Goal: Task Accomplishment & Management: Use online tool/utility

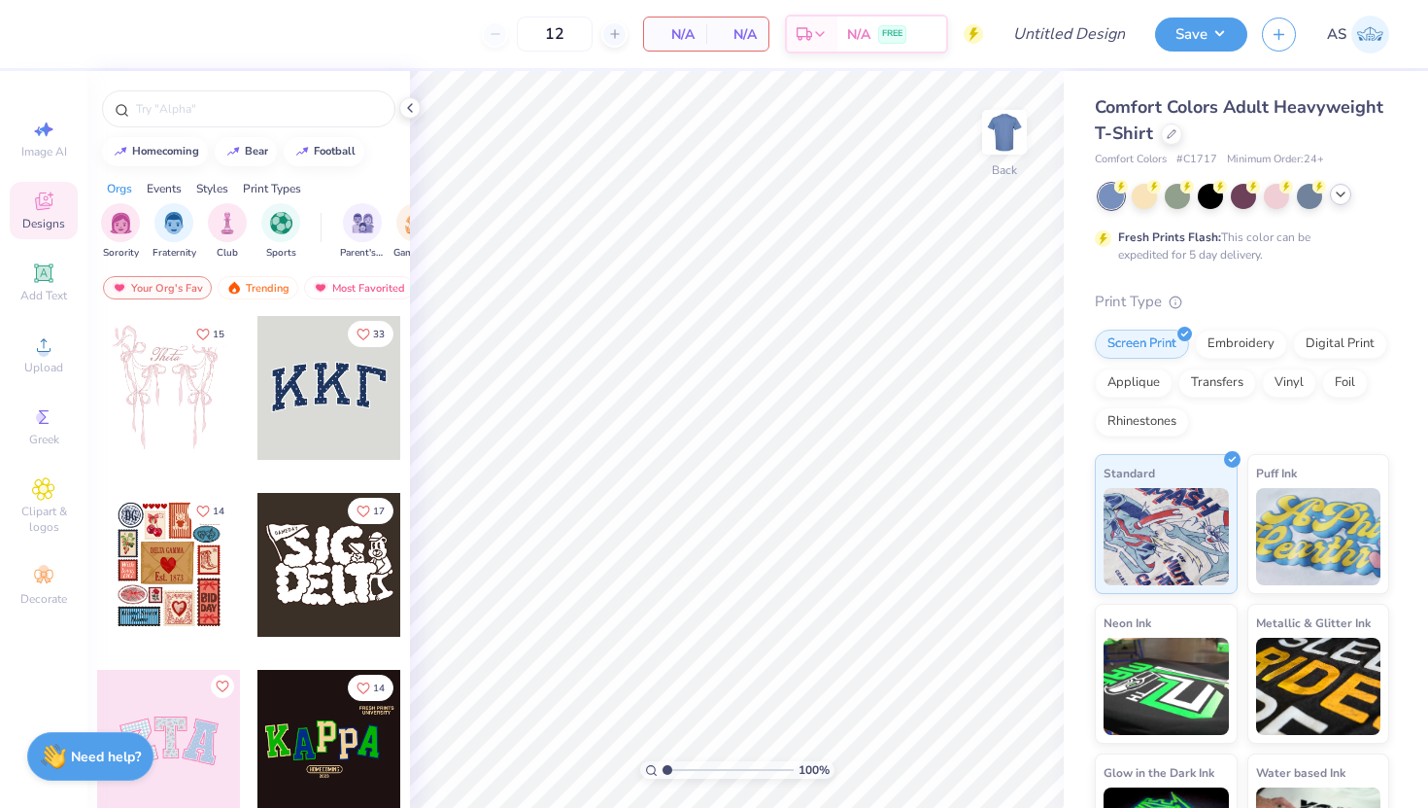
click at [1343, 196] on icon at bounding box center [1341, 195] width 16 height 16
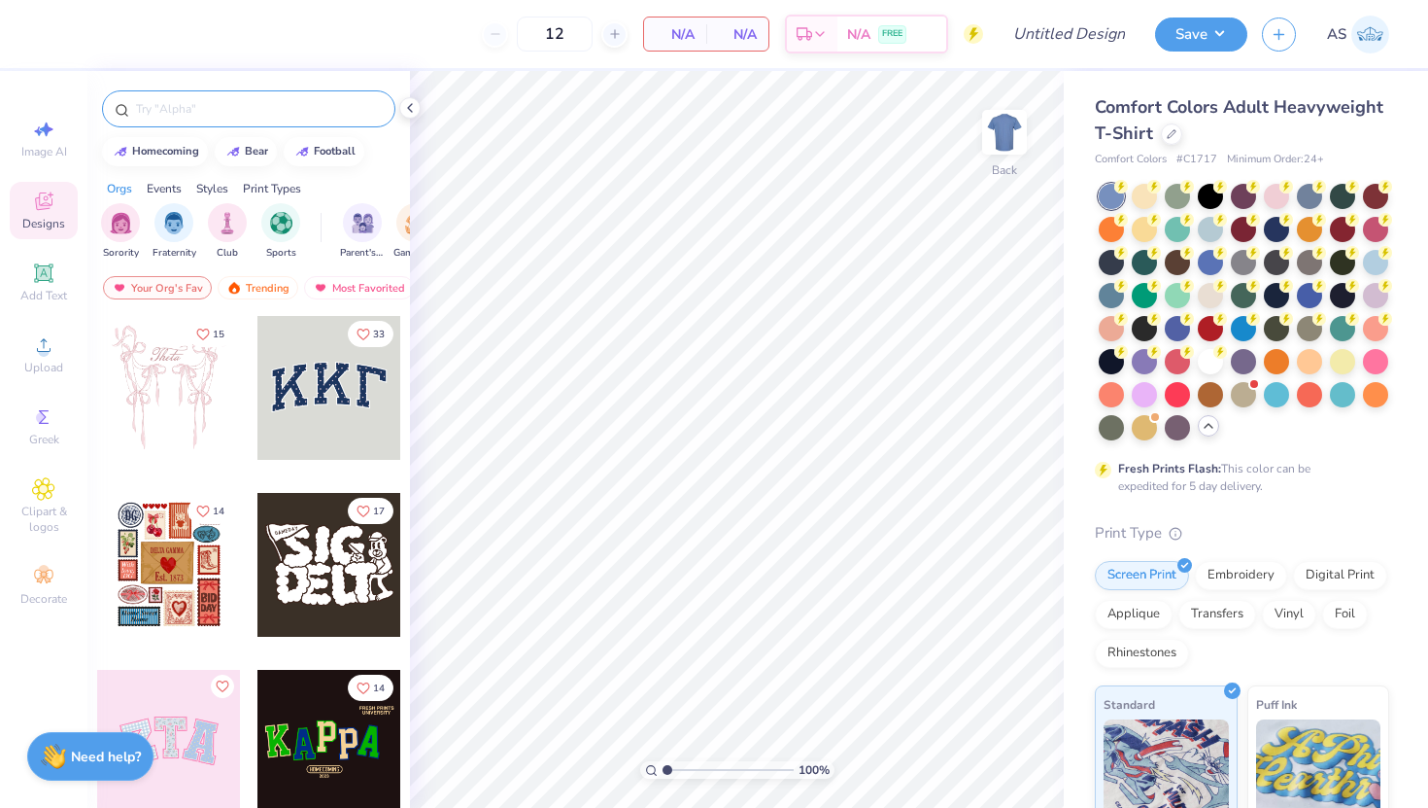
click at [203, 113] on input "text" at bounding box center [258, 108] width 249 height 19
type input "simple"
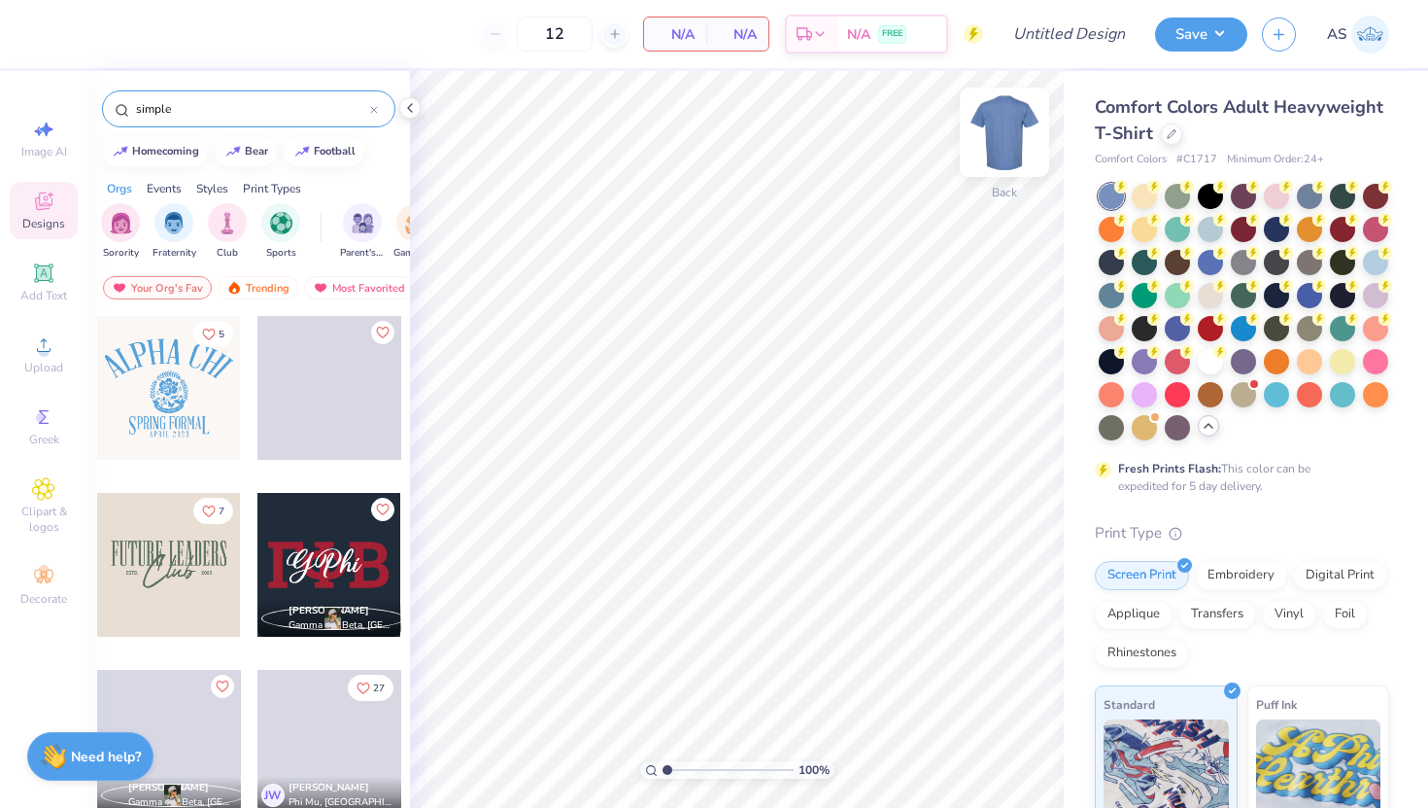
click at [1009, 142] on img at bounding box center [1005, 132] width 78 height 78
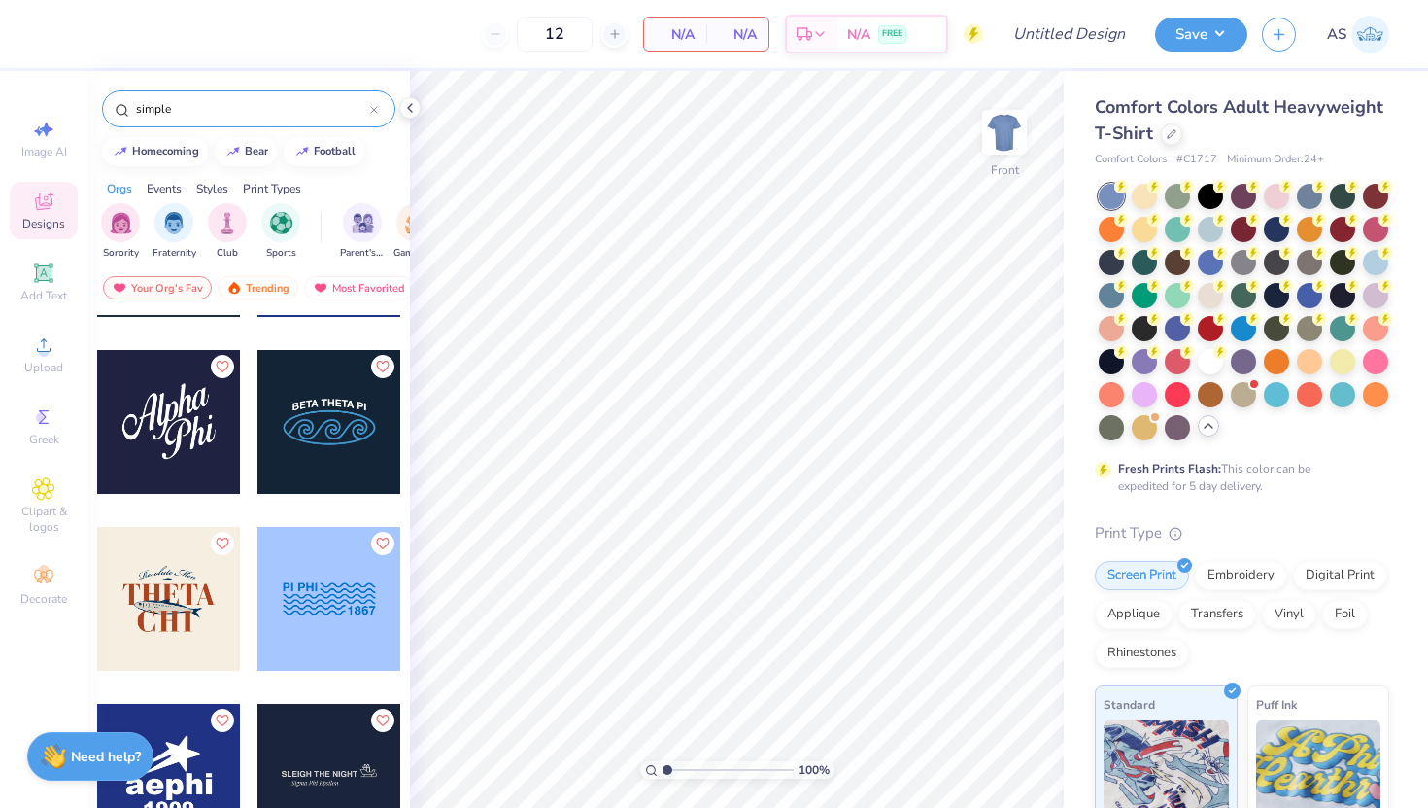
scroll to position [6344, 0]
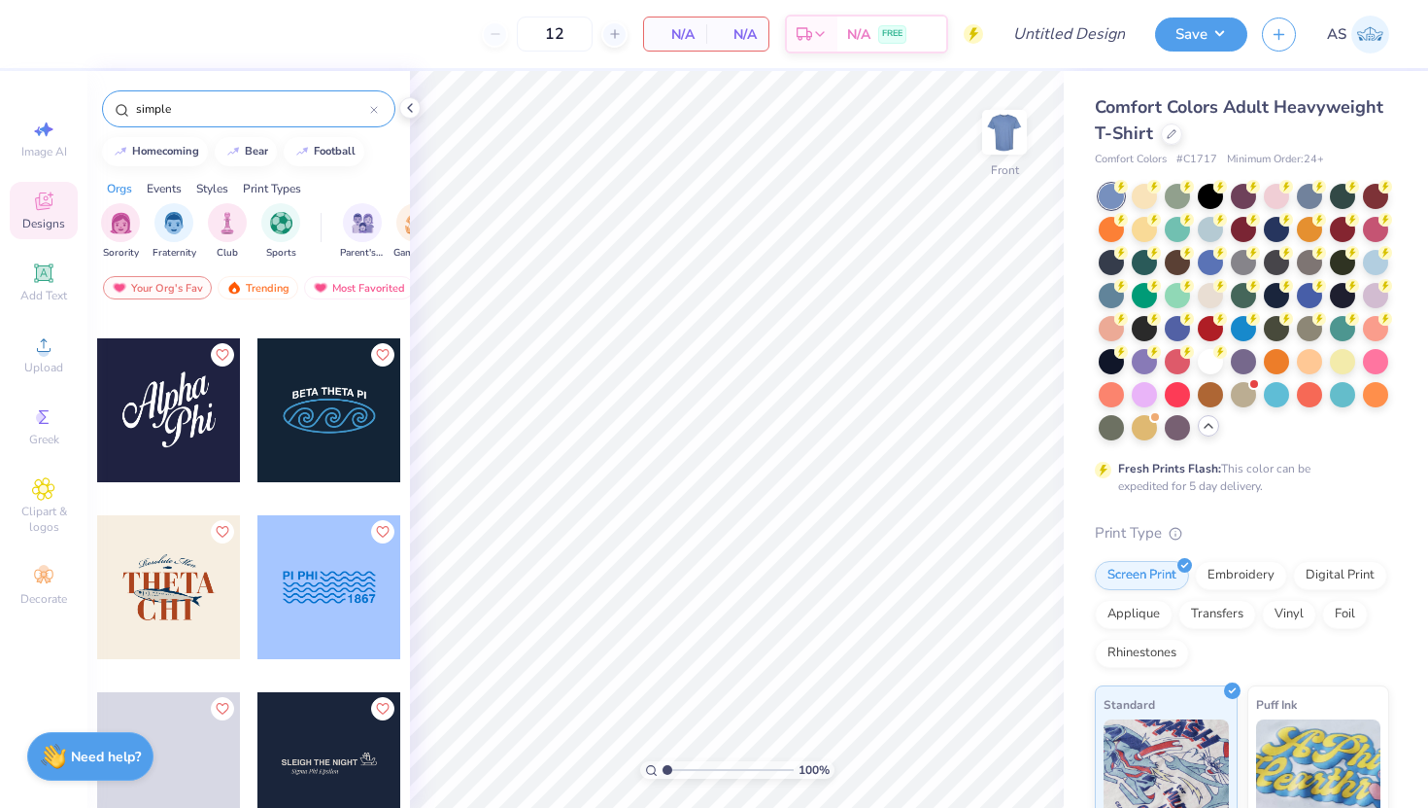
click at [374, 112] on icon at bounding box center [374, 110] width 8 height 8
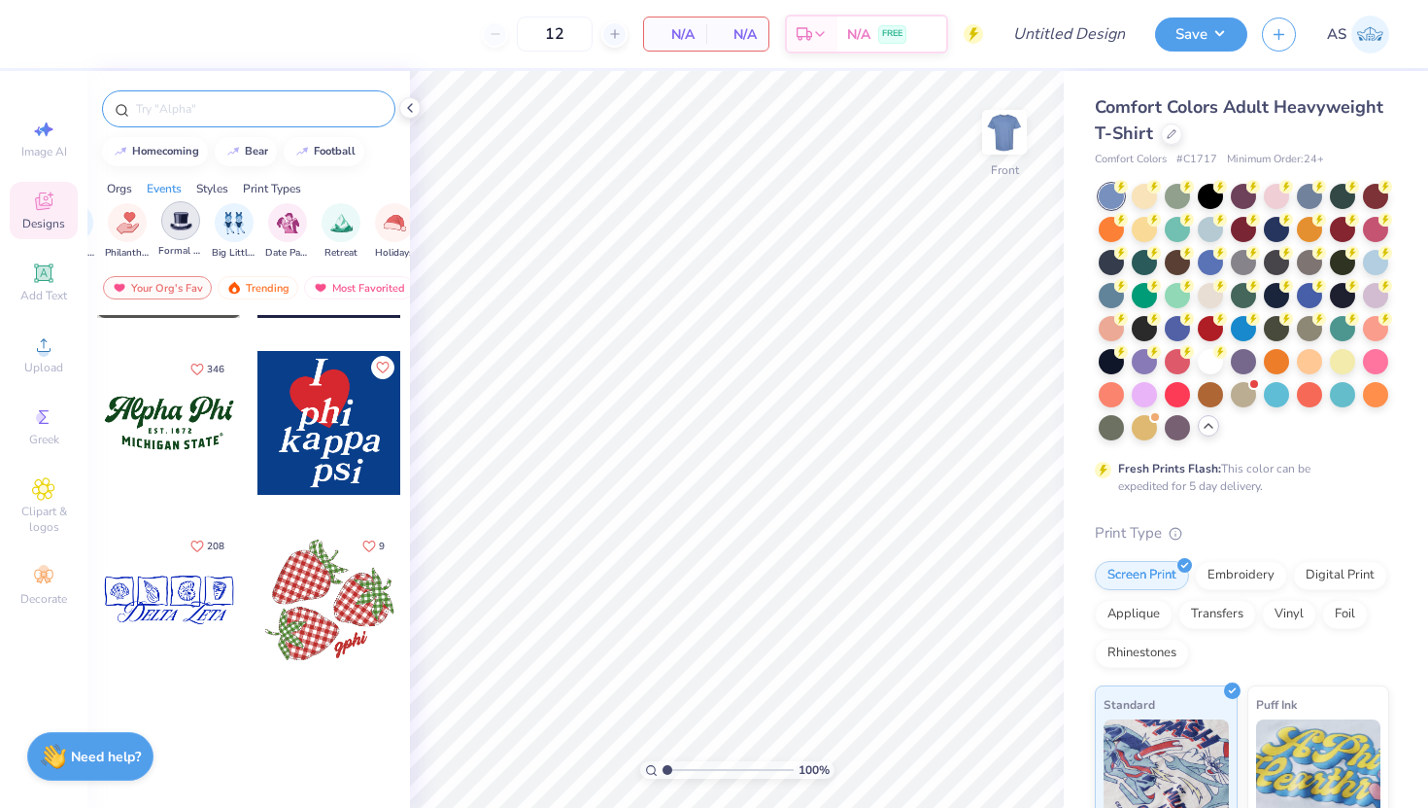
scroll to position [0, 497]
click at [302, 226] on img "filter for Retreat" at bounding box center [294, 221] width 22 height 22
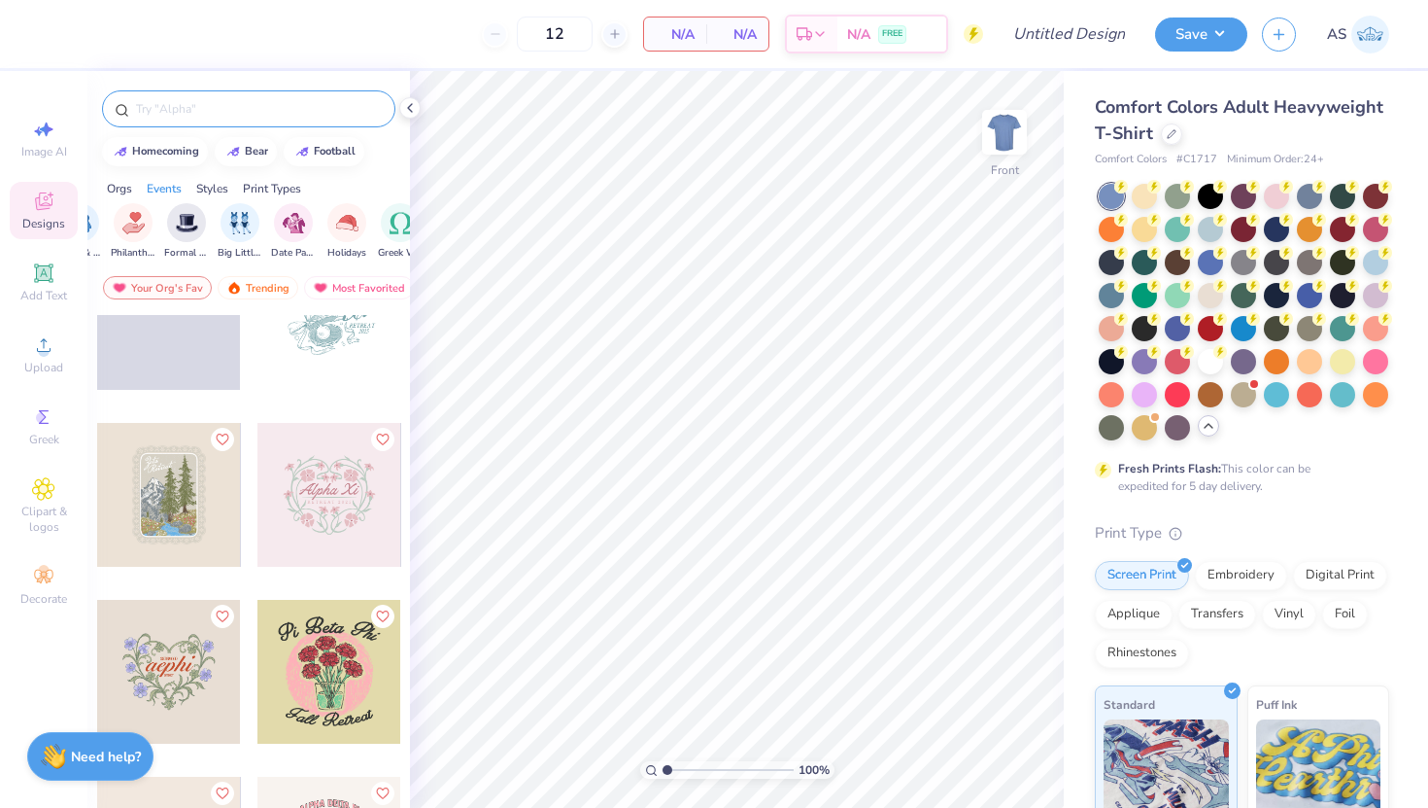
scroll to position [1805, 0]
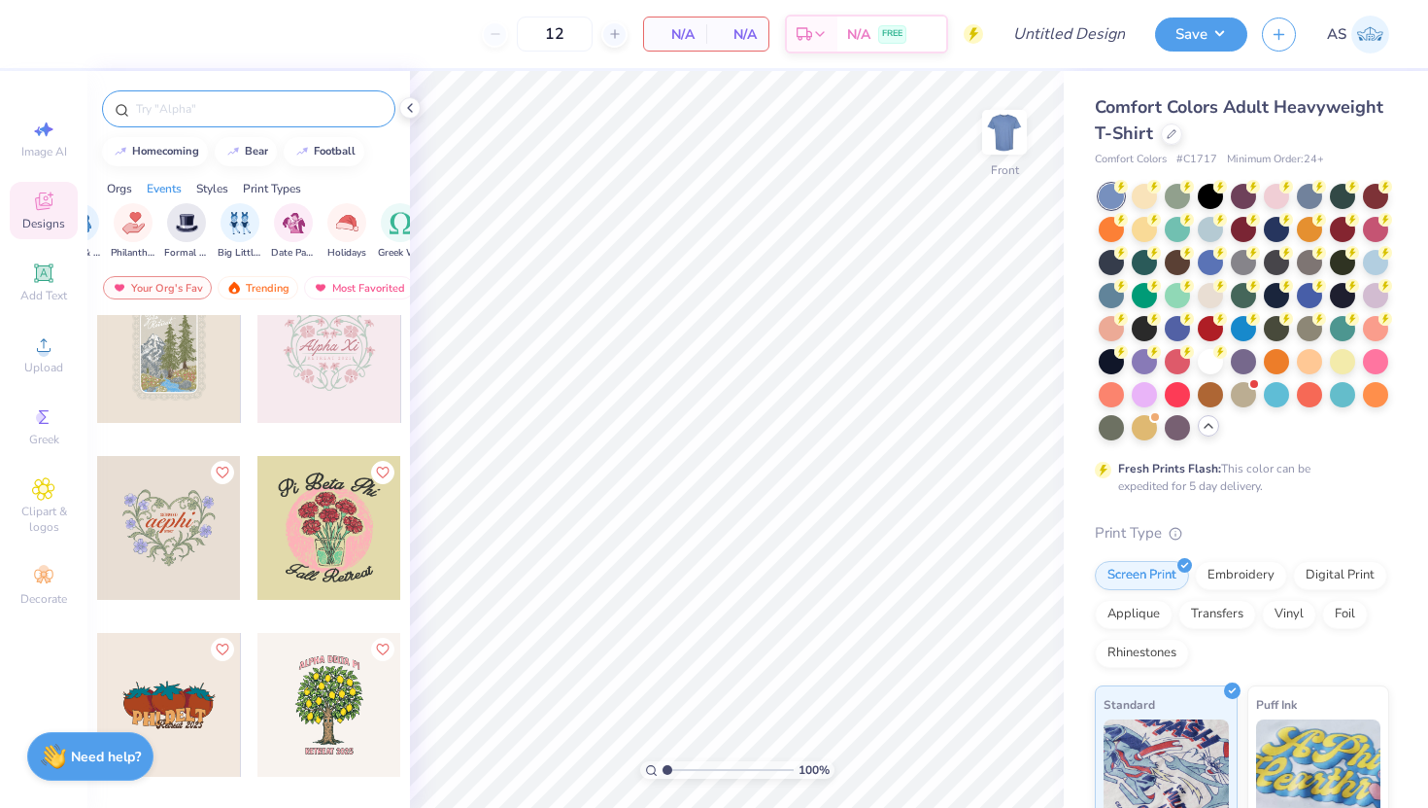
click at [252, 108] on input "text" at bounding box center [258, 108] width 249 height 19
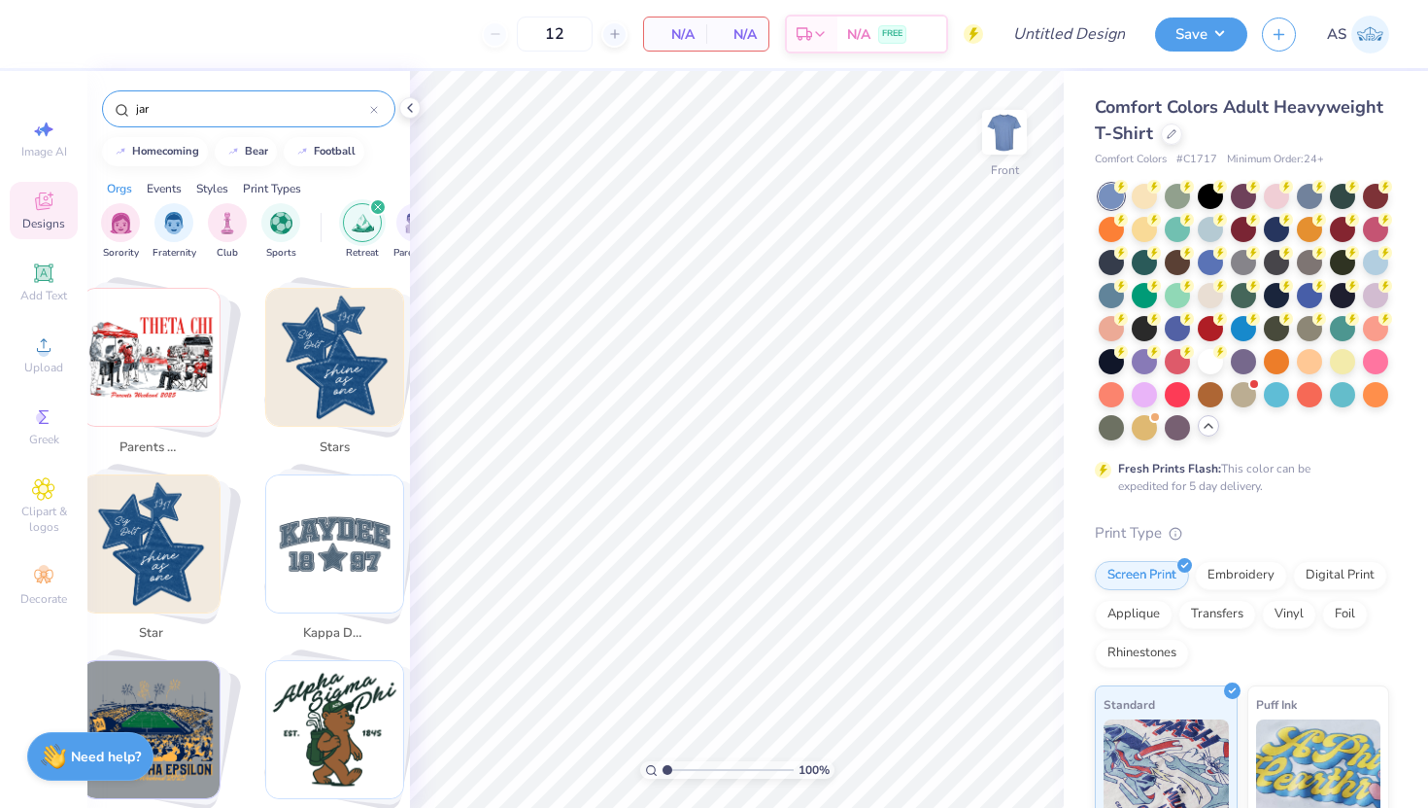
scroll to position [900, 0]
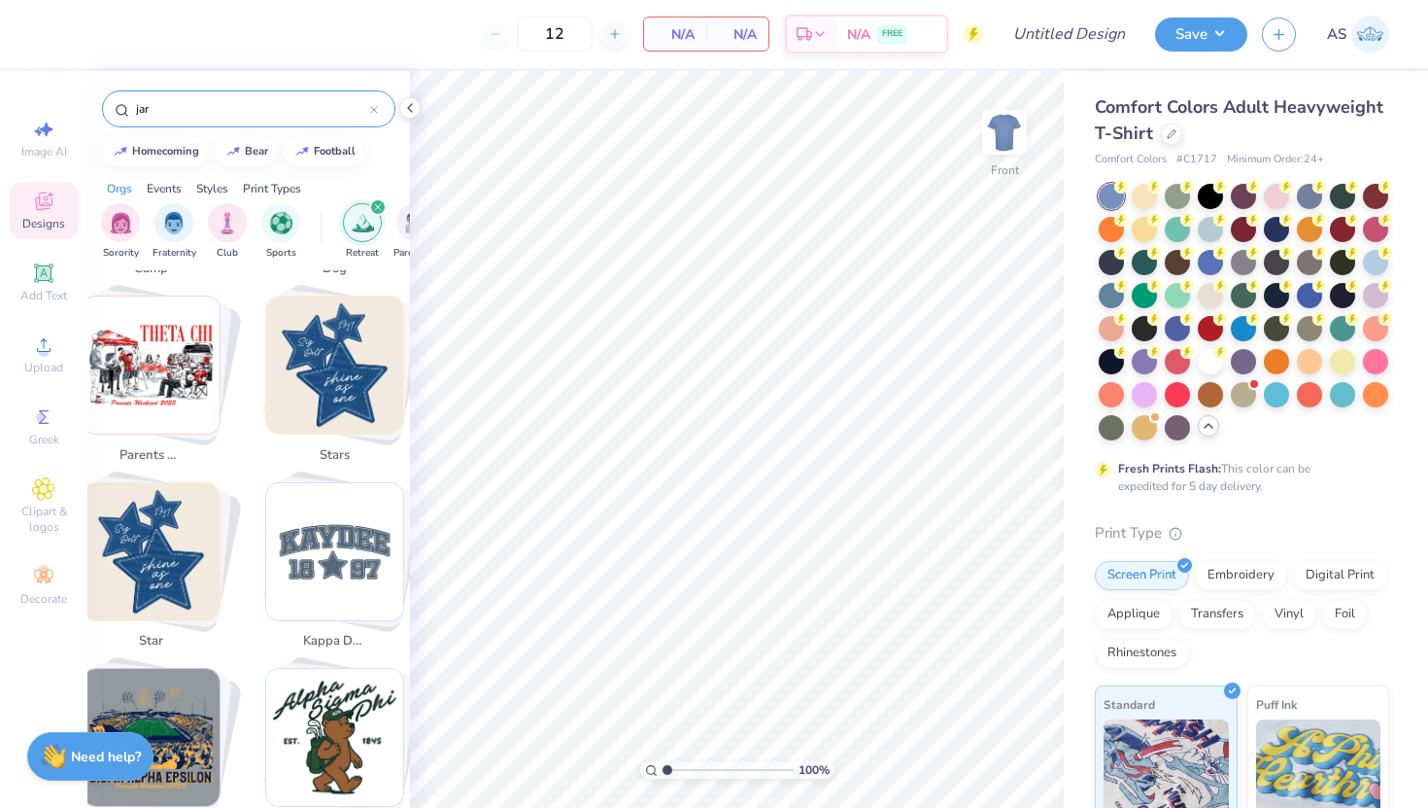
click at [349, 351] on img "Stack Card Button stars" at bounding box center [334, 364] width 137 height 137
type input "stars"
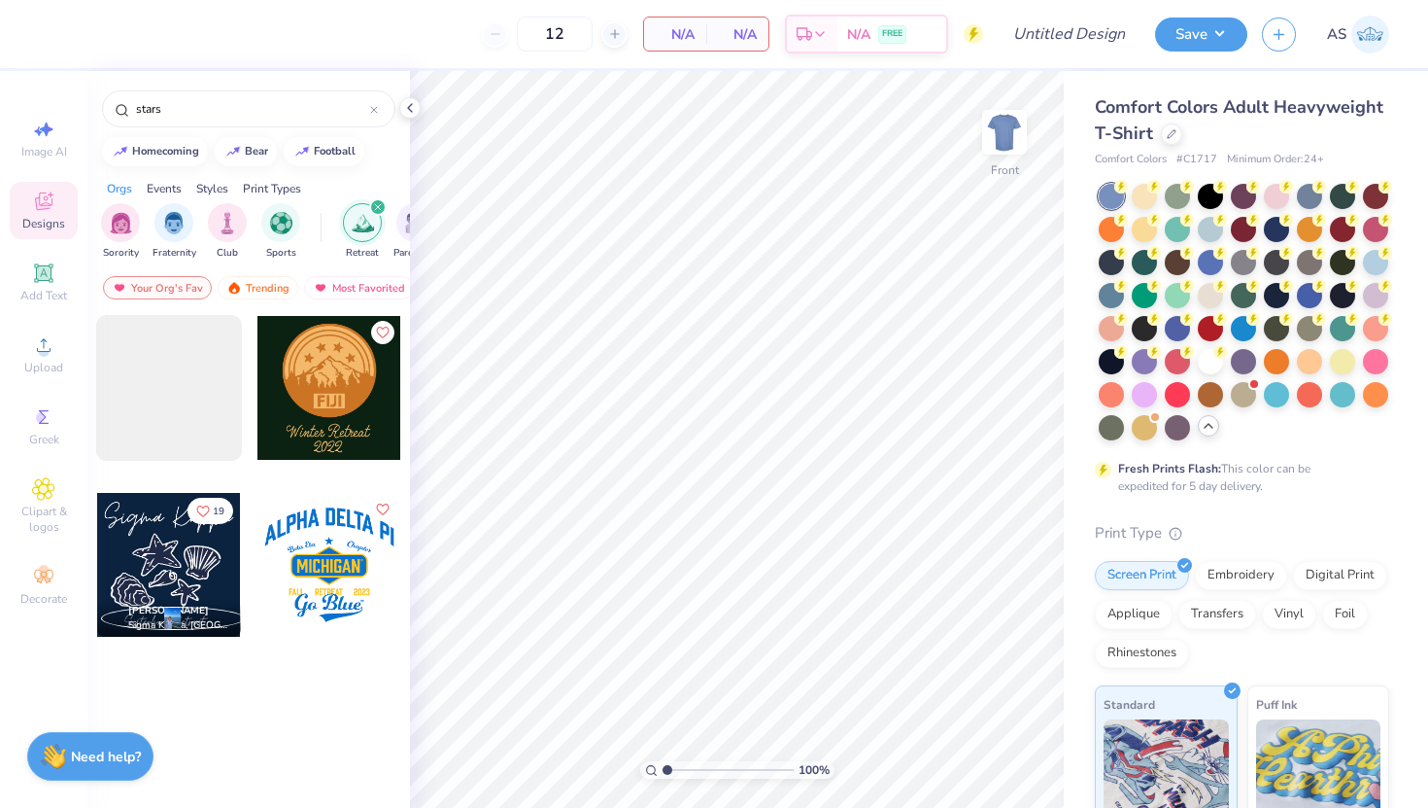
click at [349, 351] on div at bounding box center [330, 388] width 144 height 144
click at [258, 101] on input "stars" at bounding box center [252, 108] width 236 height 19
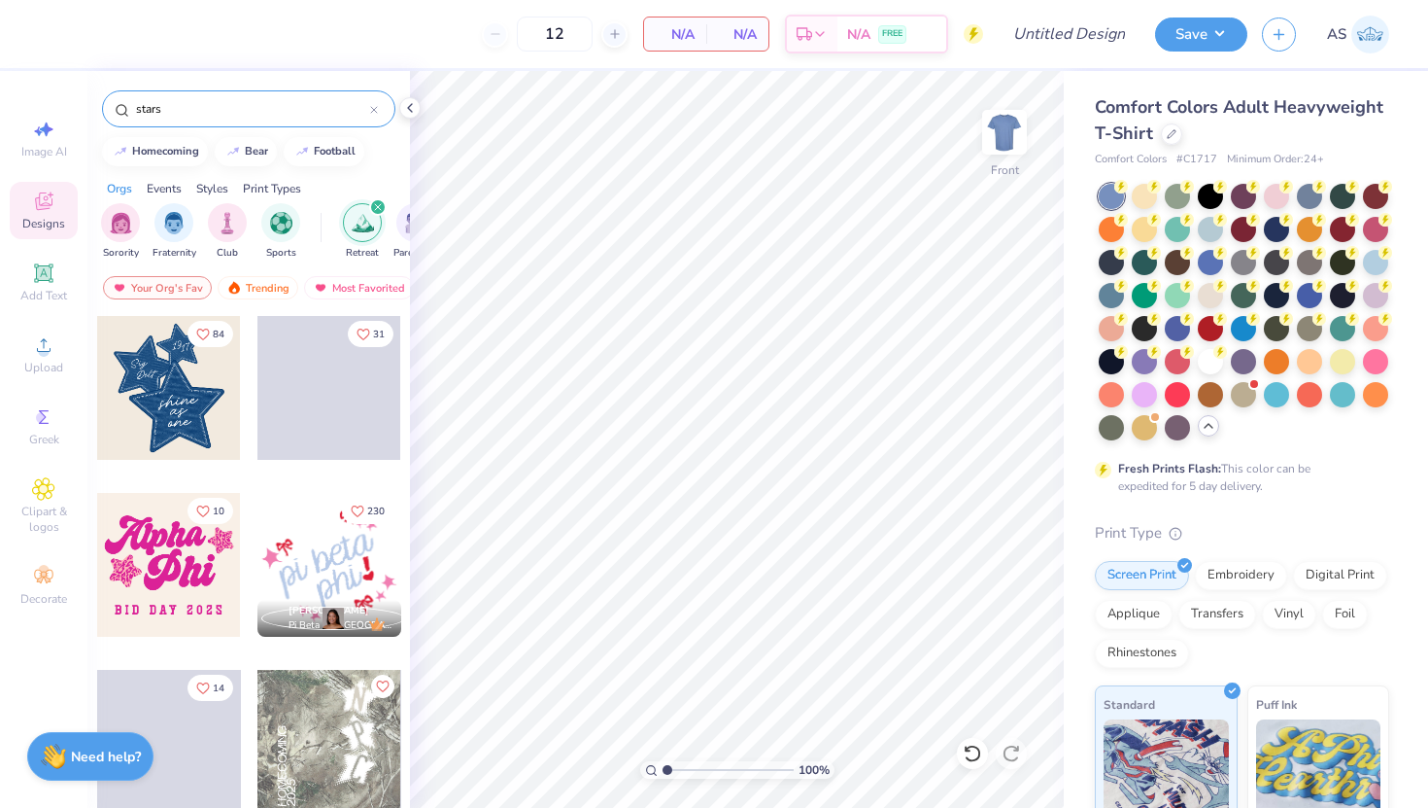
click at [370, 111] on icon at bounding box center [374, 110] width 8 height 8
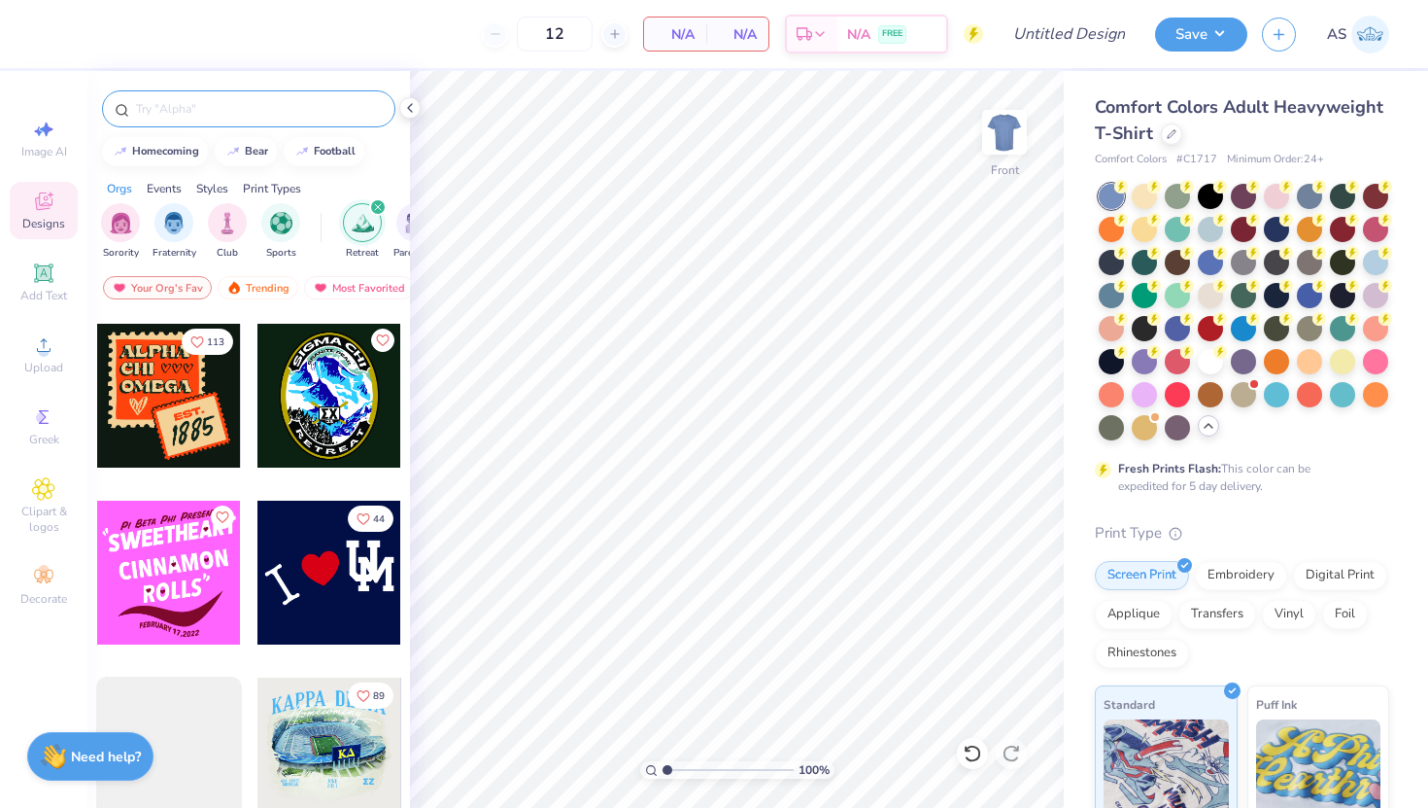
scroll to position [10958, 0]
click at [1156, 130] on div "Comfort Colors Adult Heavyweight T-Shirt" at bounding box center [1242, 120] width 294 height 52
click at [1167, 137] on div at bounding box center [1171, 131] width 21 height 21
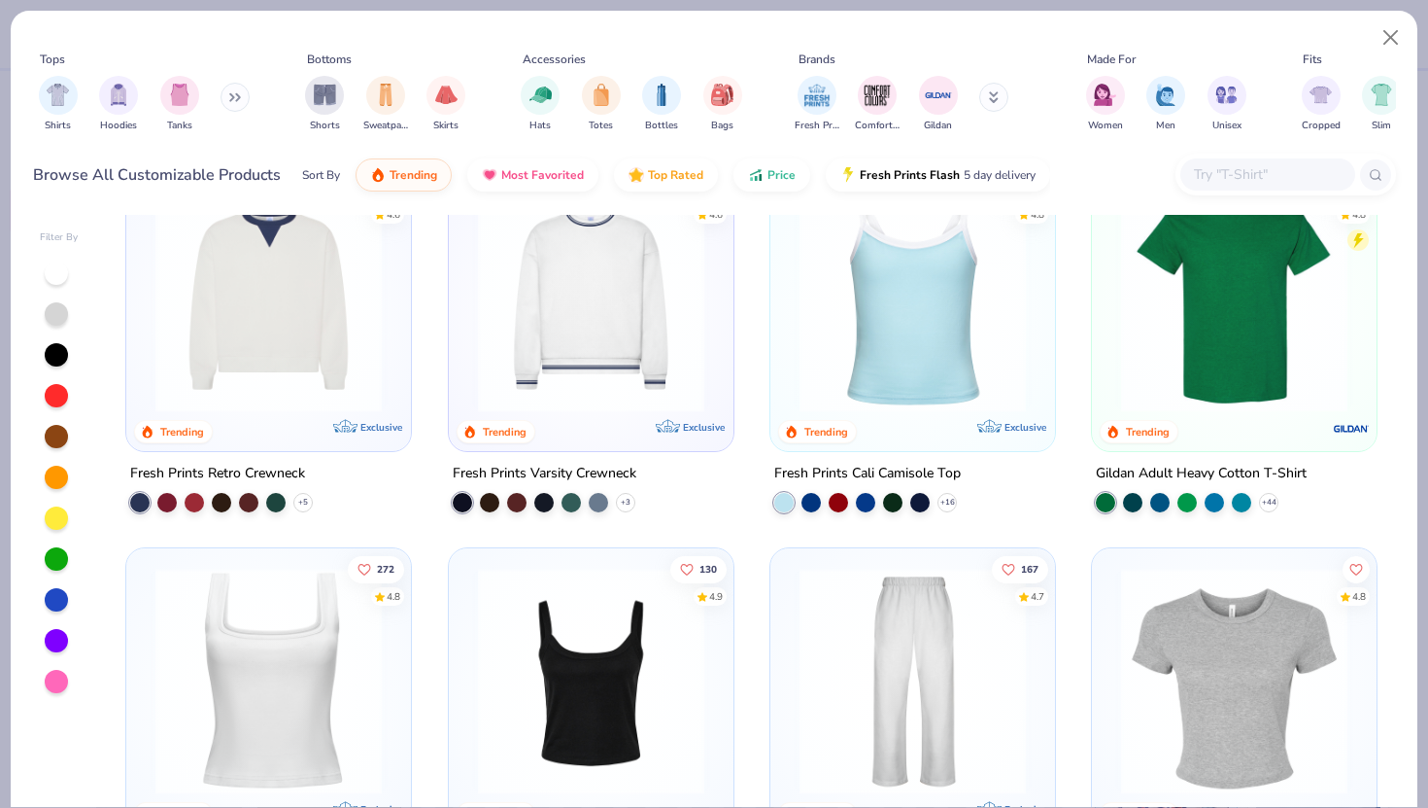
scroll to position [441, 0]
click at [1264, 327] on img at bounding box center [1235, 298] width 246 height 226
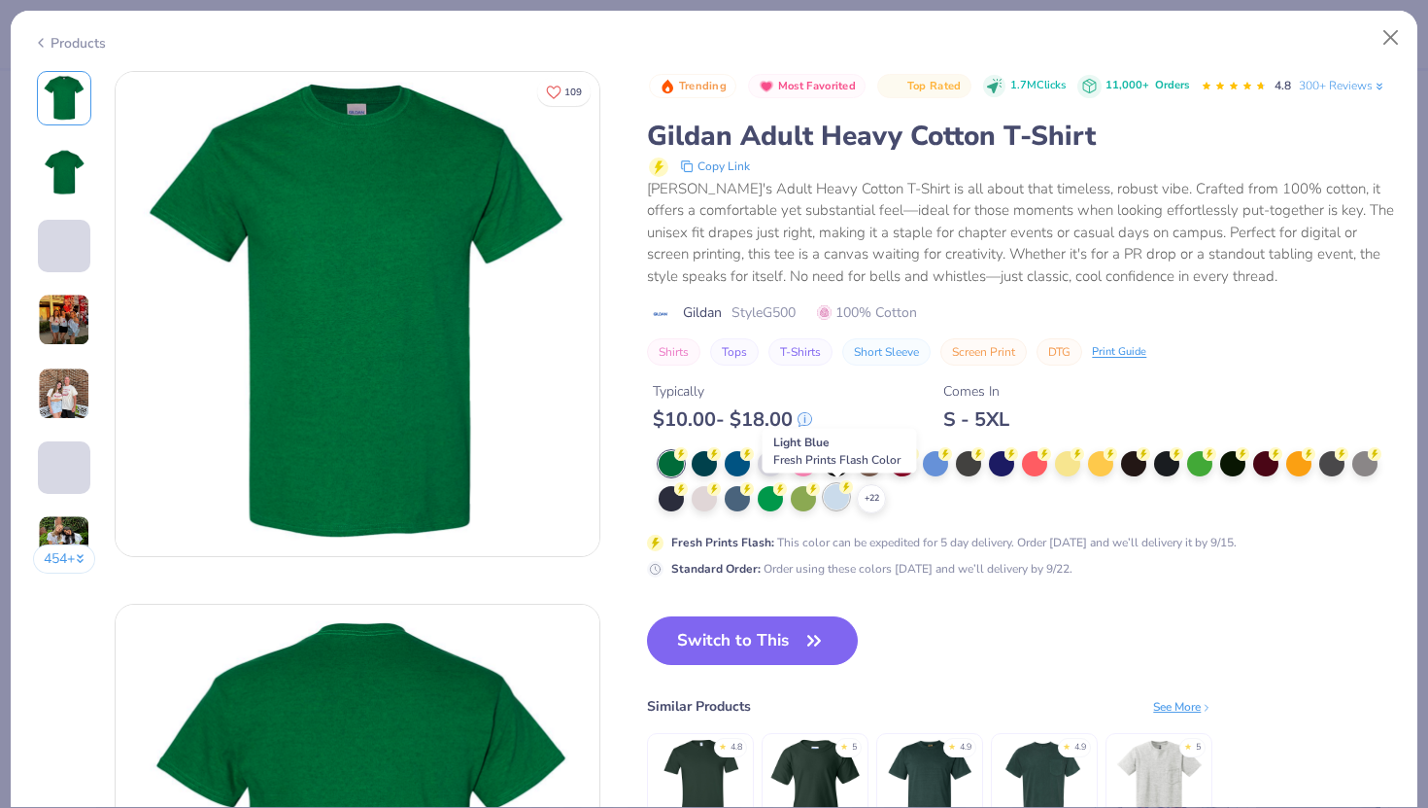
click at [836, 507] on div at bounding box center [836, 496] width 25 height 25
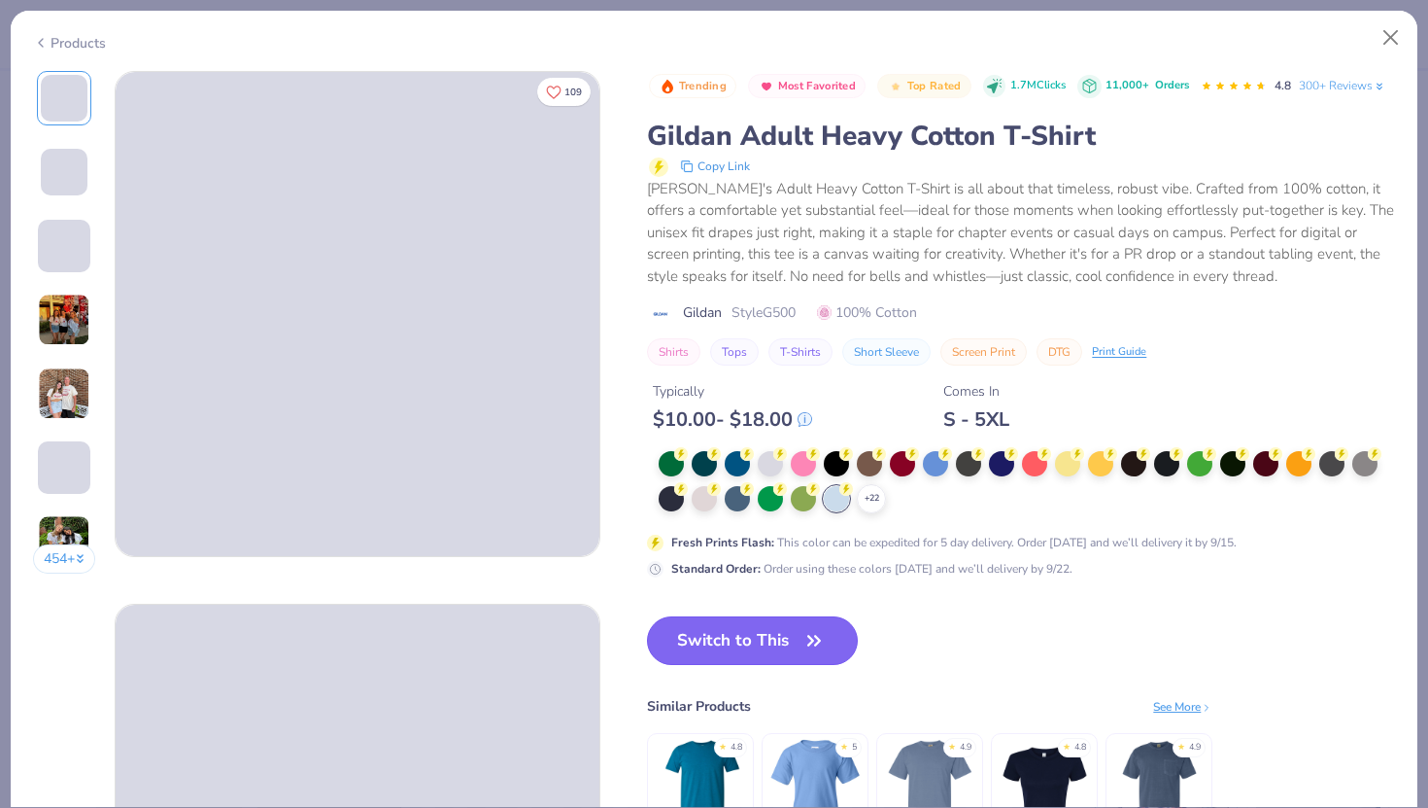
click at [805, 652] on icon "button" at bounding box center [814, 640] width 27 height 27
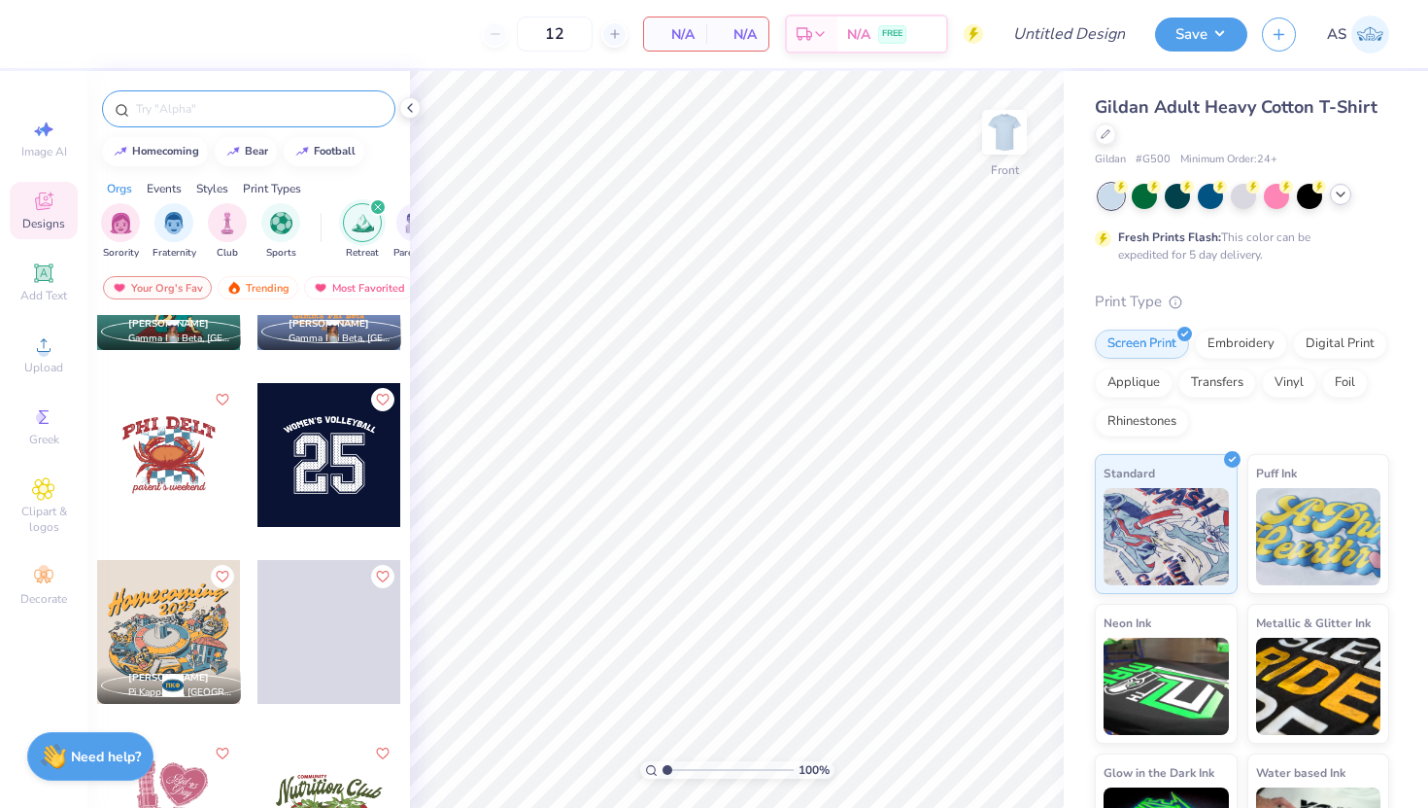
scroll to position [11958, 0]
click at [356, 449] on div at bounding box center [330, 456] width 144 height 144
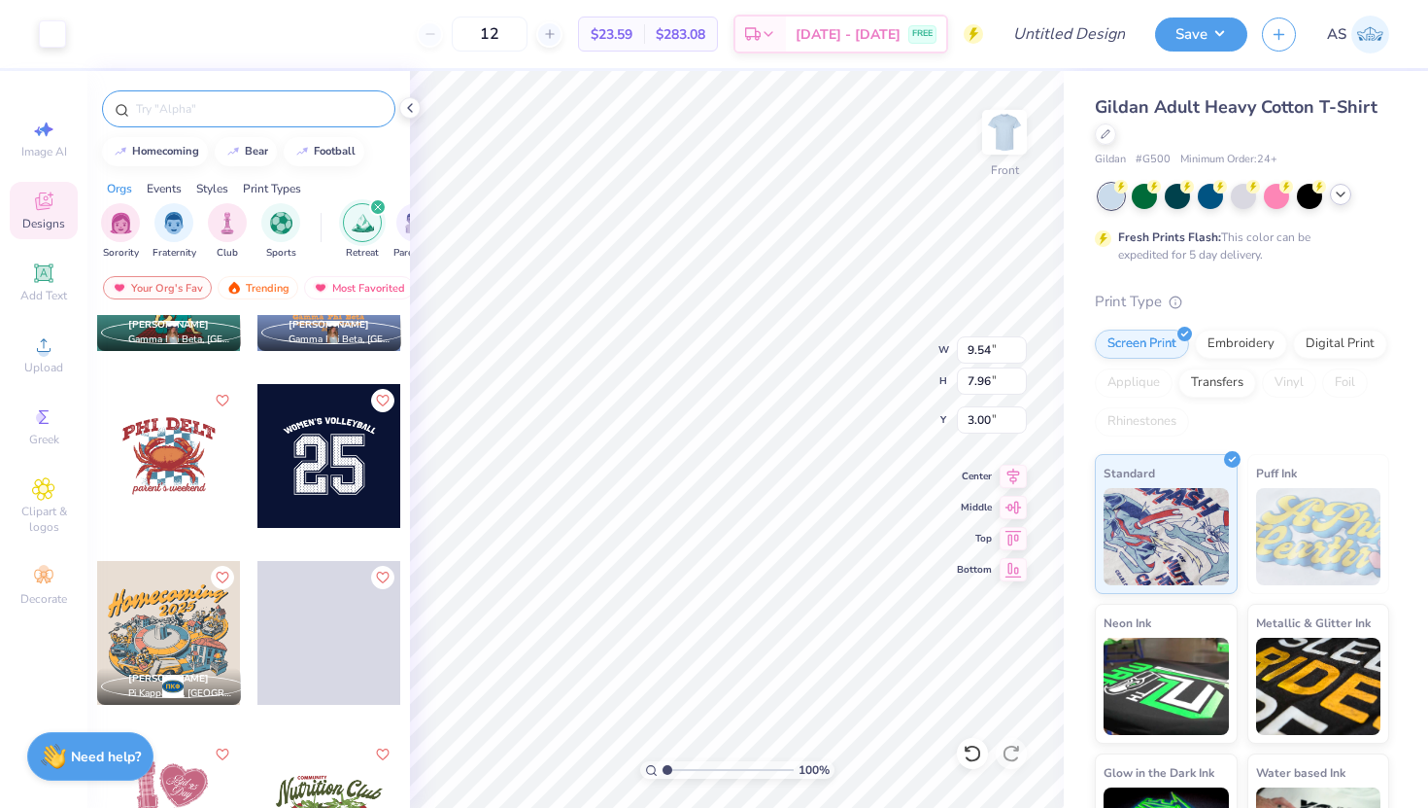
type input "11.38"
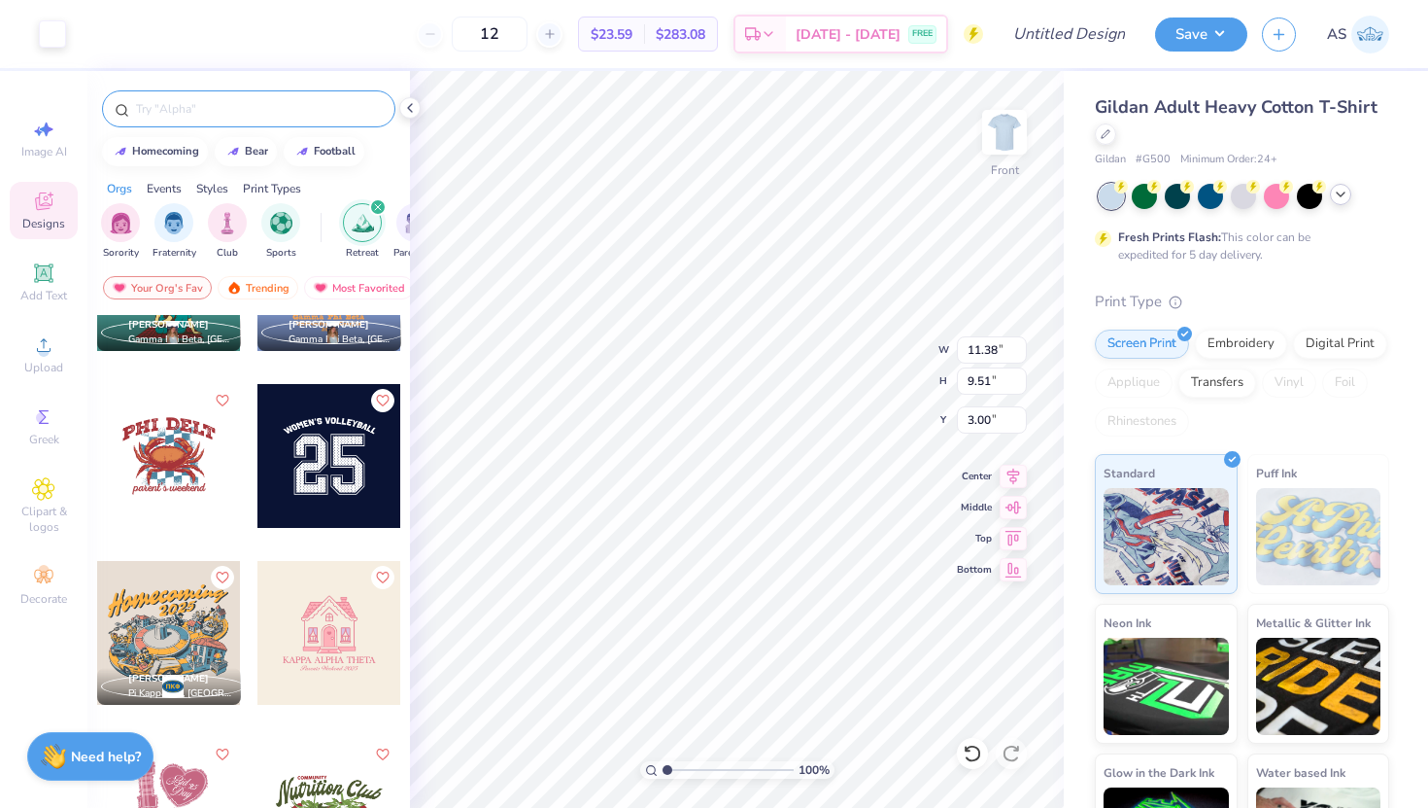
type input "2.05"
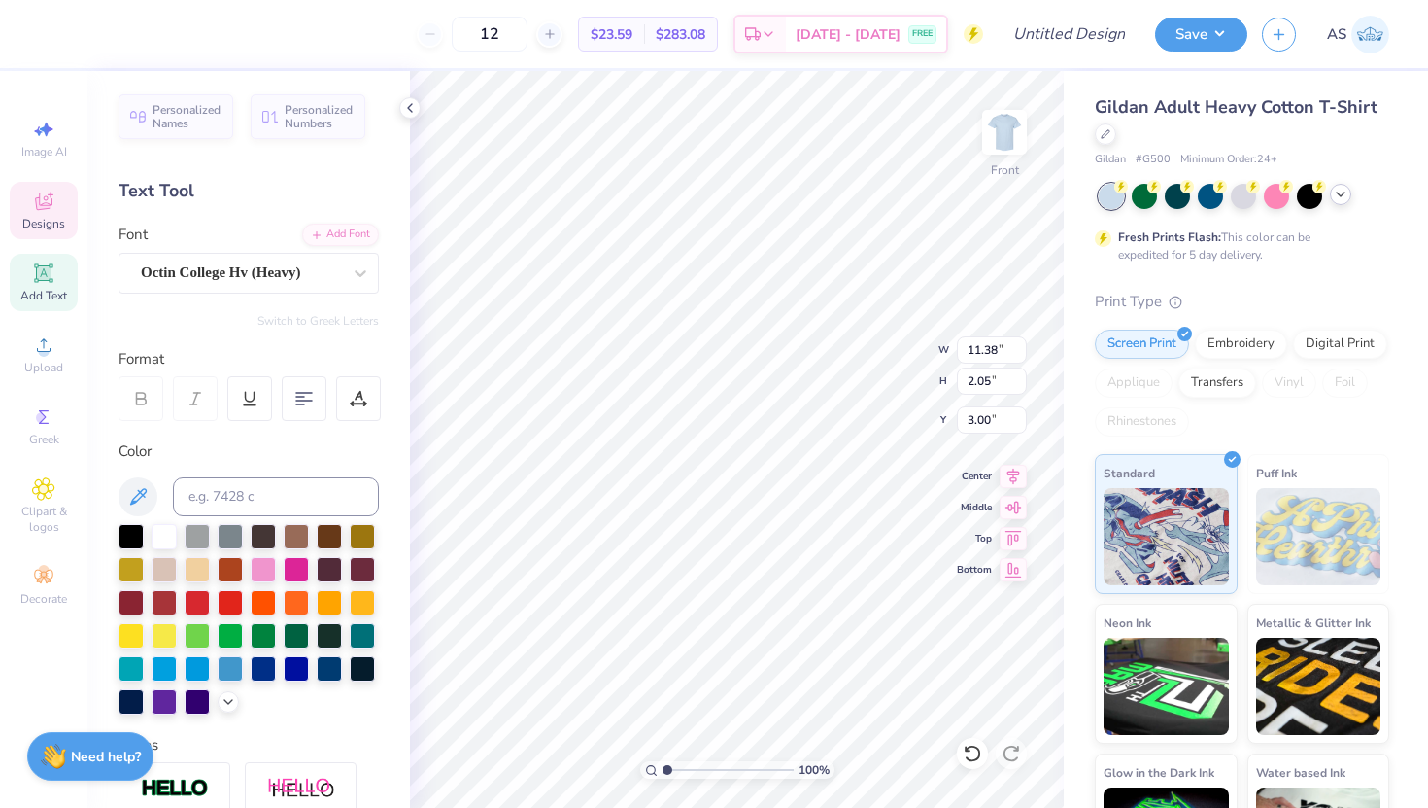
scroll to position [0, 1]
type textarea "w"
type textarea "CHI OMEGA PC'"
type input "10.00"
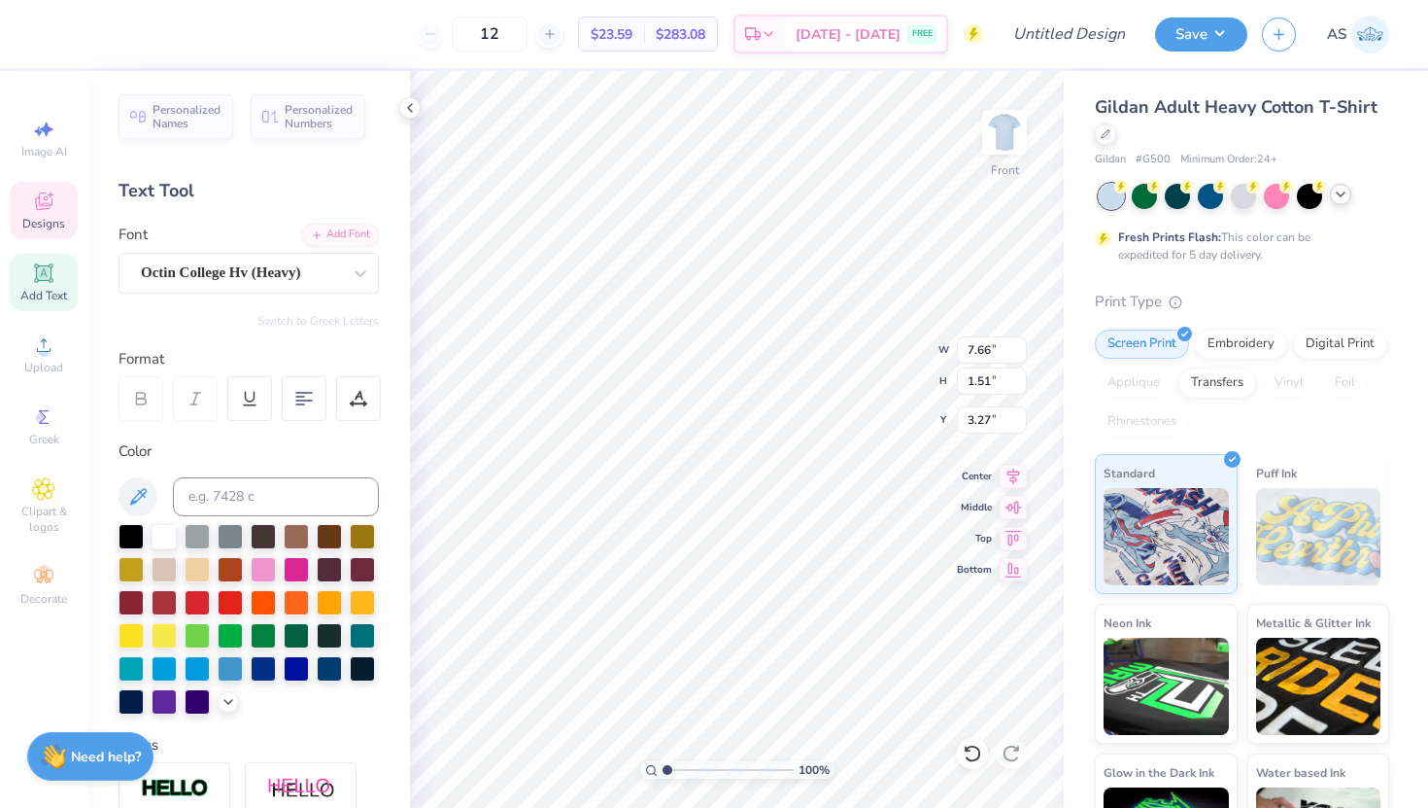
type input "1.97"
type input "3.00"
type input "10.89"
type input "10.35"
type input "3.90"
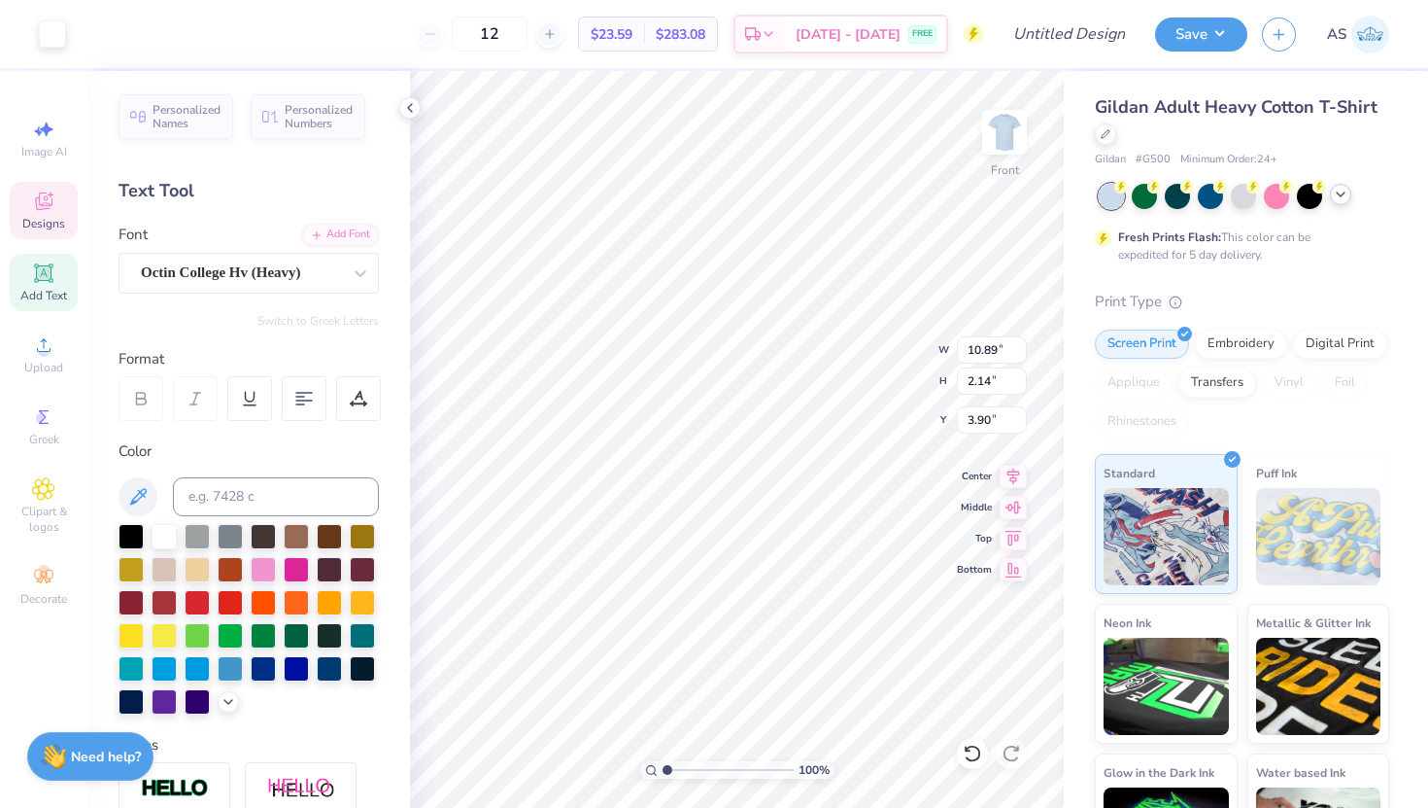
type input "3.99"
drag, startPoint x: 523, startPoint y: 29, endPoint x: 483, endPoint y: 39, distance: 41.0
click at [483, 39] on input "12" at bounding box center [490, 34] width 76 height 35
type input "100"
type input "3.75"
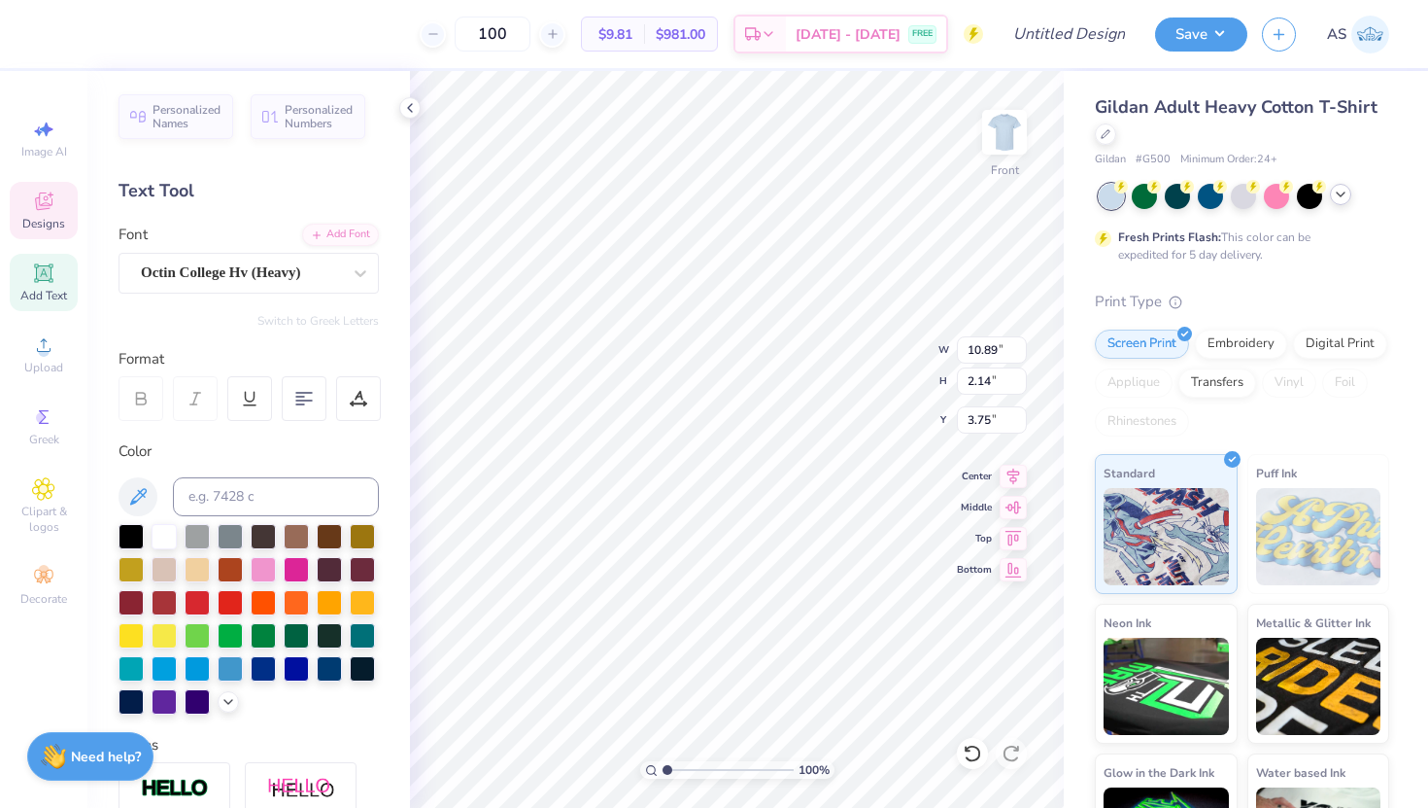
scroll to position [0, 0]
type textarea "P"
type textarea "New Member Retreat"
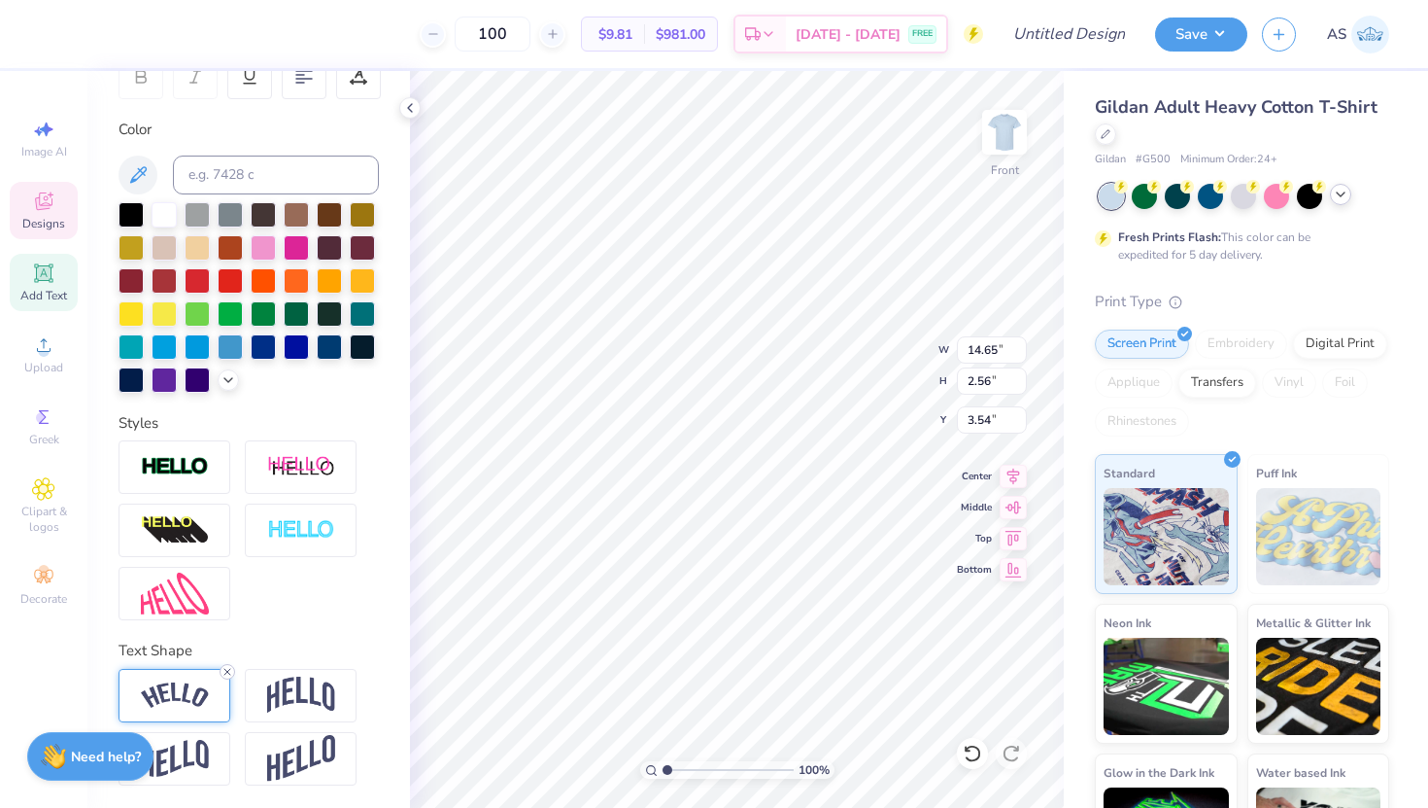
click at [228, 671] on line at bounding box center [227, 672] width 6 height 6
type input "13.41"
type input "0.95"
type input "14.47"
type input "8.47"
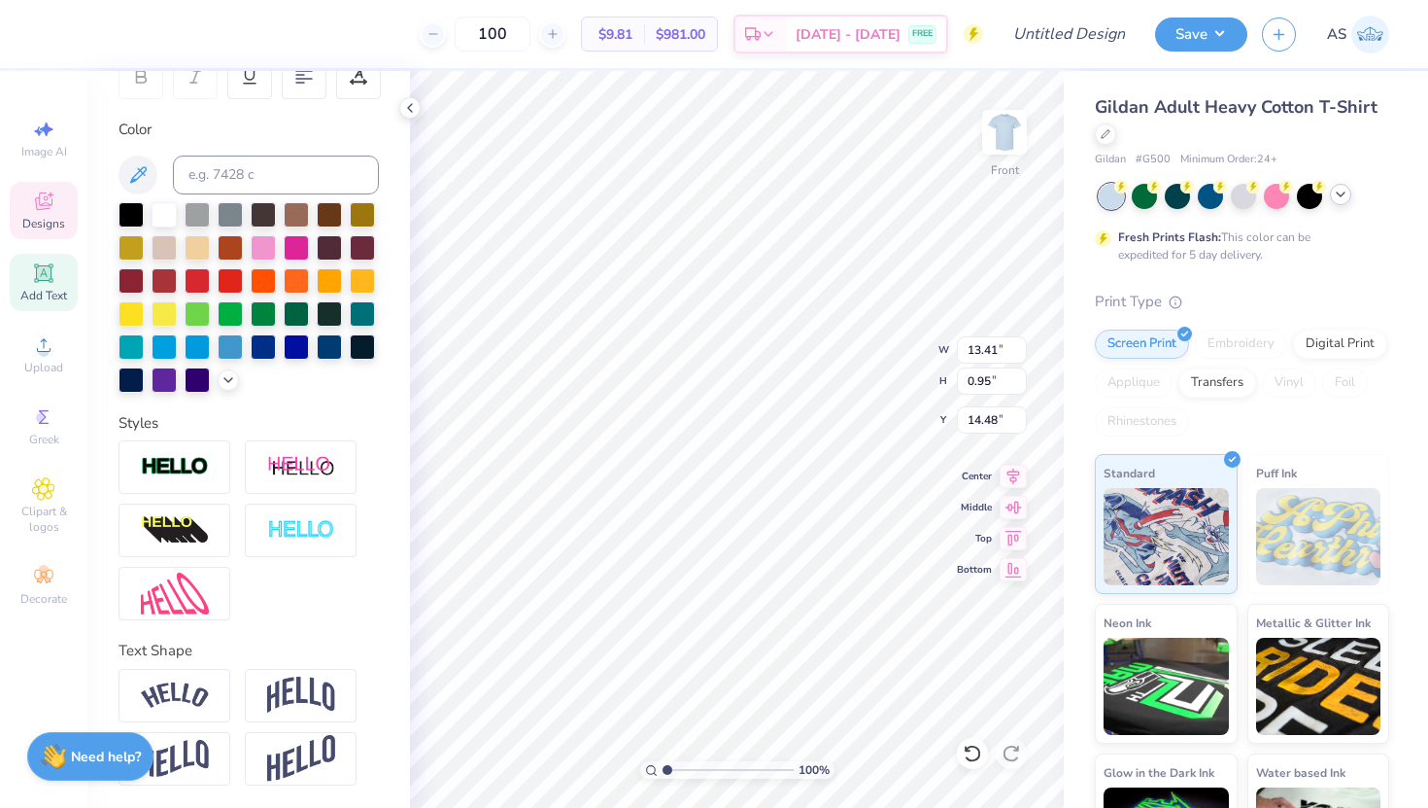
type input "0.60"
type input "14.54"
type input "10.28"
type input "0.73"
type input "14.49"
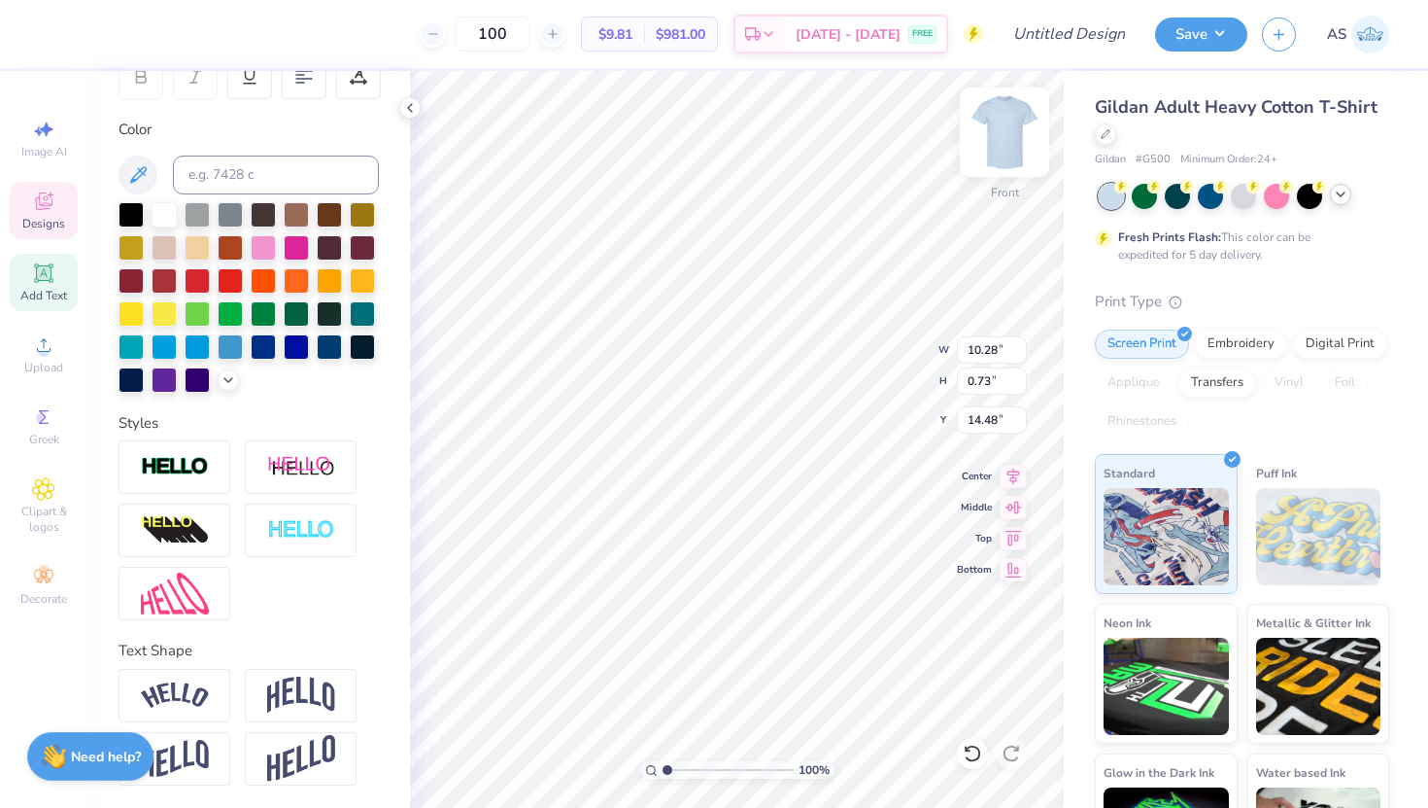
click at [1011, 134] on img at bounding box center [1005, 132] width 78 height 78
type textarea "N"
type textarea "f"
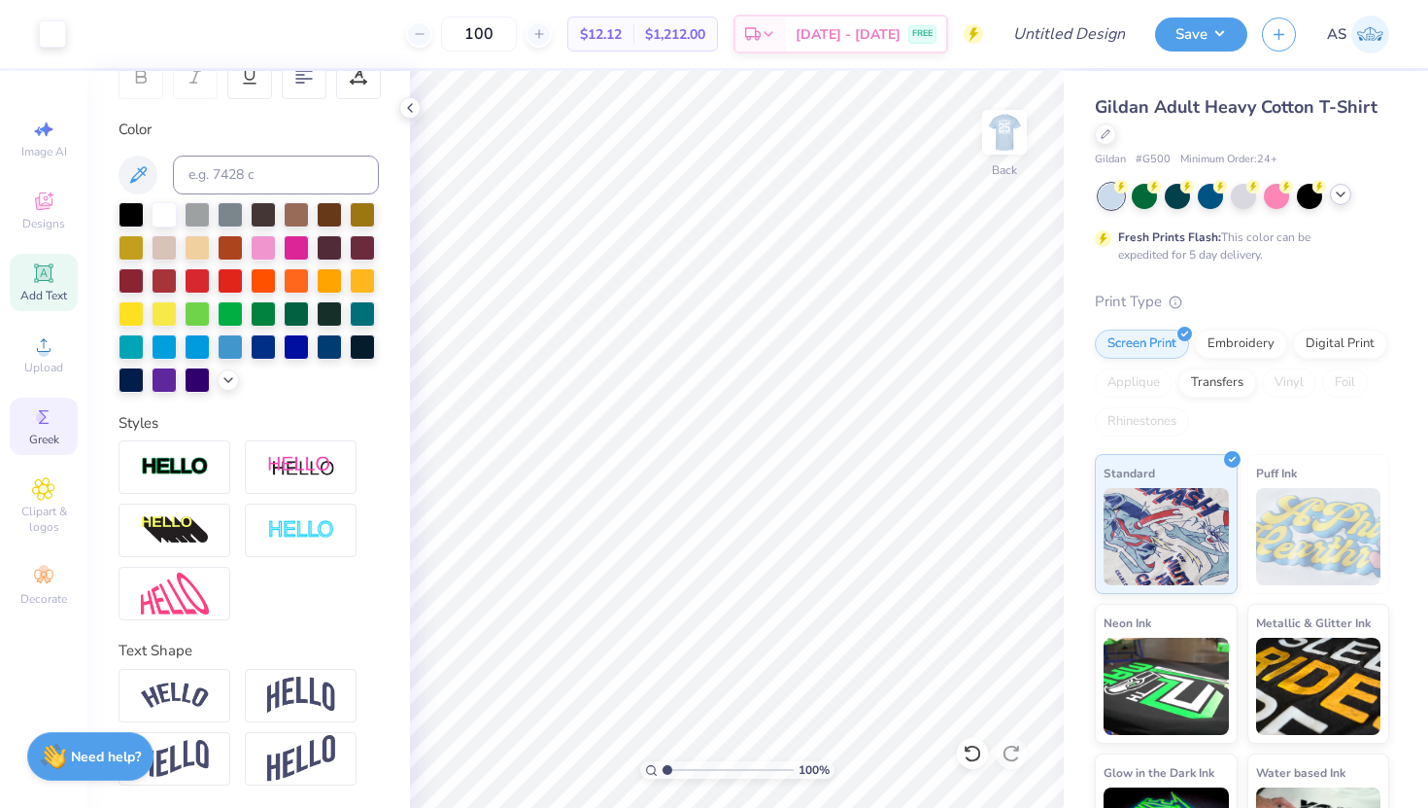
click at [46, 439] on span "Greek" at bounding box center [44, 439] width 30 height 16
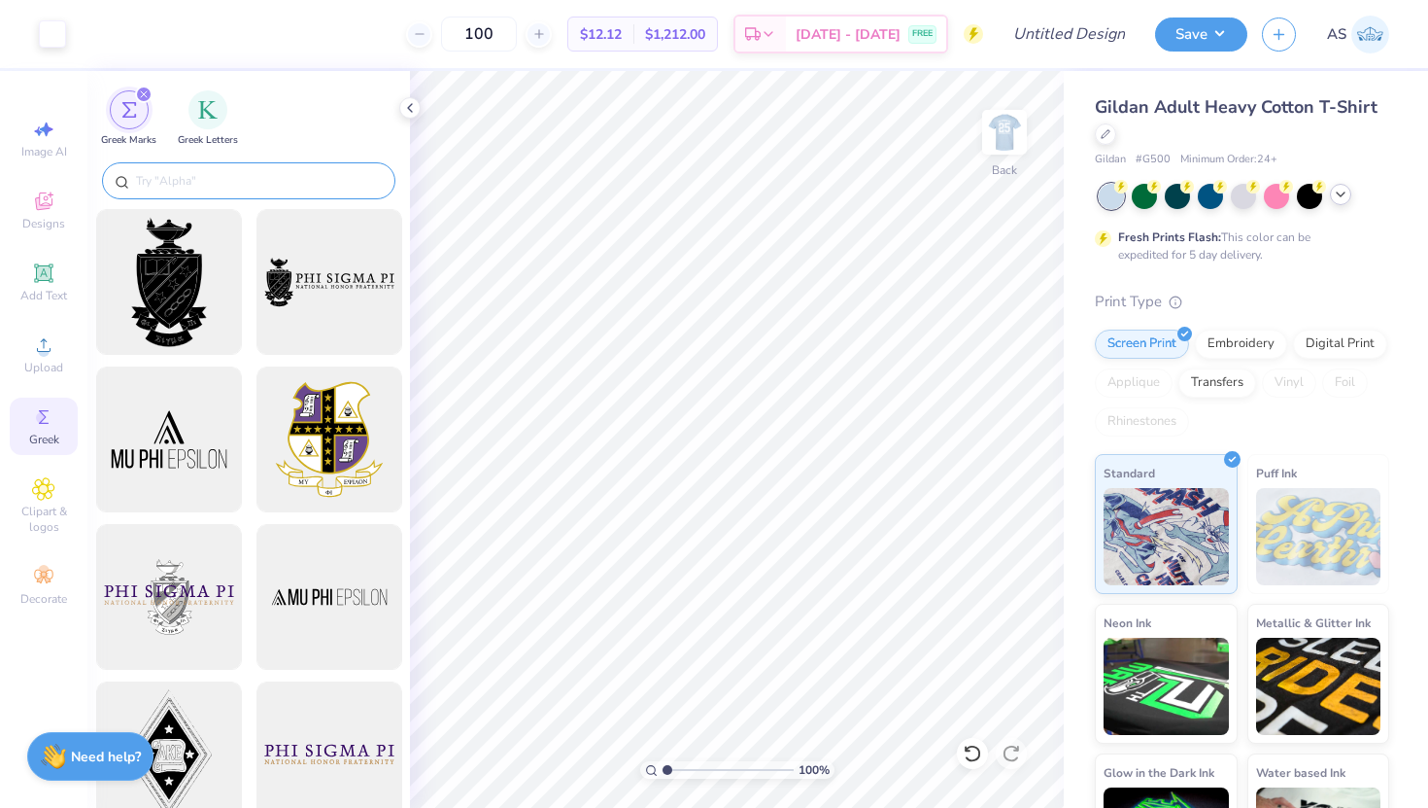
click at [189, 175] on input "text" at bounding box center [258, 180] width 249 height 19
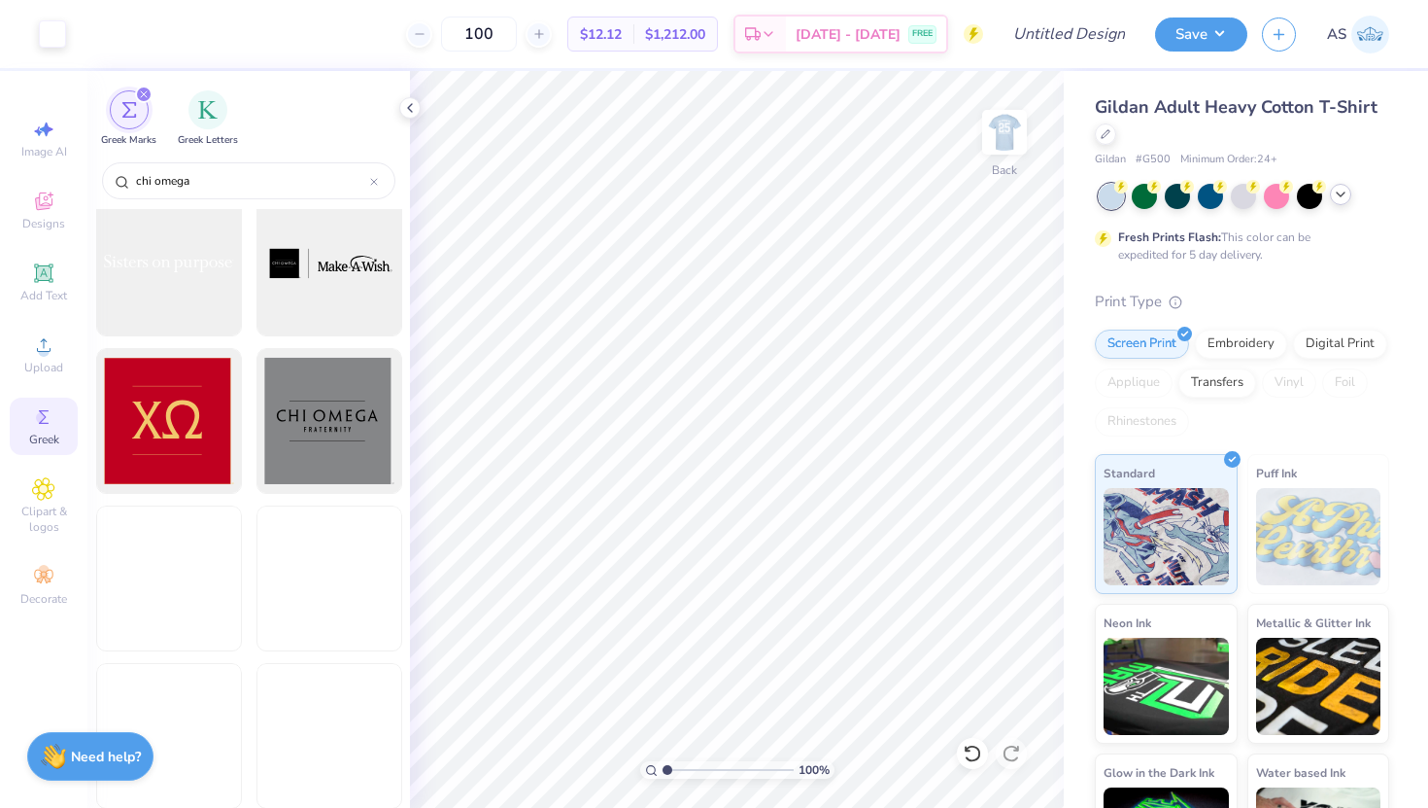
scroll to position [497, 0]
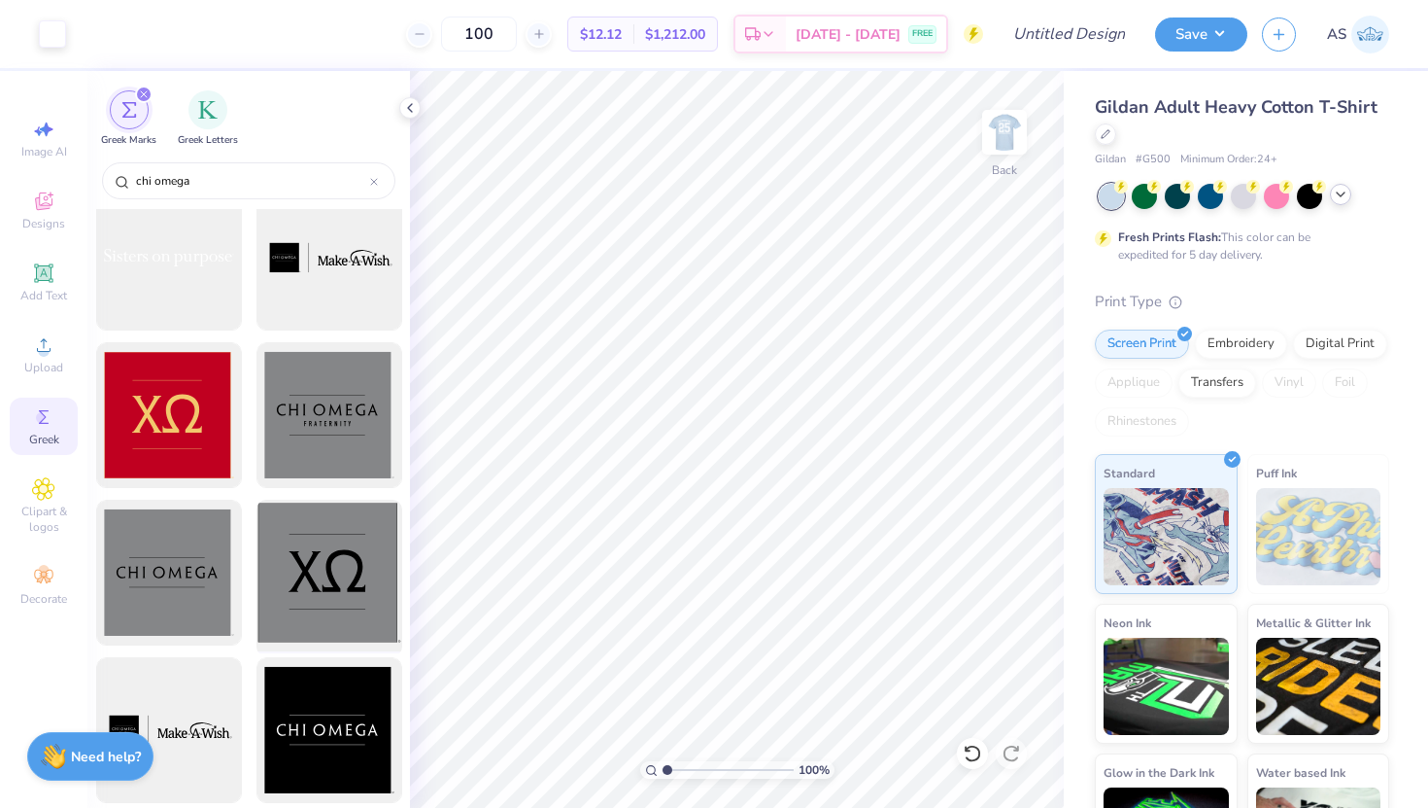
type input "chi omega"
click at [338, 588] on div at bounding box center [329, 573] width 160 height 160
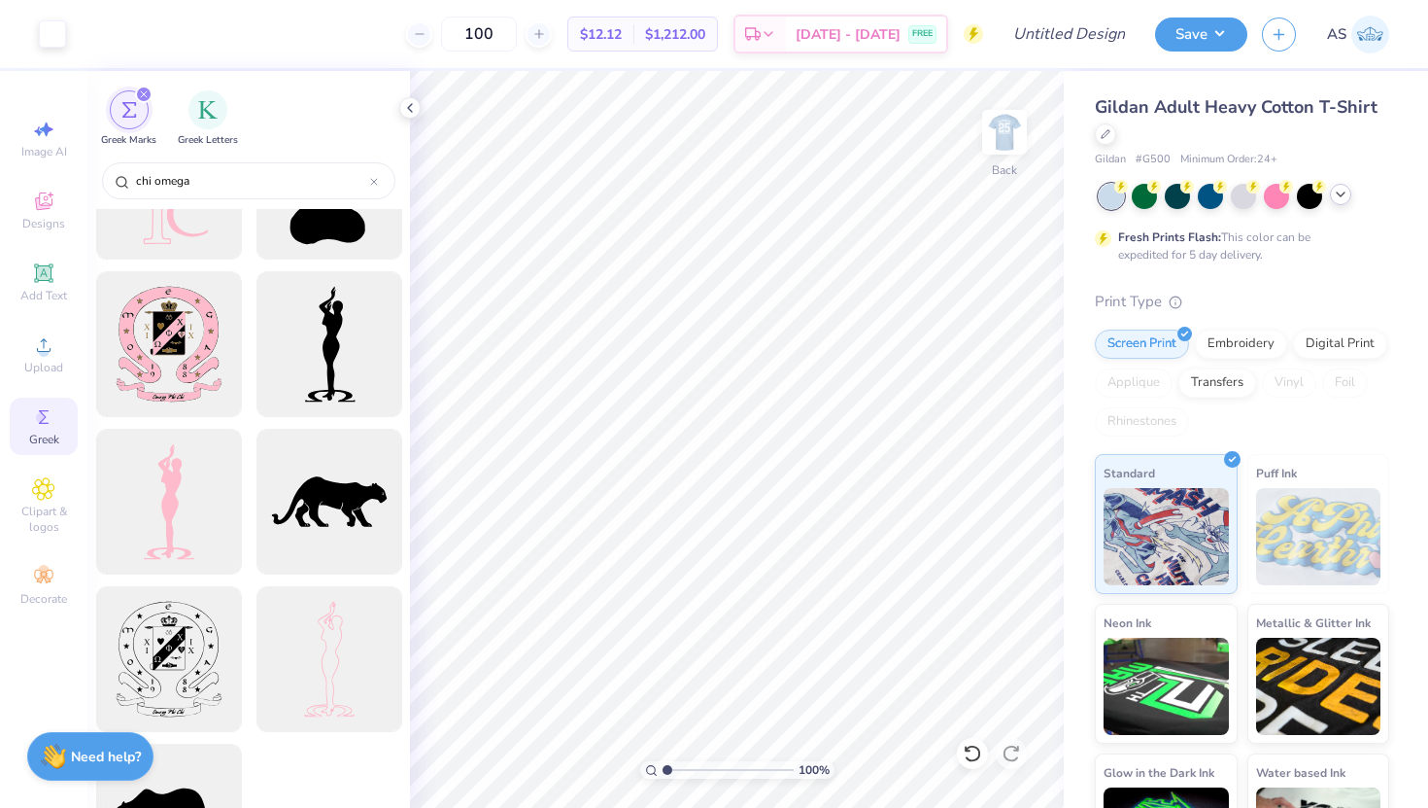
scroll to position [4281, 0]
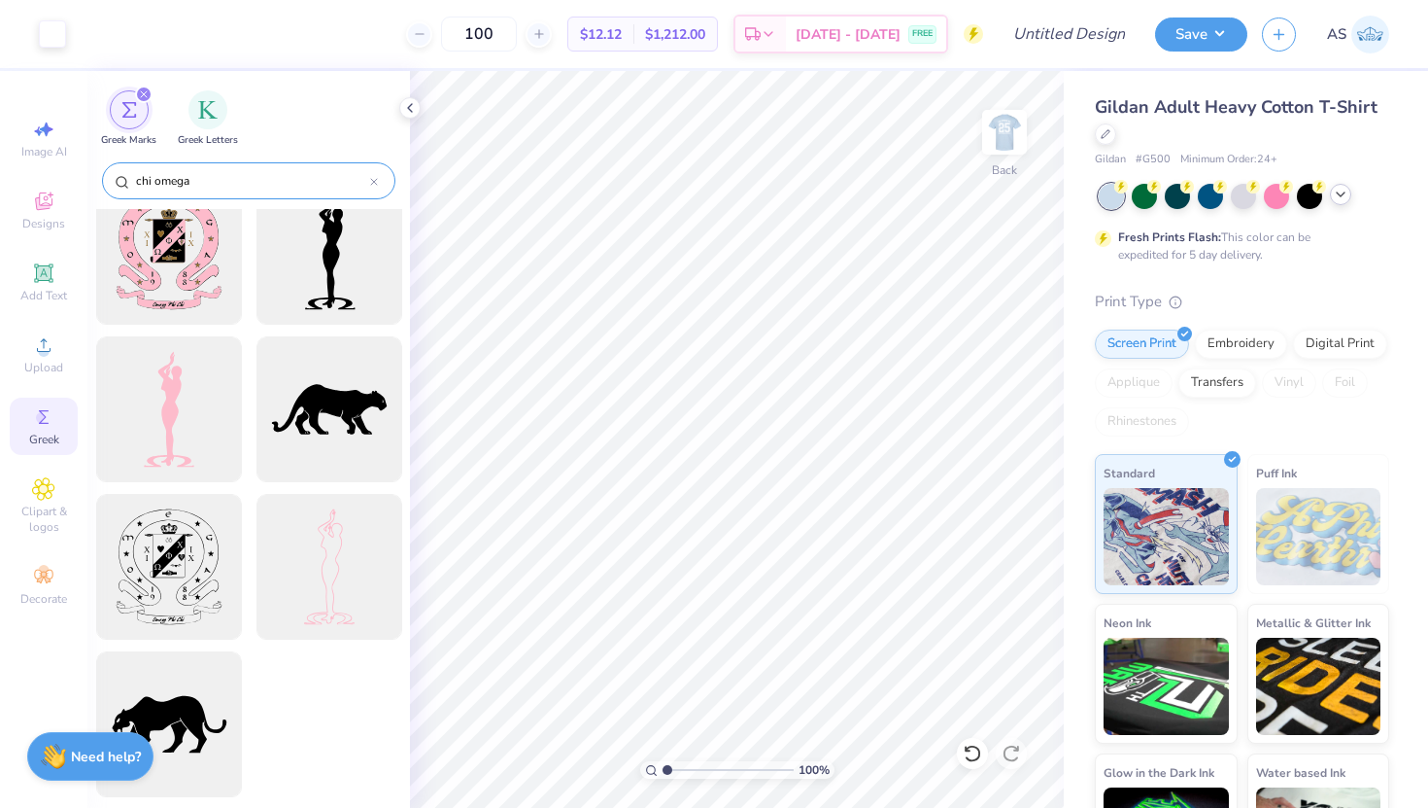
click at [372, 176] on div at bounding box center [374, 180] width 8 height 17
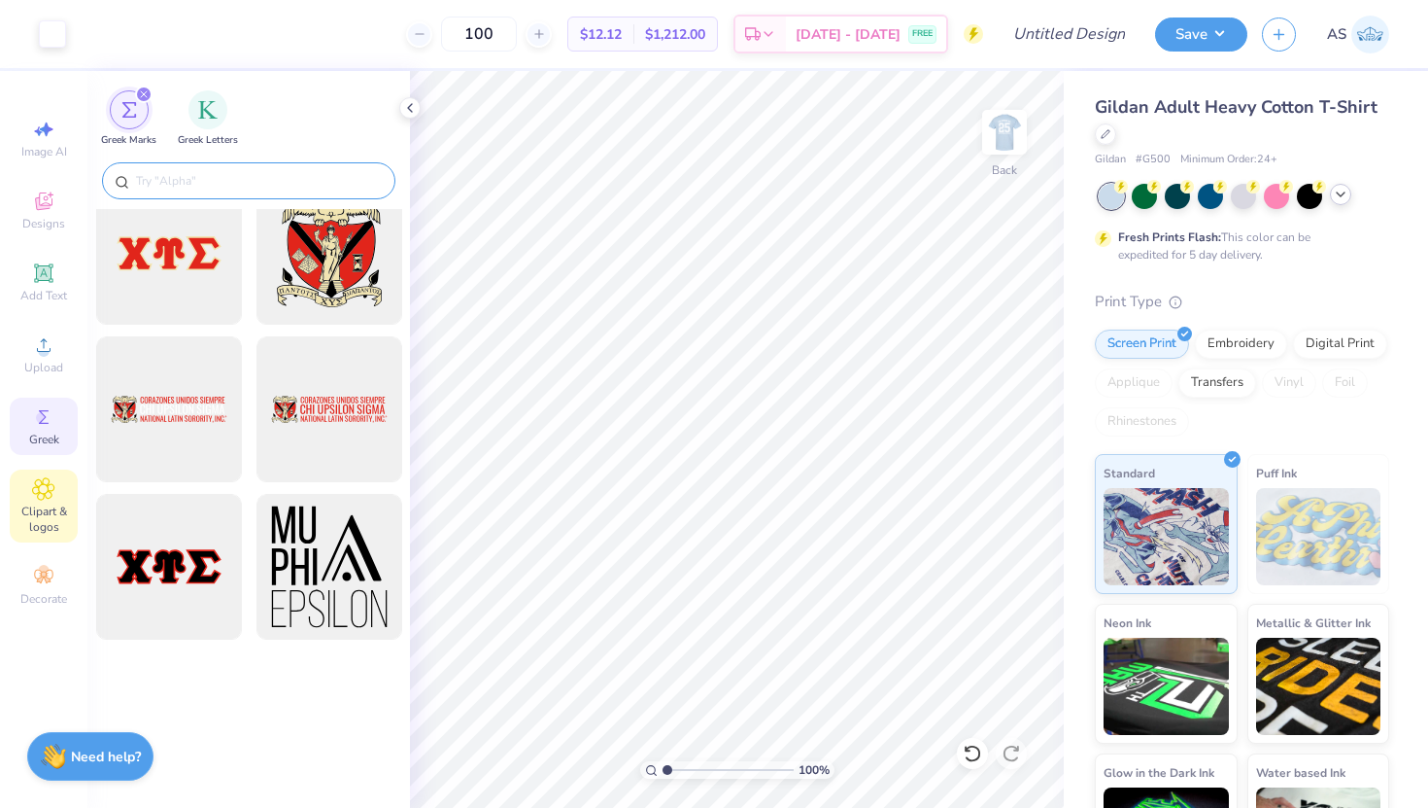
click at [62, 500] on div "Clipart & logos" at bounding box center [44, 505] width 68 height 73
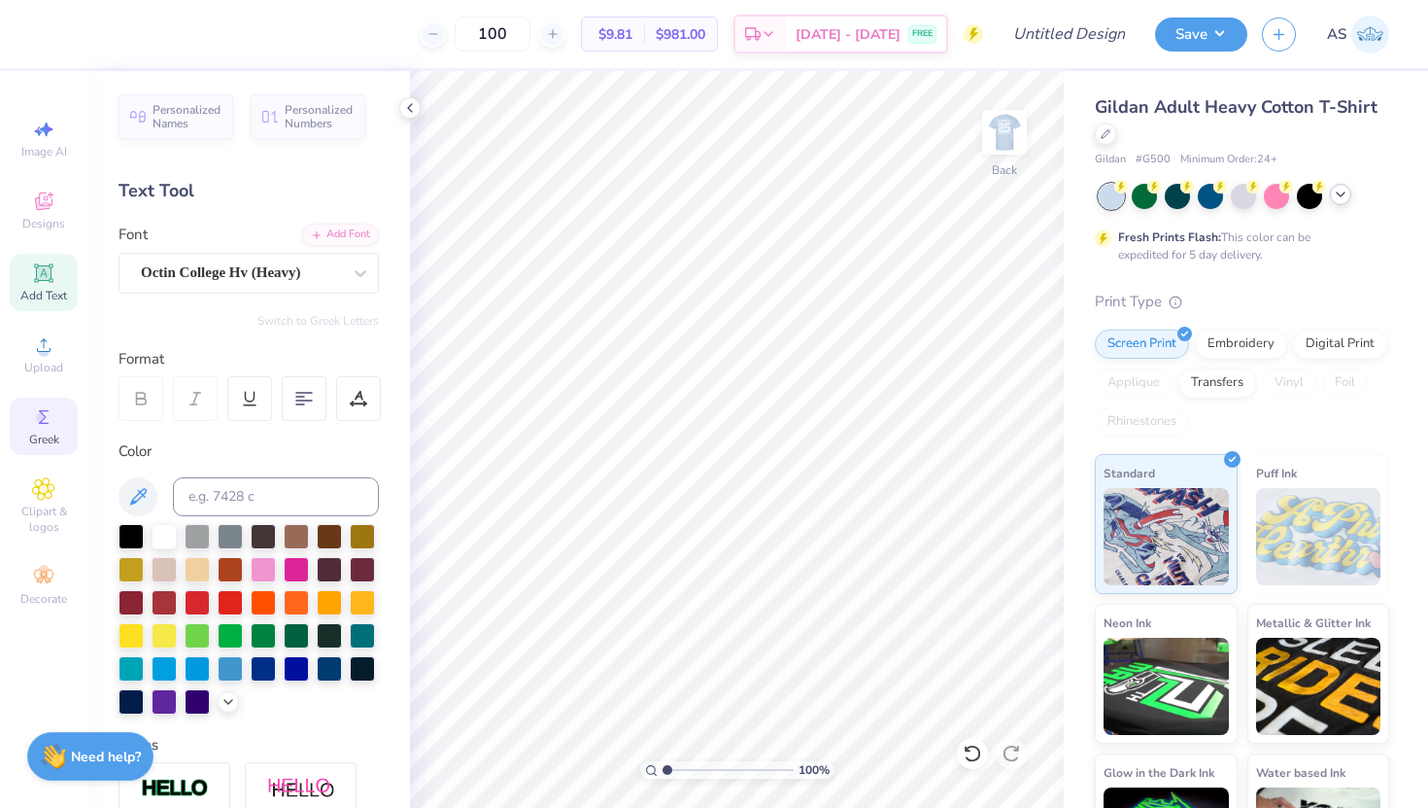
click at [64, 424] on div "Greek" at bounding box center [44, 425] width 68 height 57
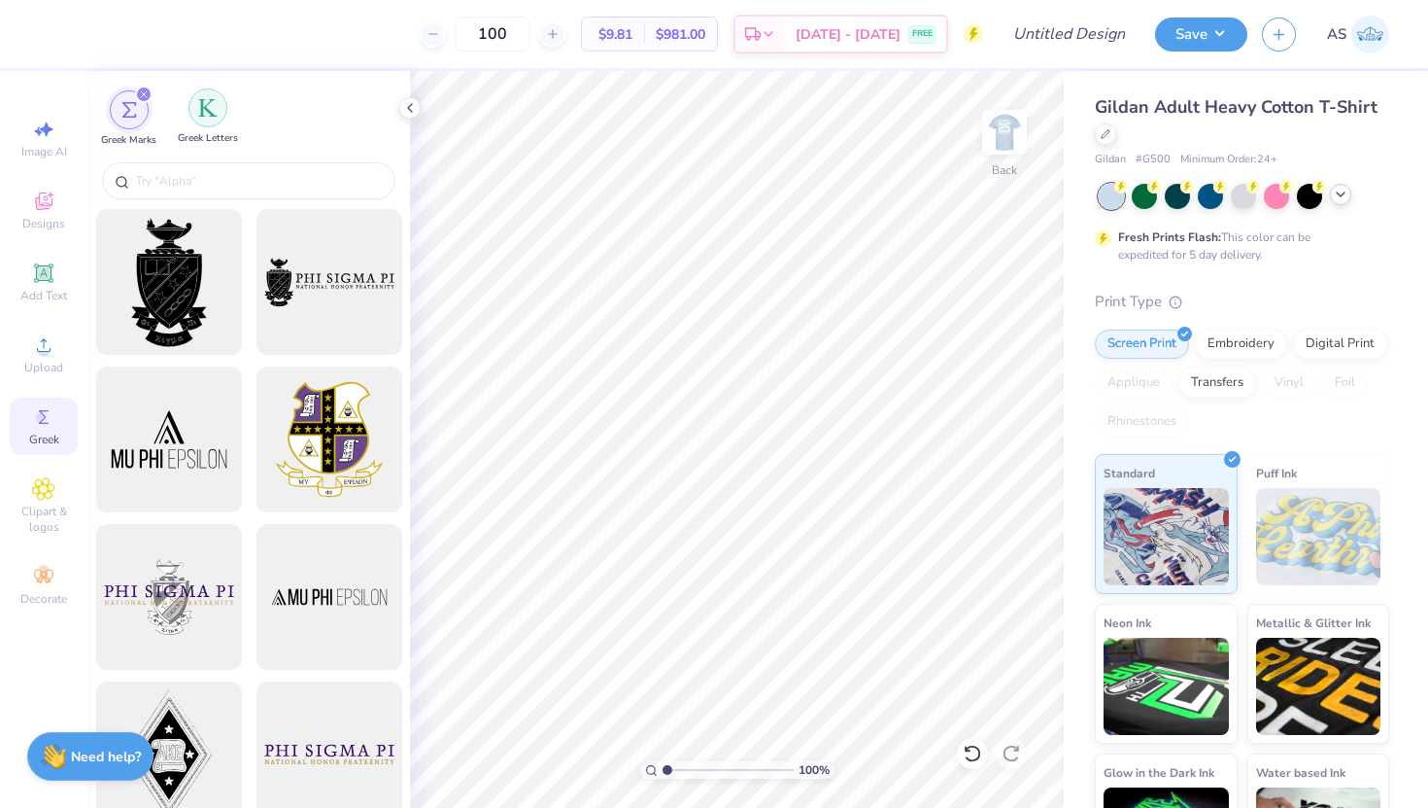
click at [210, 118] on div "filter for Greek Letters" at bounding box center [208, 107] width 39 height 39
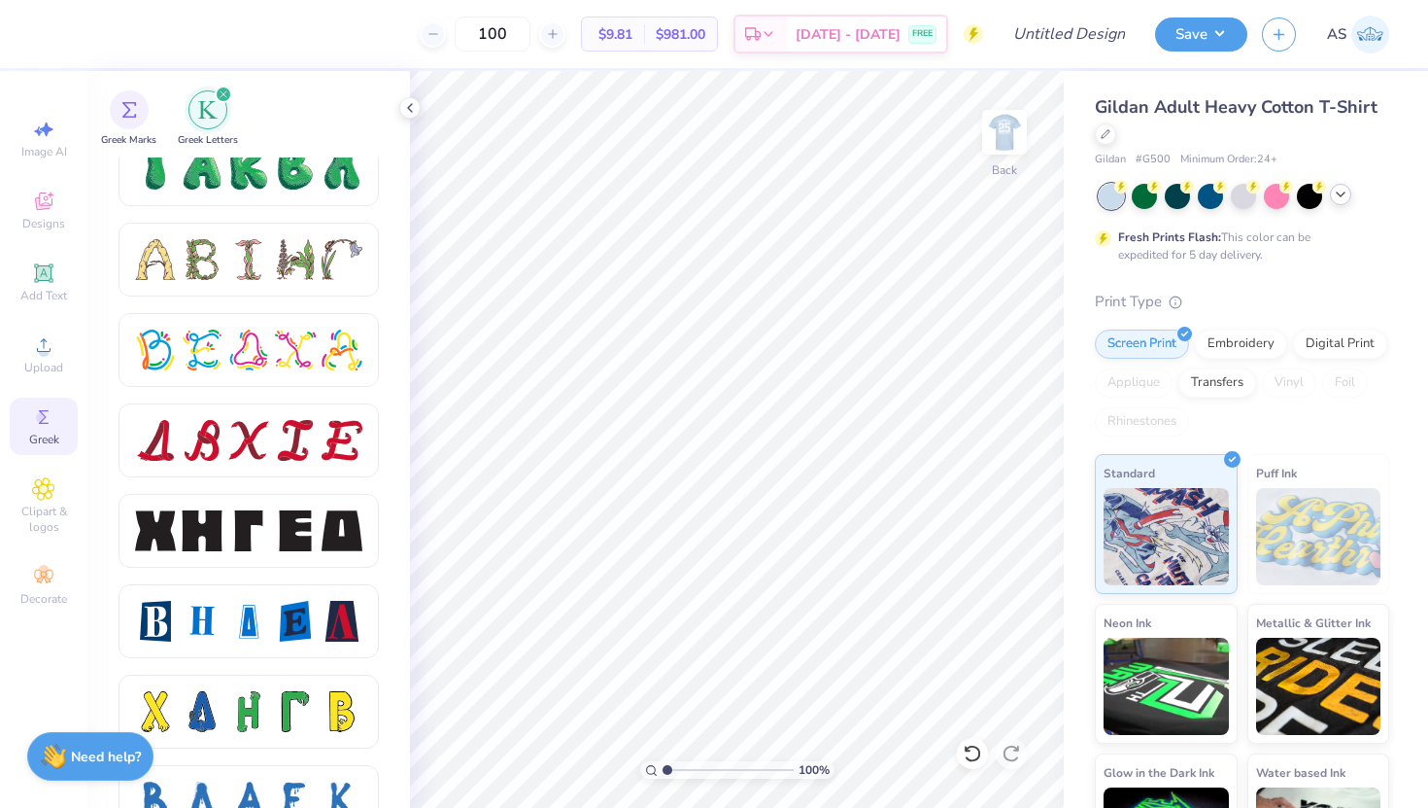
scroll to position [2247, 0]
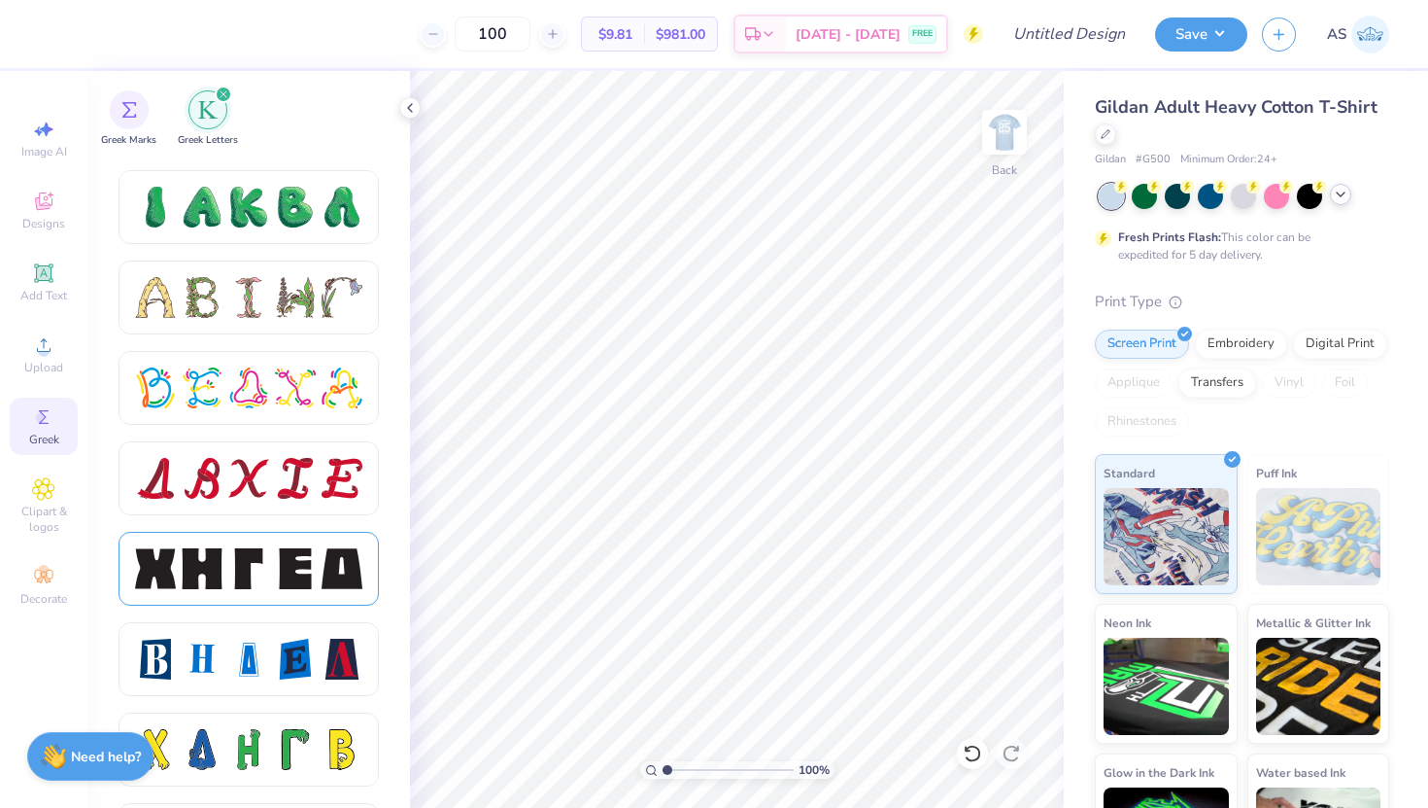
click at [335, 583] on div at bounding box center [342, 568] width 41 height 41
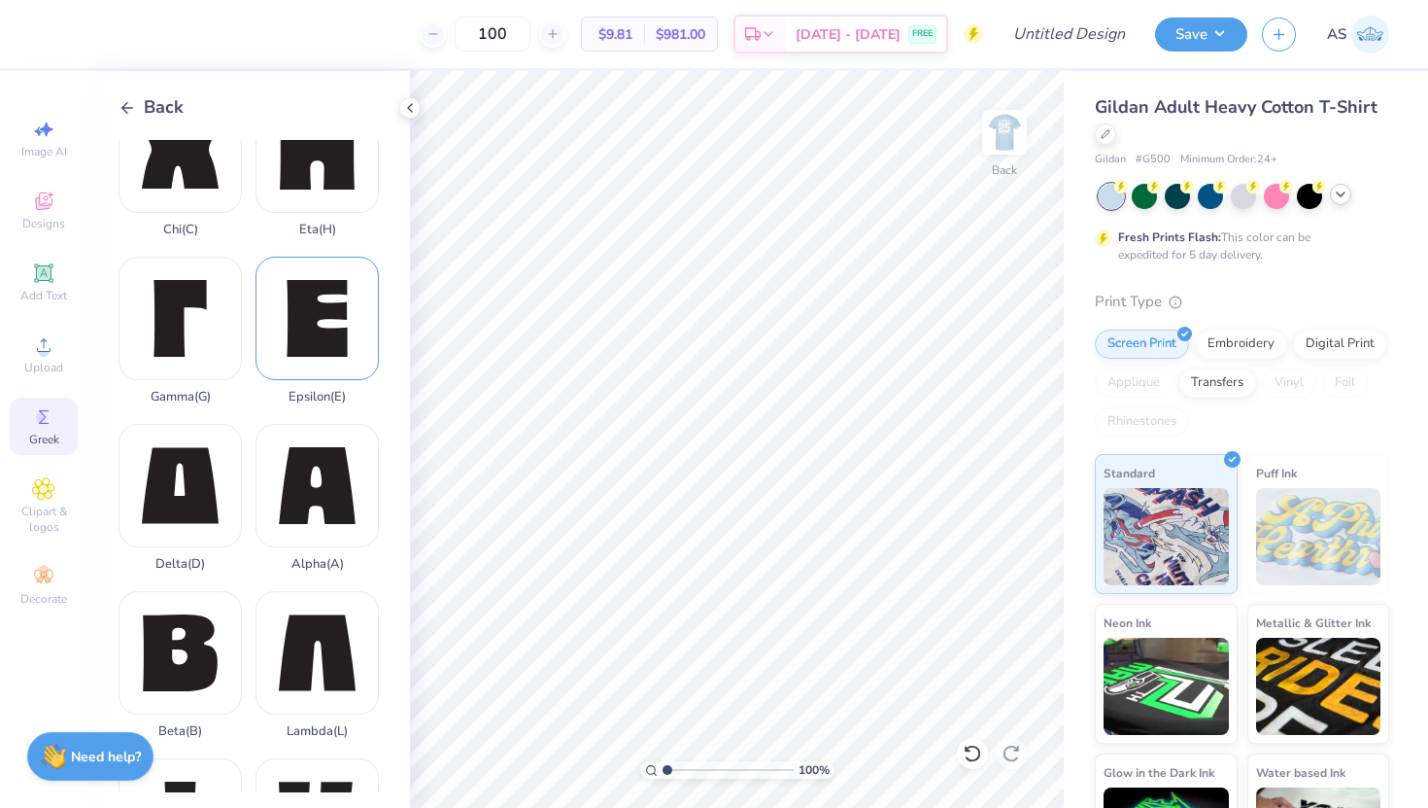
scroll to position [52, 0]
click at [205, 189] on div "Chi ( C )" at bounding box center [180, 162] width 123 height 148
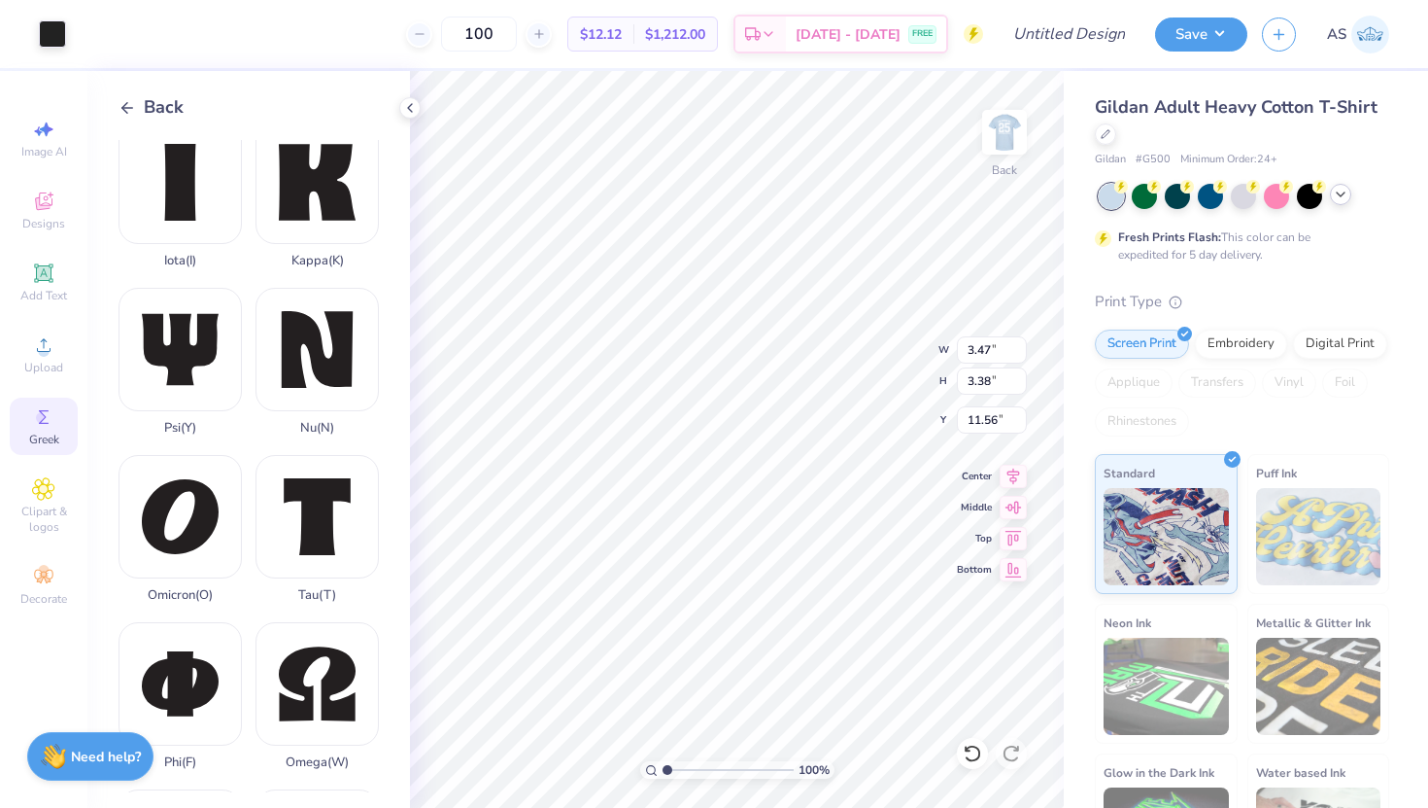
scroll to position [689, 0]
click at [313, 697] on div "Omega ( W )" at bounding box center [317, 695] width 123 height 148
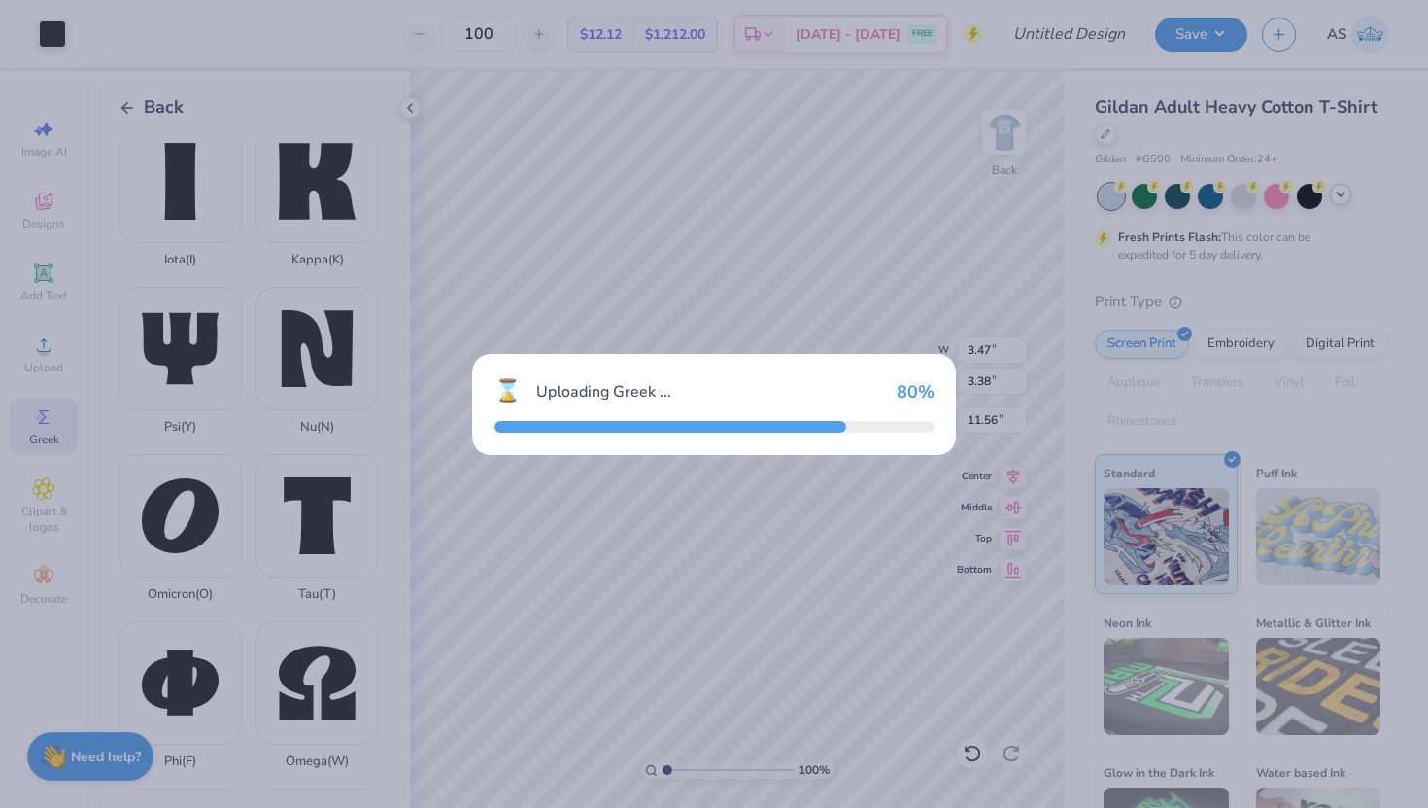
type input "3.55"
type input "3.42"
type input "11.54"
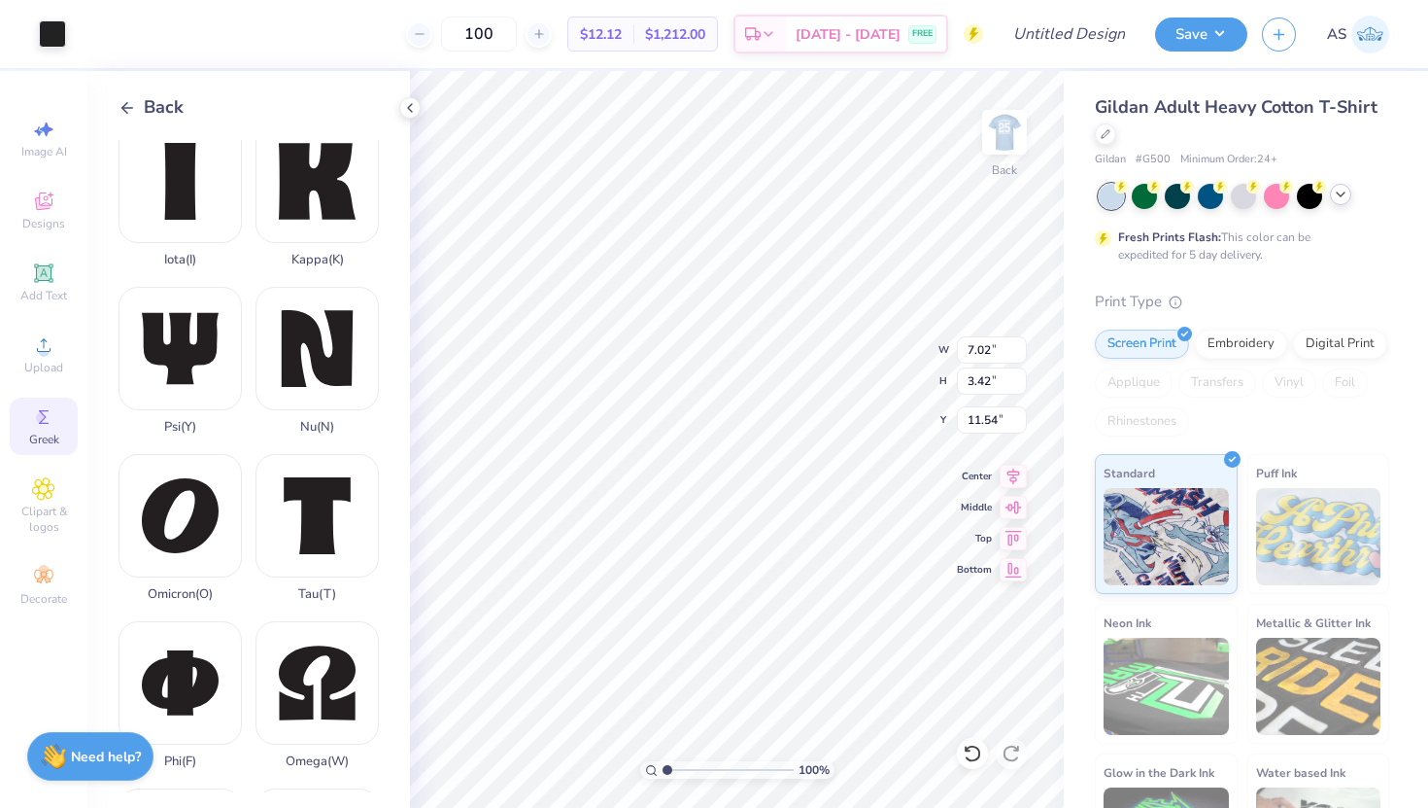
type input "3.74"
type input "1.83"
click at [39, 27] on div at bounding box center [52, 31] width 27 height 27
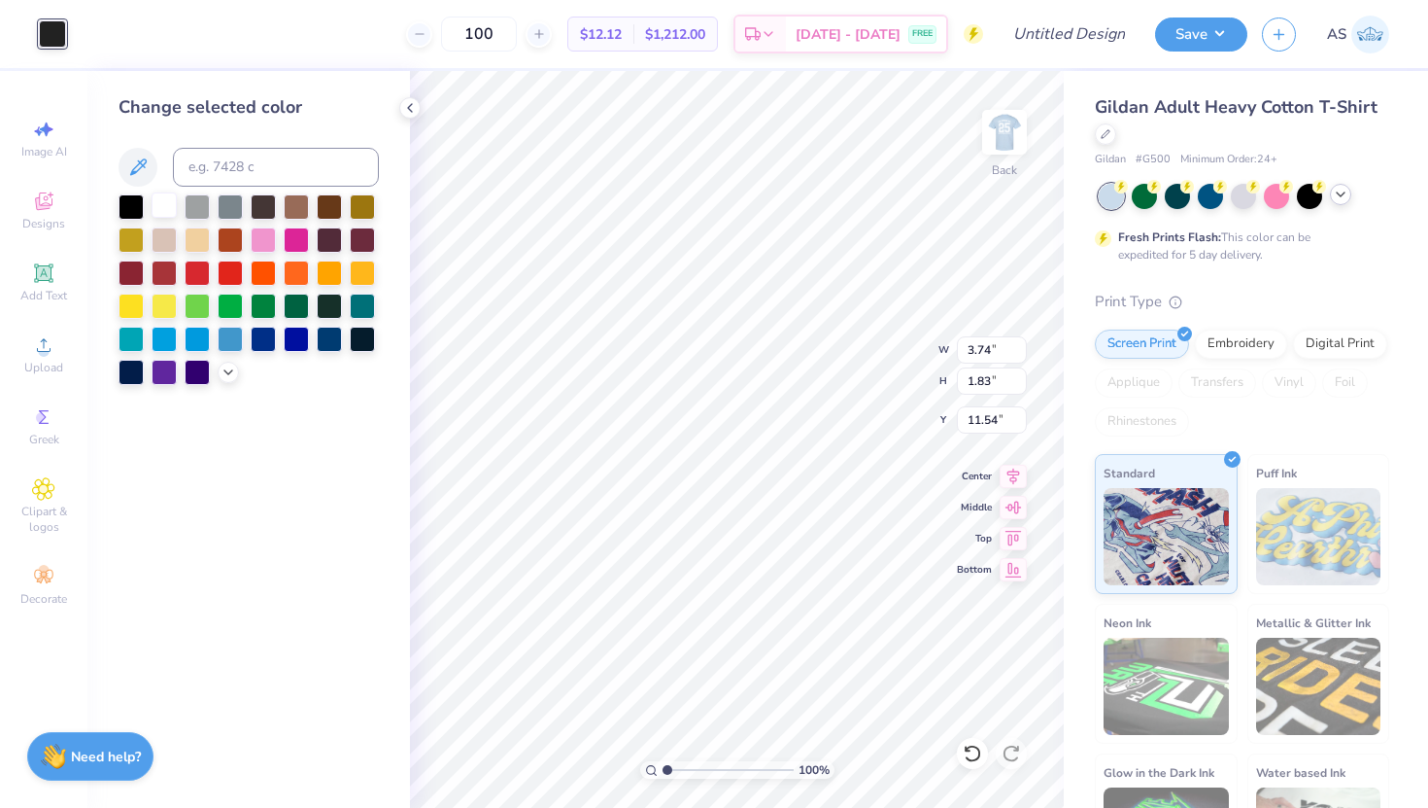
click at [168, 205] on div at bounding box center [164, 204] width 25 height 25
type input "4.40"
type input "2.98"
type input "1.45"
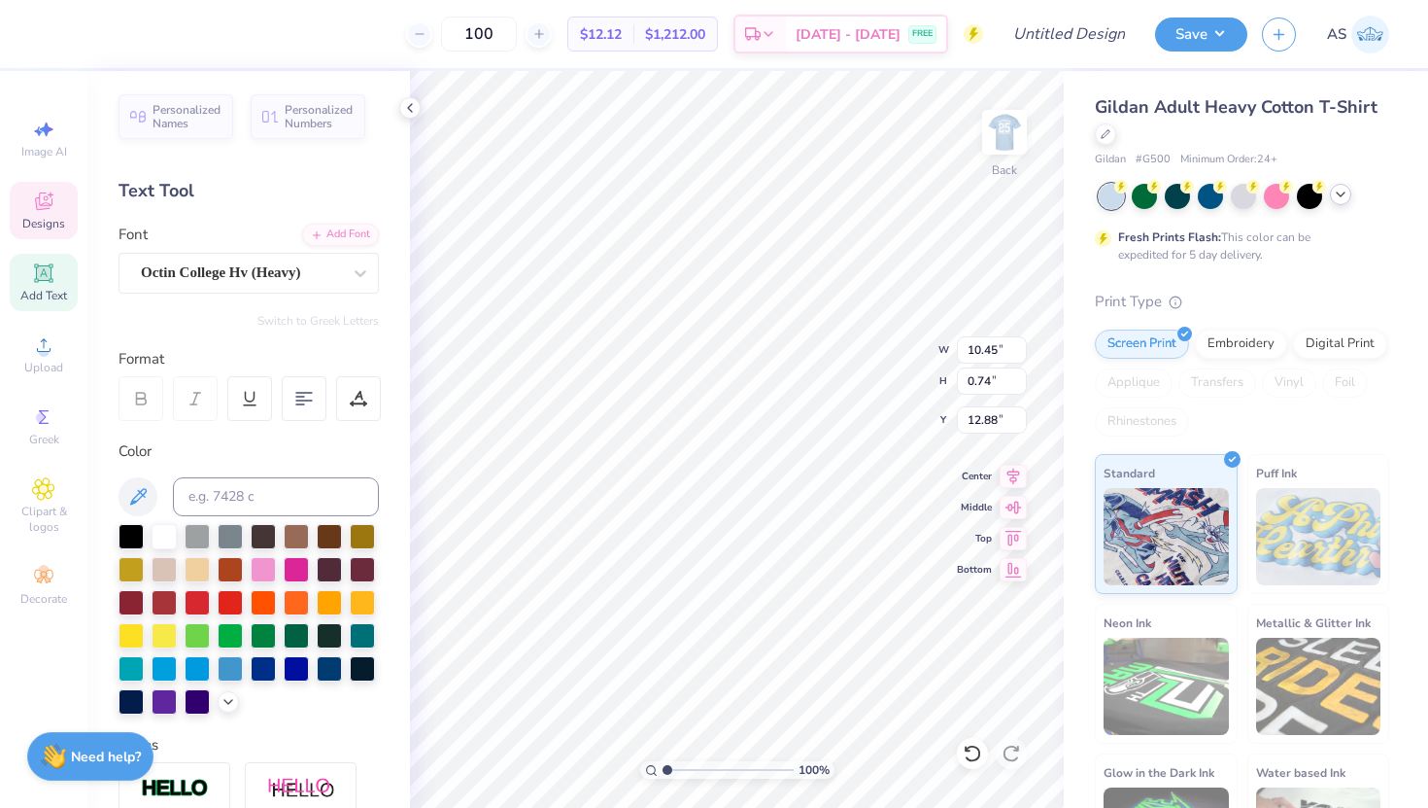
type textarea "New Members"
type textarea "N"
type textarea "PC'25"
type input "5.86"
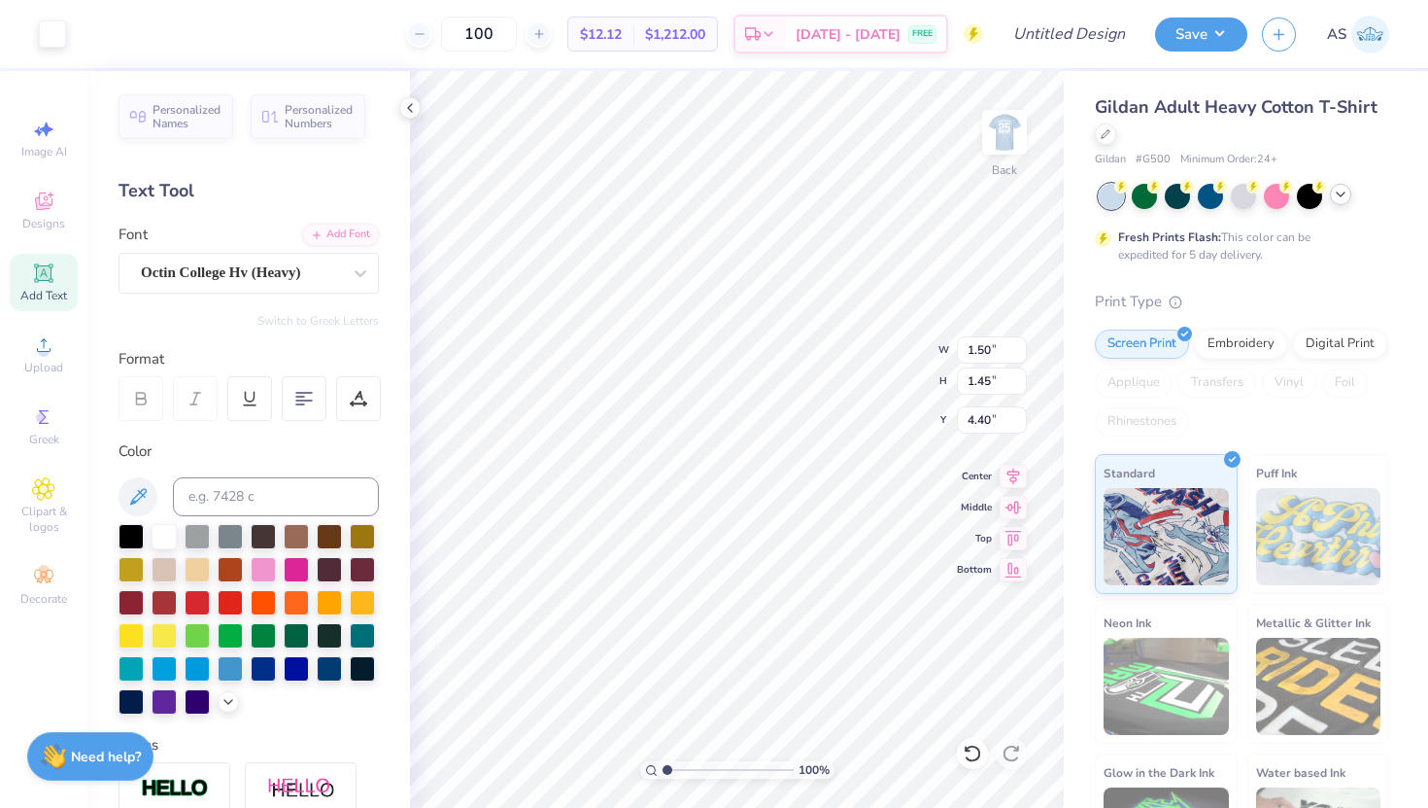
type input "2.49"
type input "0.77"
type input "5.86"
type textarea "PC' 25"
type input "1.89"
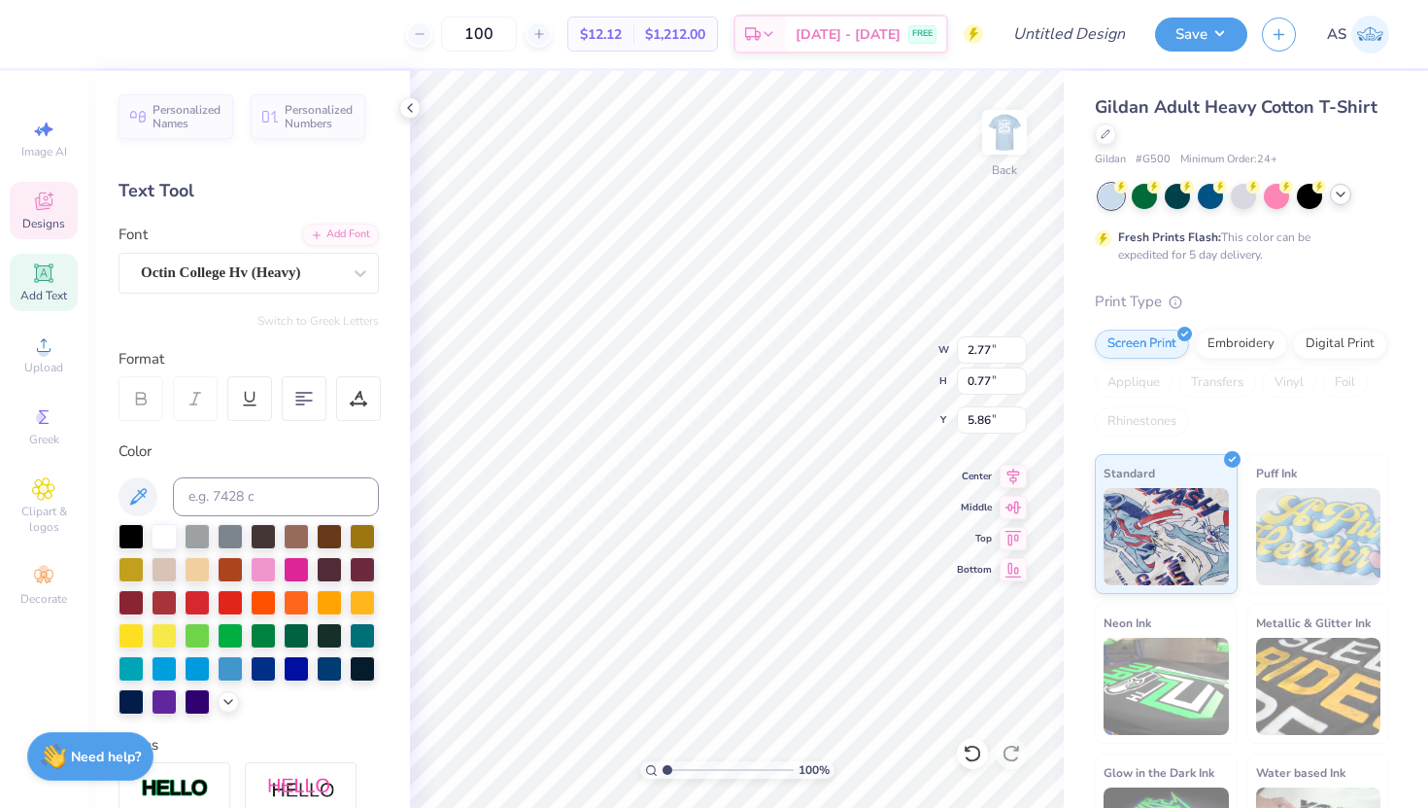
type input "0.53"
type input "6.07"
click at [858, 338] on div "100 % Back W 1.89 1.89 " H 0.53 0.53 " Y 6.07 6.07 " Center Middle Top Bottom" at bounding box center [737, 439] width 654 height 737
click at [1014, 128] on img at bounding box center [1005, 132] width 78 height 78
click at [1014, 128] on img at bounding box center [1004, 132] width 39 height 39
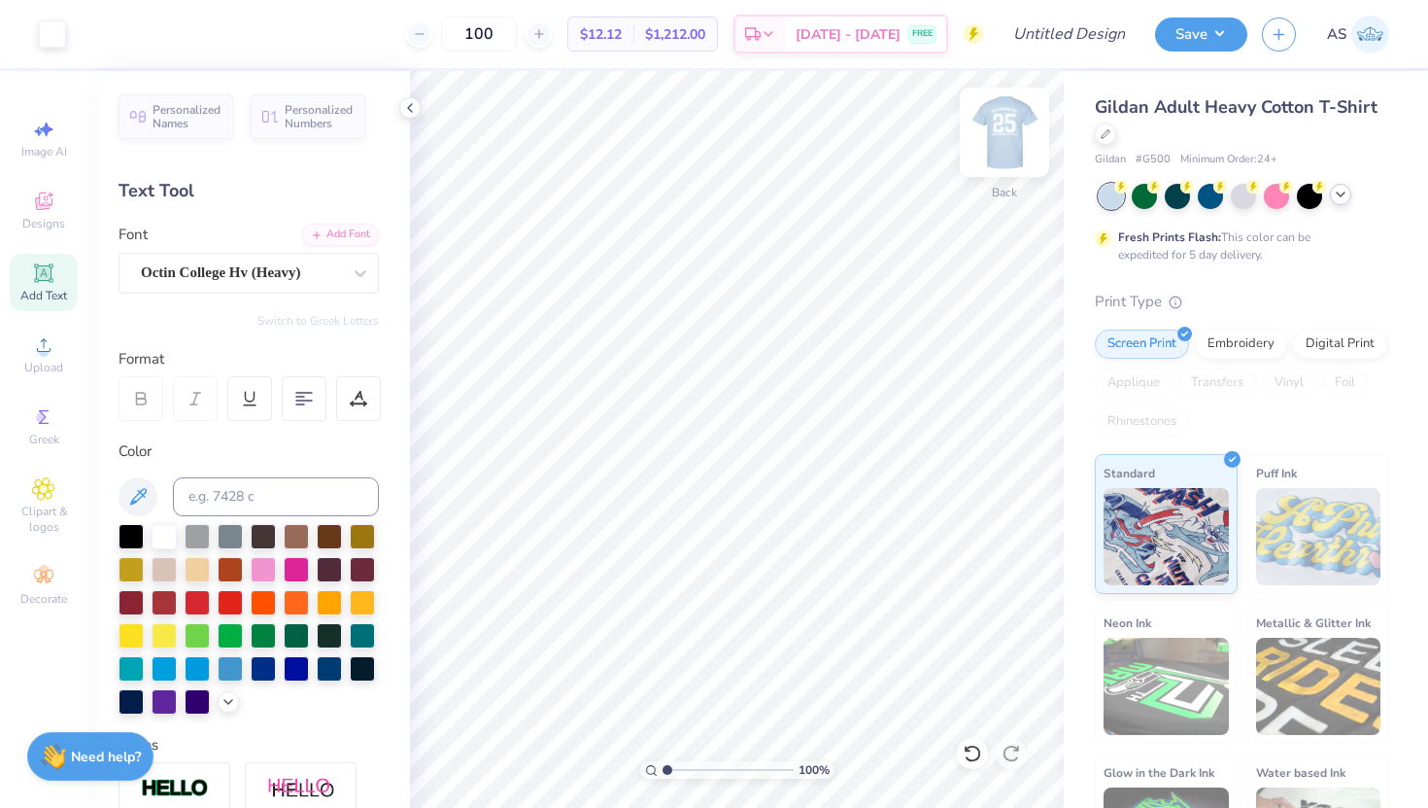
click at [1013, 129] on img at bounding box center [1005, 132] width 78 height 78
click at [1013, 129] on img at bounding box center [1004, 132] width 39 height 39
click at [1063, 31] on input "Design Title" at bounding box center [1093, 34] width 95 height 39
type input "Chi Omega New Members"
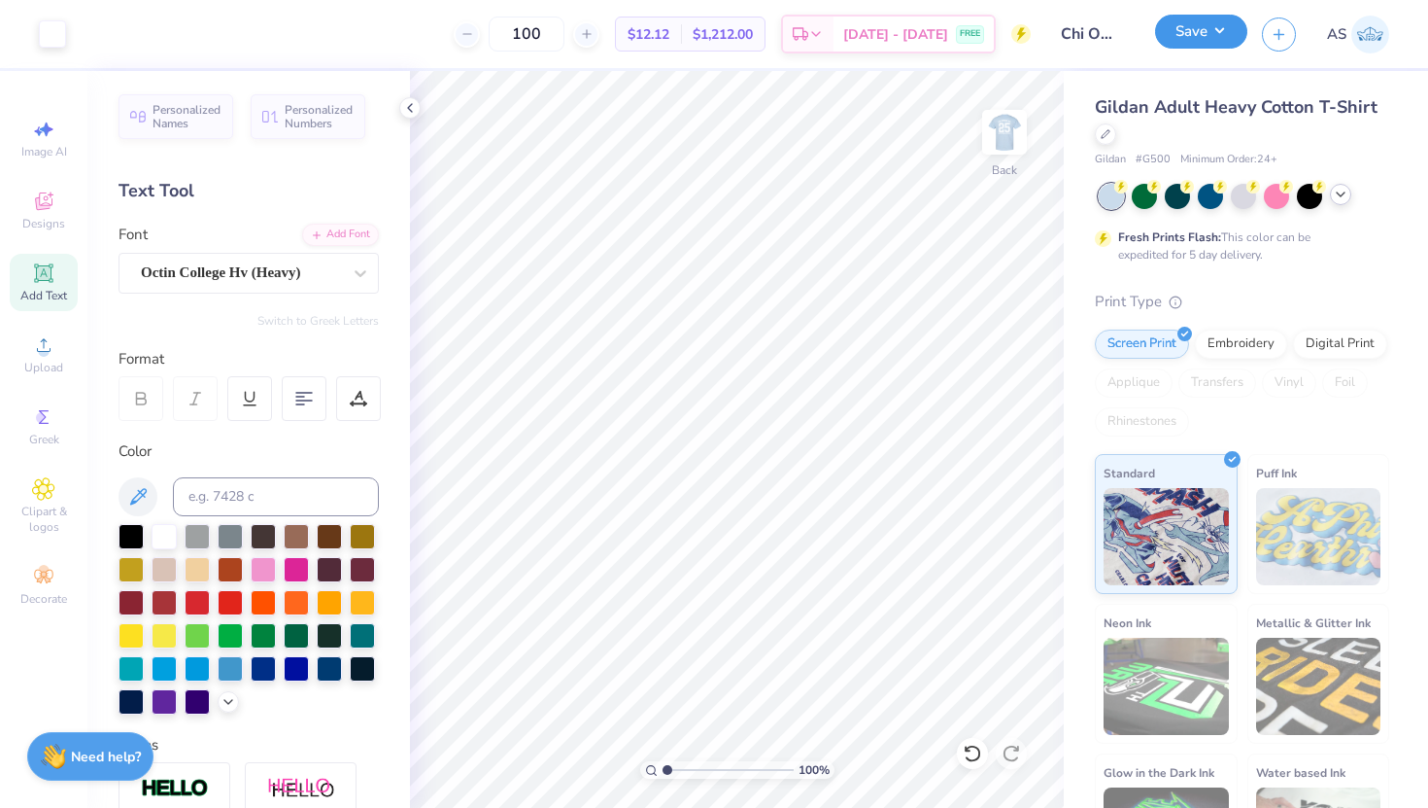
click at [1212, 32] on button "Save" at bounding box center [1201, 32] width 92 height 34
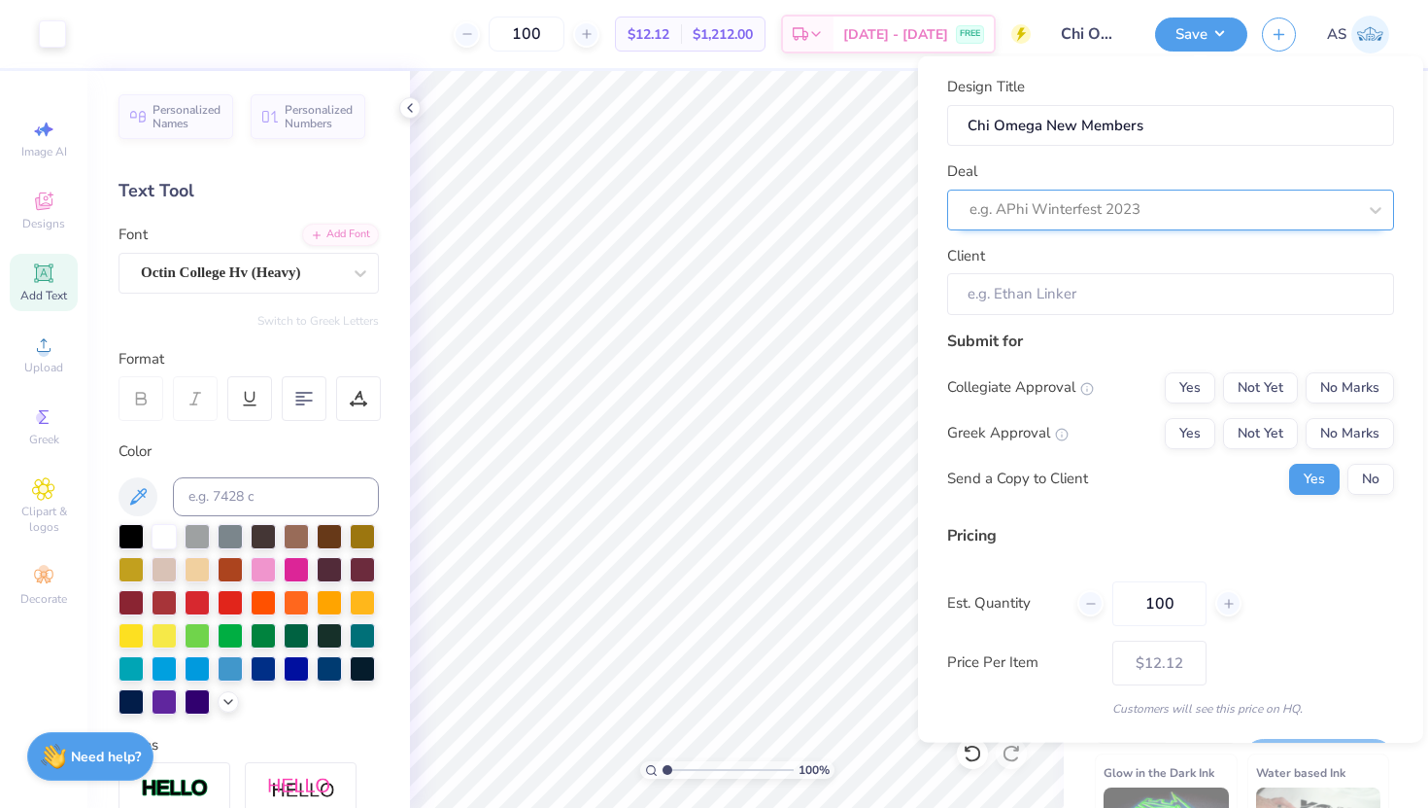
click at [1063, 202] on div at bounding box center [1163, 209] width 387 height 26
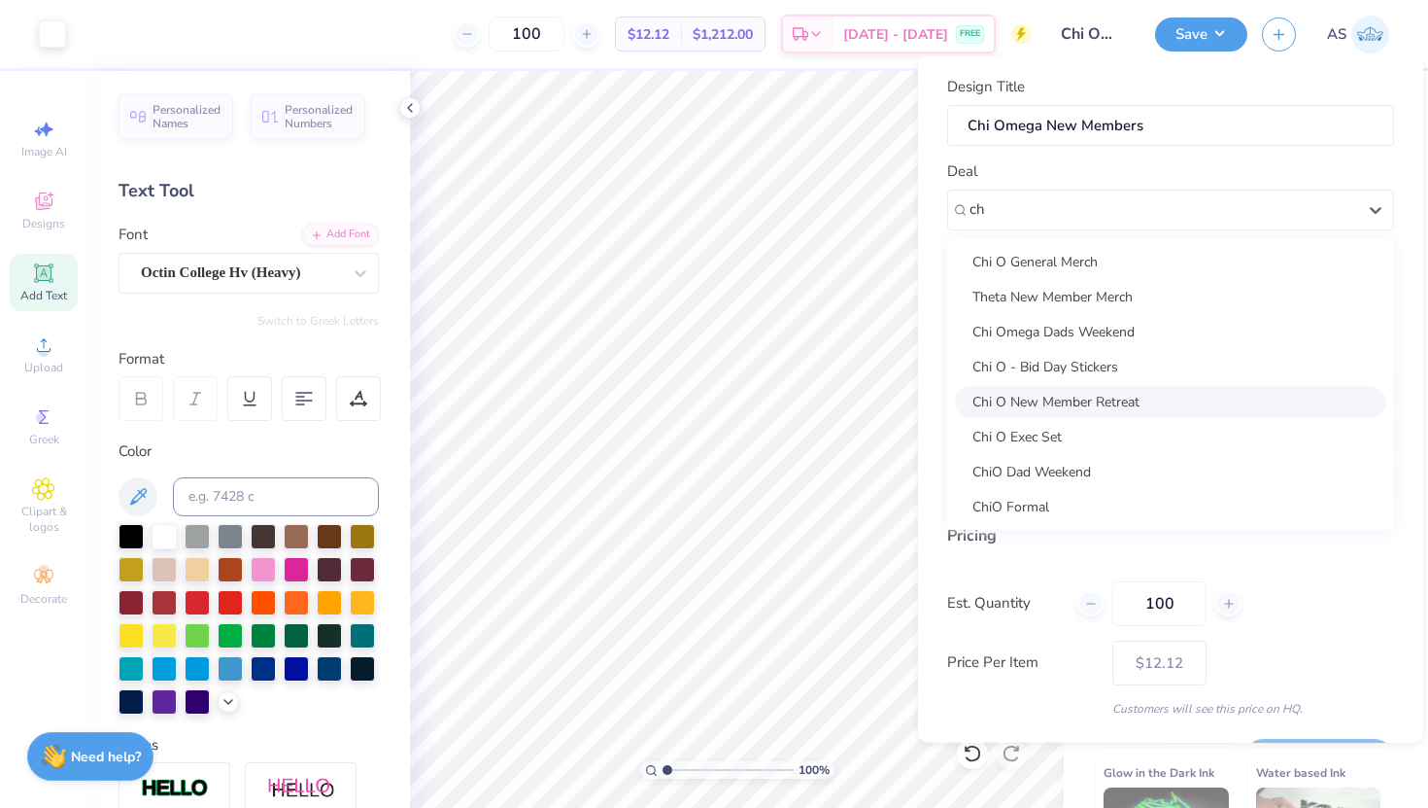
click at [1051, 408] on div "Chi O New Member Retreat" at bounding box center [1170, 401] width 431 height 32
type input "ch"
type input "[PERSON_NAME]"
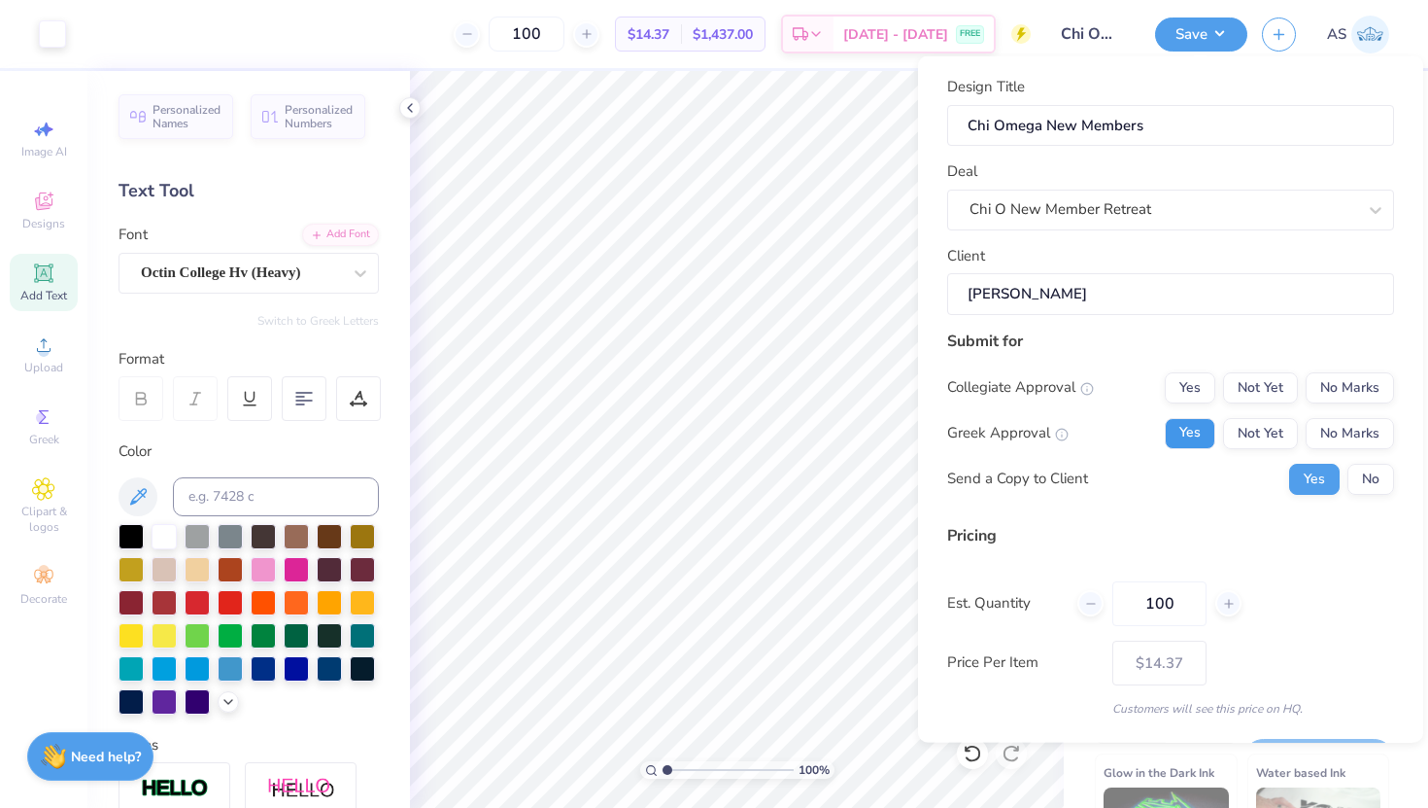
click at [1203, 434] on button "Yes" at bounding box center [1190, 432] width 51 height 31
click at [1384, 477] on button "No" at bounding box center [1371, 478] width 47 height 31
click at [1203, 400] on button "Yes" at bounding box center [1190, 386] width 51 height 31
click at [1342, 380] on button "No Marks" at bounding box center [1350, 386] width 88 height 31
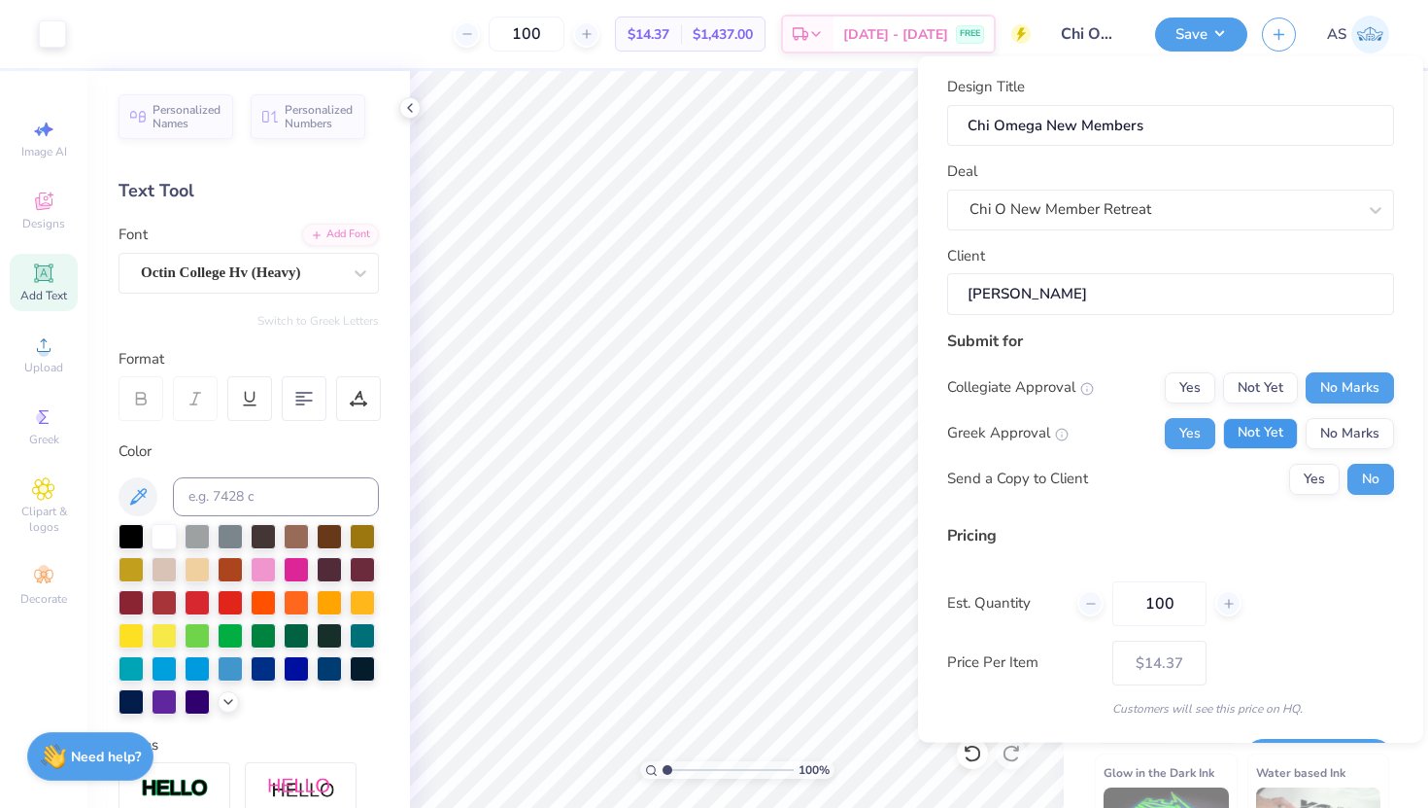
click at [1273, 432] on button "Not Yet" at bounding box center [1260, 432] width 75 height 31
click at [1343, 434] on button "No Marks" at bounding box center [1350, 432] width 88 height 31
click at [1192, 437] on button "Yes" at bounding box center [1190, 432] width 51 height 31
click at [1312, 584] on div "Est. Quantity 100" at bounding box center [1170, 602] width 447 height 45
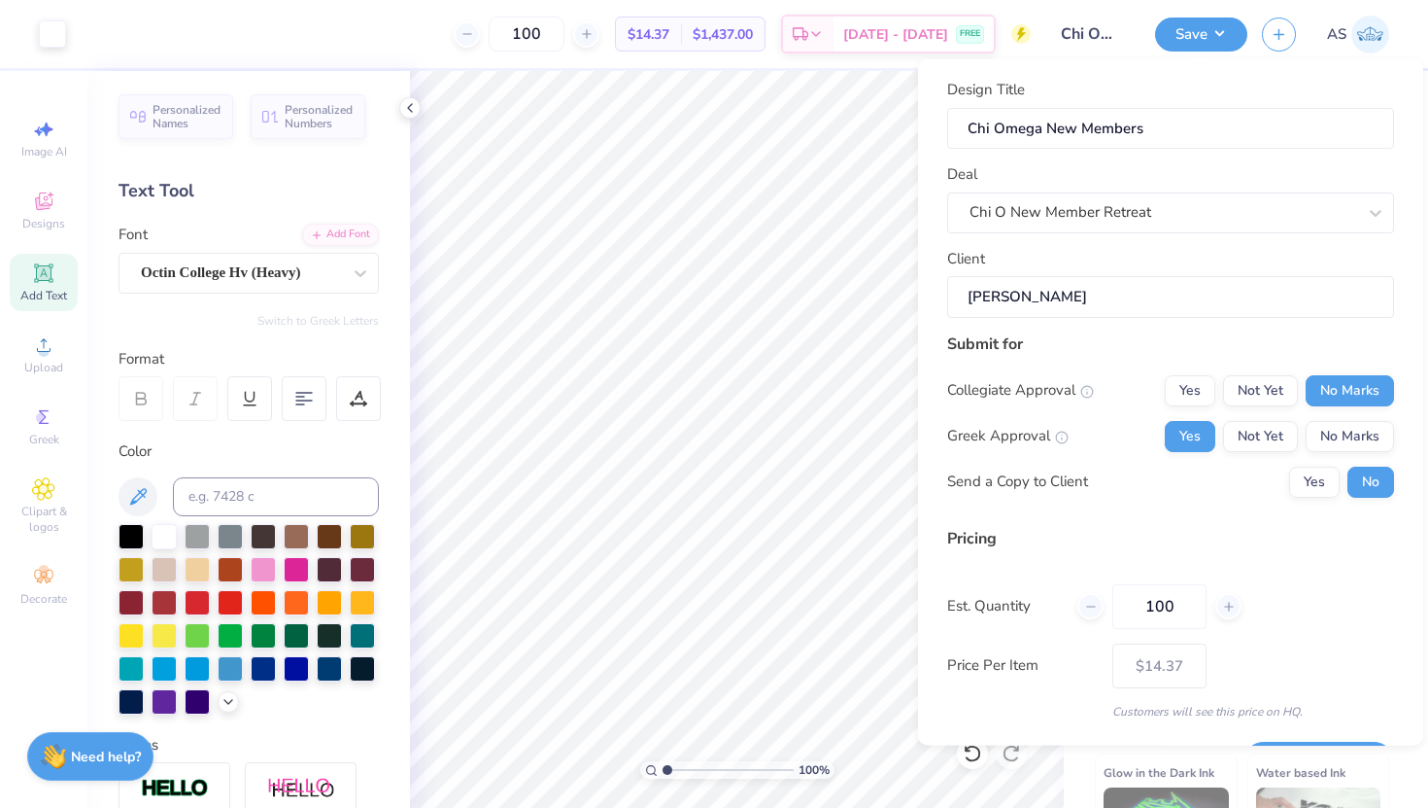
scroll to position [54, 0]
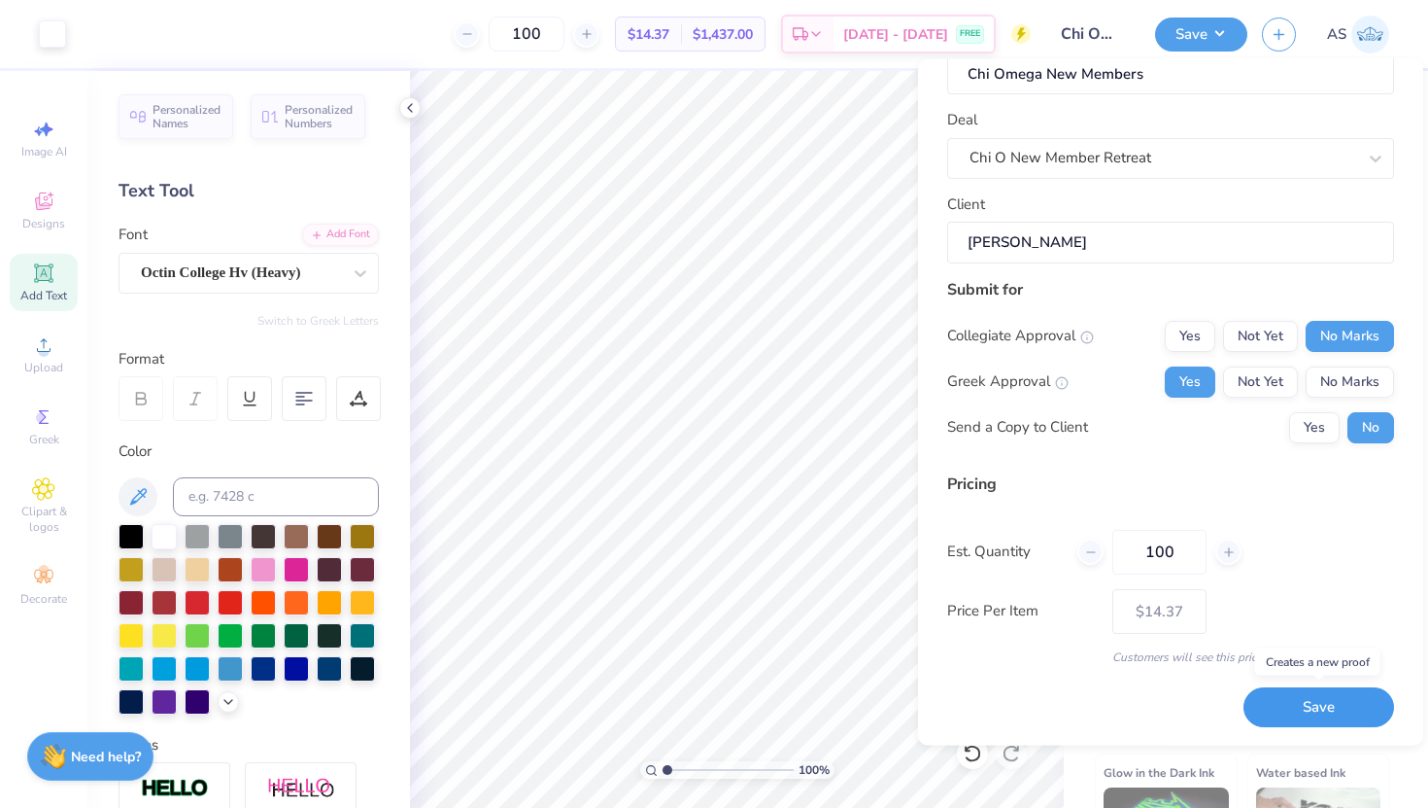
click at [1337, 701] on button "Save" at bounding box center [1319, 707] width 151 height 40
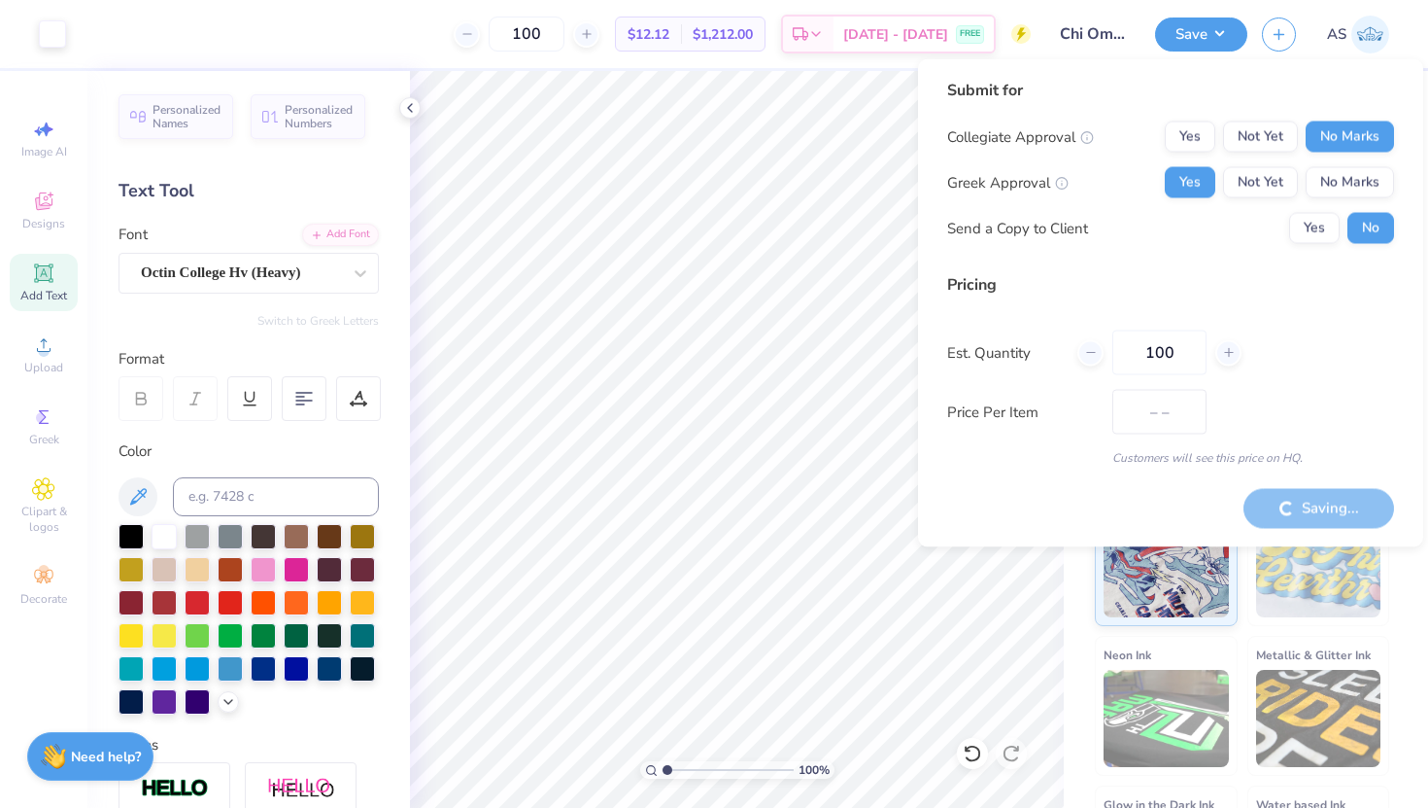
type input "$14.37"
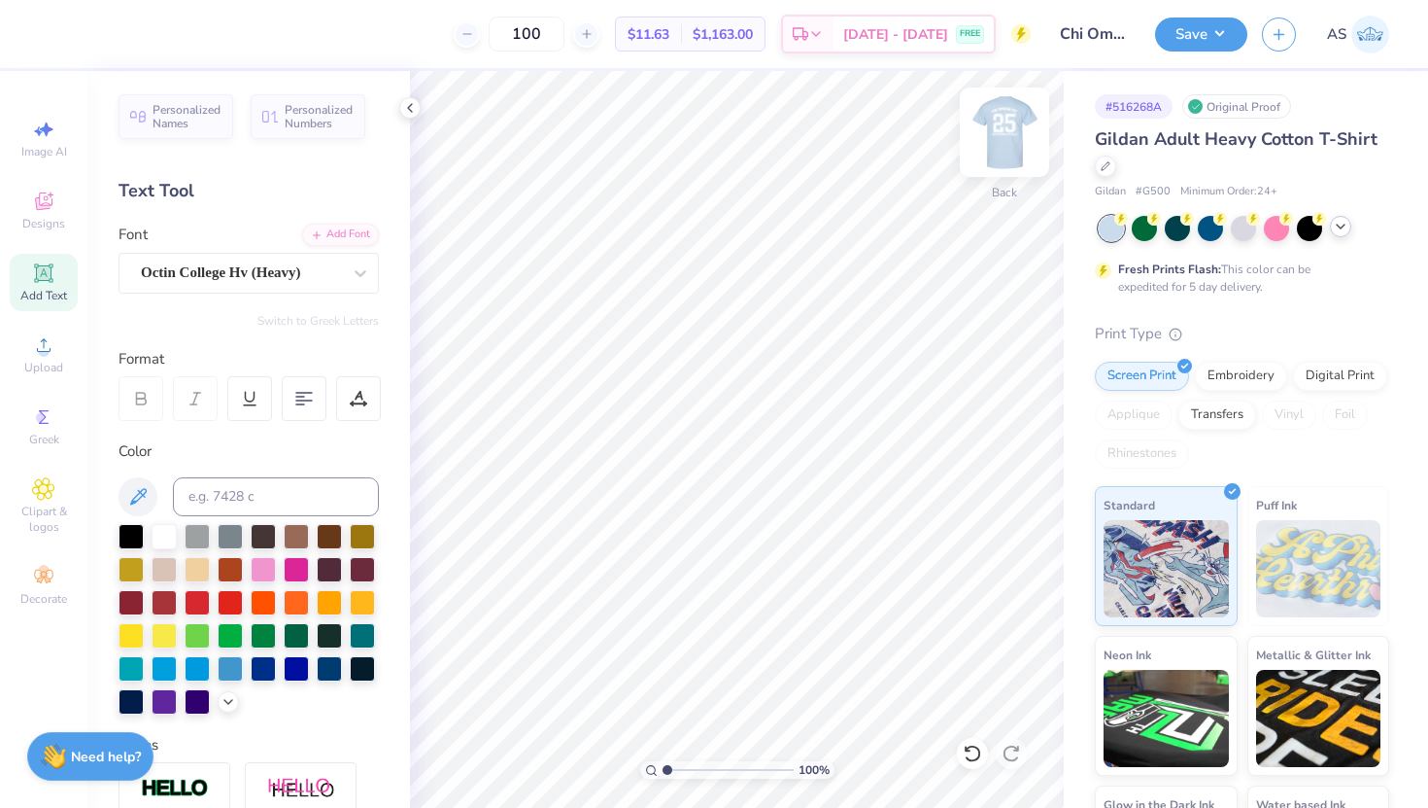
click at [1015, 139] on img at bounding box center [1005, 132] width 78 height 78
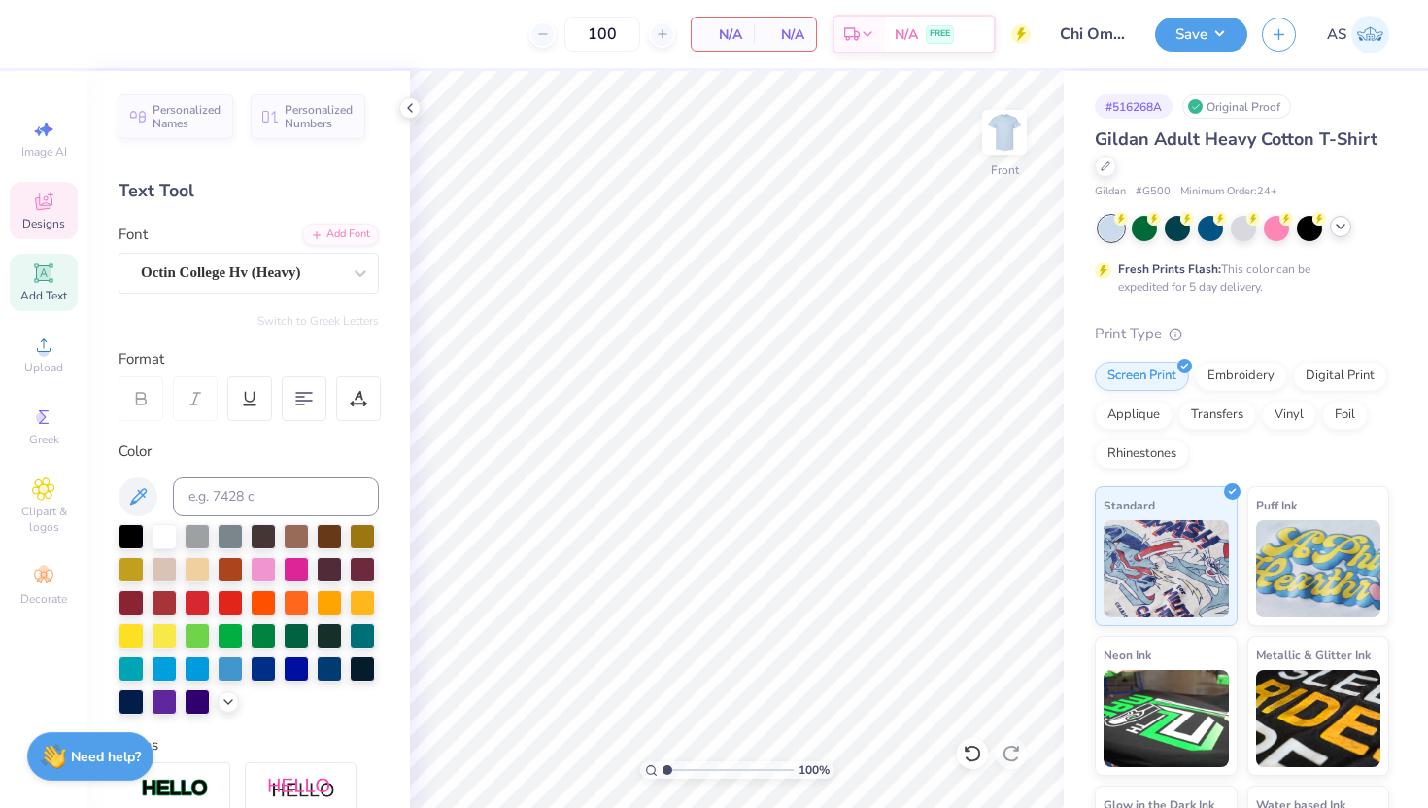
click at [45, 214] on div "Designs" at bounding box center [44, 210] width 68 height 57
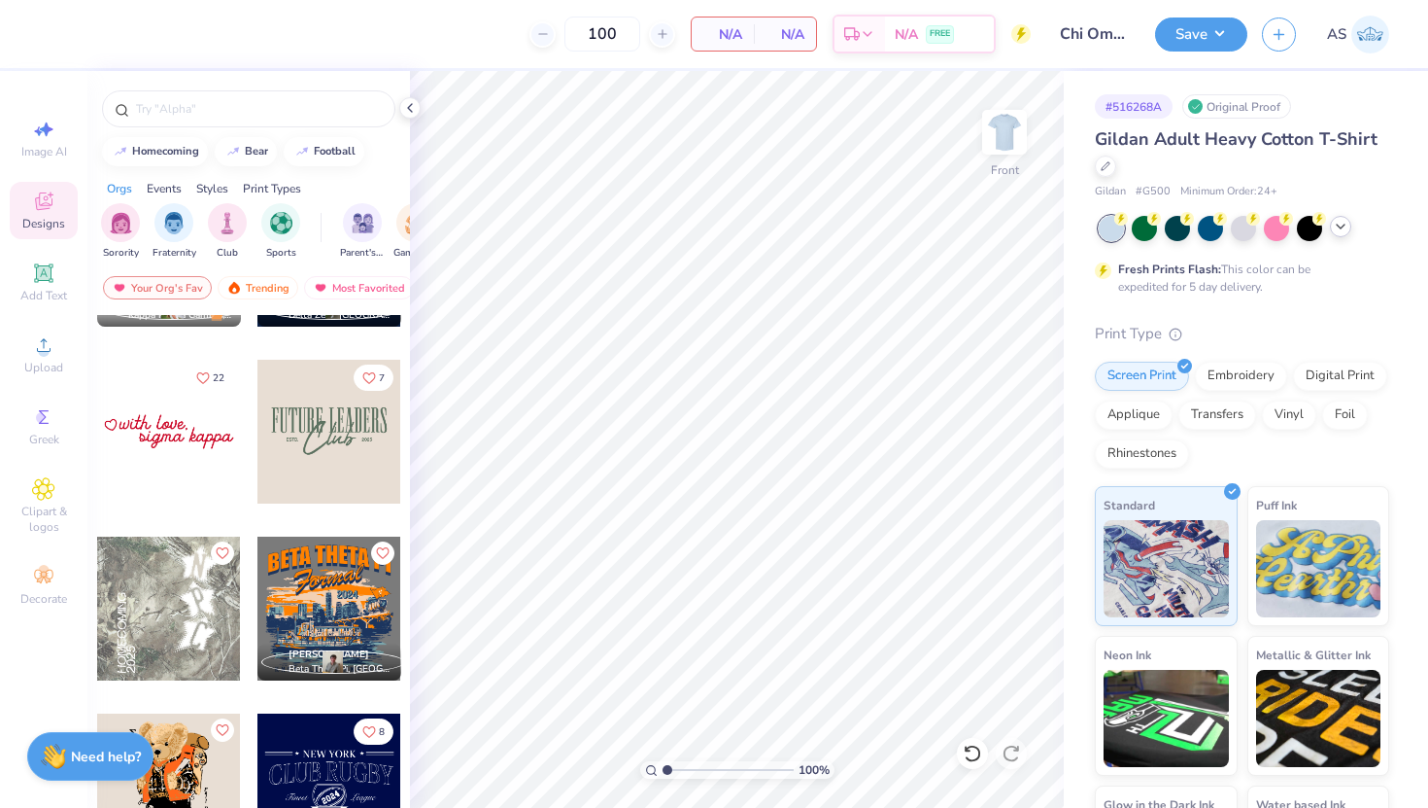
scroll to position [5804, 0]
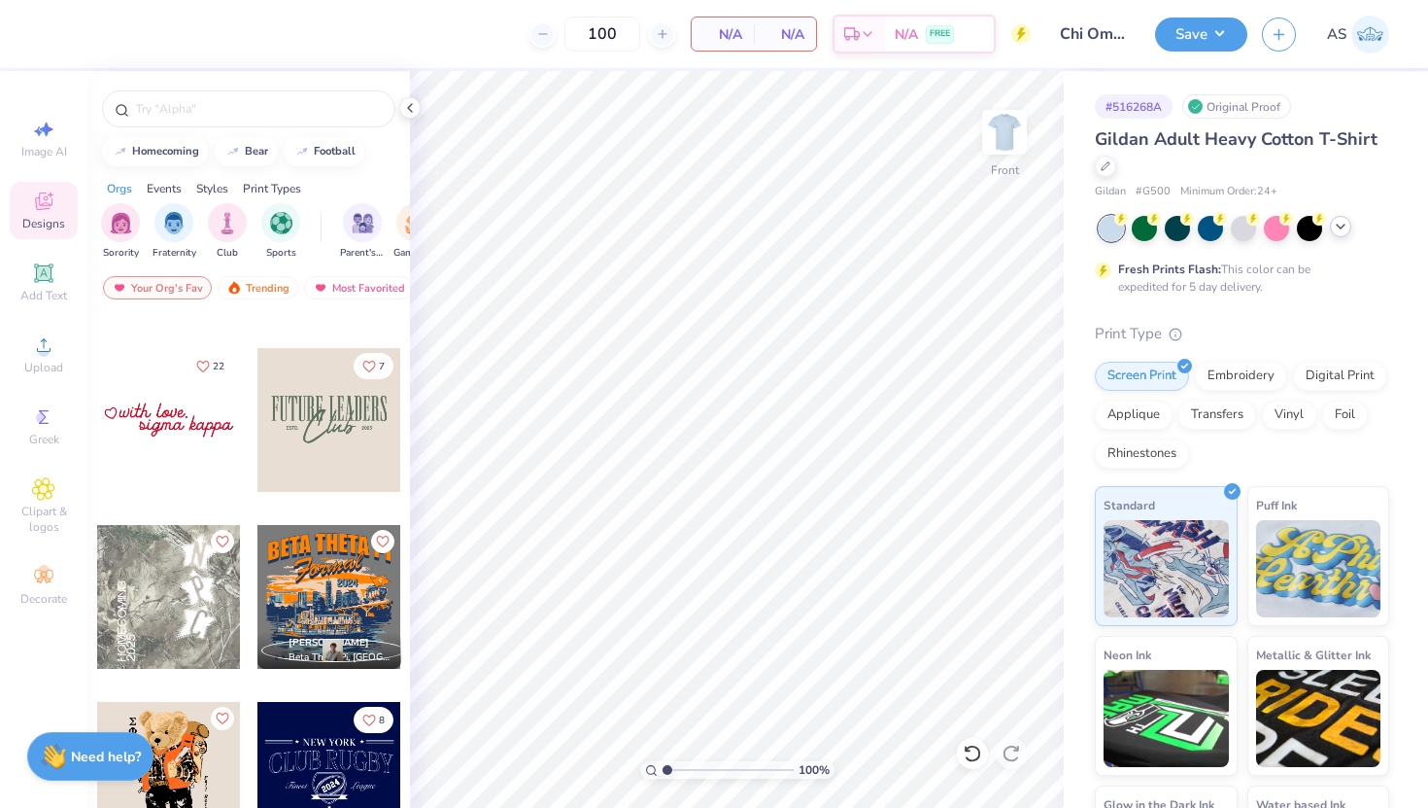
click at [187, 623] on div at bounding box center [169, 597] width 144 height 144
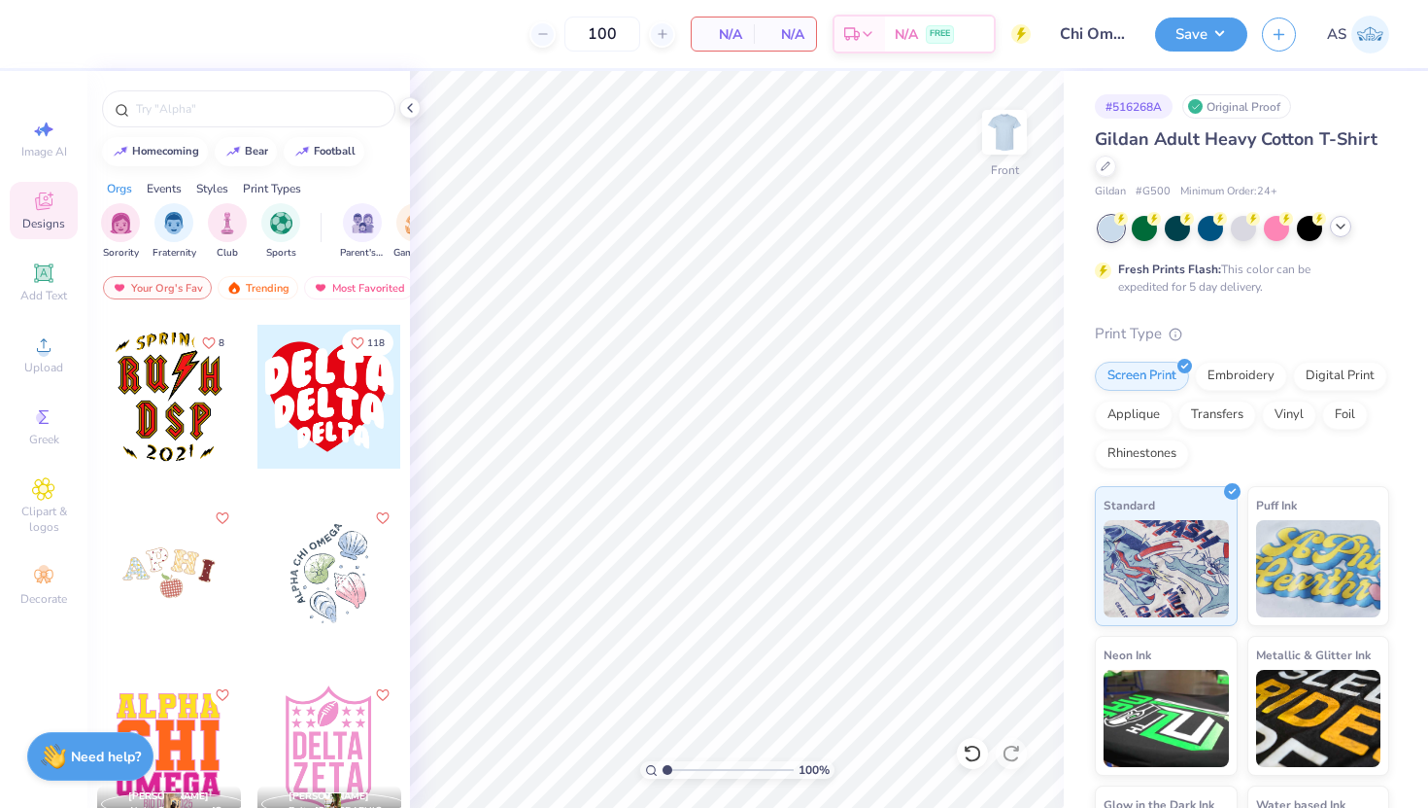
scroll to position [19447, 0]
click at [314, 417] on div at bounding box center [330, 395] width 144 height 144
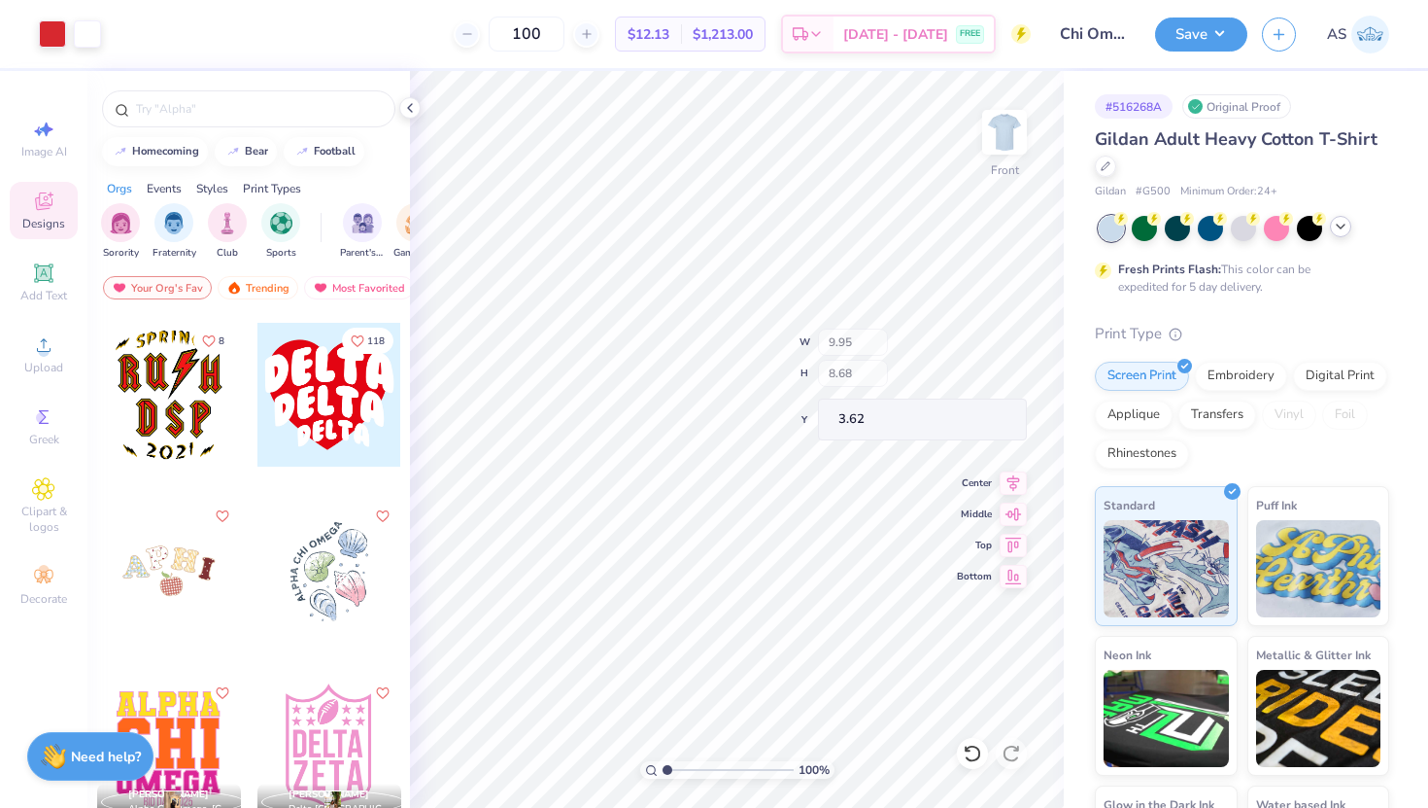
type input "3.63"
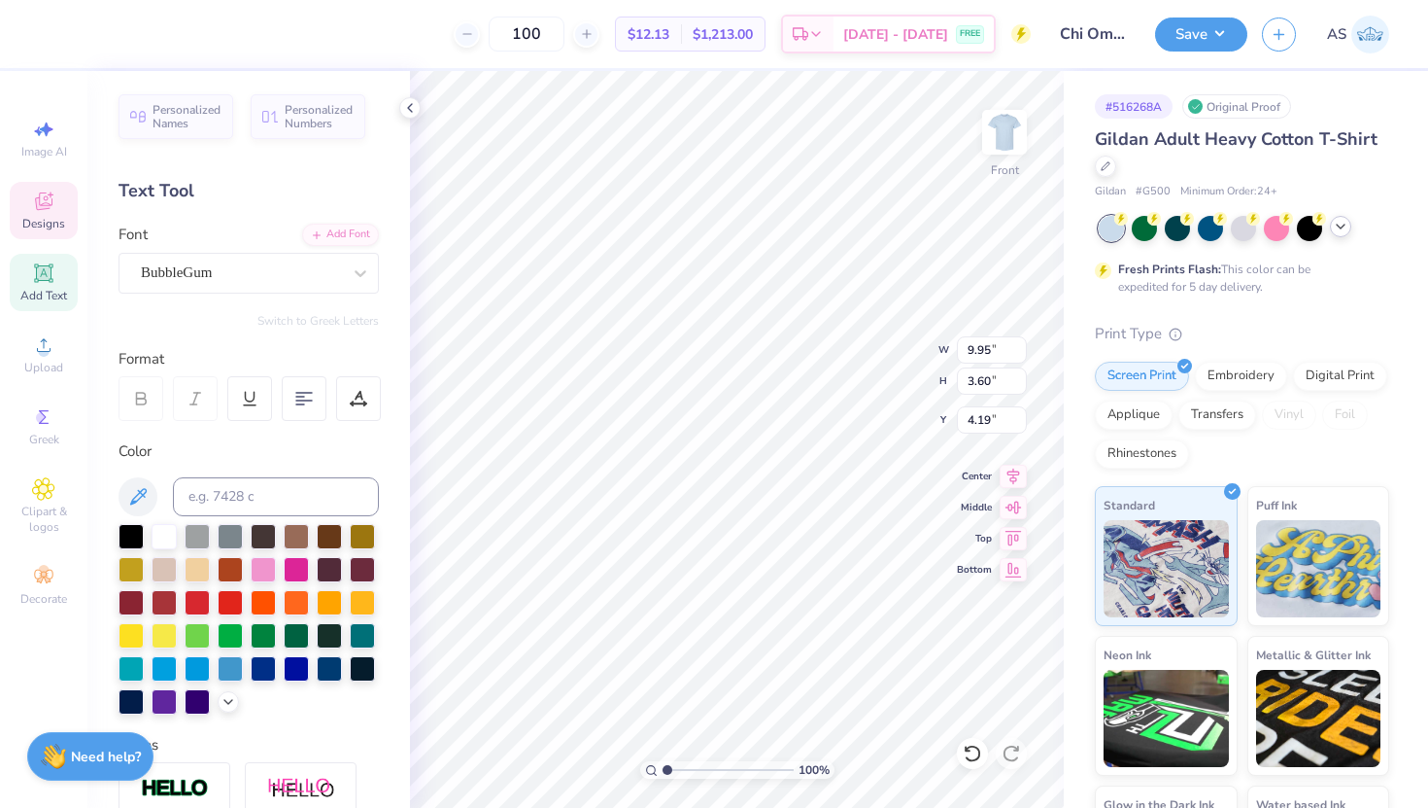
scroll to position [0, 0]
type textarea "CHI Omega"
type input "11.45"
type input "2.81"
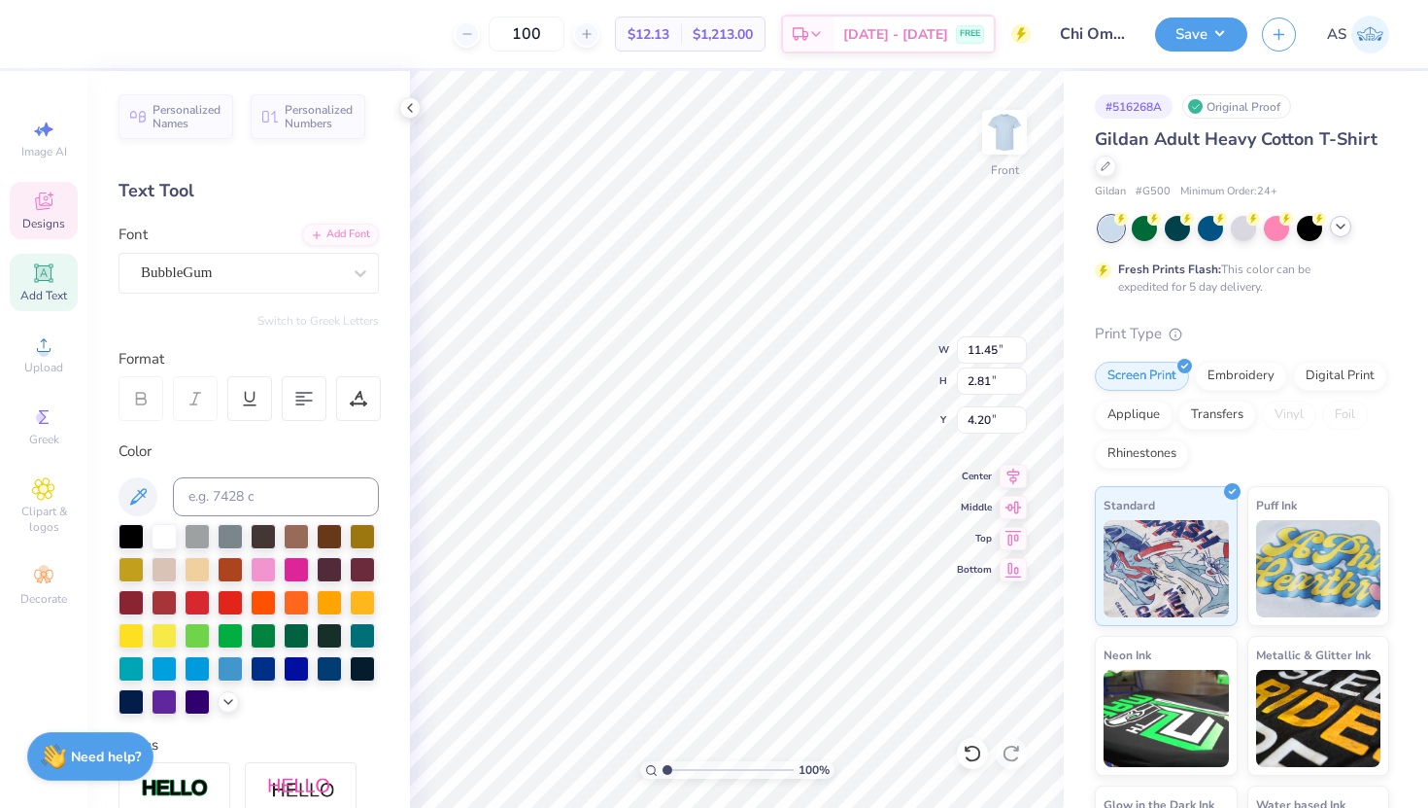
type input "4.84"
type input "8.44"
type input "3.21"
type input "7.26"
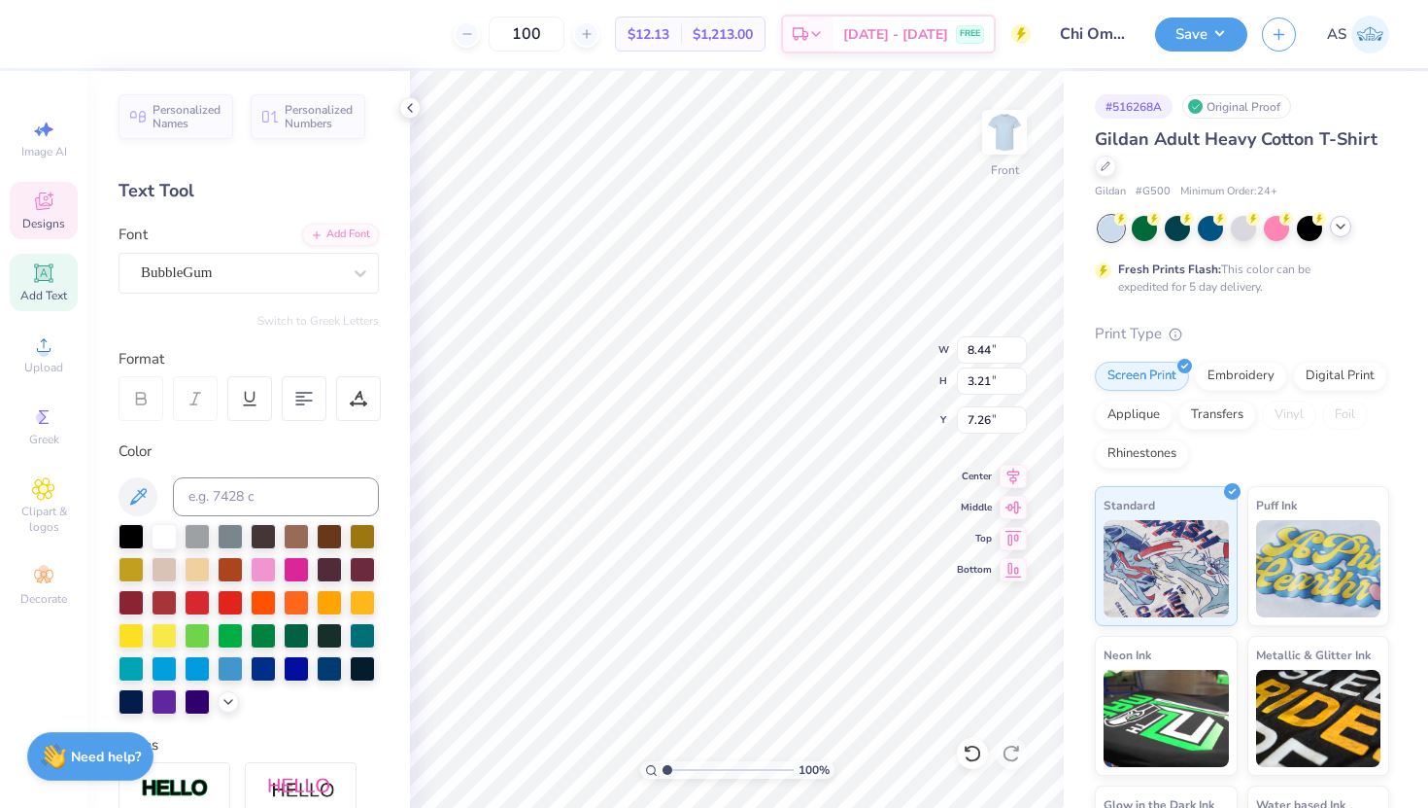
type textarea "NEW MEMBER"
type input "9.68"
type input "2.34"
type input "7.05"
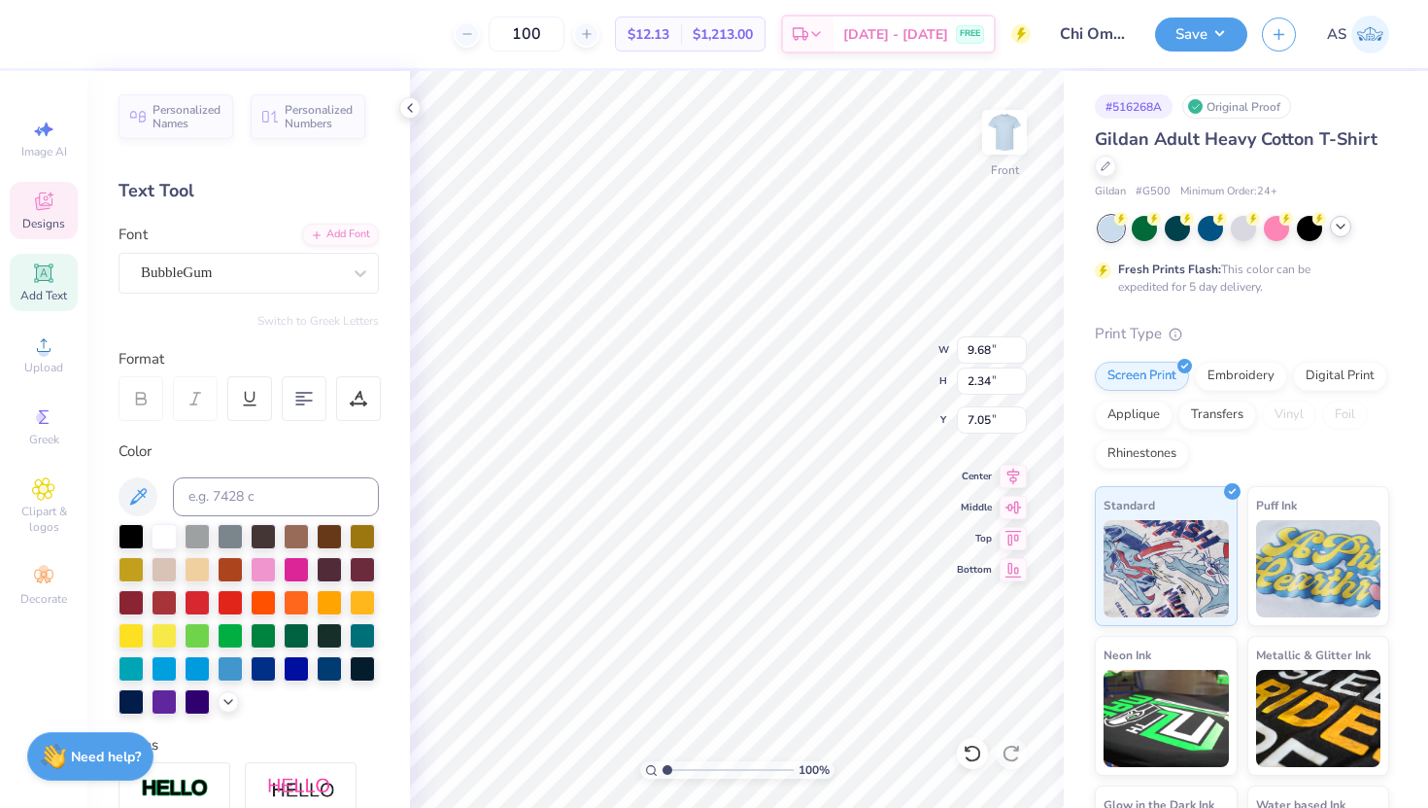
type input "5.55"
type input "2.11"
type input "9.94"
type textarea "Retreat"
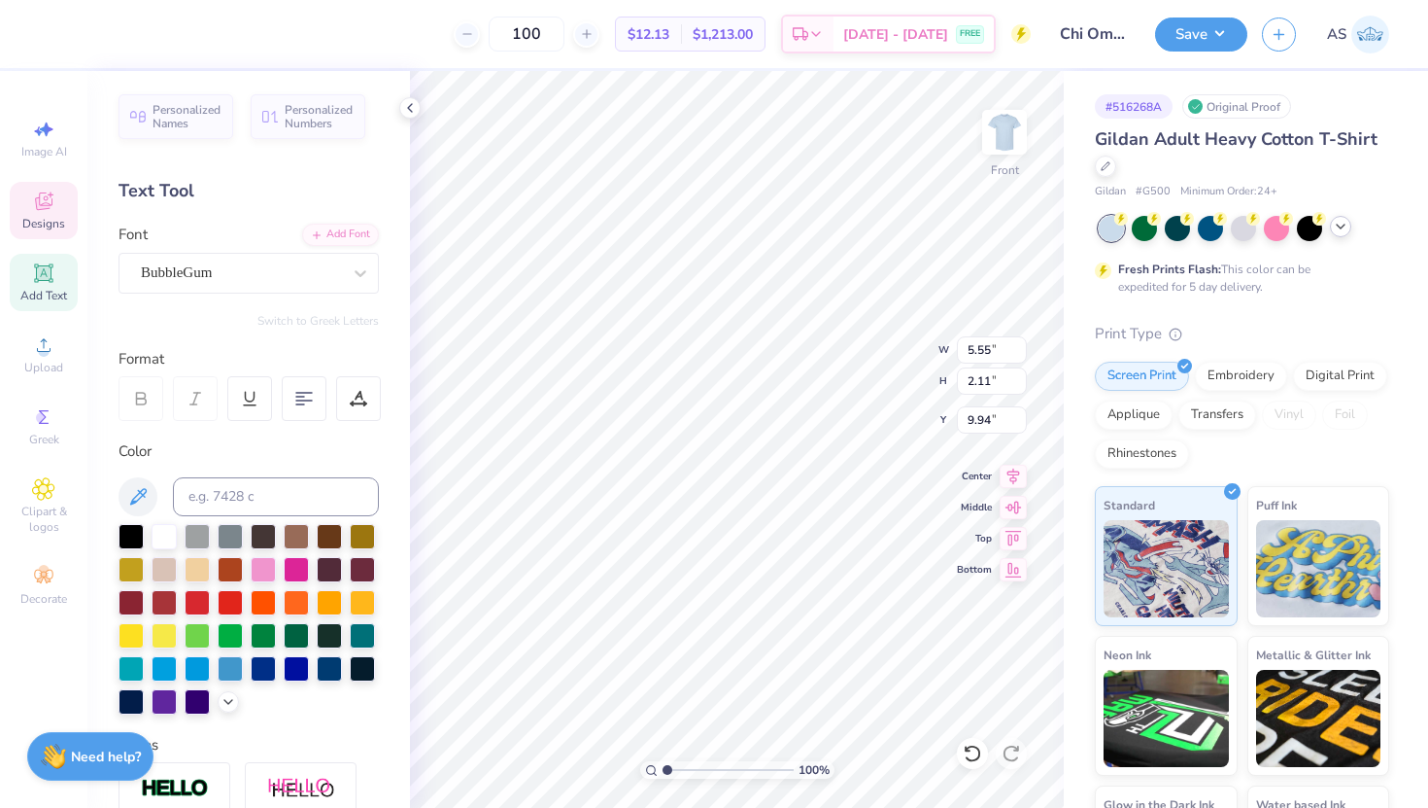
scroll to position [0, 1]
type input "5.33"
type input "1.62"
type input "9.01"
type input "7.00"
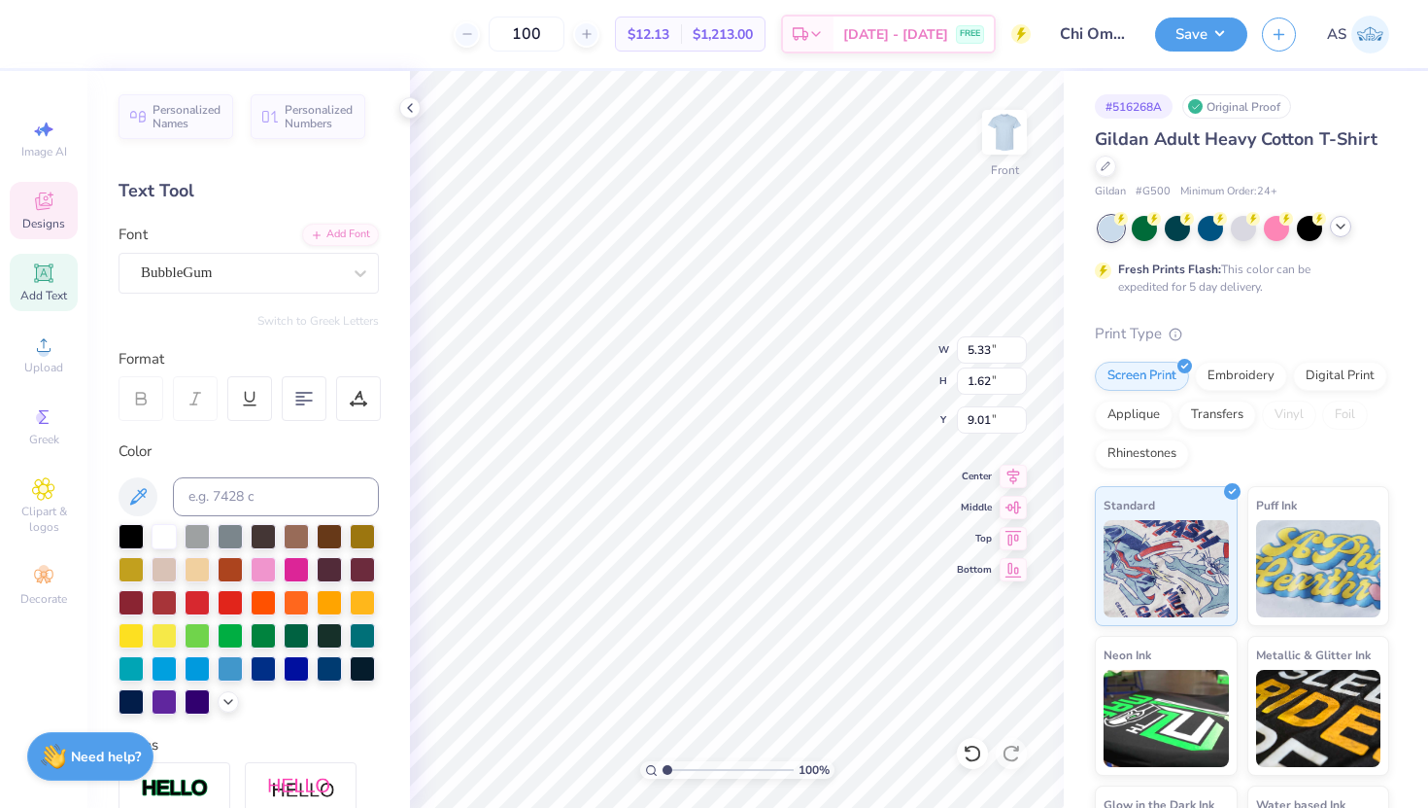
type input "2.13"
type input "8.76"
click at [40, 224] on span "Designs" at bounding box center [43, 224] width 43 height 16
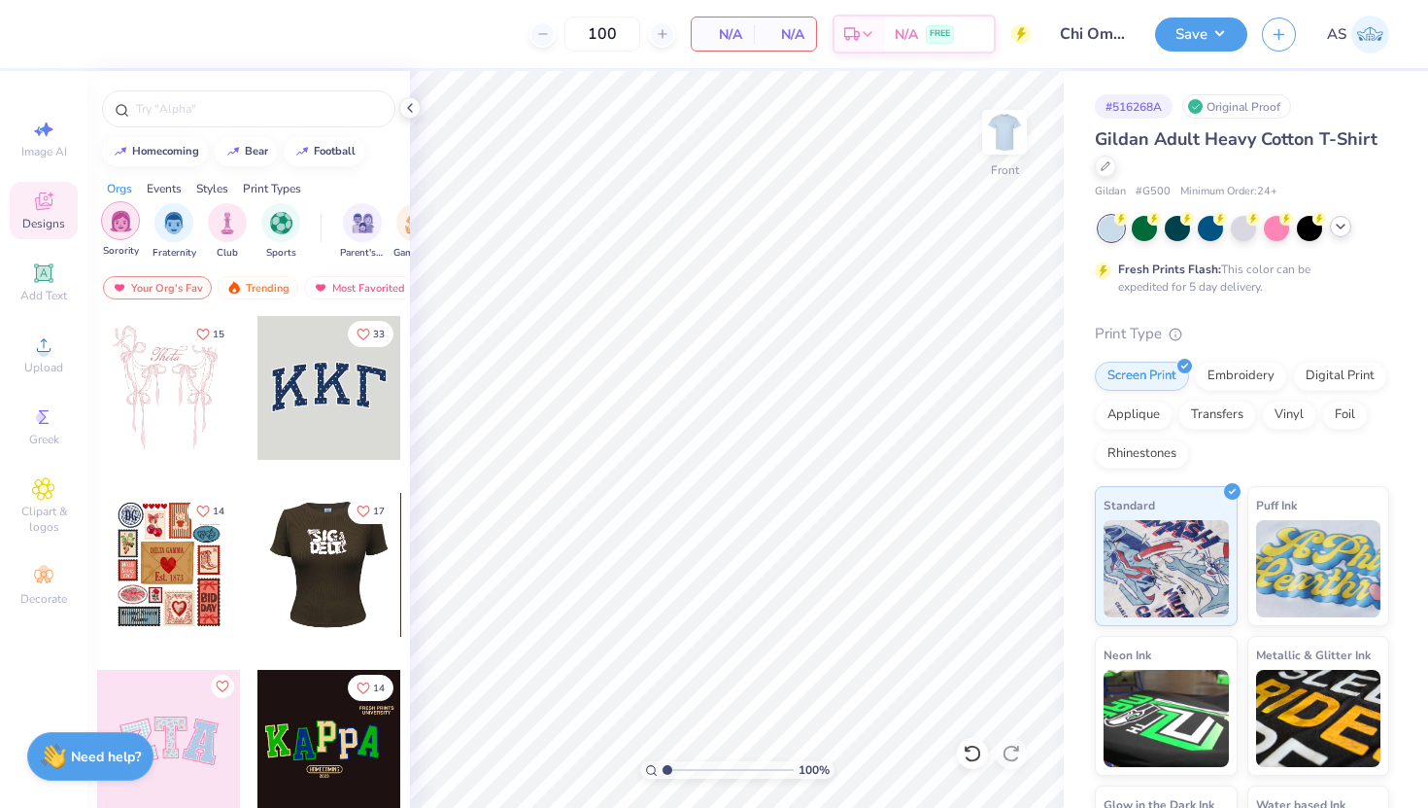
click at [132, 216] on div "filter for Sorority" at bounding box center [120, 220] width 39 height 39
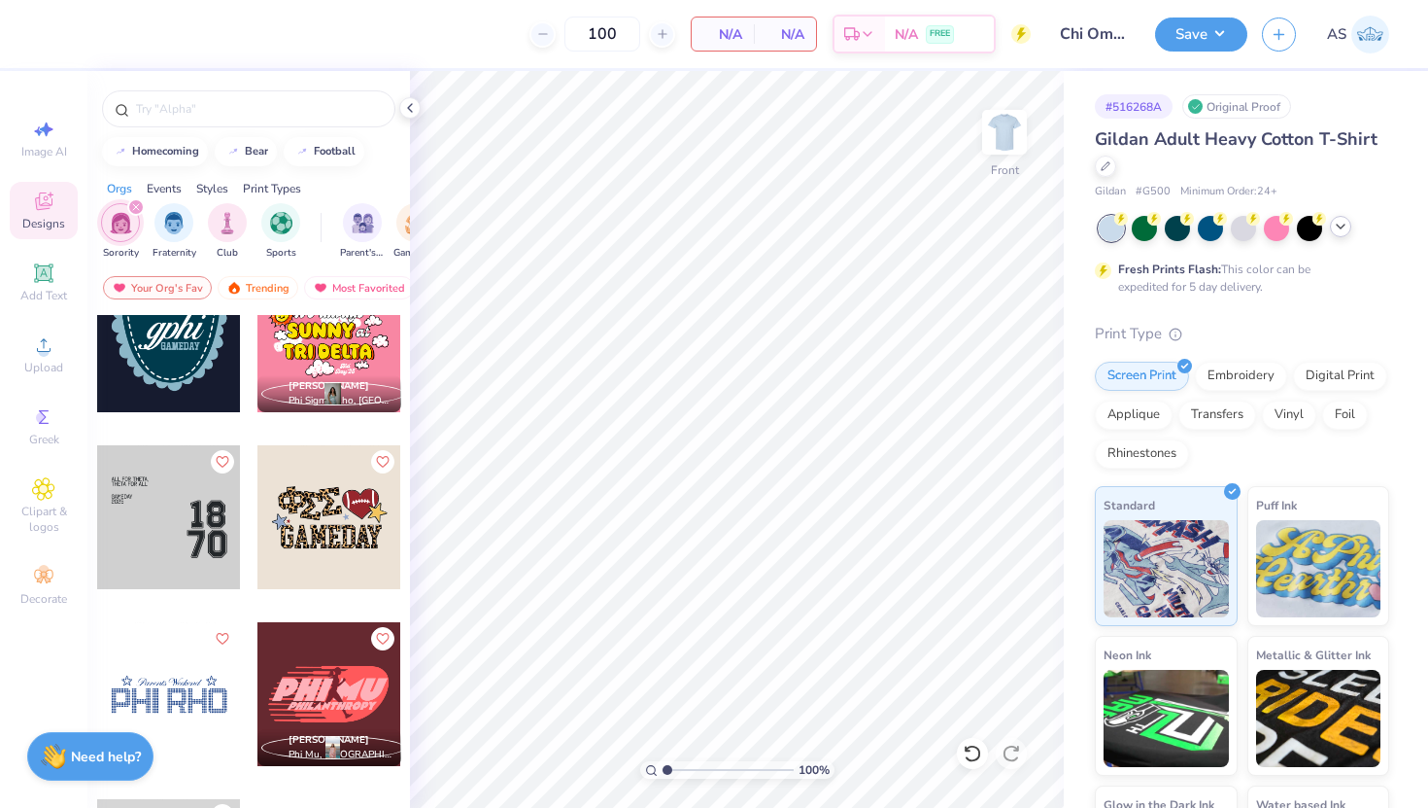
scroll to position [16681, 0]
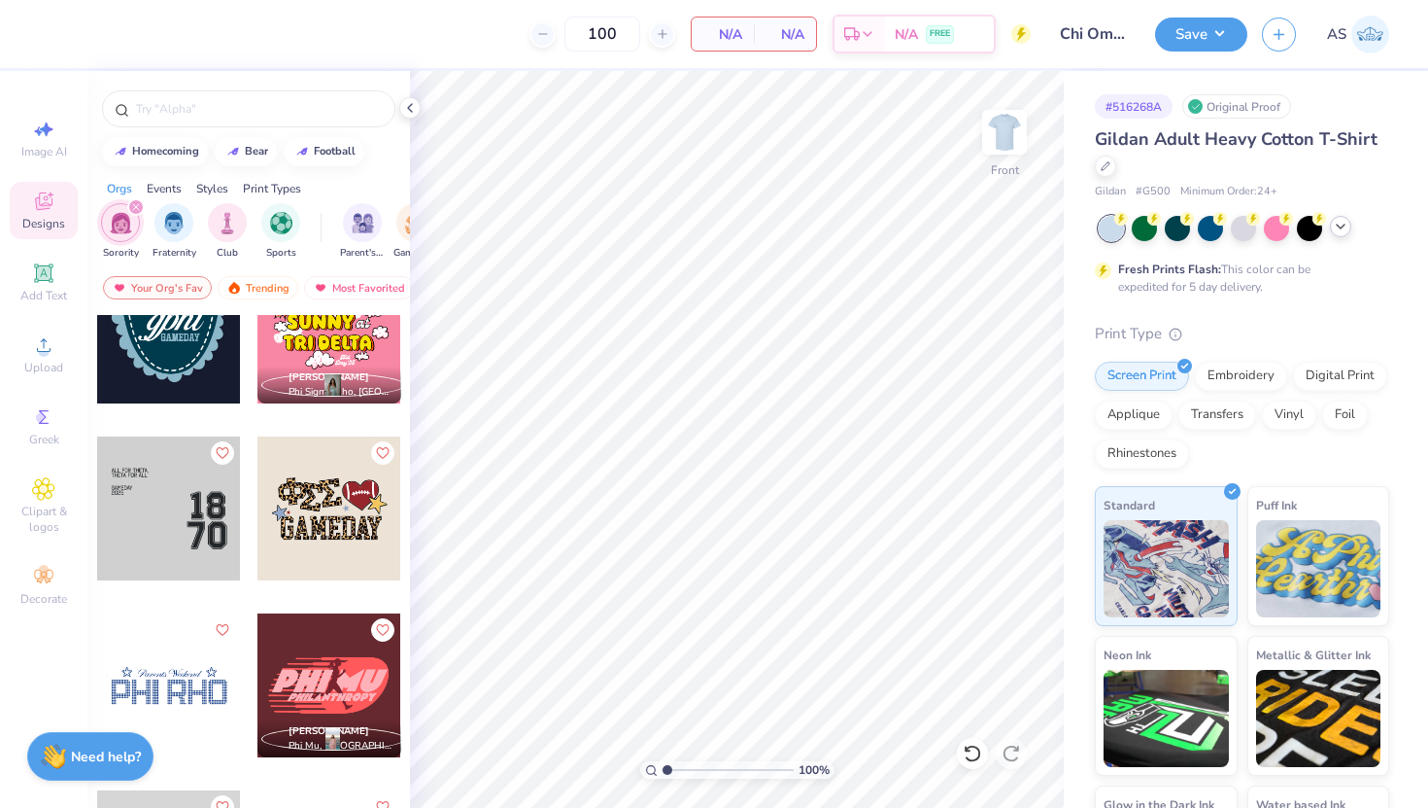
click at [149, 502] on div at bounding box center [169, 508] width 144 height 144
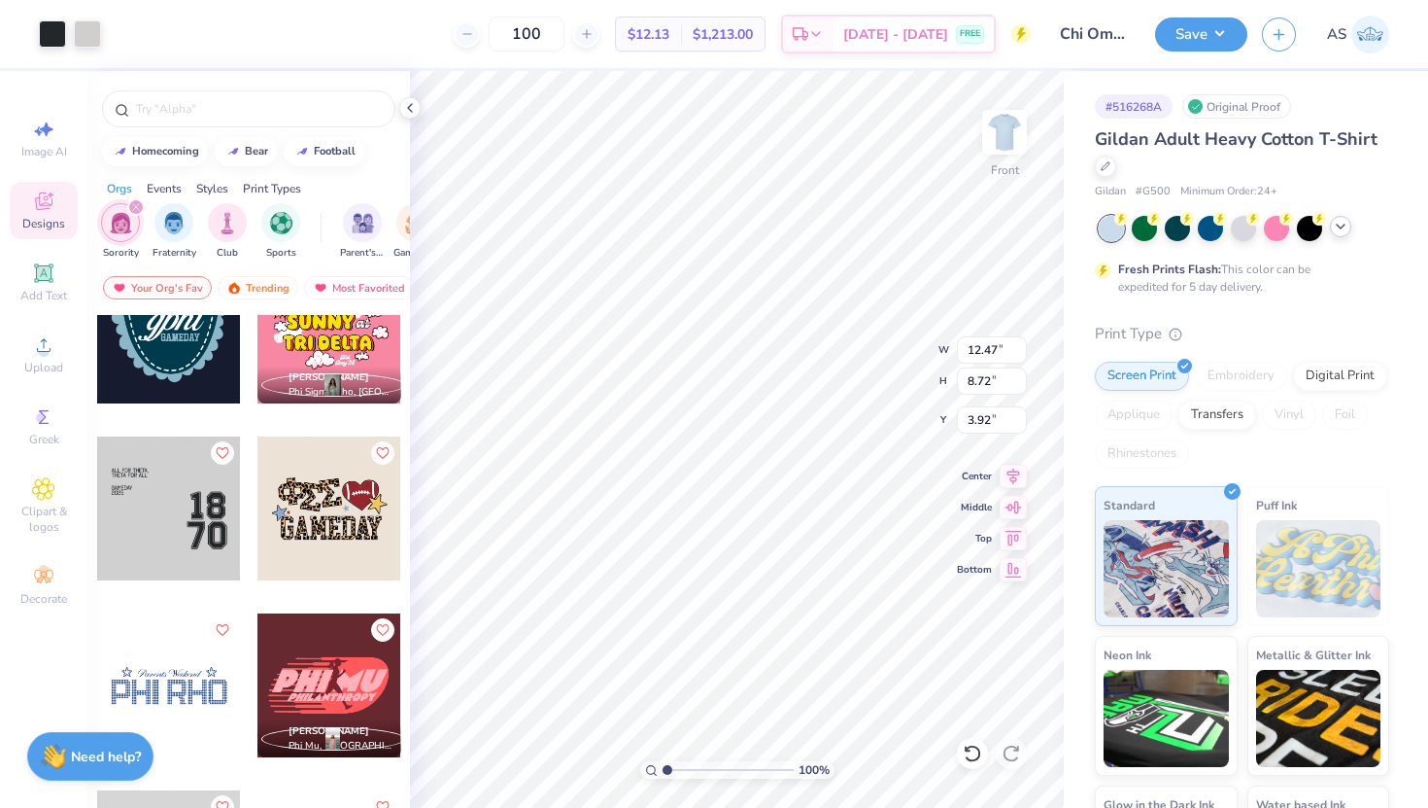
type input "3.92"
type input "3.77"
type input "1.39"
type input "3.03"
type input "6.30"
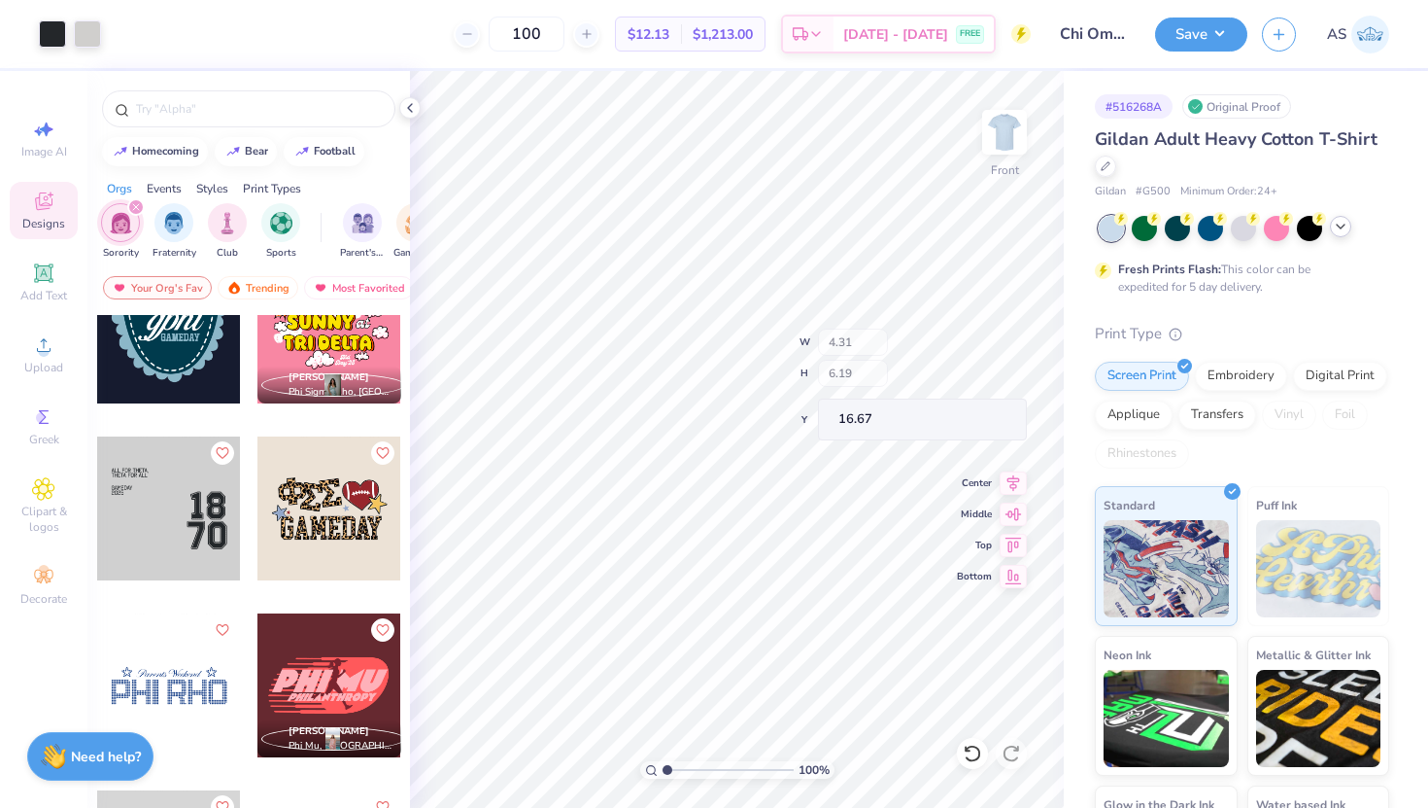
type input "16.67"
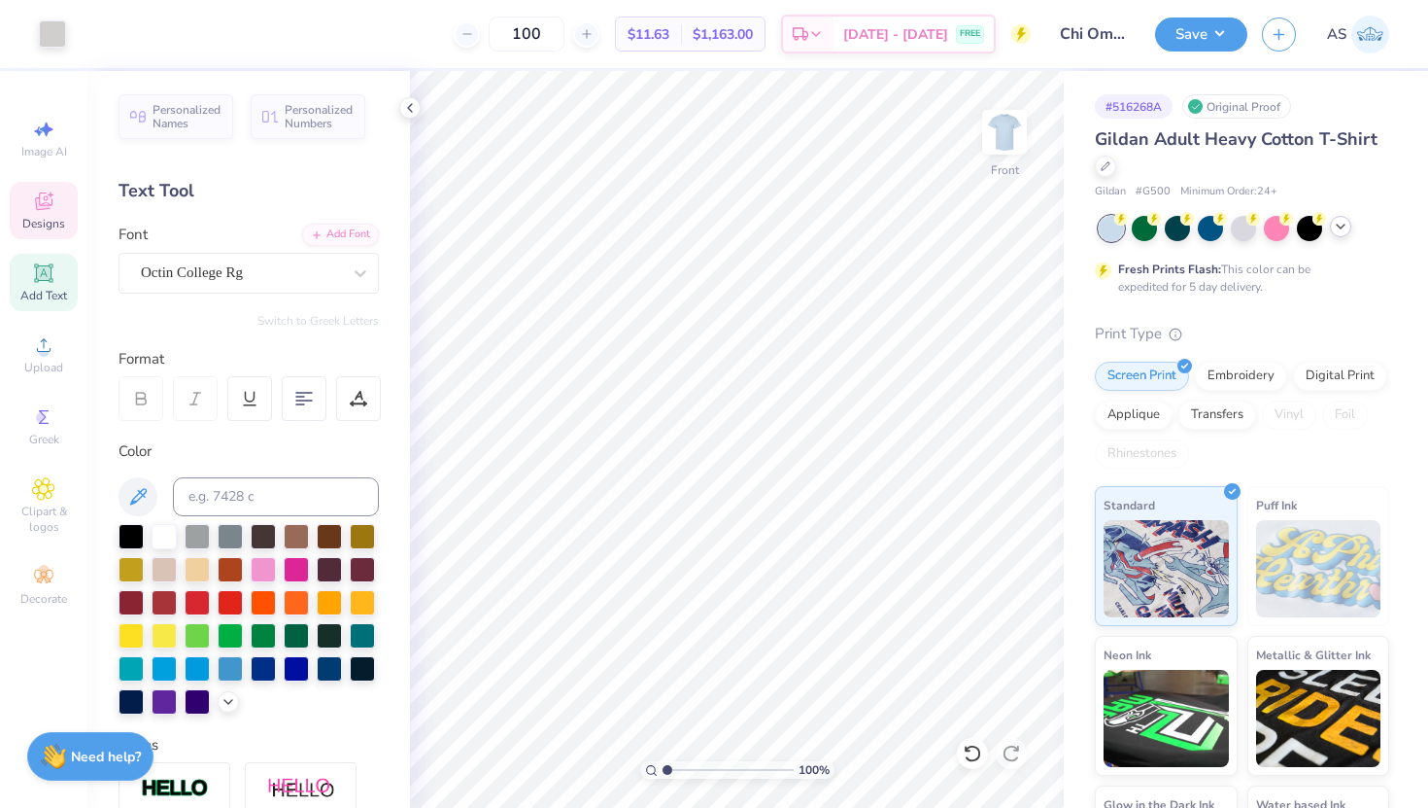
click at [26, 223] on span "Designs" at bounding box center [43, 224] width 43 height 16
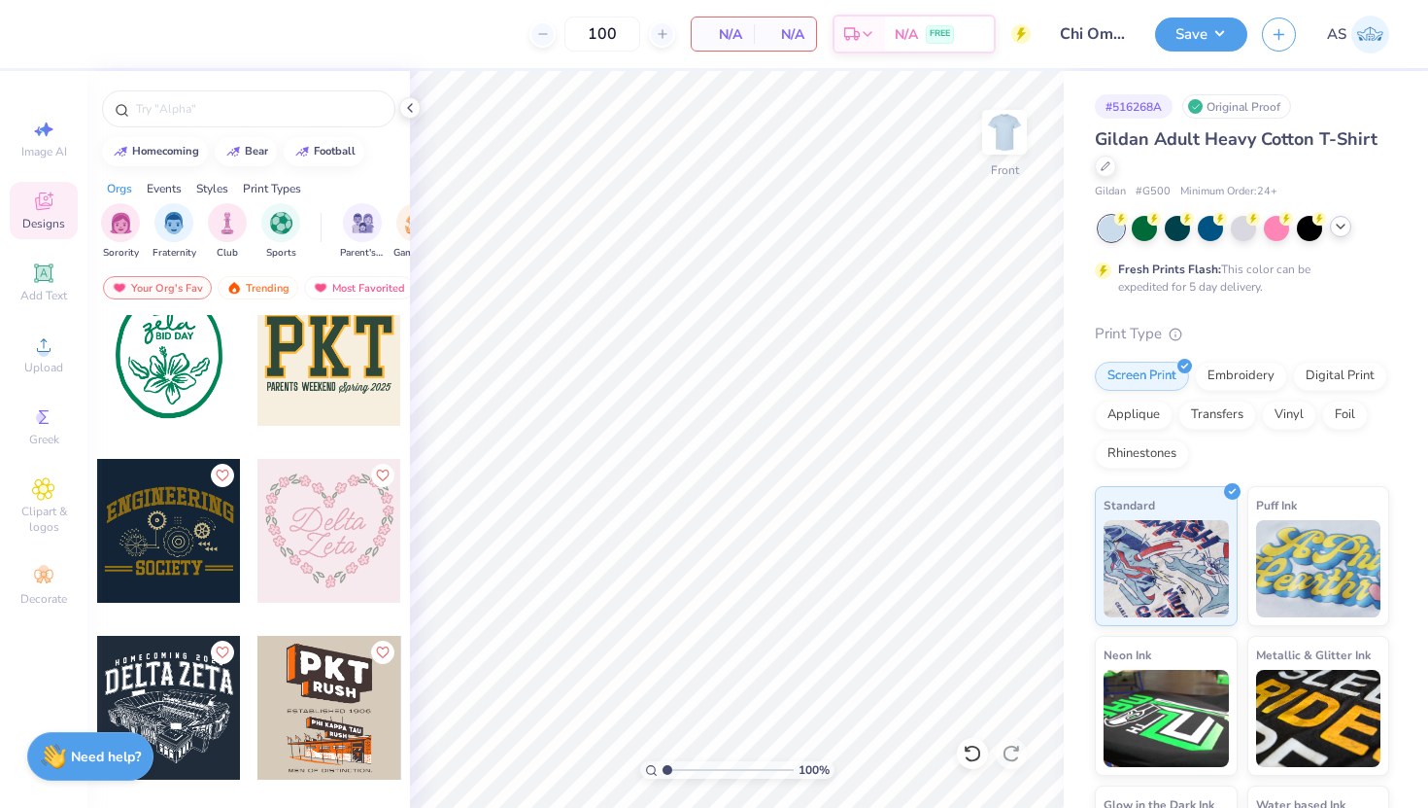
scroll to position [29040, 0]
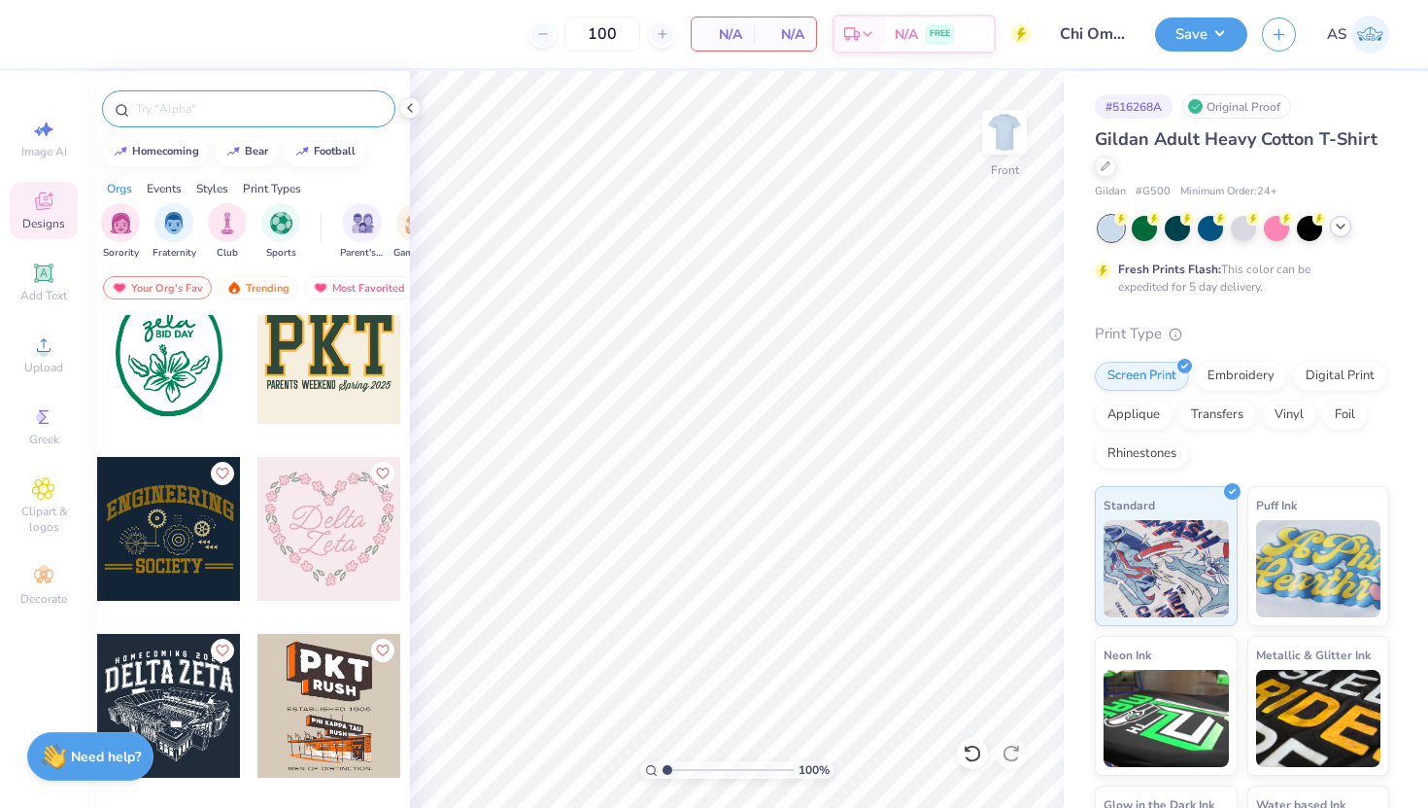
click at [185, 103] on input "text" at bounding box center [258, 108] width 249 height 19
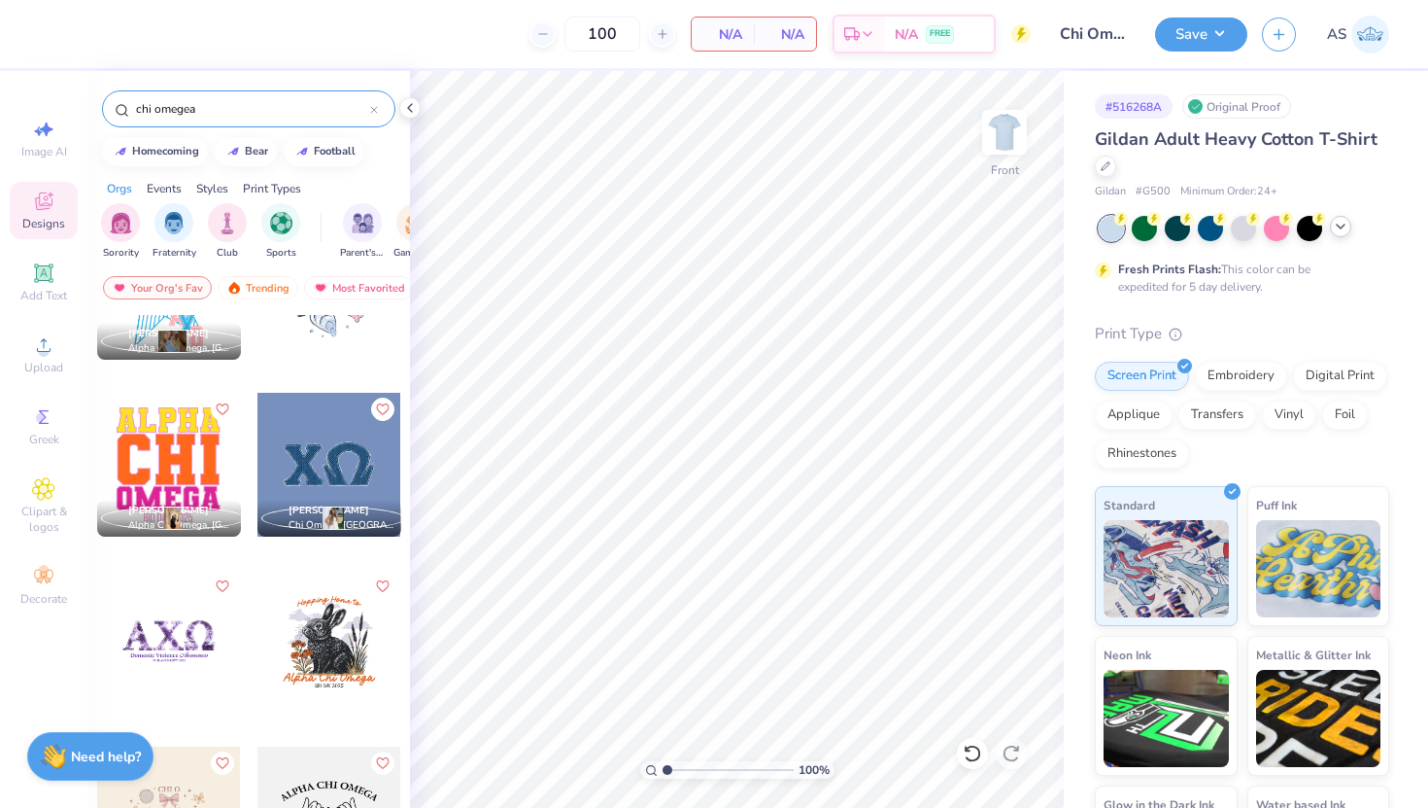
scroll to position [632, 0]
type input "chi omegea"
click at [994, 147] on img at bounding box center [1005, 132] width 78 height 78
click at [330, 454] on div at bounding box center [330, 464] width 144 height 144
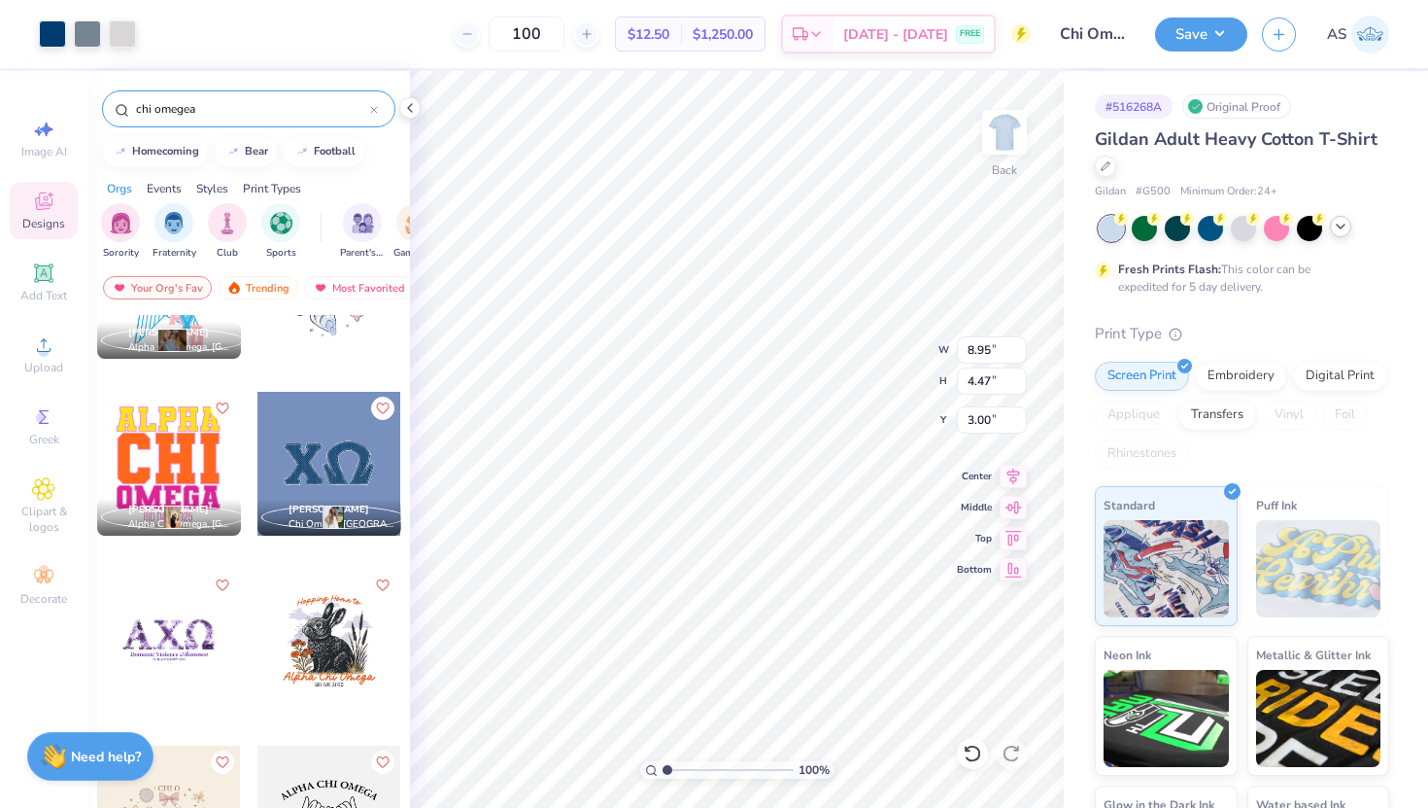
type input "8.95"
type input "4.47"
type input "10.46"
type input "5.22"
click at [1188, 39] on button "Save" at bounding box center [1201, 32] width 92 height 34
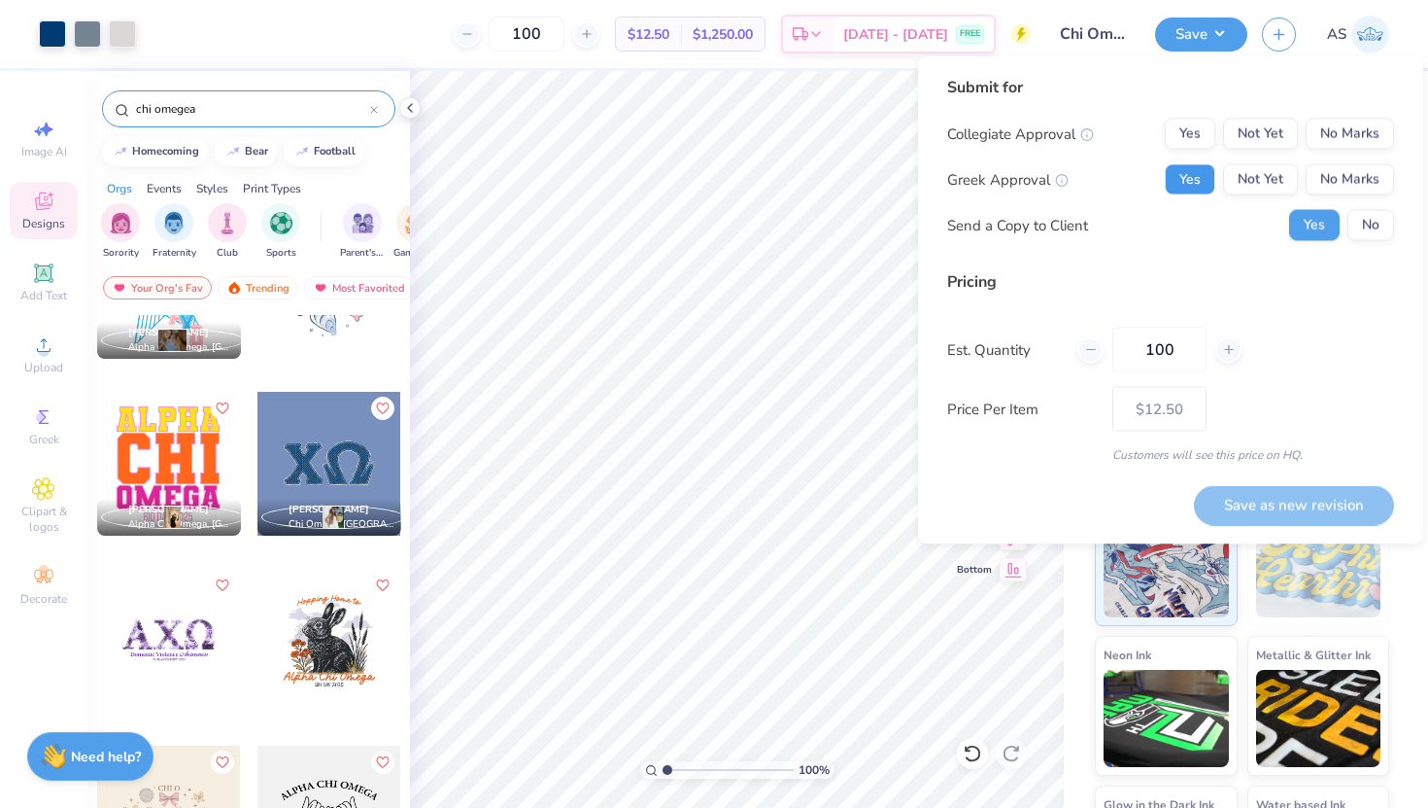
click at [1196, 168] on button "Yes" at bounding box center [1190, 179] width 51 height 31
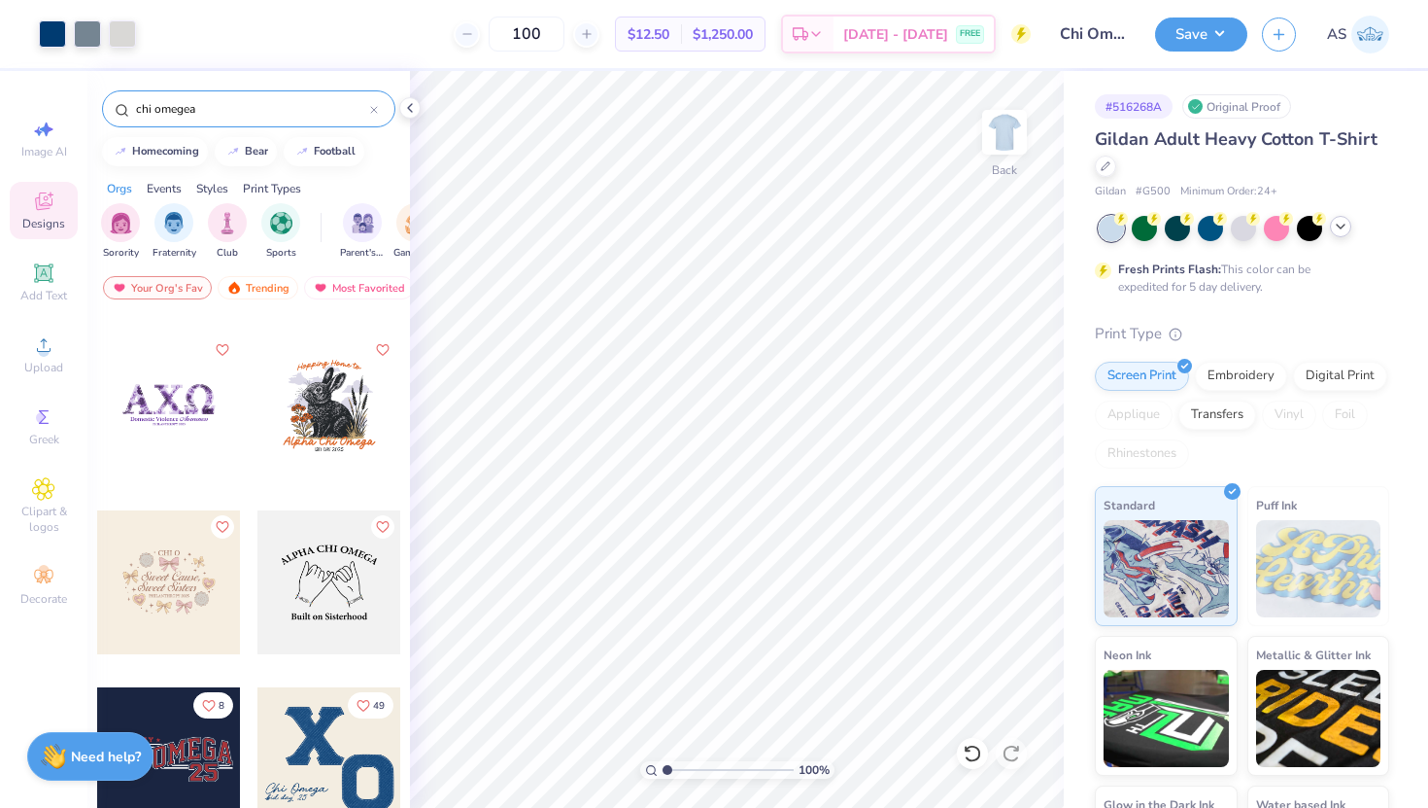
scroll to position [1149, 0]
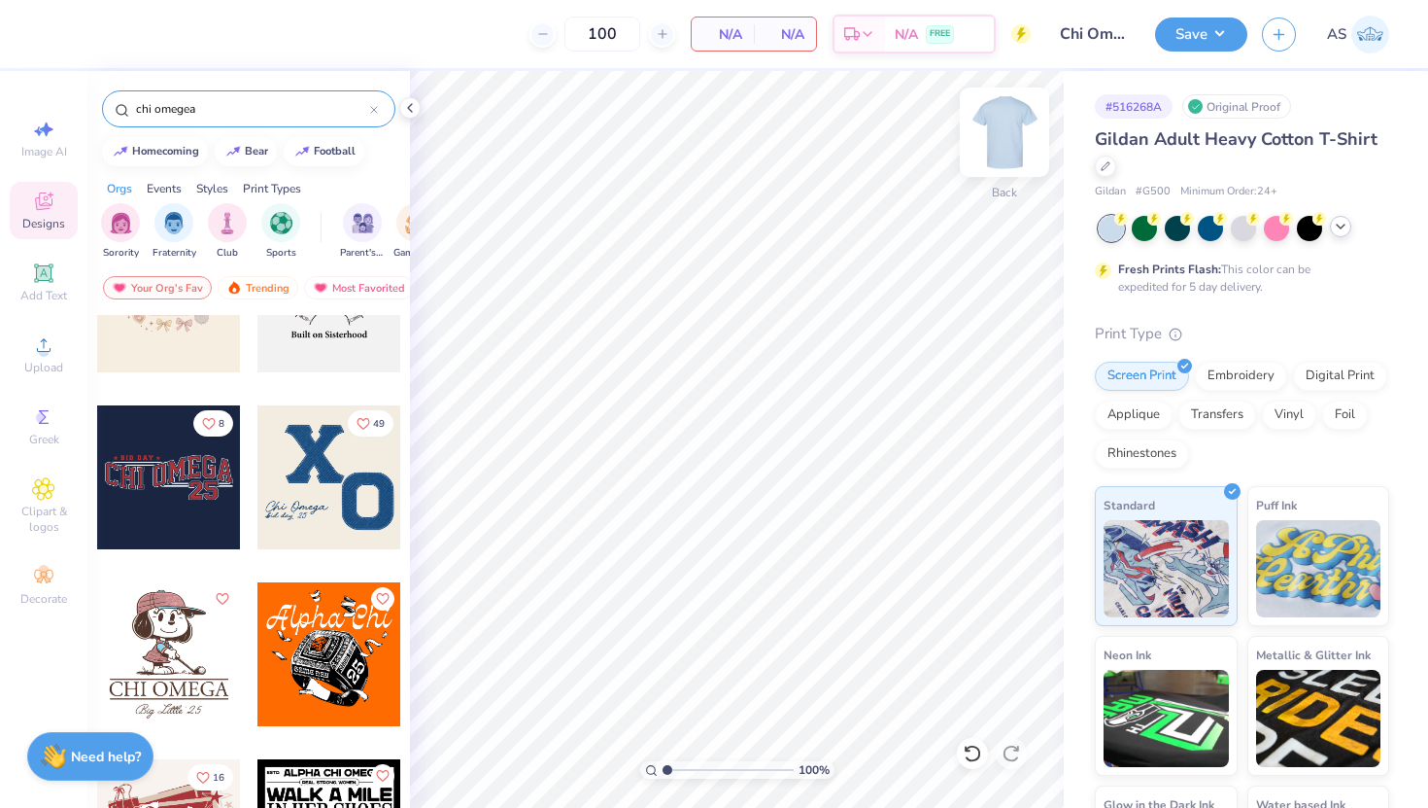
click at [1005, 149] on img at bounding box center [1005, 132] width 78 height 78
click at [324, 517] on div at bounding box center [330, 477] width 144 height 144
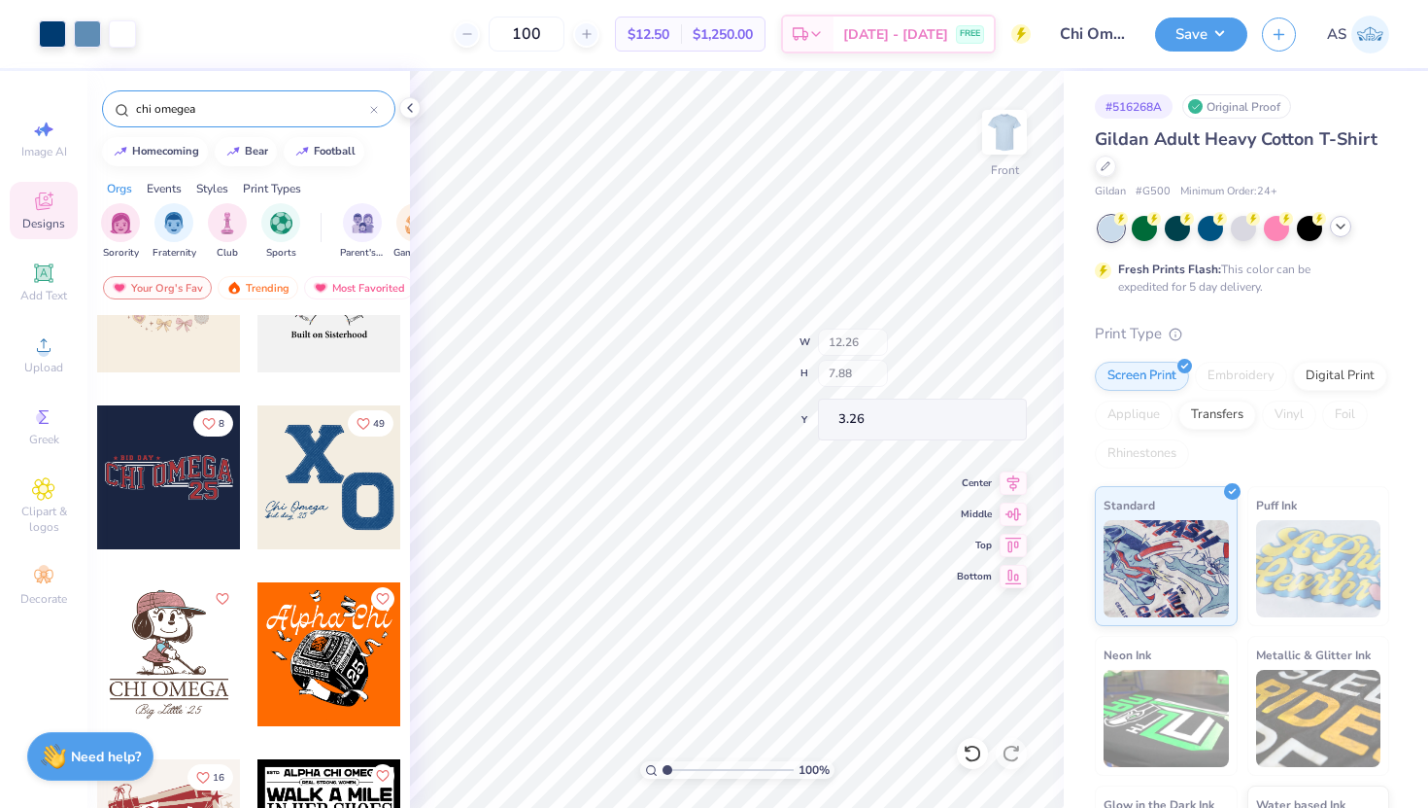
type input "3.26"
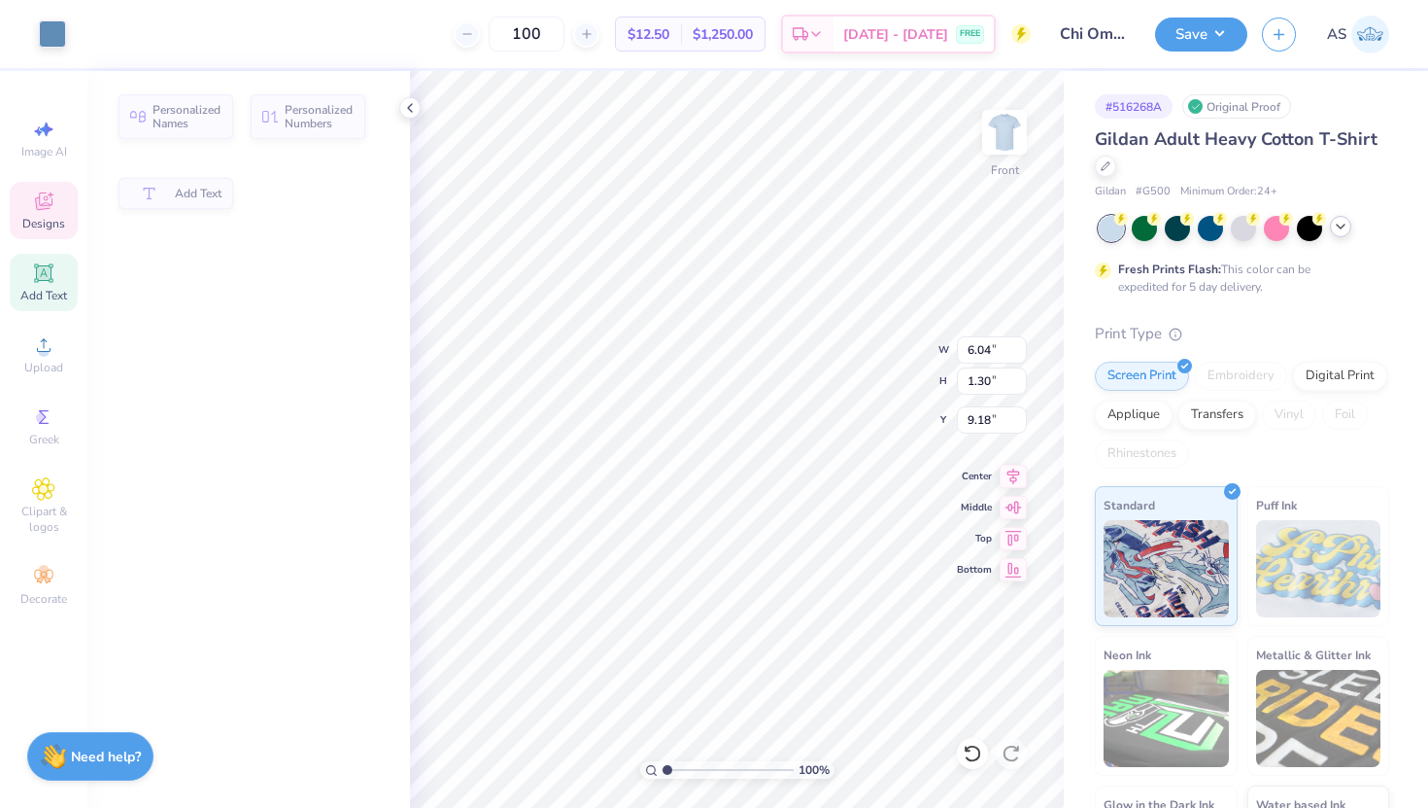
type input "6.04"
type input "1.30"
type input "9.18"
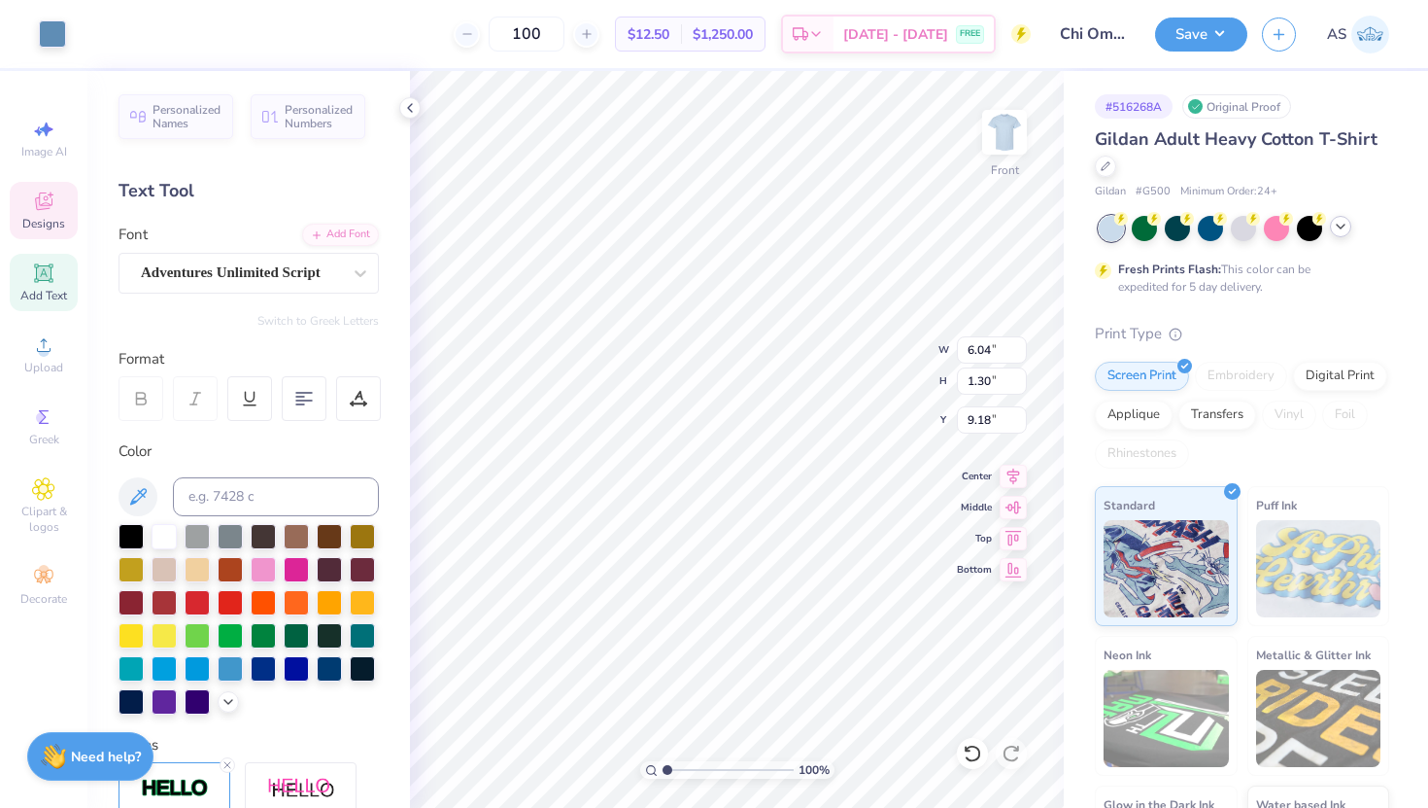
scroll to position [0, 3]
type input "5.21"
type input "5.03"
type input "3.26"
click at [894, 343] on div "100 % Front W 5.21 H 5.03 Y 3.26 Center Middle Top Bottom" at bounding box center [737, 439] width 654 height 737
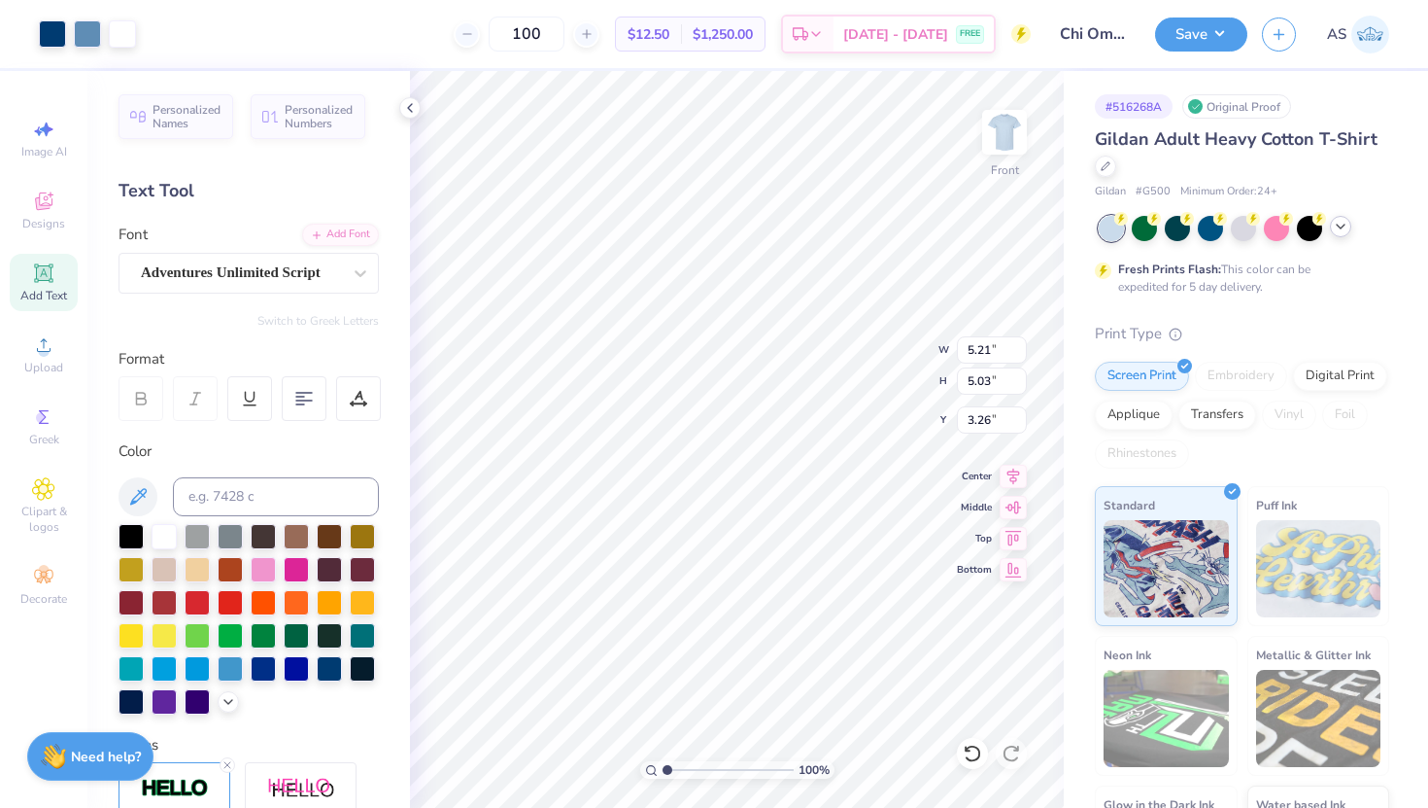
type input "9.34"
type input "9.02"
type input "4.29"
type input "4.78"
type input "7.44"
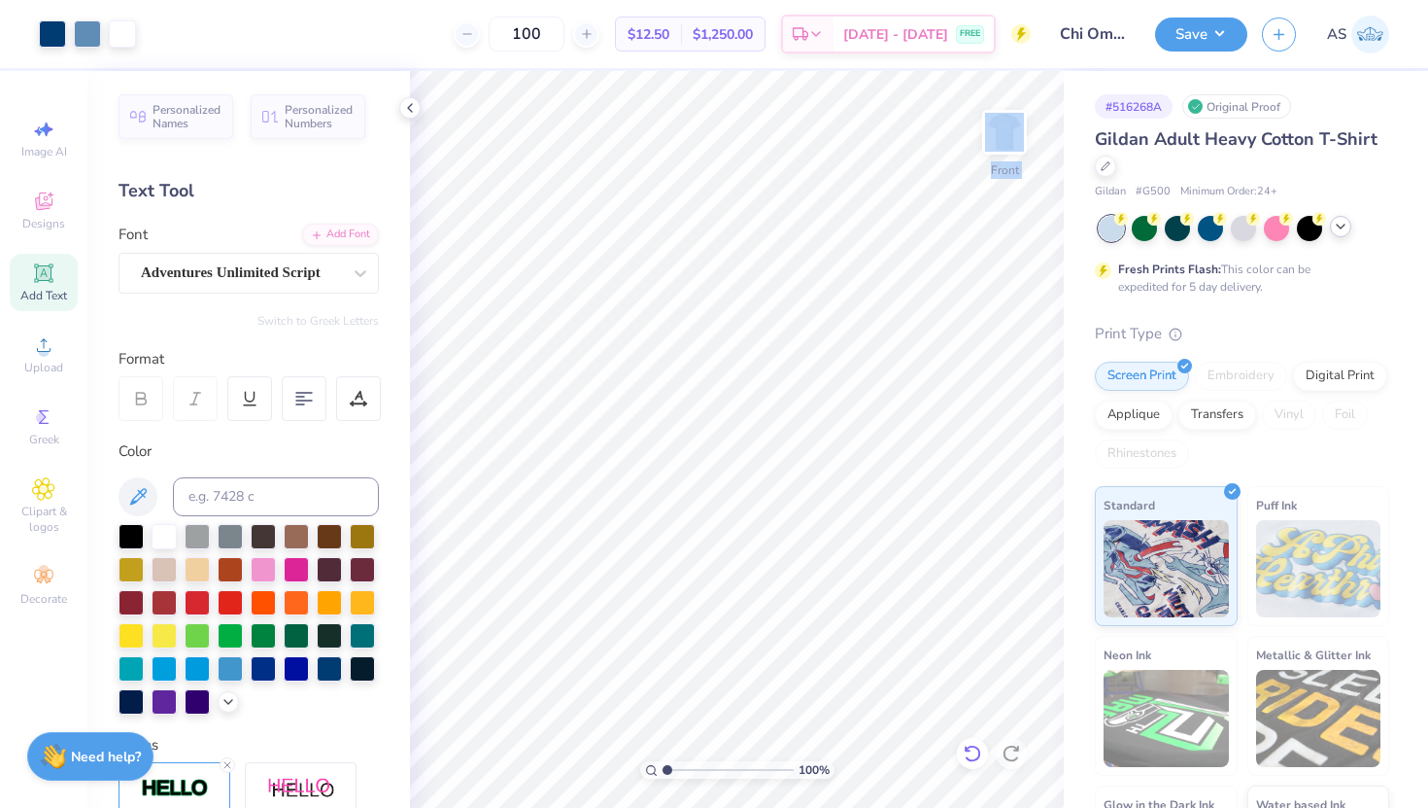
click at [980, 751] on icon at bounding box center [972, 752] width 17 height 17
type input "7.35"
click at [89, 28] on div at bounding box center [87, 31] width 27 height 27
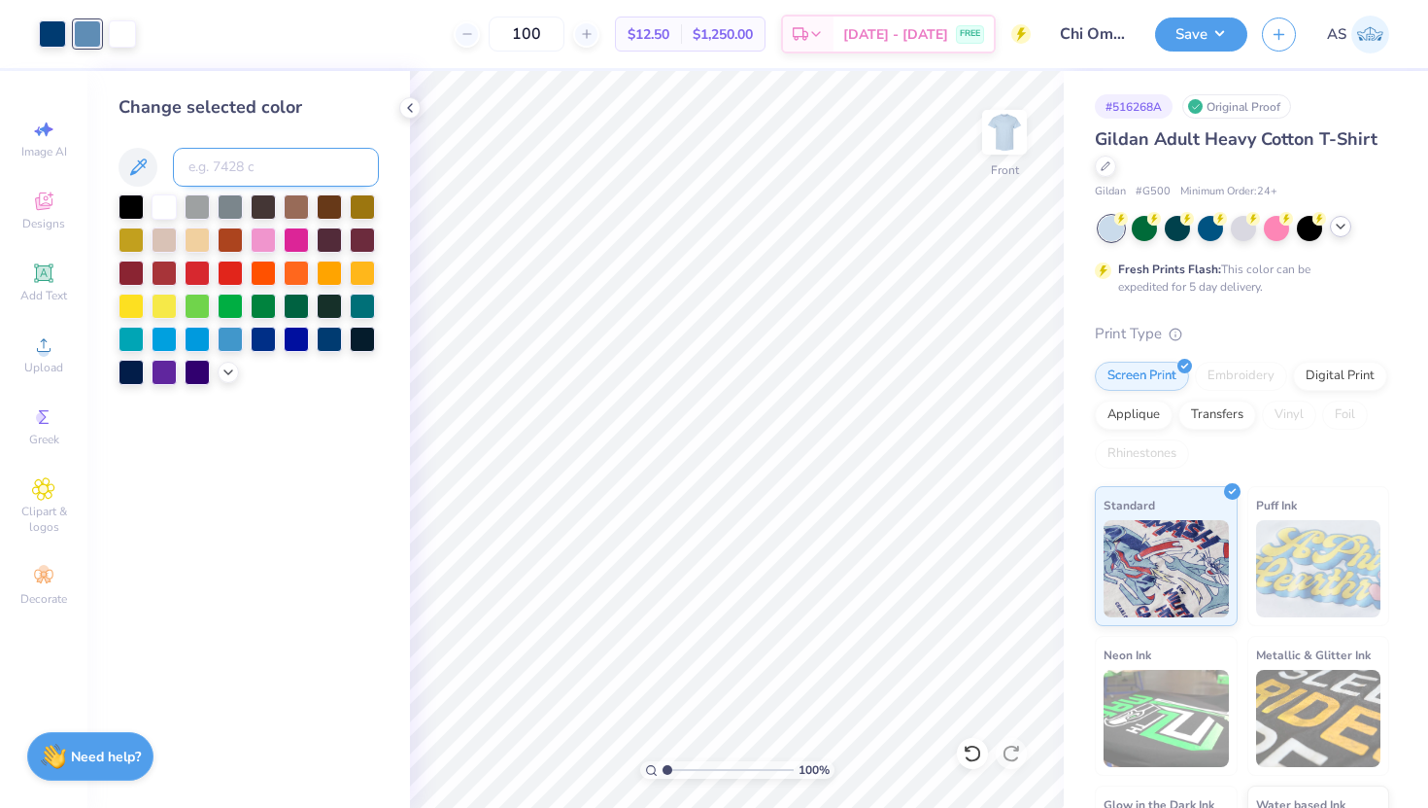
click at [215, 156] on input at bounding box center [276, 167] width 206 height 39
type input "541"
click at [91, 41] on div at bounding box center [87, 31] width 27 height 27
click at [237, 159] on input at bounding box center [276, 167] width 206 height 39
click at [211, 168] on input "54c c" at bounding box center [276, 167] width 206 height 39
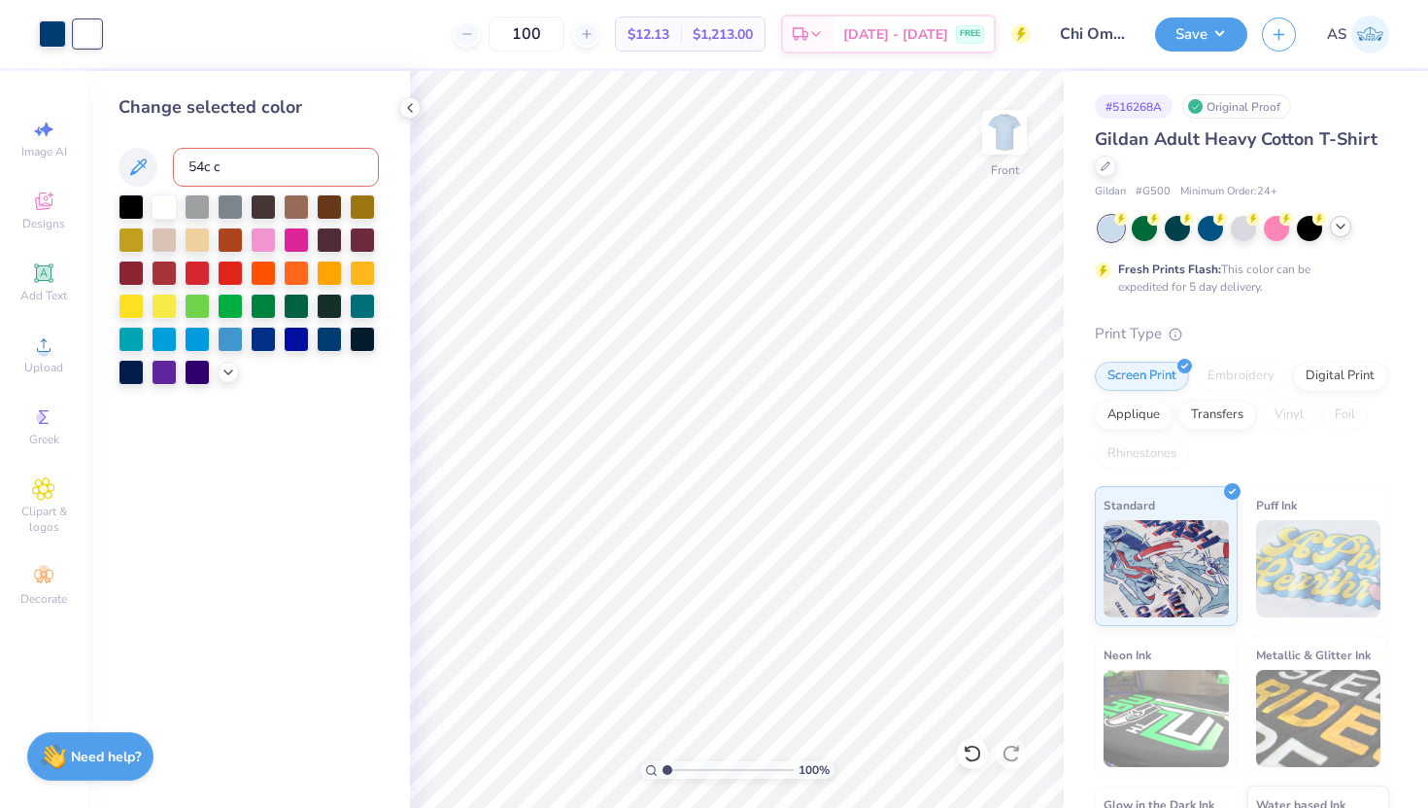
click at [212, 168] on input "54c c" at bounding box center [276, 167] width 206 height 39
type input "54c"
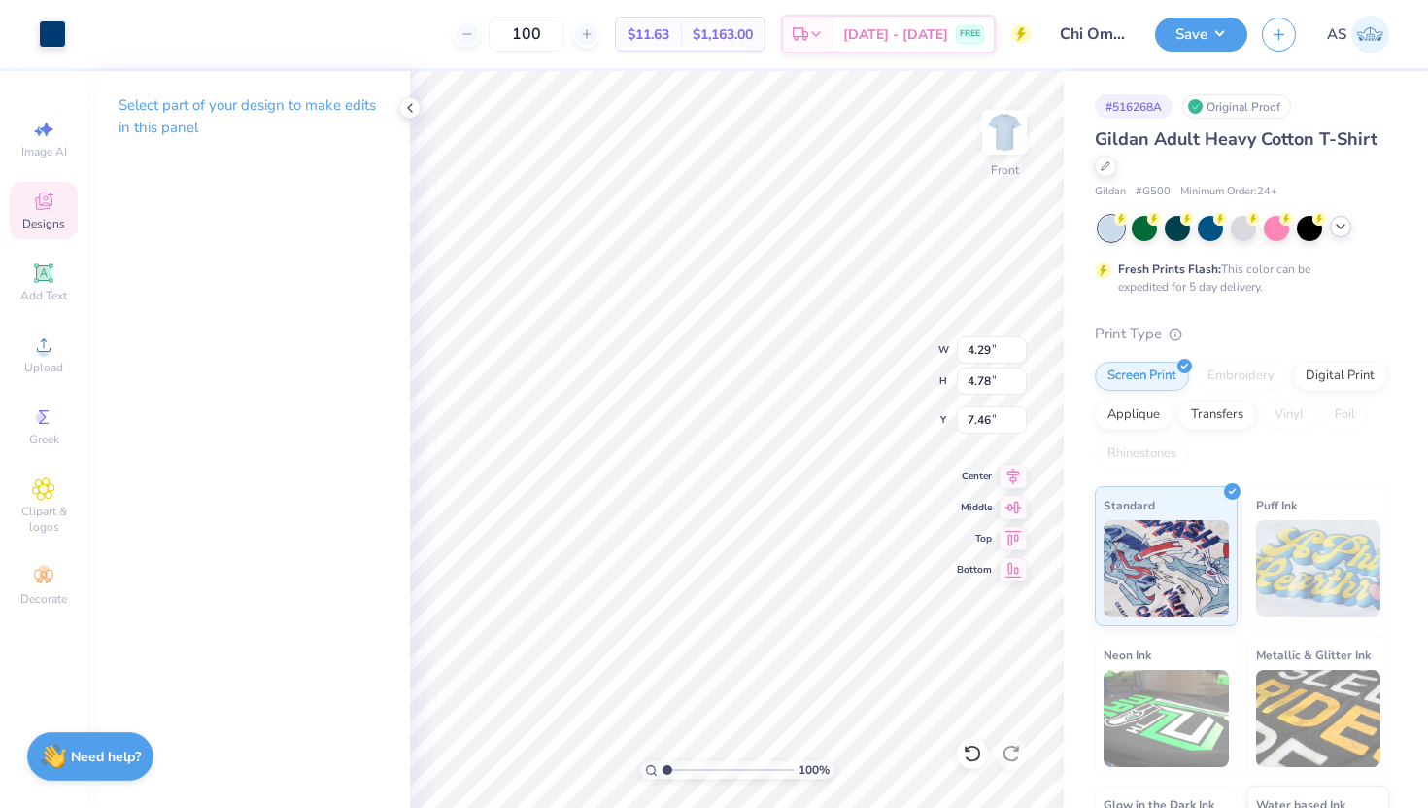
type input "7.44"
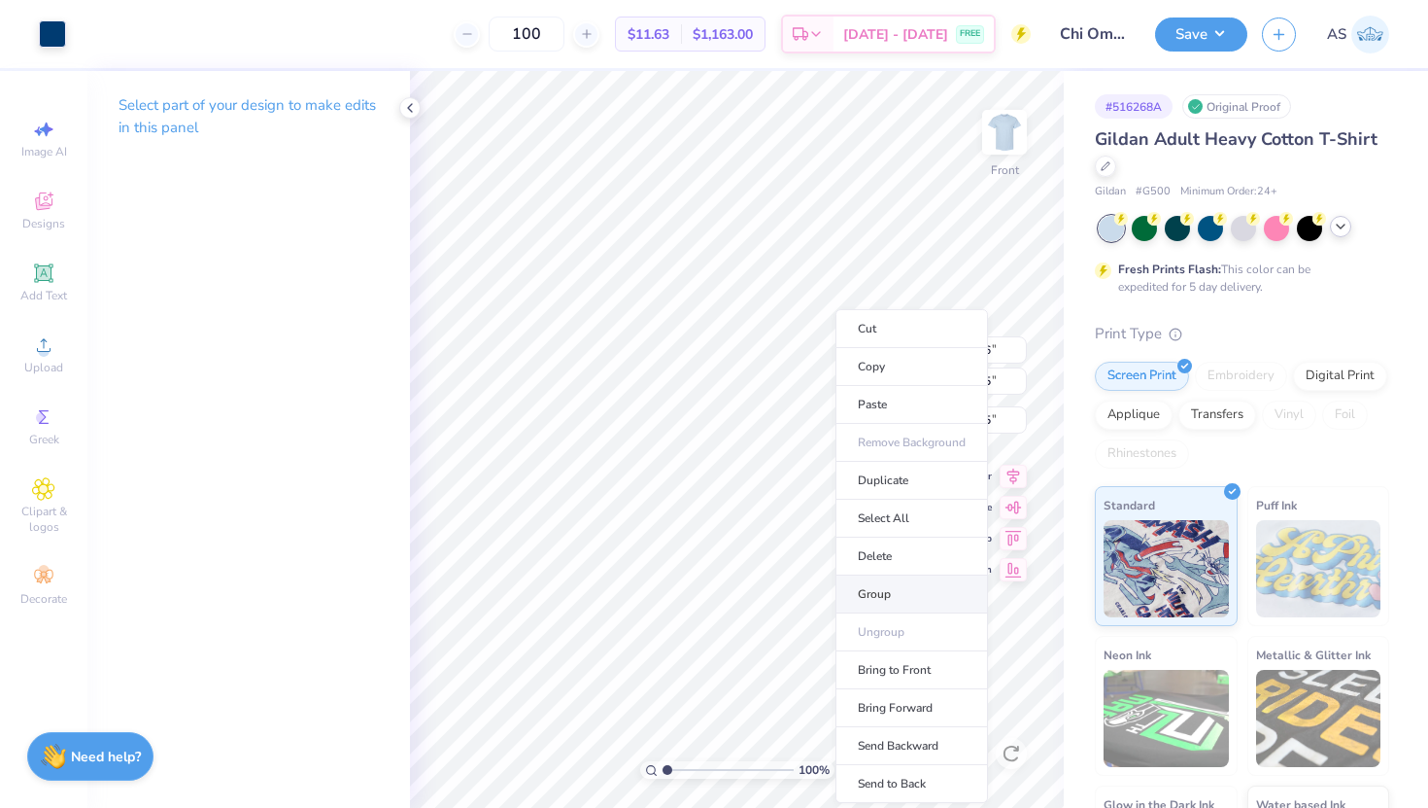
click at [898, 584] on li "Group" at bounding box center [912, 594] width 153 height 38
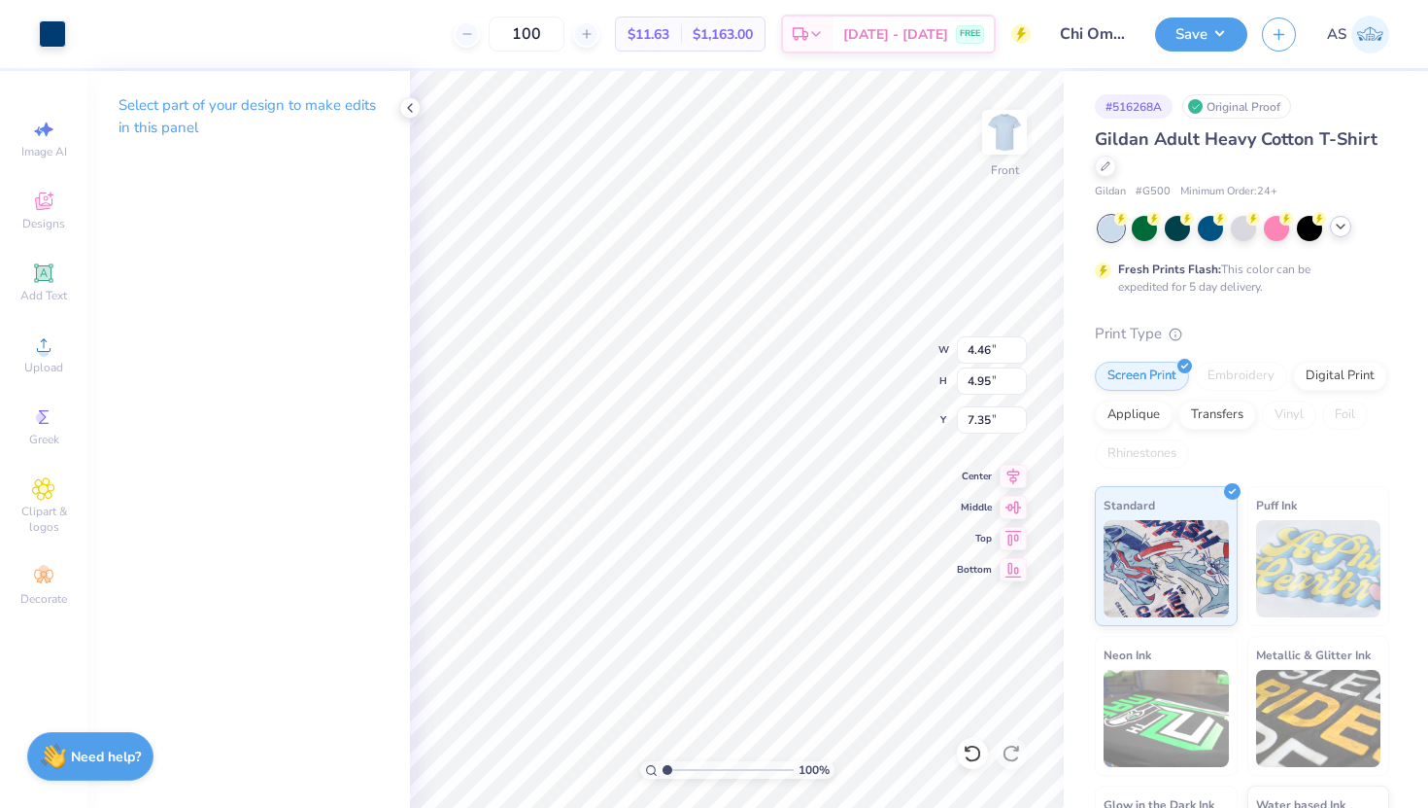
type input "5.09"
type input "4.99"
type input "3.26"
click at [762, 565] on li "Group" at bounding box center [798, 566] width 153 height 38
type input "4.46"
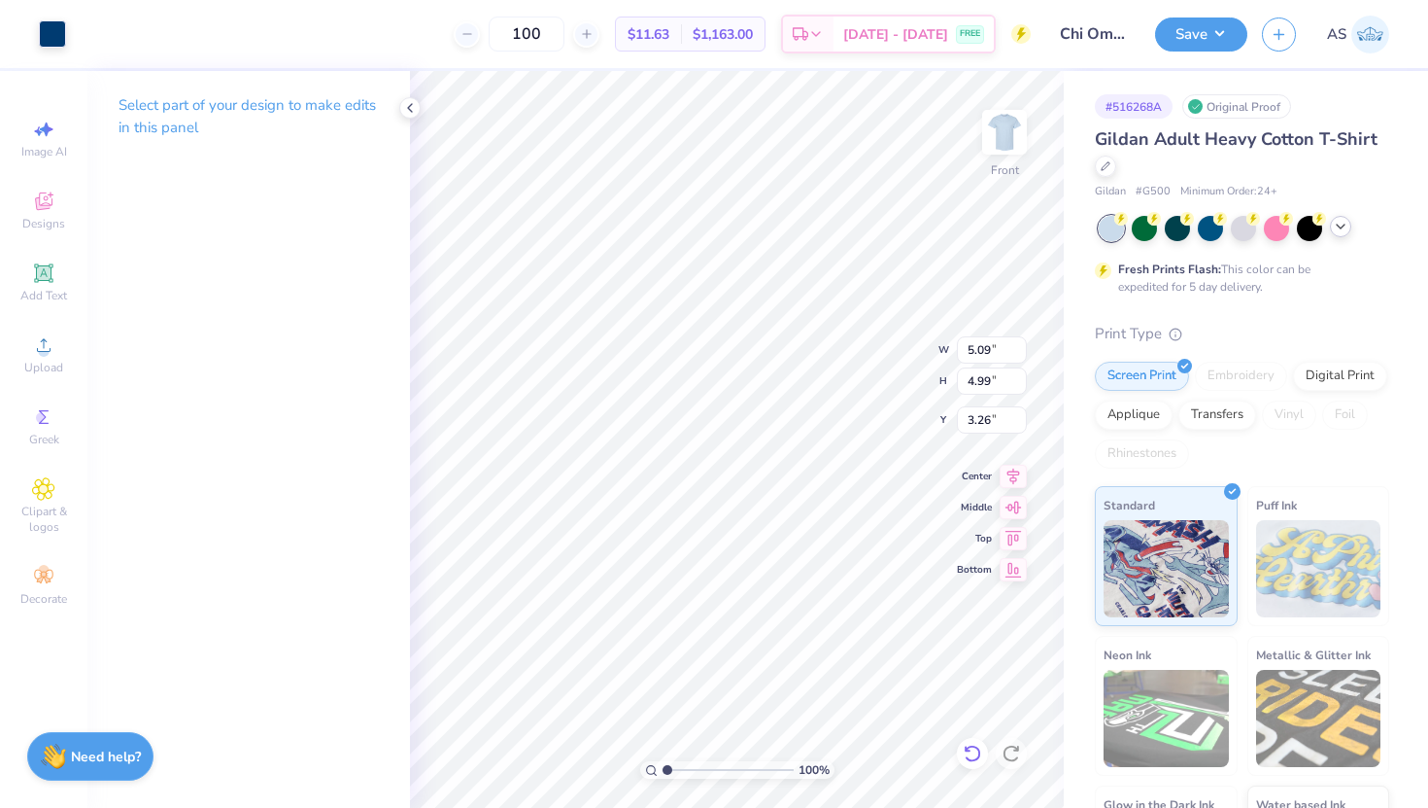
type input "4.95"
type input "3.31"
type input "4.64"
type input "5.15"
type input "4.64"
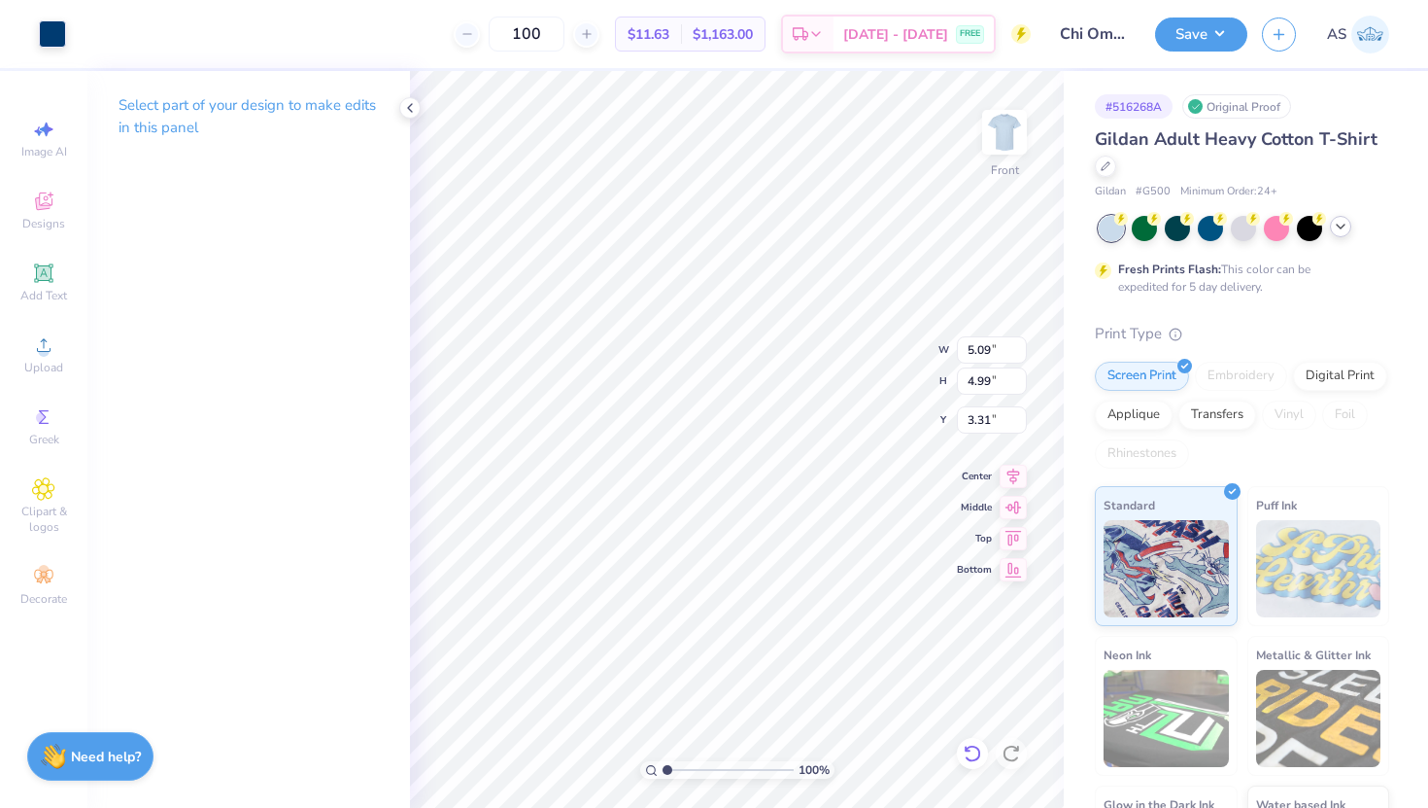
type input "5.15"
type input "3.35"
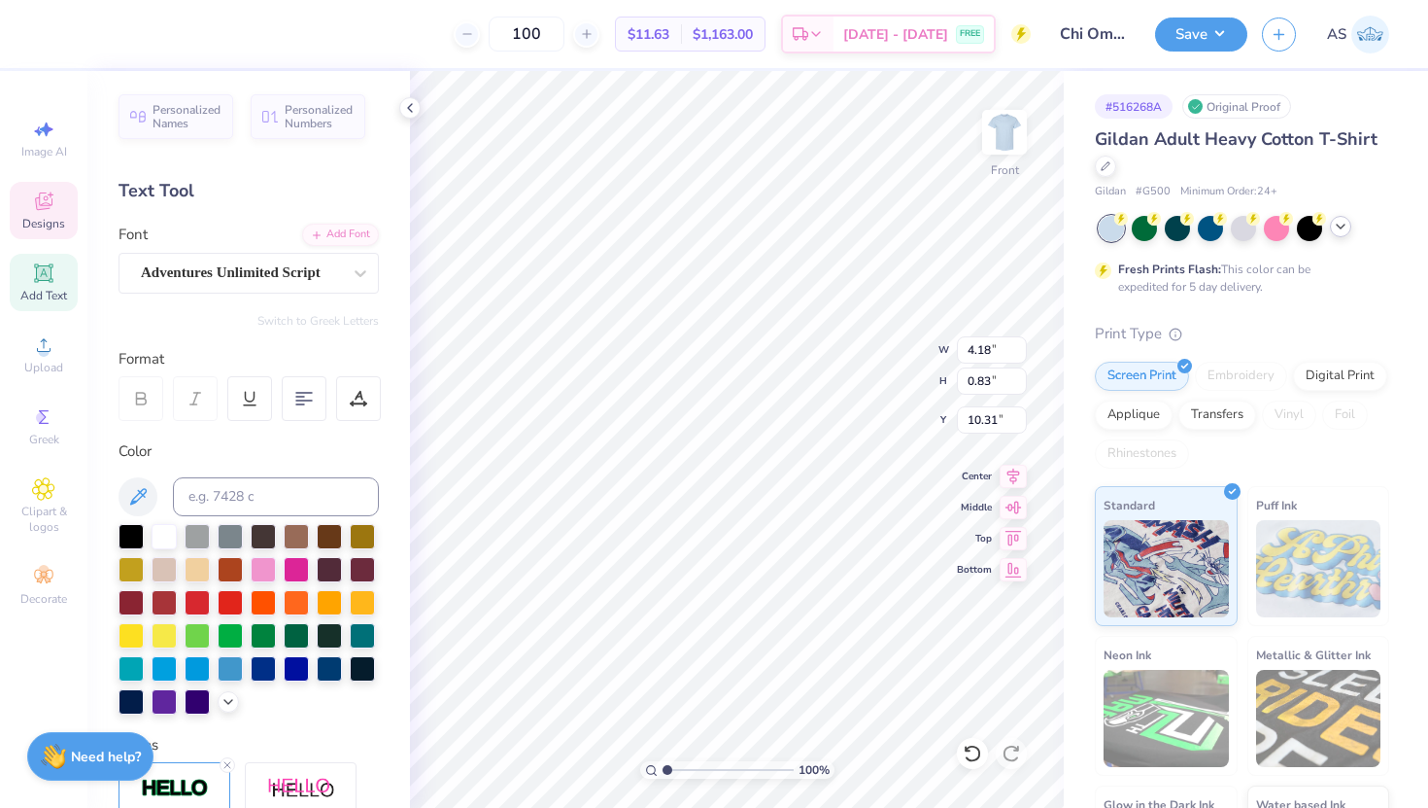
scroll to position [0, 0]
type textarea "PC '25"
type input "6.04"
type input "1.30"
type input "9.18"
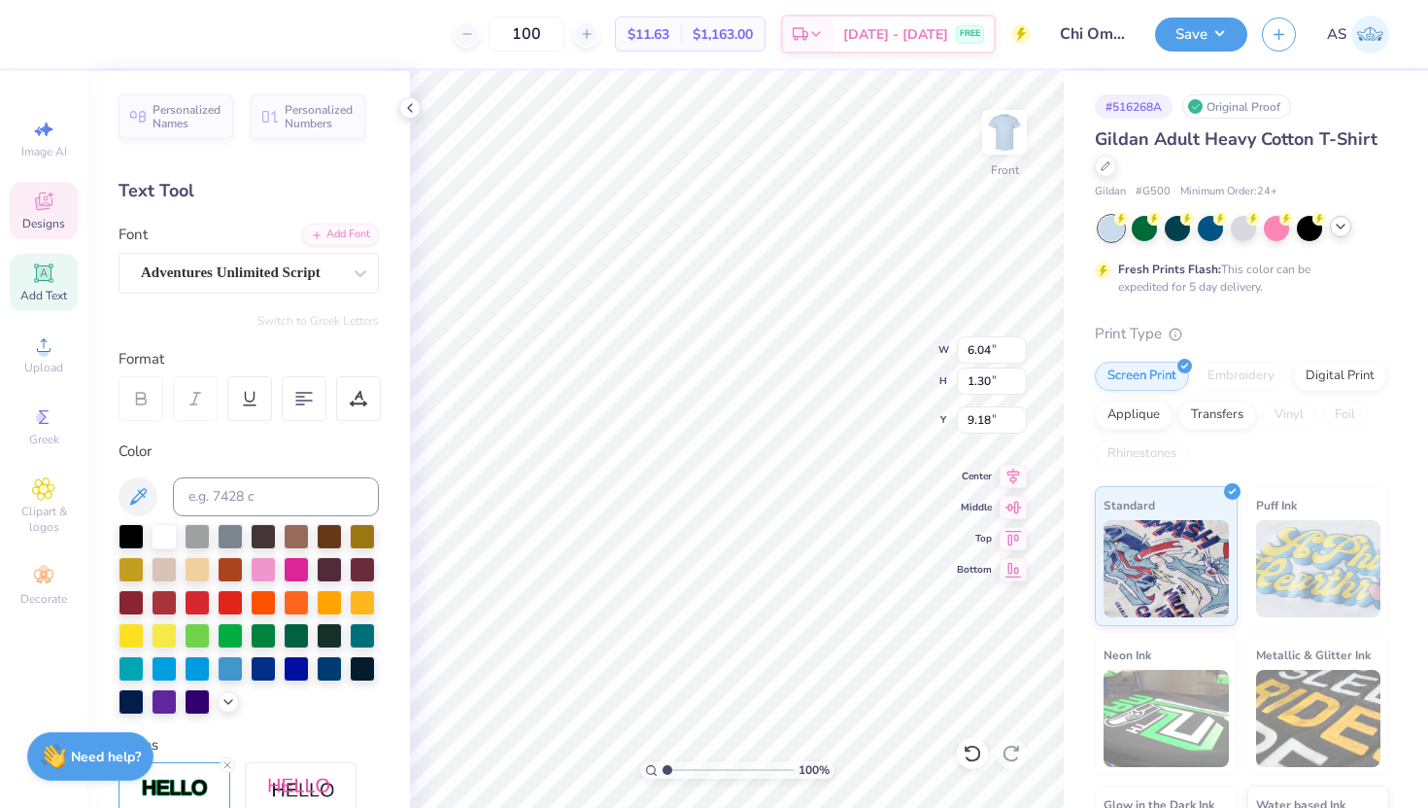
type input "2.57"
type input "0.70"
type input "10.06"
type input "3.48"
type input "8.63"
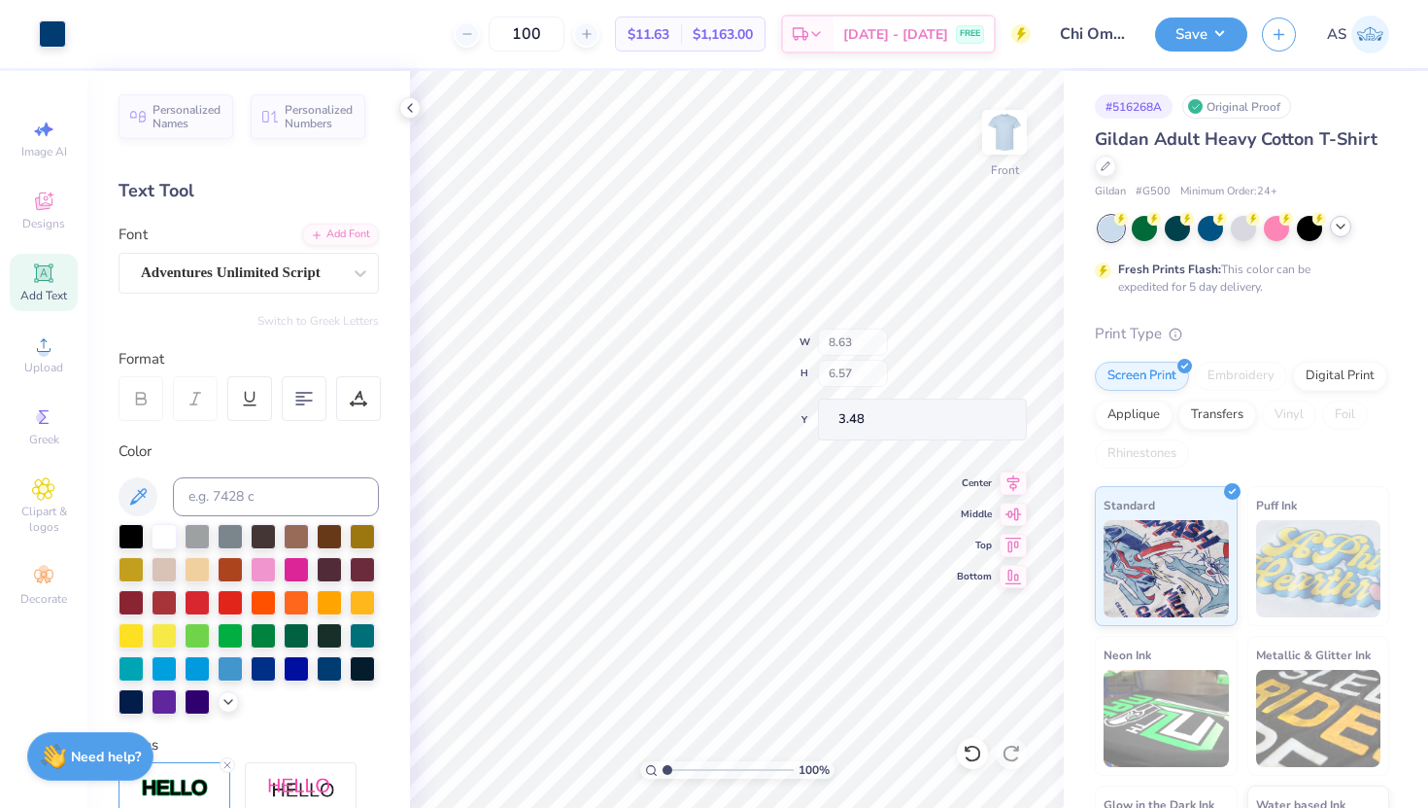
type input "6.57"
type input "4.12"
type input "4.57"
type input "4.52"
type input "4.43"
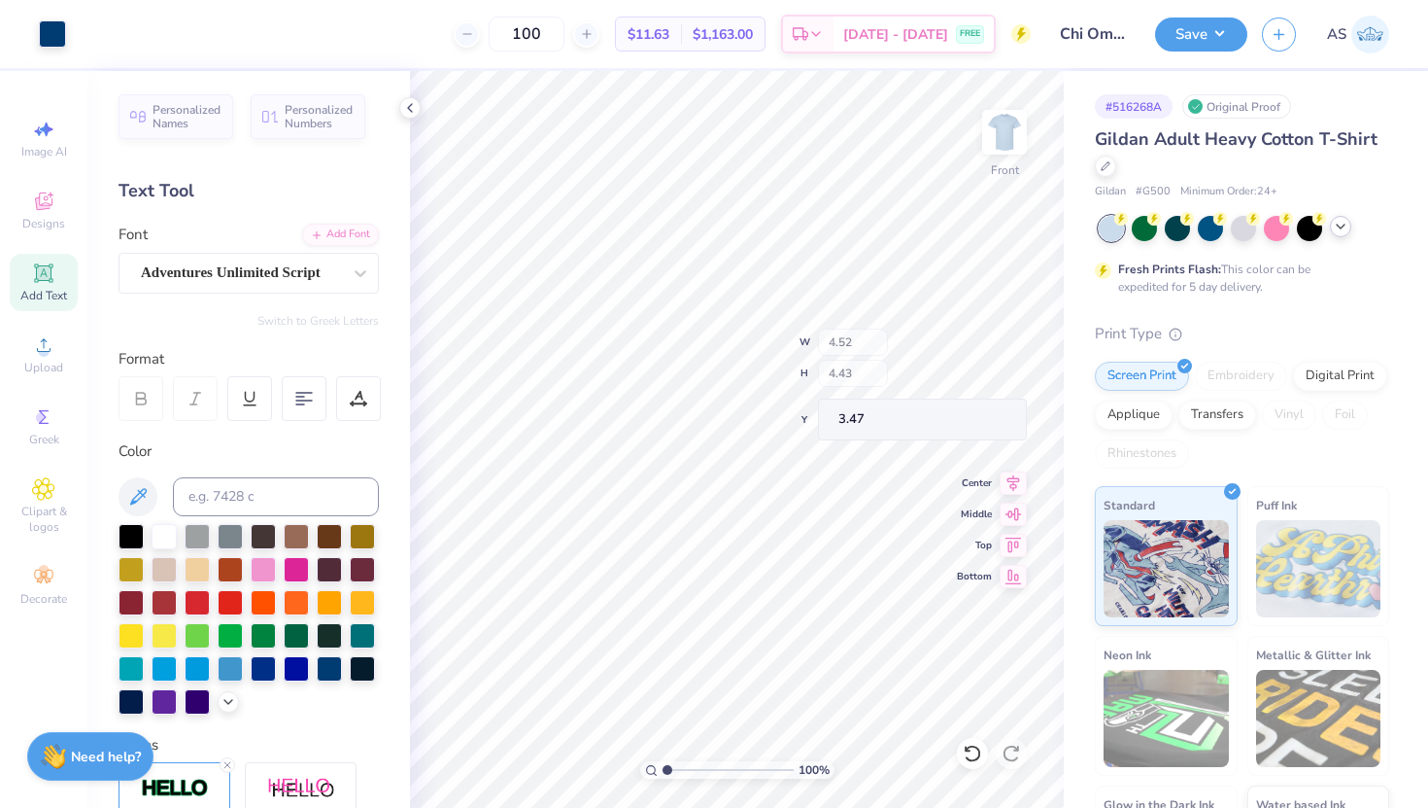
type input "3.51"
type input "5.17"
type input "3.89"
type input "3.28"
type input "0.89"
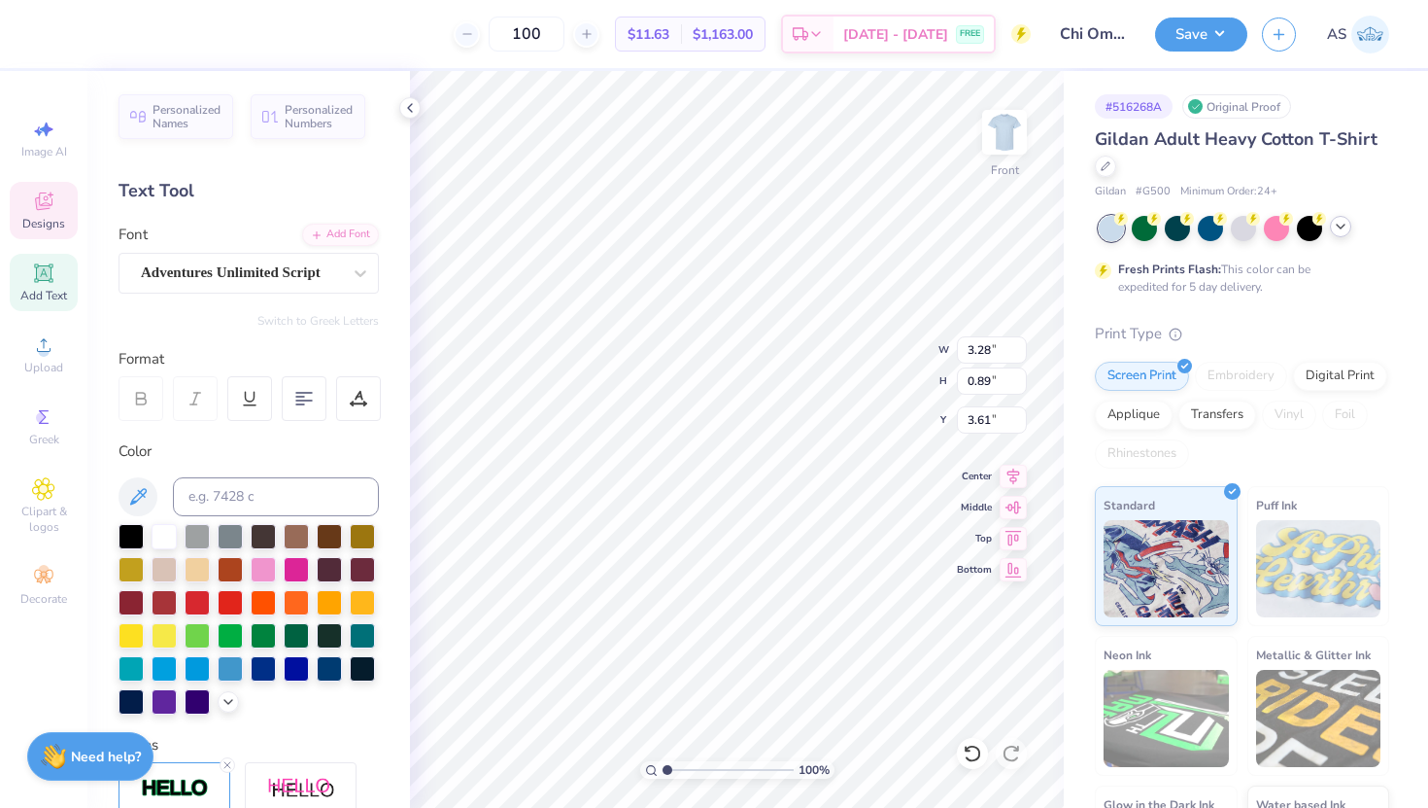
type input "3.90"
type input "4.10"
type input "8.76"
type input "4.23"
type input "0.91"
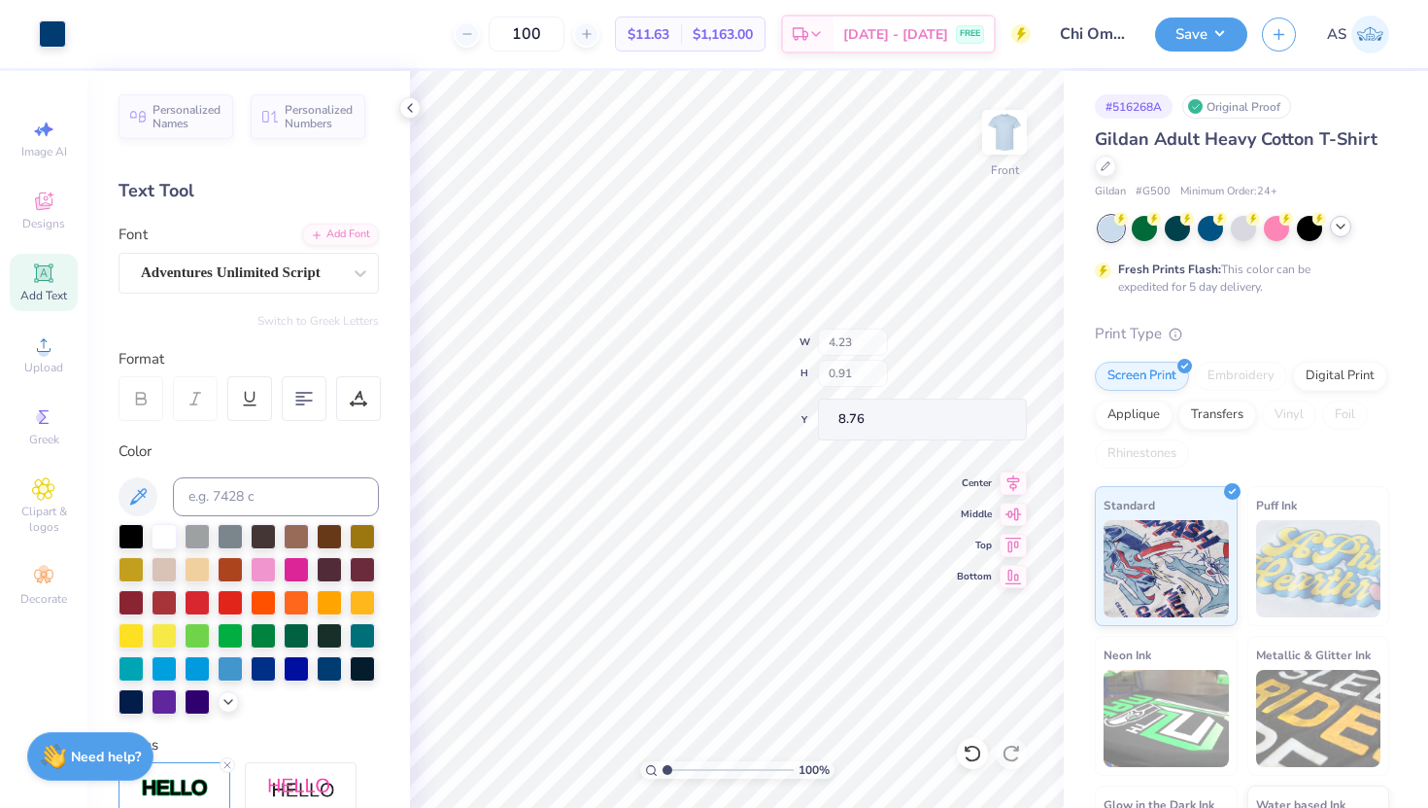
type input "8.80"
type textarea "New Members"
type input "5.11"
type input "0.75"
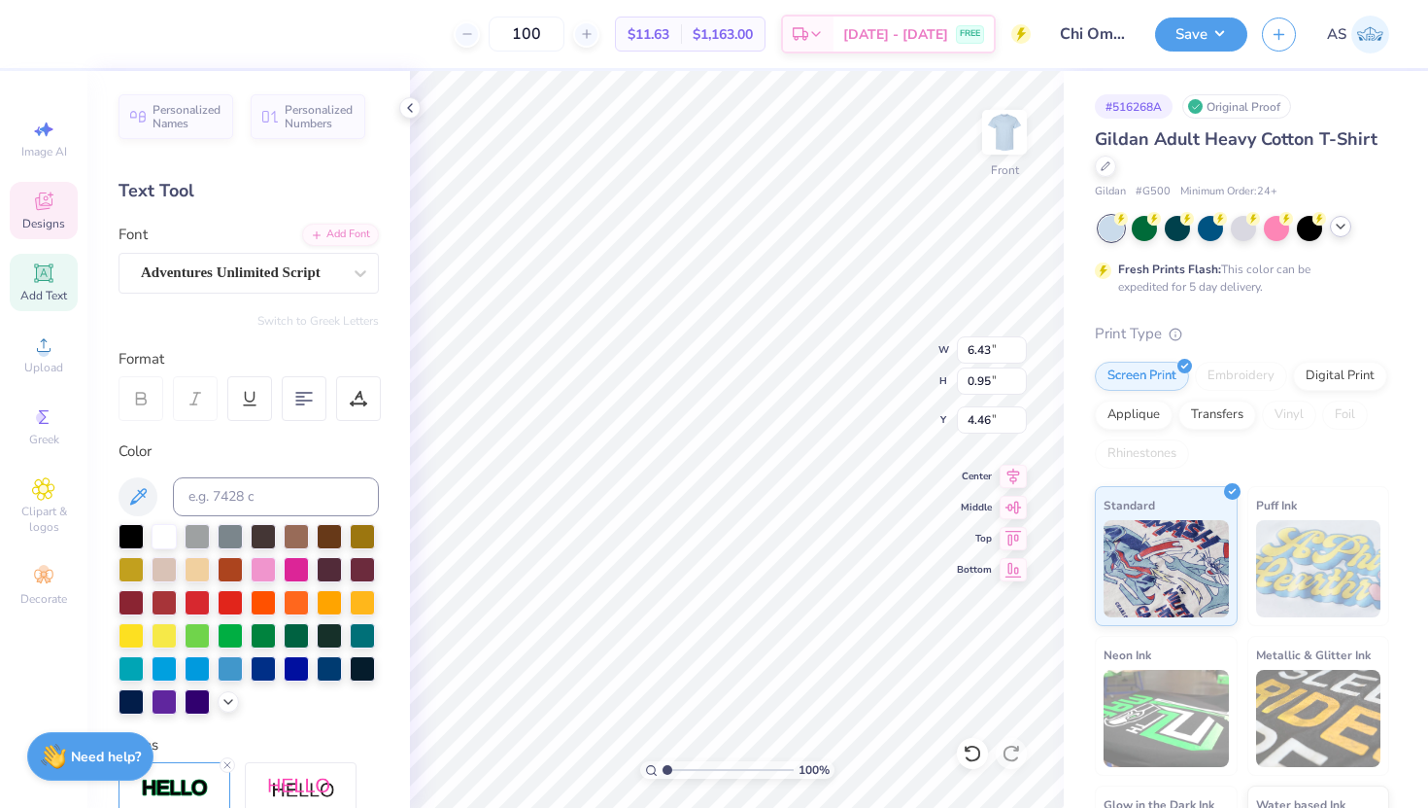
type input "4.65"
type input "9.57"
type input "4.07"
click at [903, 355] on div "100 % Front W 4.52 H 4.43 Y 4.07 Center Middle Top Bottom" at bounding box center [737, 439] width 654 height 737
click at [881, 382] on div "100 % Front W 4.12 4.12 " H 4.57 4.57 " Y 5.75 5.75 " Center Middle Top Bottom" at bounding box center [737, 439] width 654 height 737
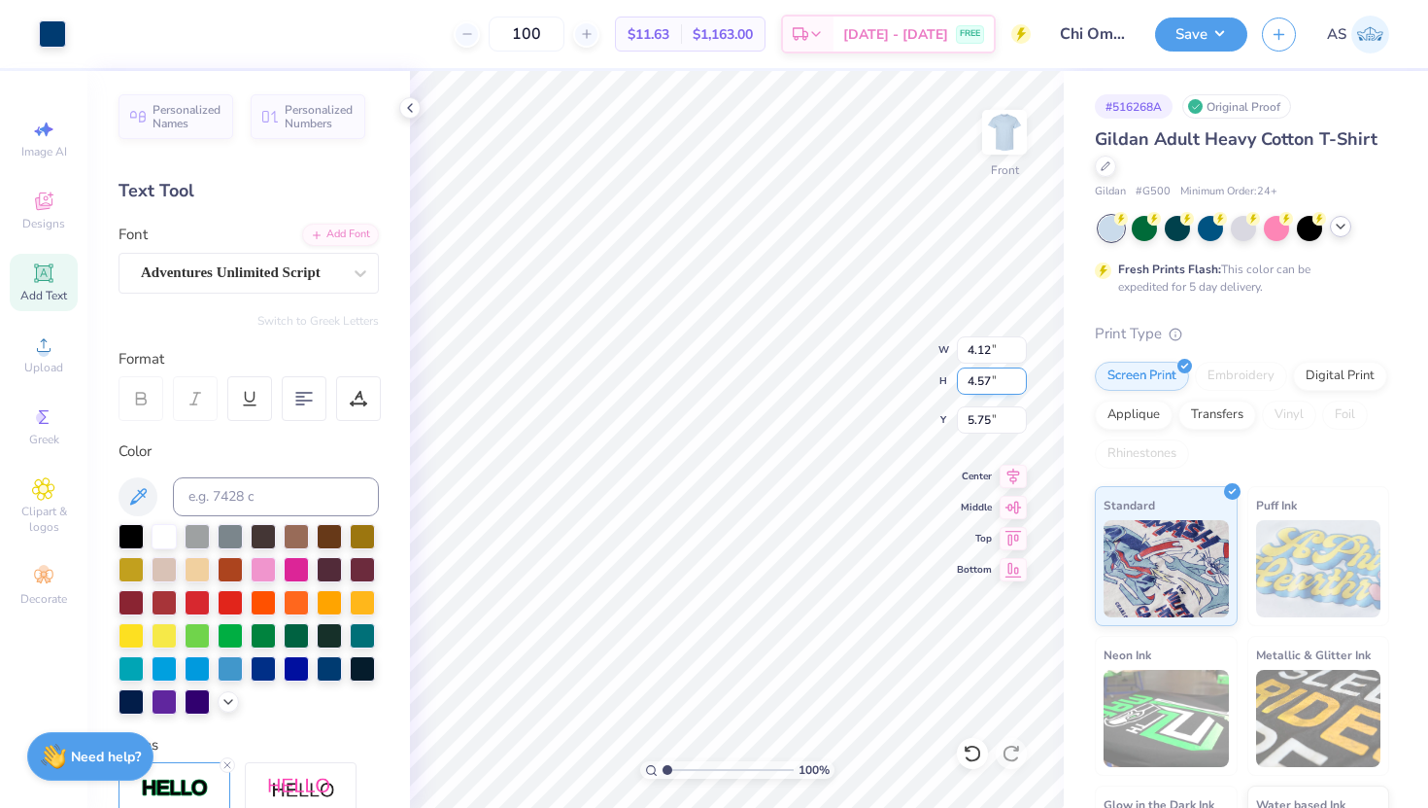
type input "5.00"
type input "10.62"
type input "7.49"
type input "3.89"
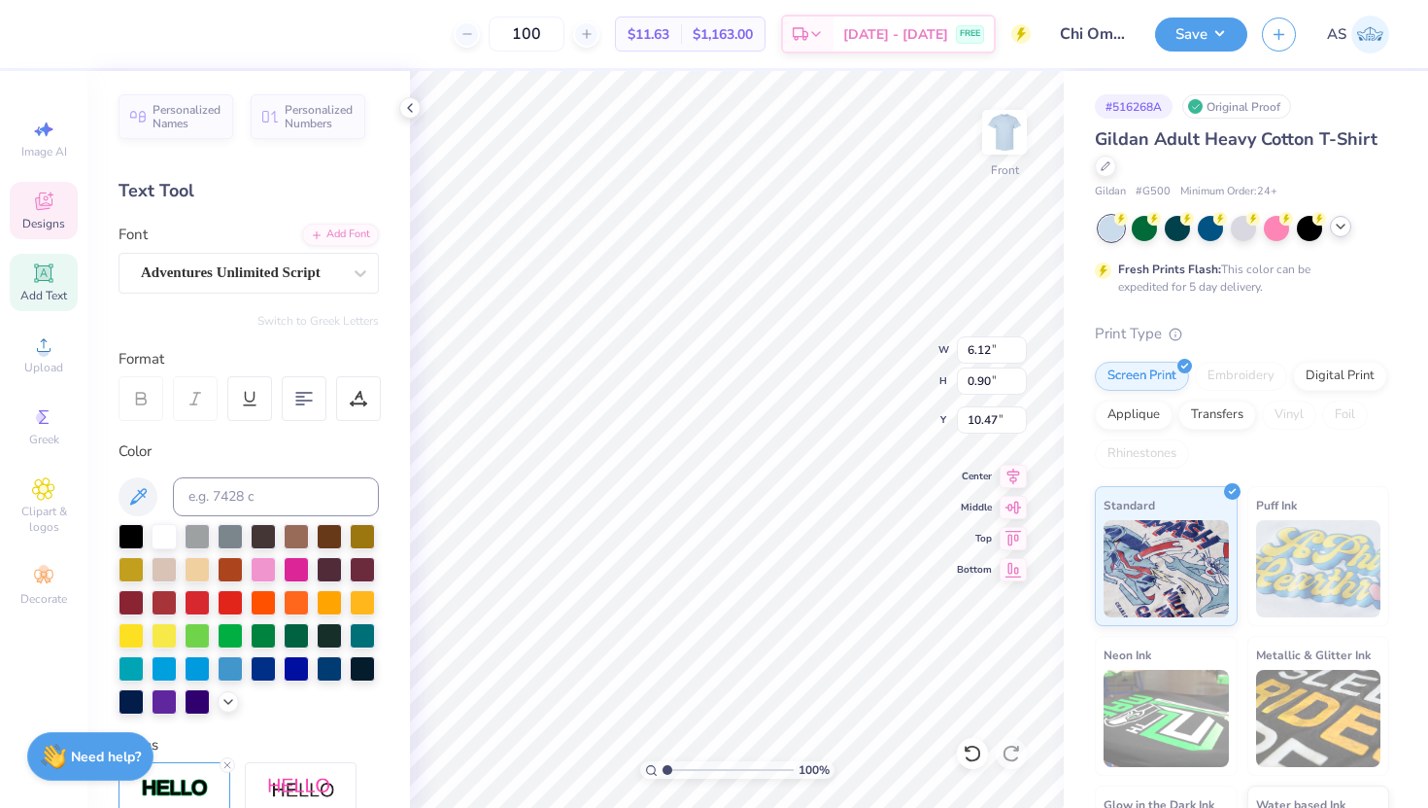
type textarea "New Member Retreat"
type input "10.47"
type input "7.52"
type input "0.68"
type input "10.64"
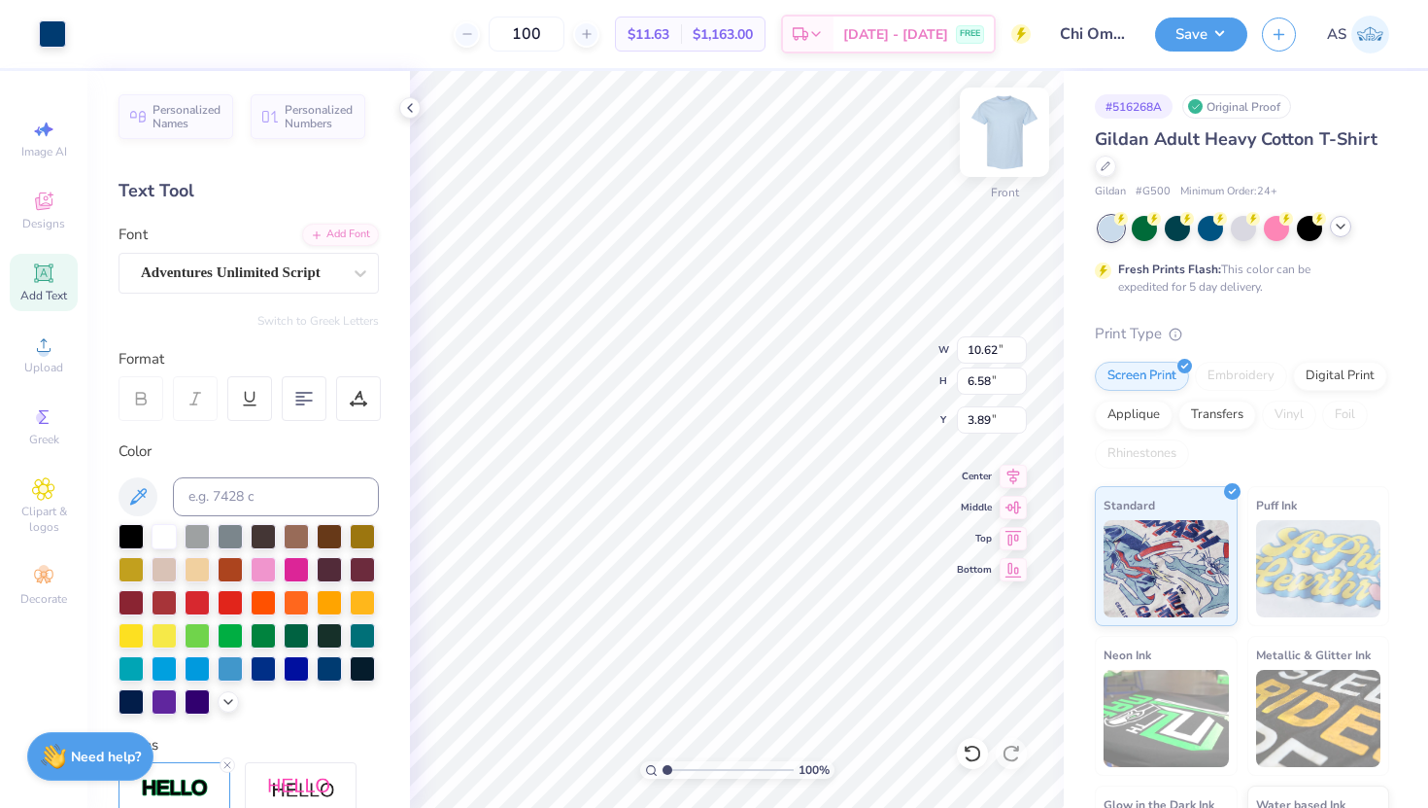
click at [995, 133] on img at bounding box center [1005, 132] width 78 height 78
type input "3.52"
type input "2.18"
type input "3.41"
type input "3.97"
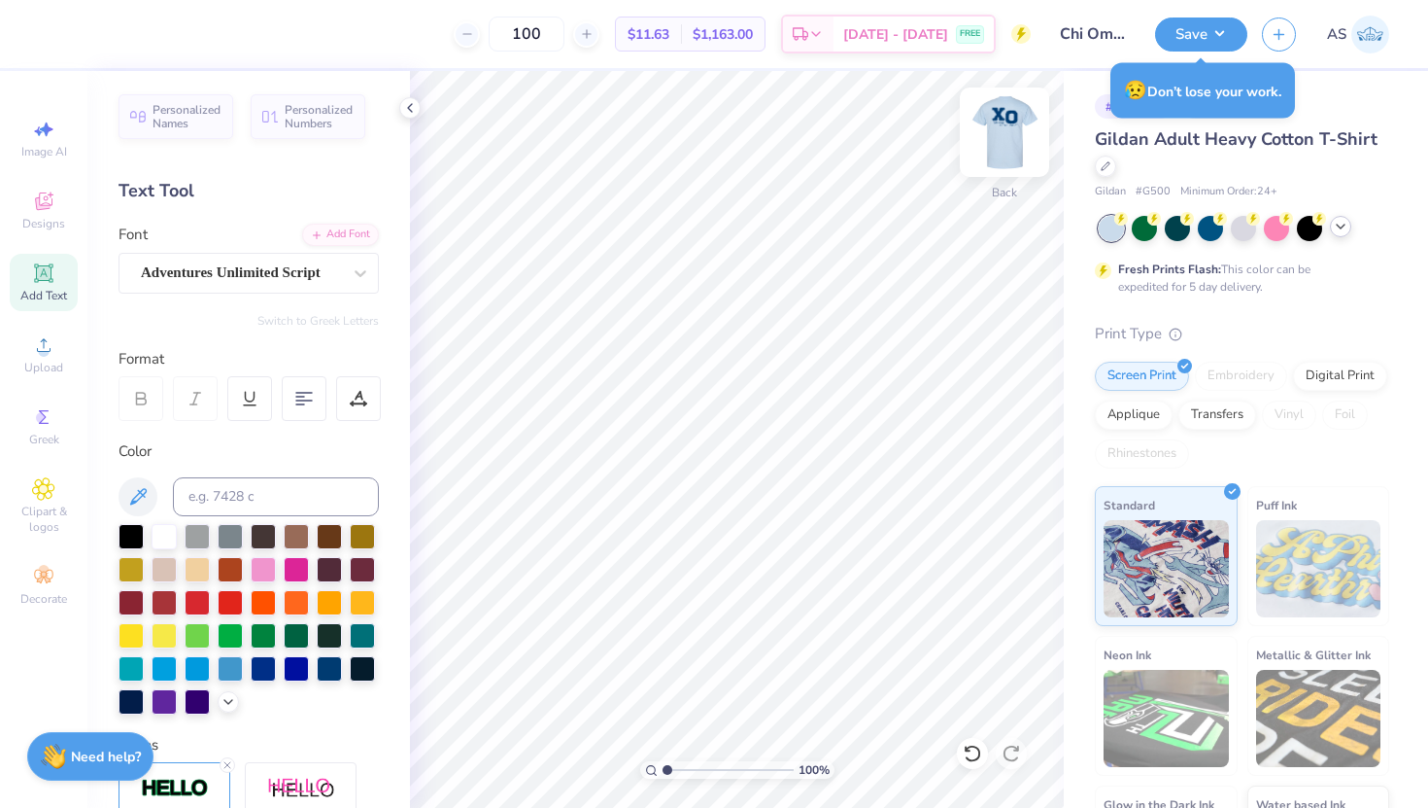
click at [1013, 117] on img at bounding box center [1005, 132] width 78 height 78
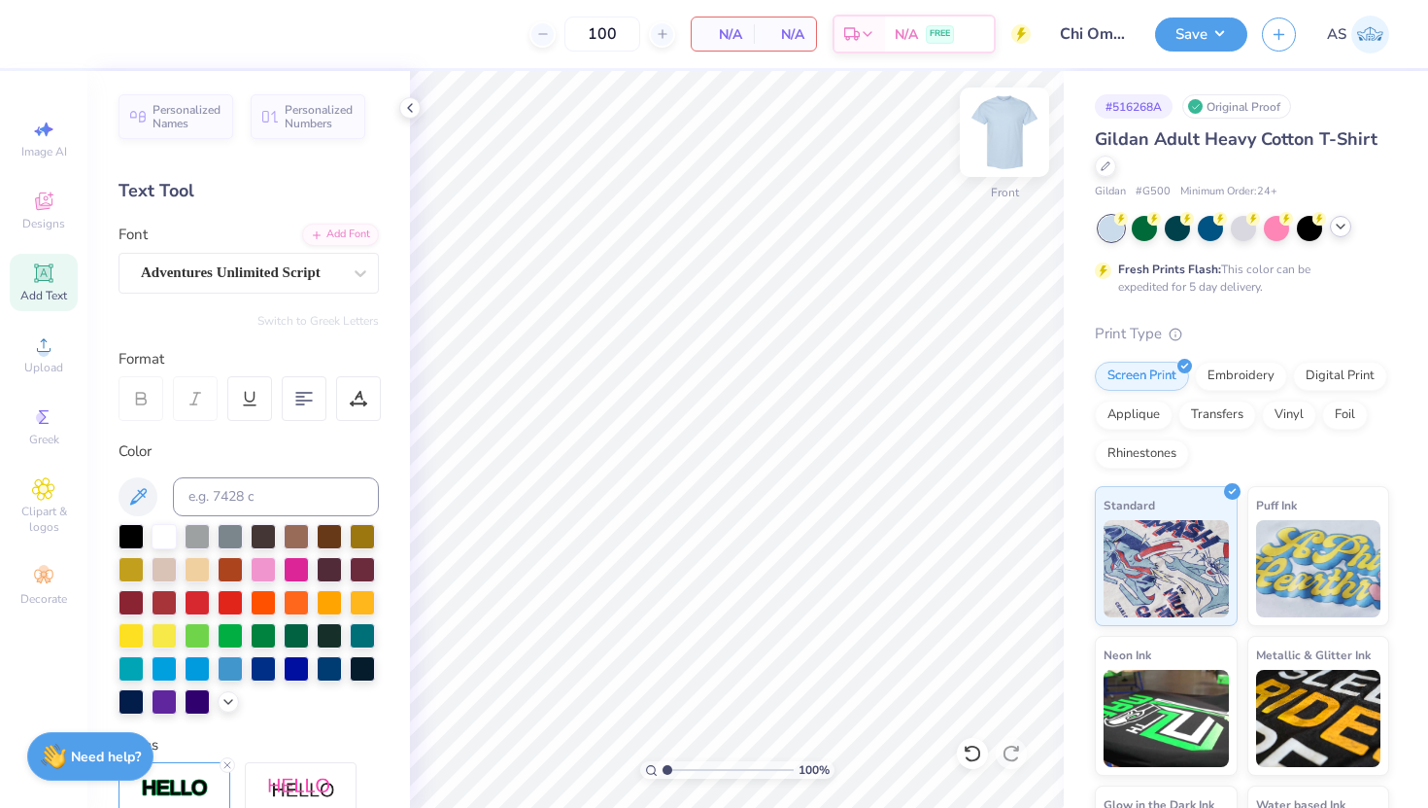
click at [1025, 138] on div at bounding box center [1004, 131] width 89 height 89
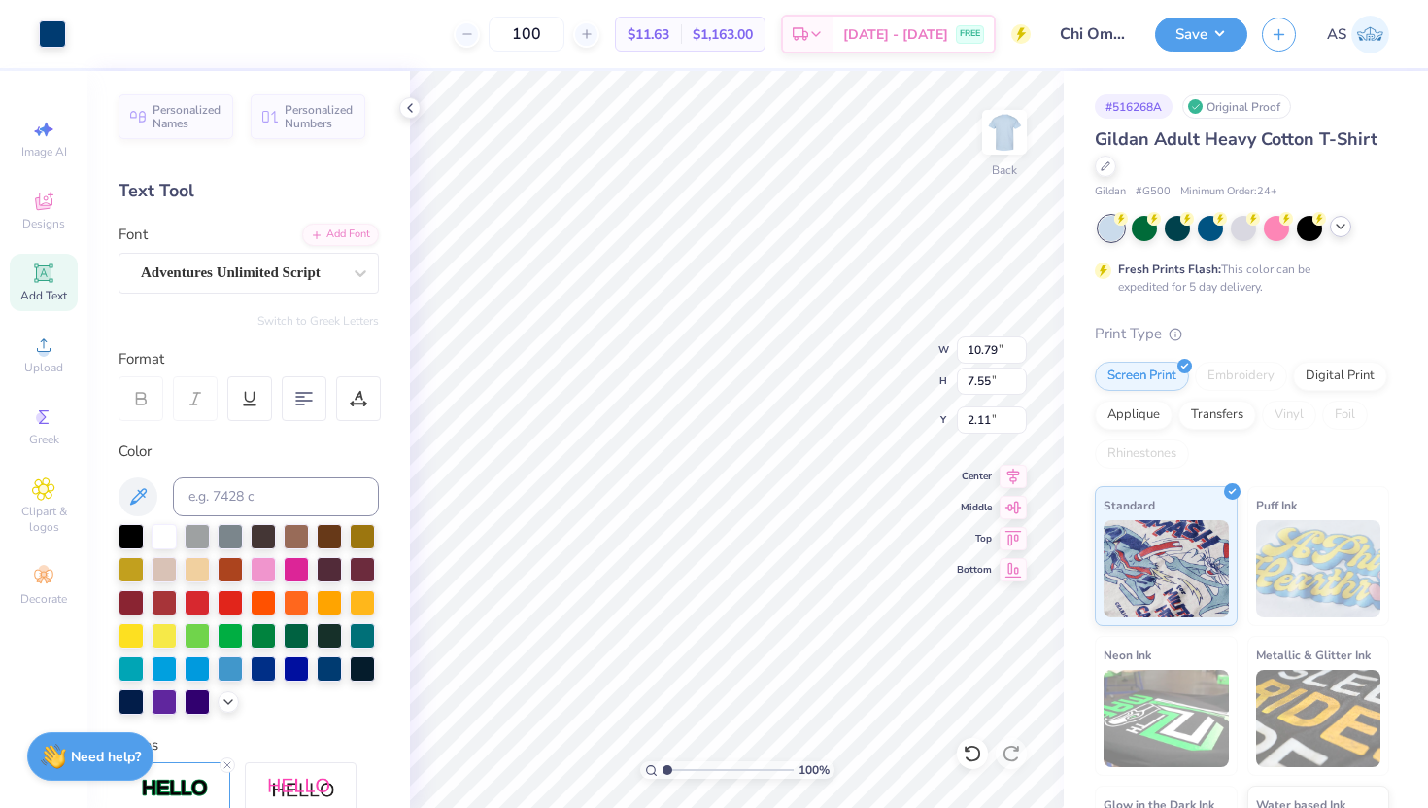
type input "9.67"
type input "6.77"
type input "3.00"
click at [1170, 40] on button "Save" at bounding box center [1201, 32] width 92 height 34
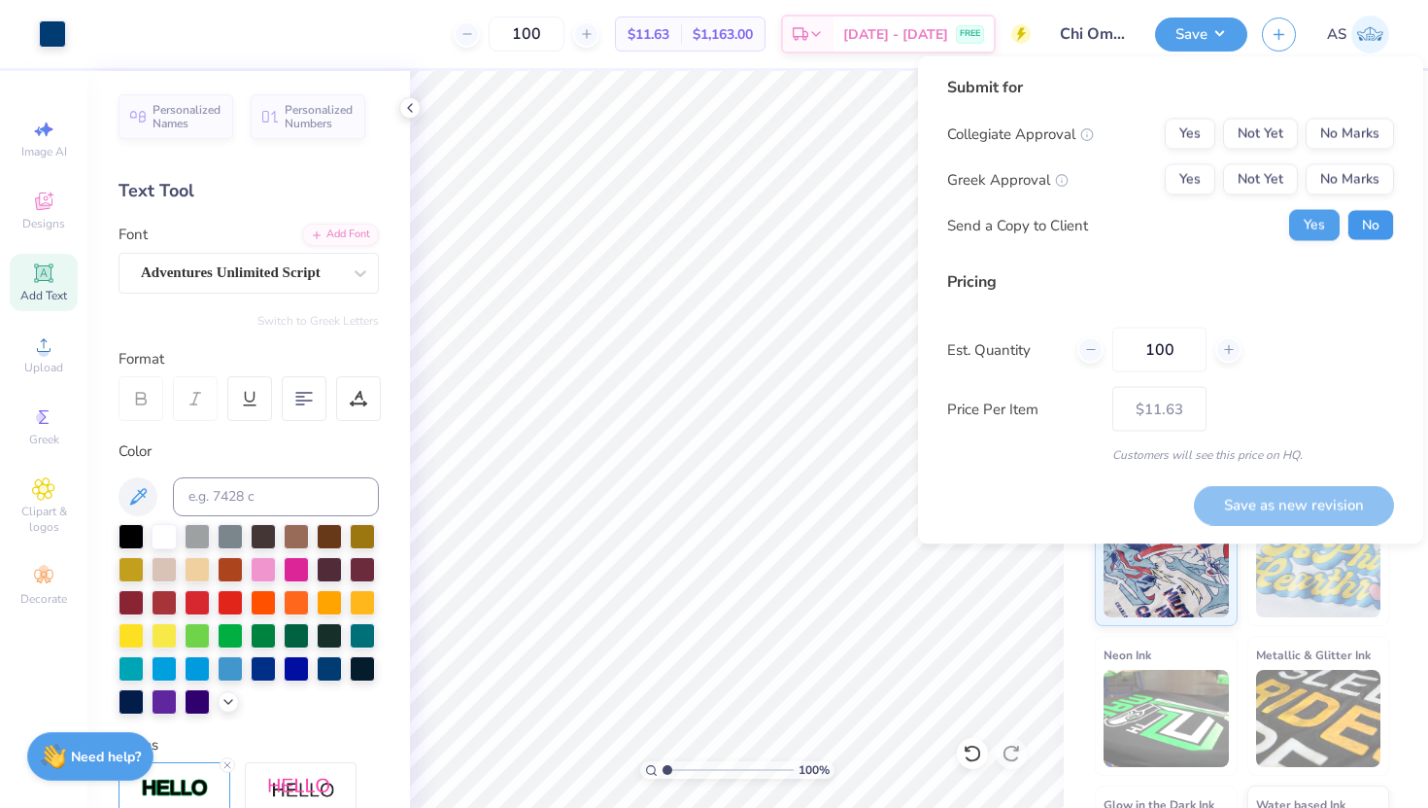
click at [1369, 235] on button "No" at bounding box center [1371, 225] width 47 height 31
click at [1217, 180] on div "Yes Not Yet No Marks" at bounding box center [1279, 179] width 229 height 31
click at [1208, 179] on button "Yes" at bounding box center [1190, 179] width 51 height 31
click at [1365, 125] on button "No Marks" at bounding box center [1350, 134] width 88 height 31
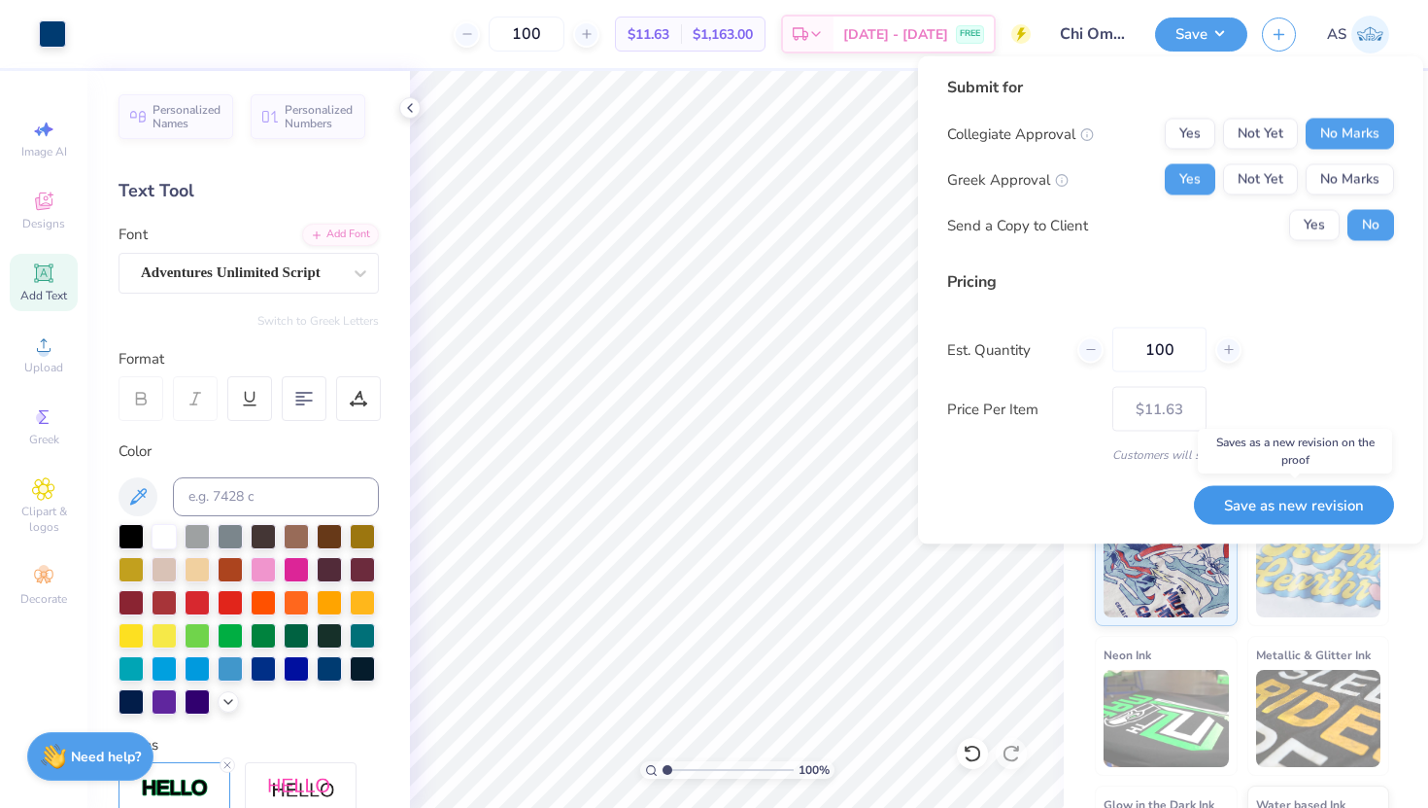
click at [1335, 505] on button "Save as new revision" at bounding box center [1294, 505] width 200 height 40
type input "$11.63"
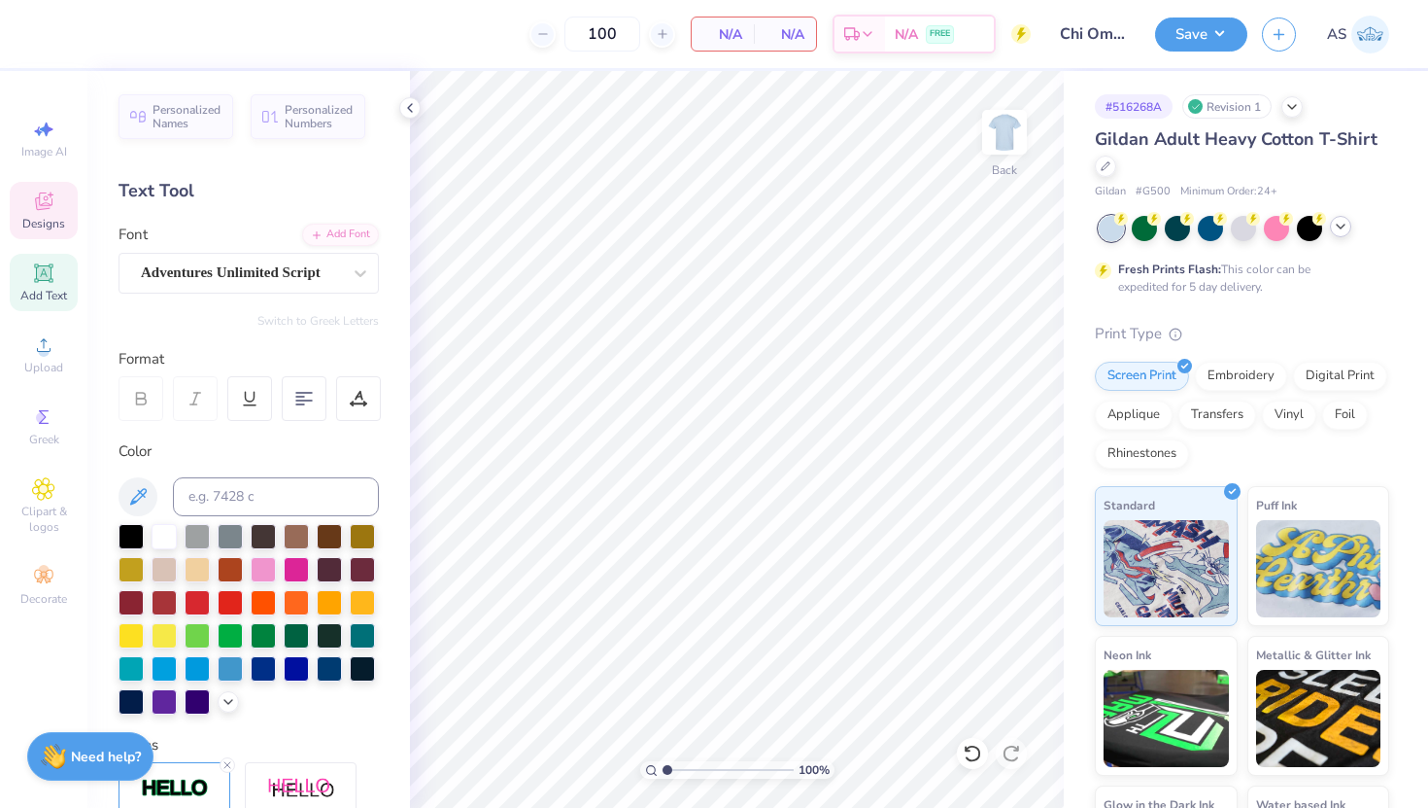
click at [61, 214] on div "Designs" at bounding box center [44, 210] width 68 height 57
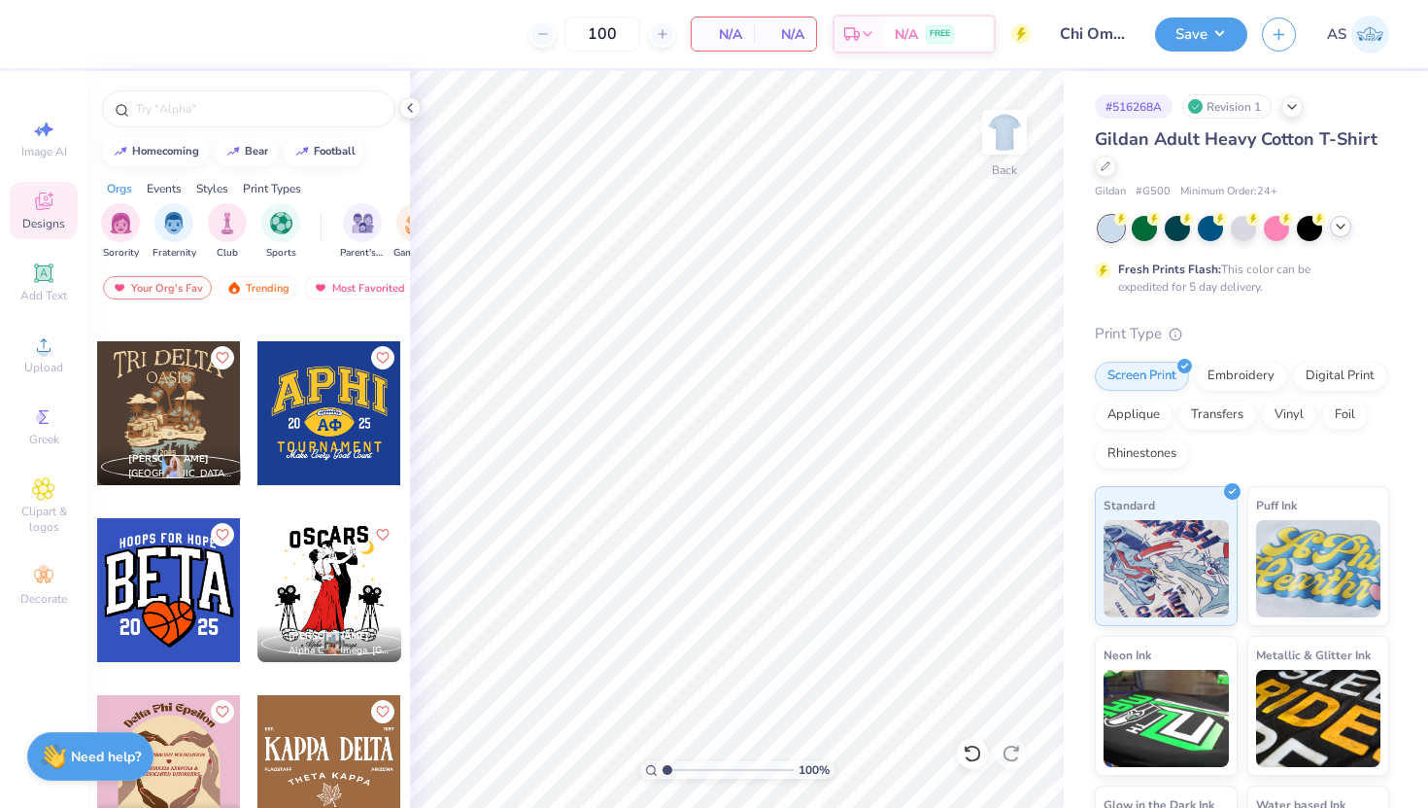
scroll to position [8646, 0]
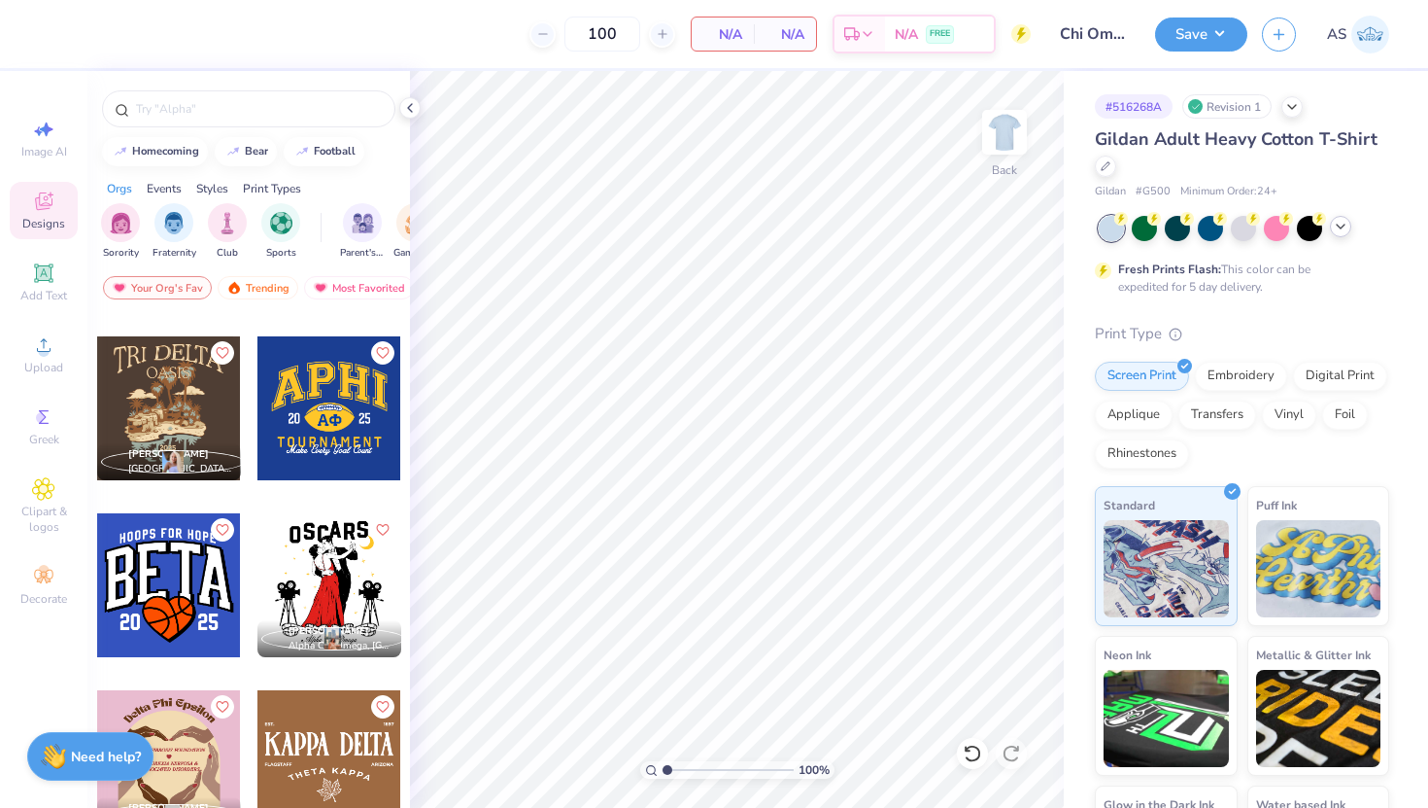
click at [181, 596] on div at bounding box center [169, 585] width 144 height 144
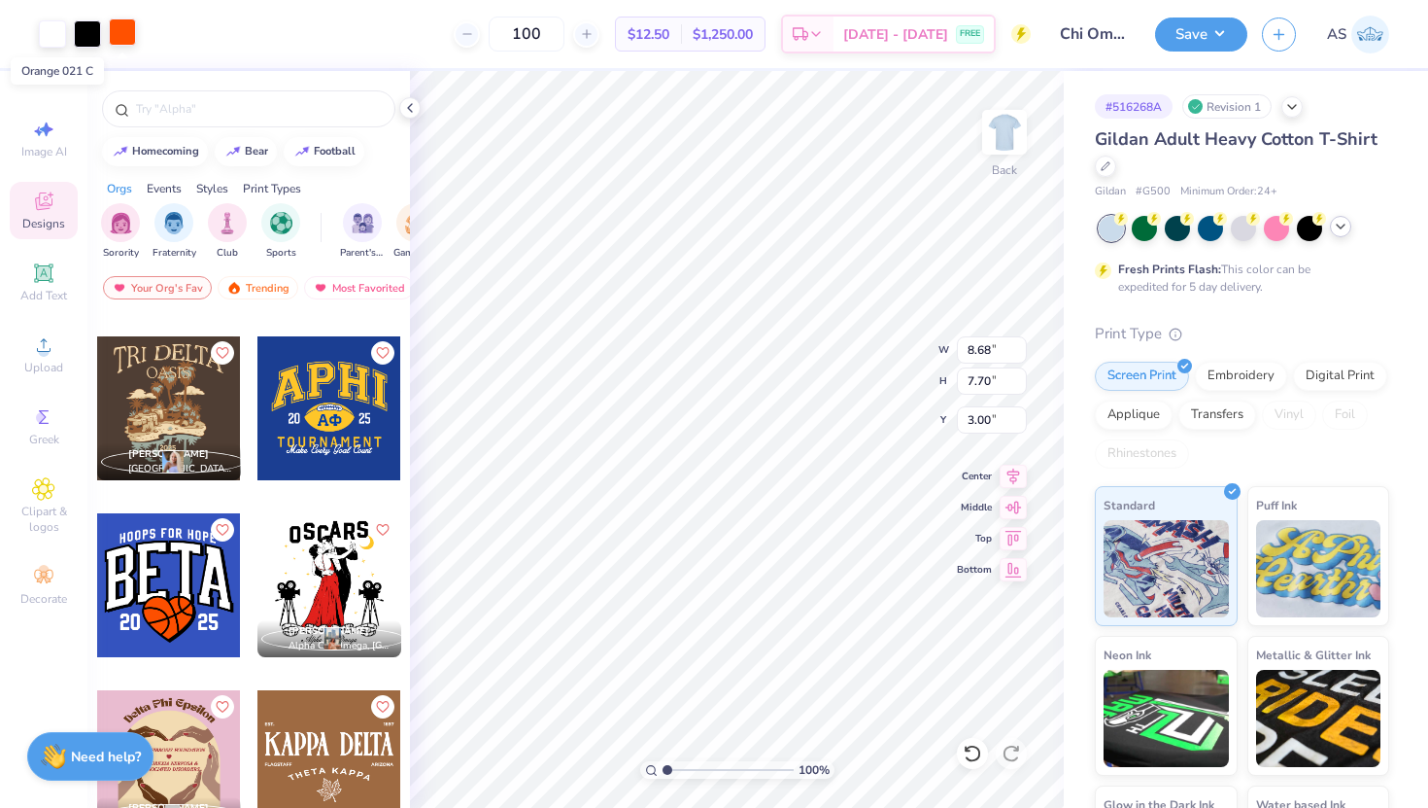
click at [127, 39] on div at bounding box center [122, 31] width 27 height 27
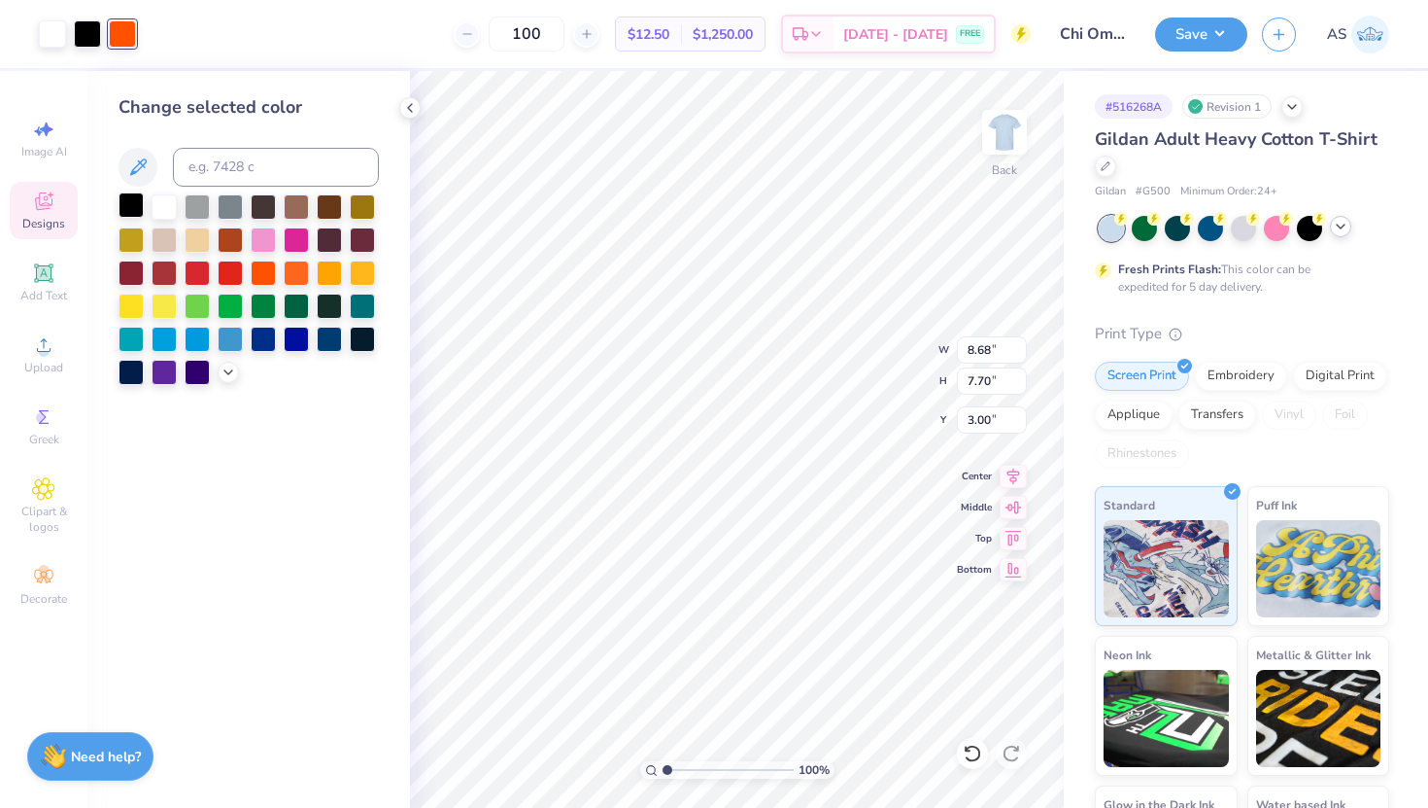
click at [129, 211] on div at bounding box center [131, 204] width 25 height 25
click at [268, 343] on div at bounding box center [263, 337] width 25 height 25
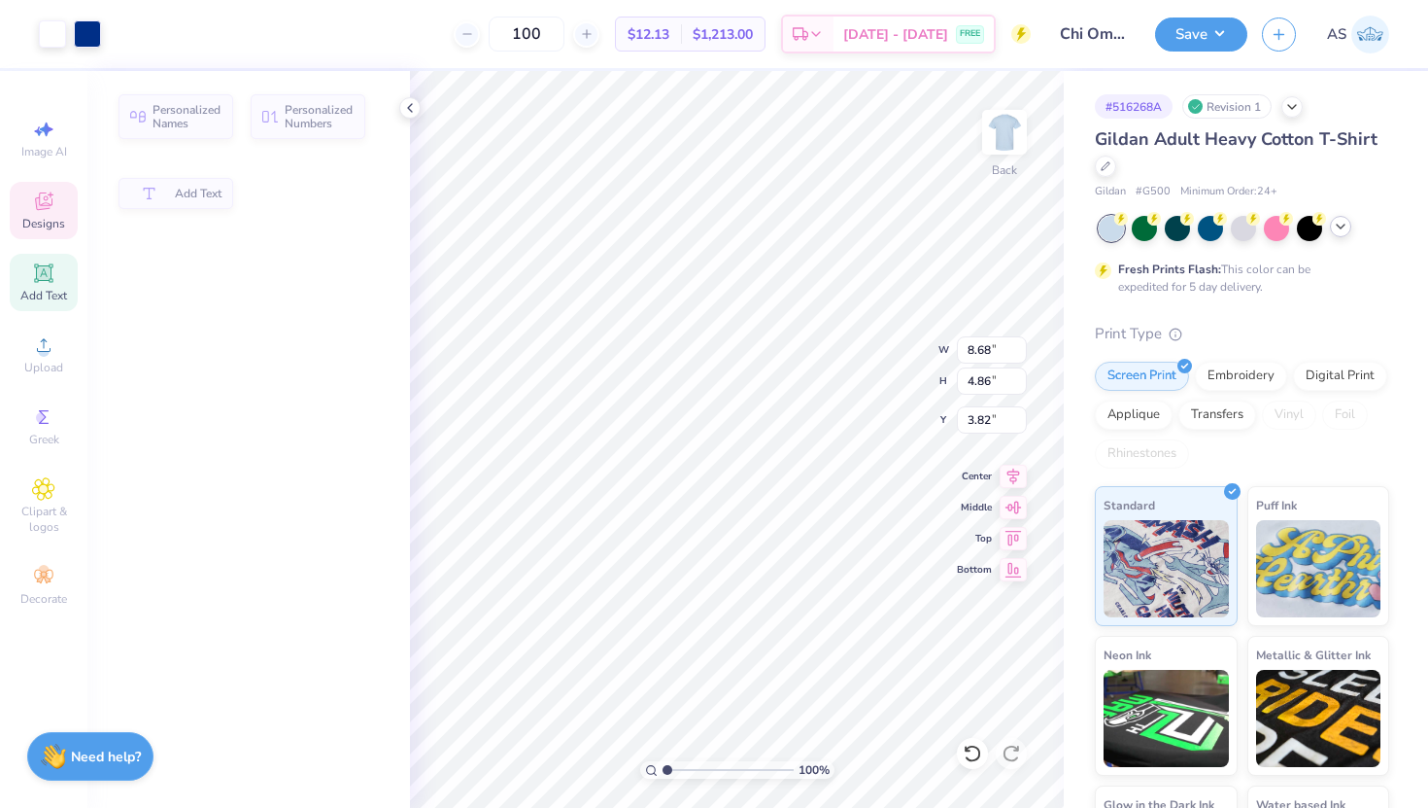
type input "4.86"
type input "3.82"
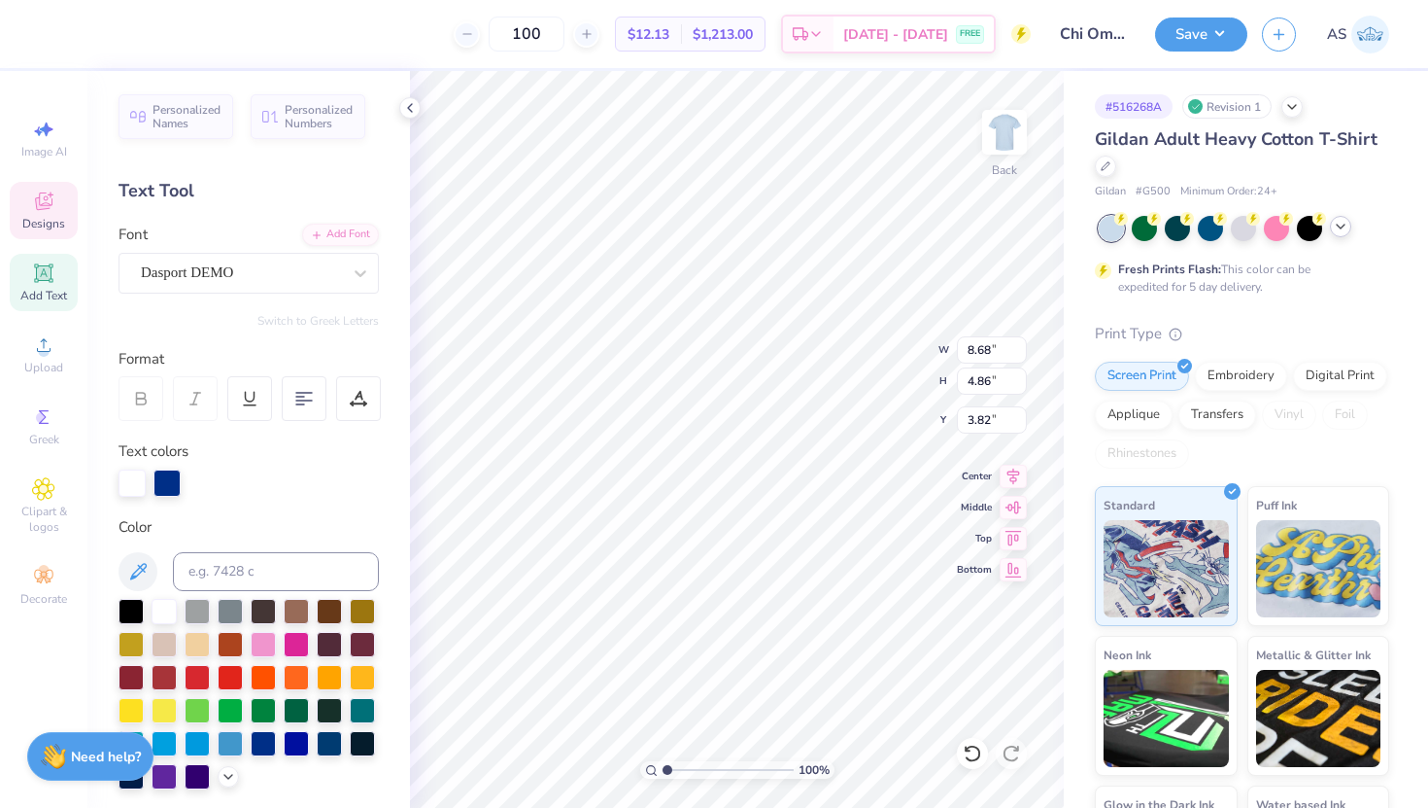
scroll to position [0, 2]
type textarea "CHi Omega"
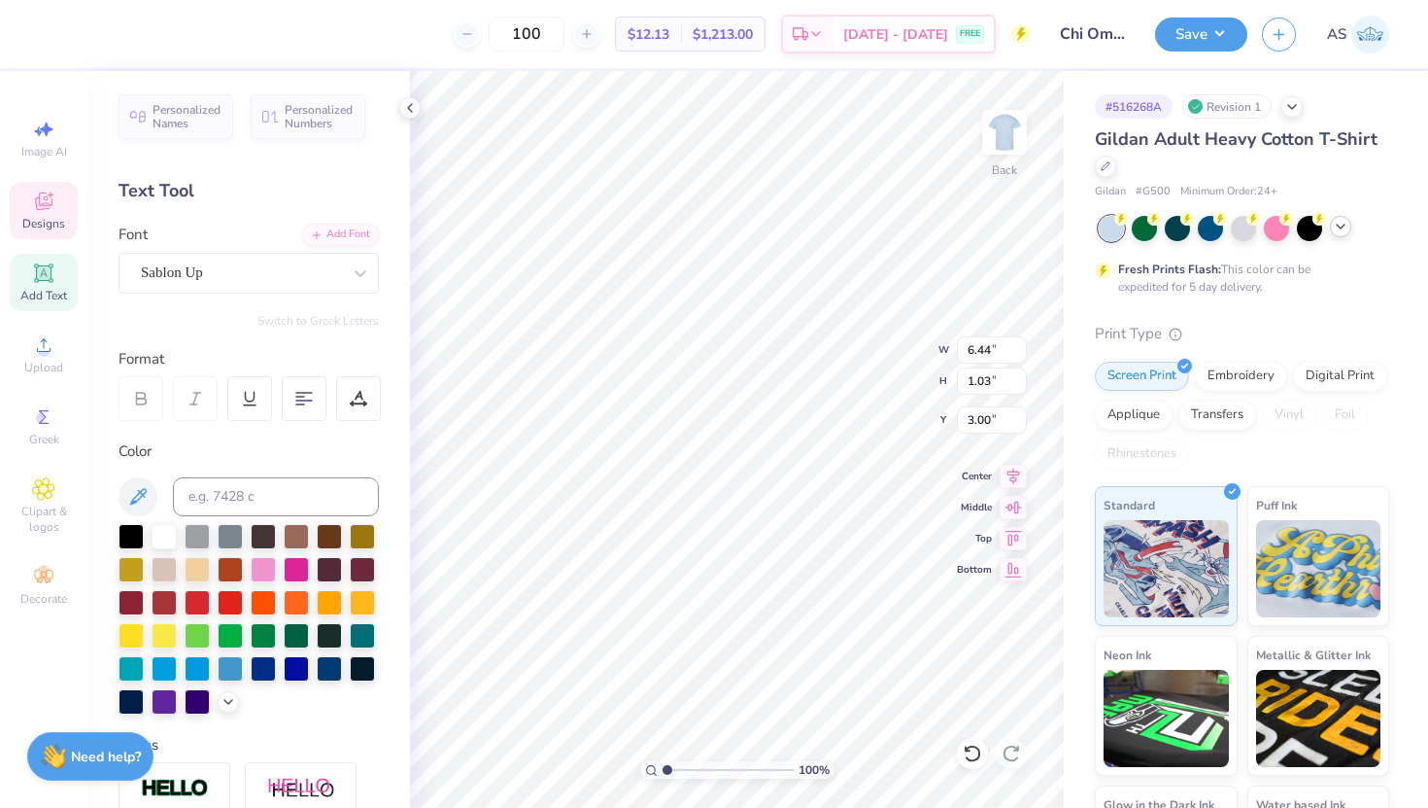
scroll to position [0, 7]
type textarea "New member retreat"
click at [816, 398] on li "Duplicate" at bounding box center [837, 409] width 153 height 38
type input "3.94"
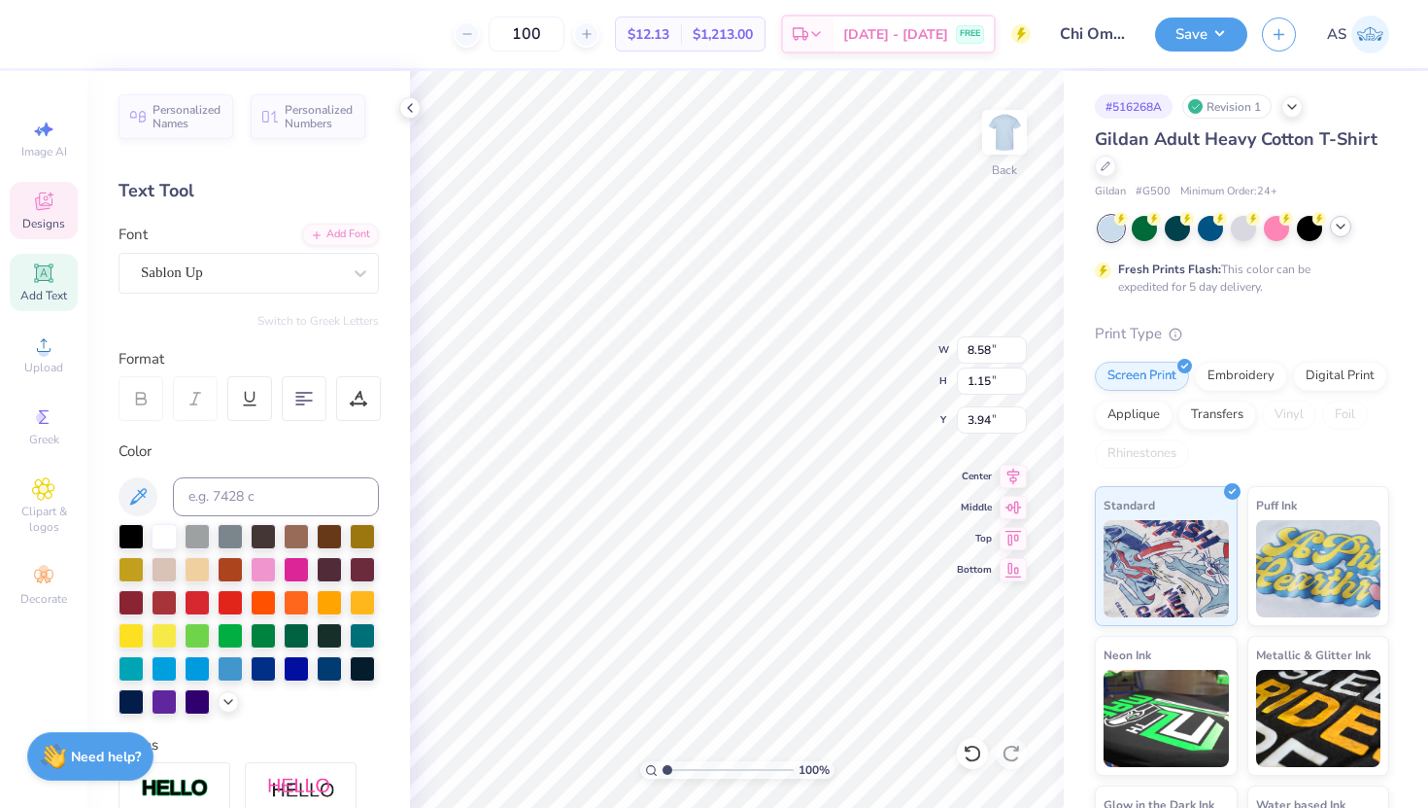
type textarea "CHI OMEGA"
type input "10.22"
type input "2.27"
type input "13.13"
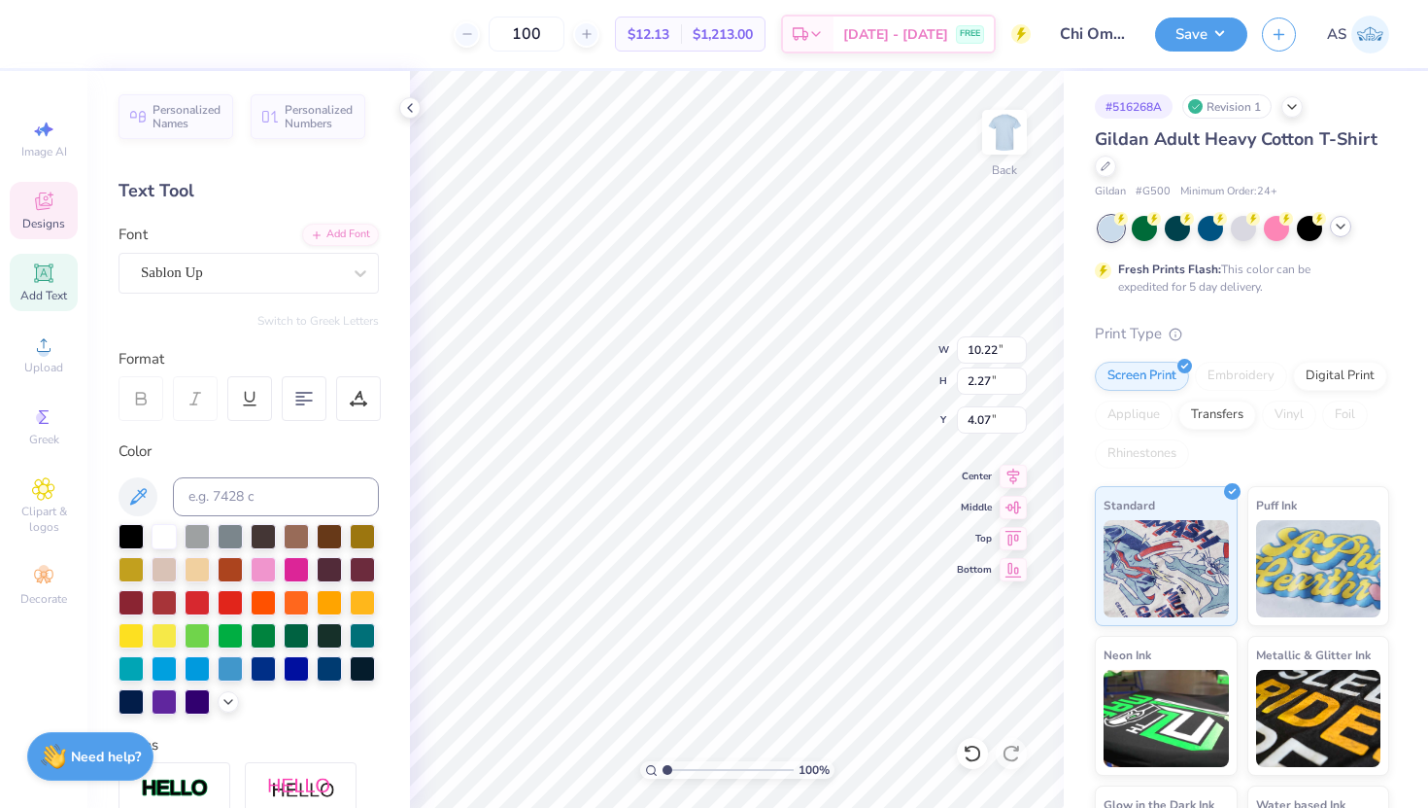
type input "2.92"
type input "5.54"
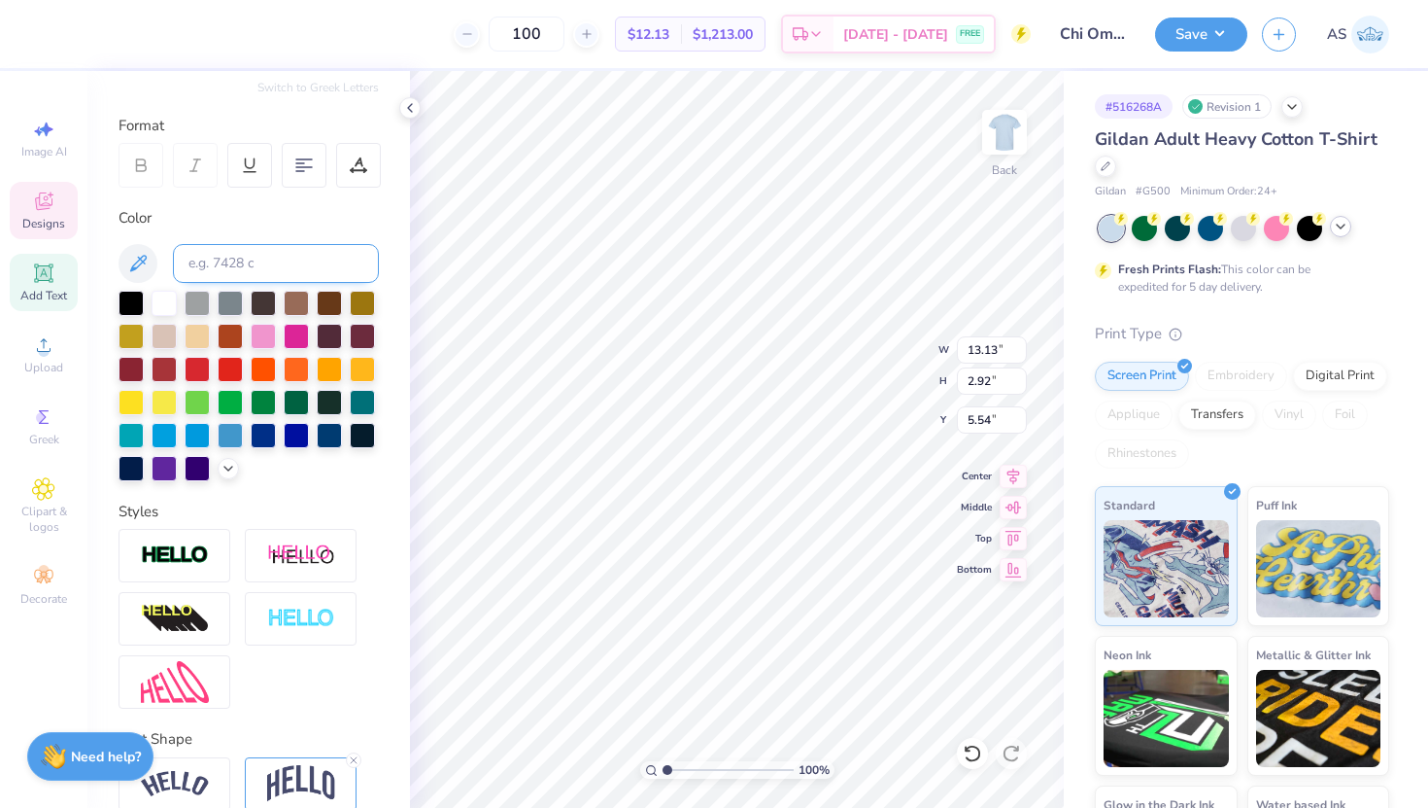
scroll to position [234, 0]
click at [191, 569] on div at bounding box center [175, 554] width 112 height 53
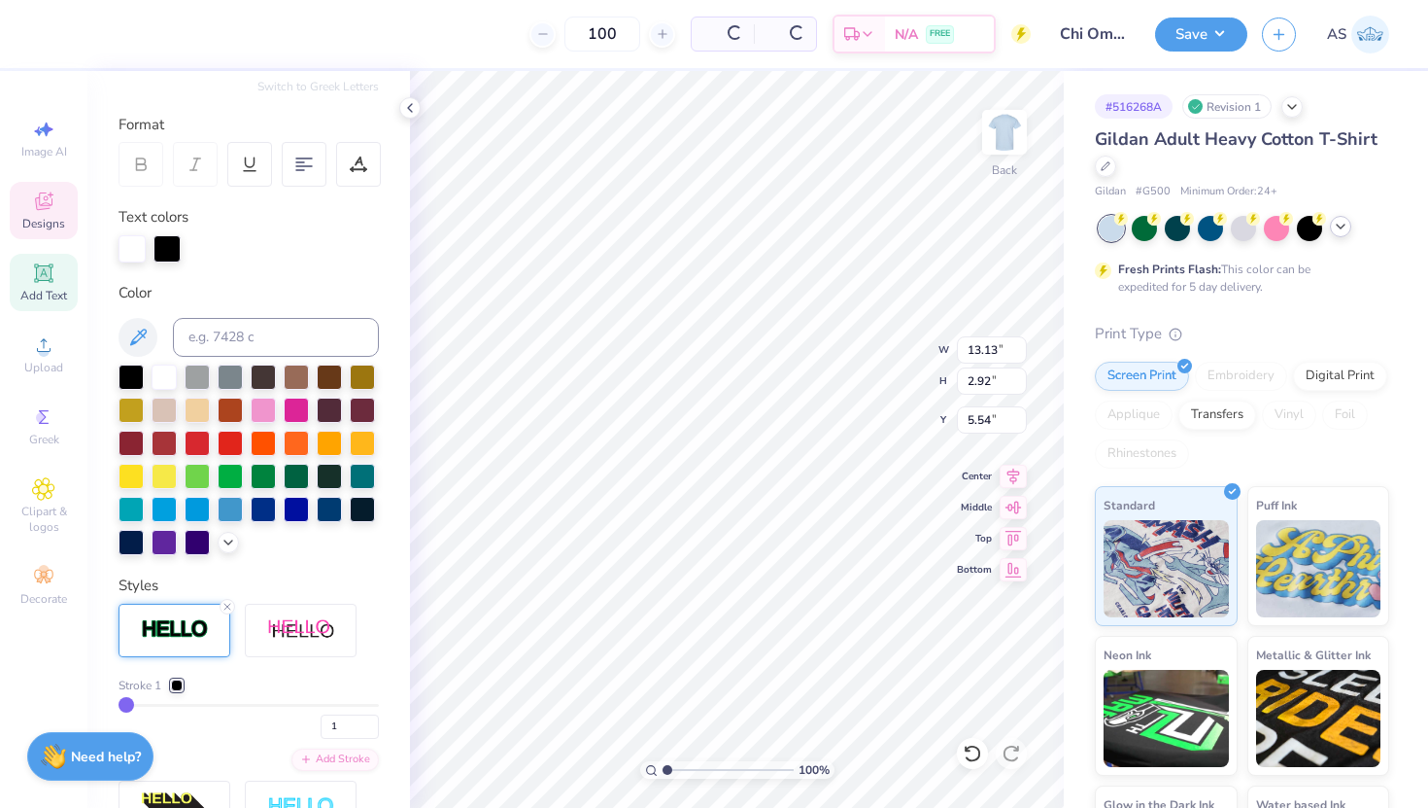
type input "13.17"
type input "2.95"
type input "5.53"
type input "3"
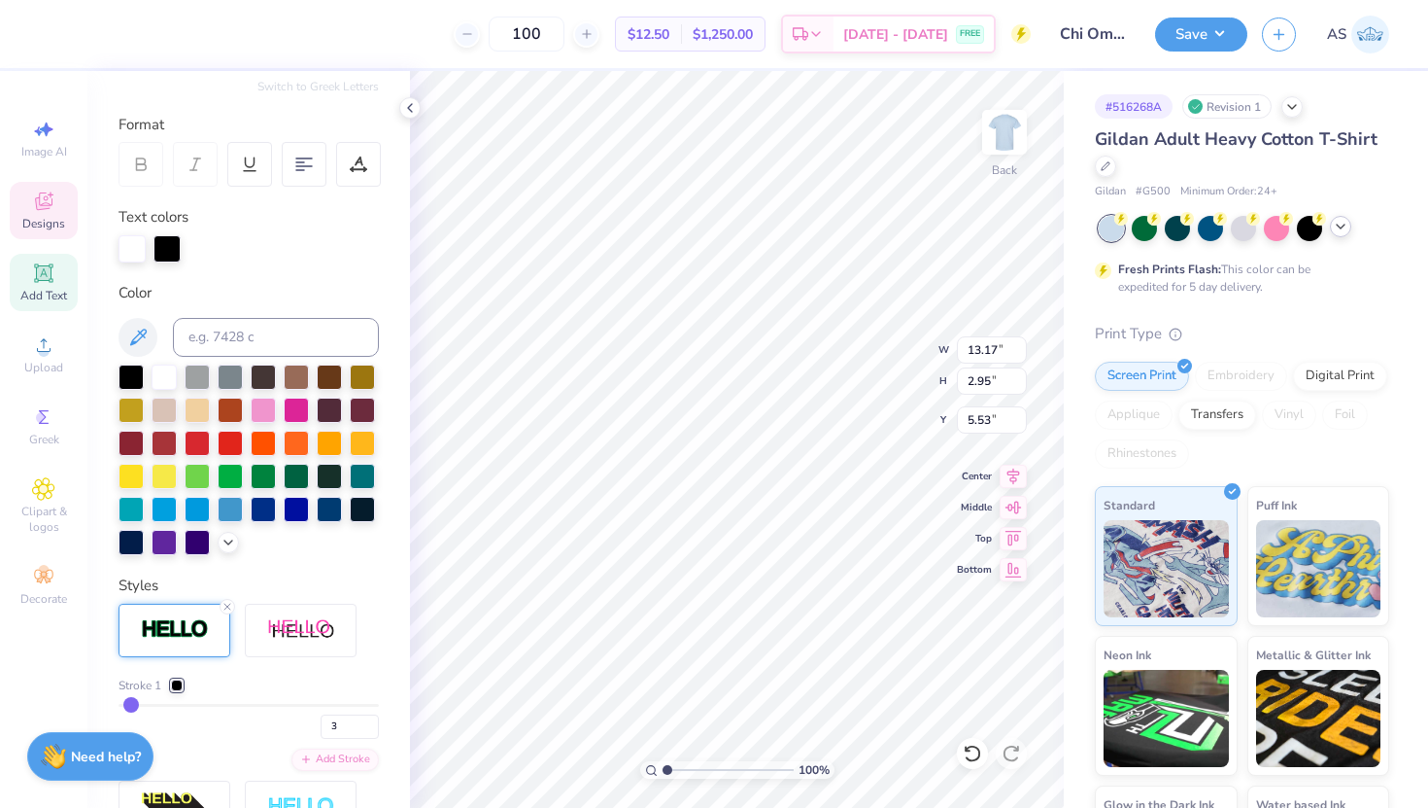
type input "4"
click at [133, 704] on input "range" at bounding box center [249, 705] width 260 height 3
type input "13.26"
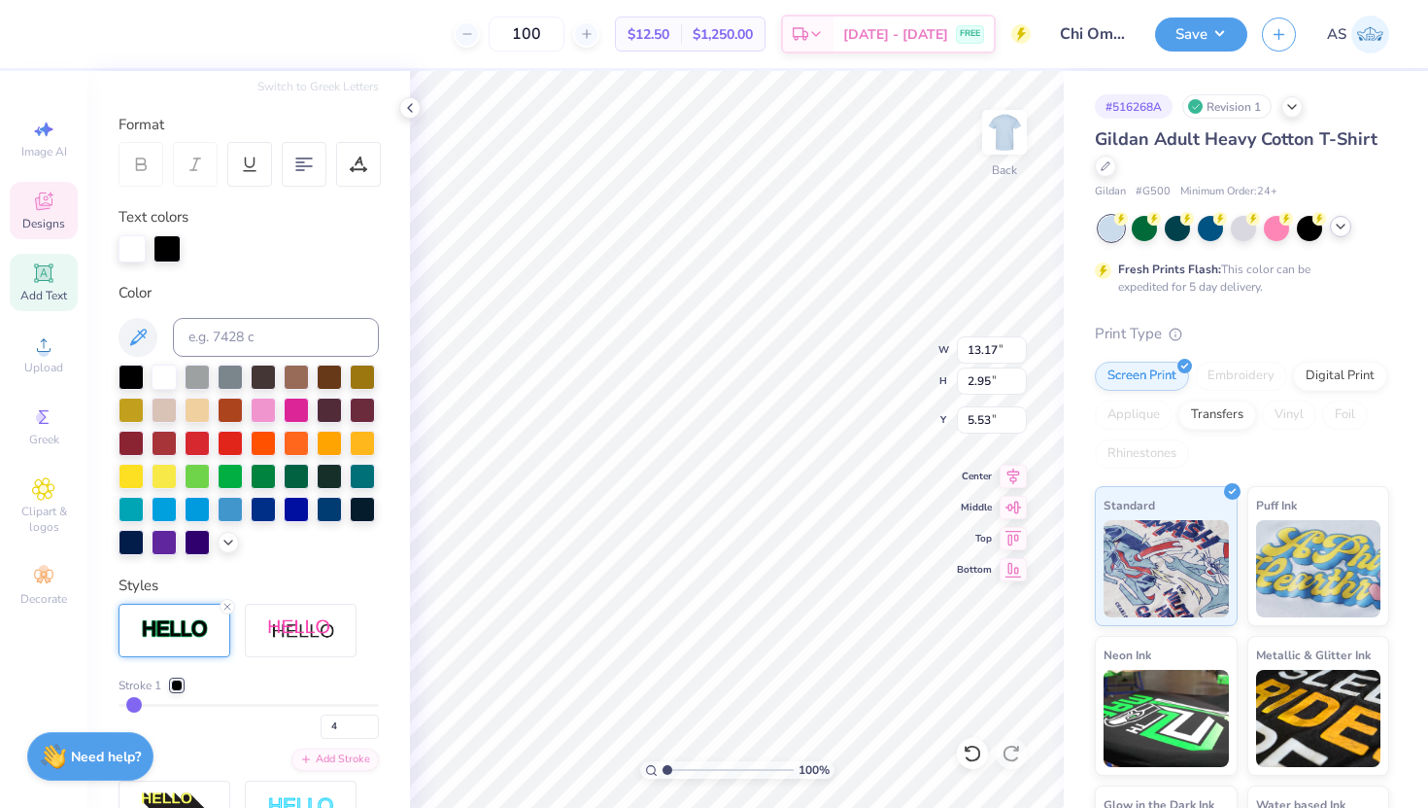
type input "3.04"
type input "5.48"
type input "3"
type input "2"
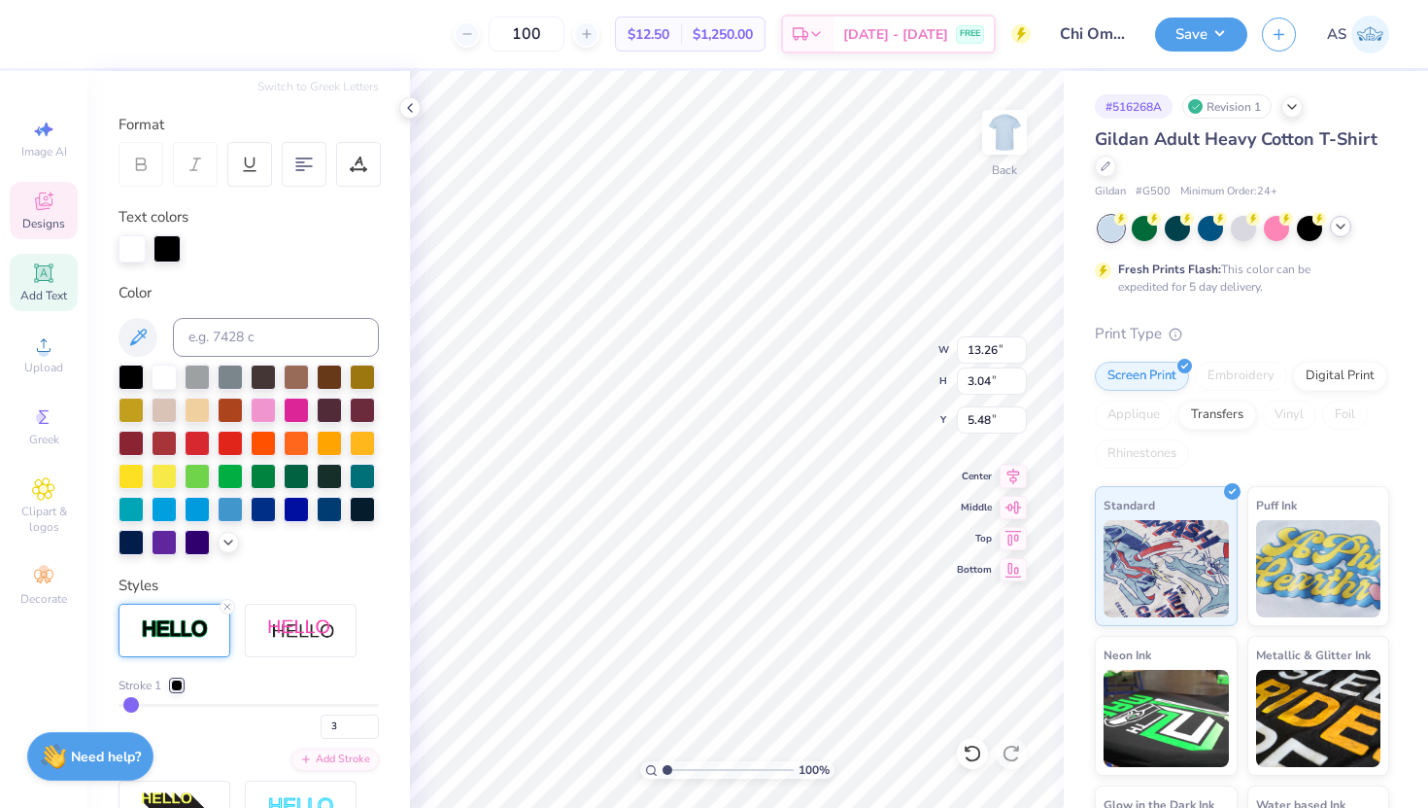
type input "2"
type input "1"
type input "2"
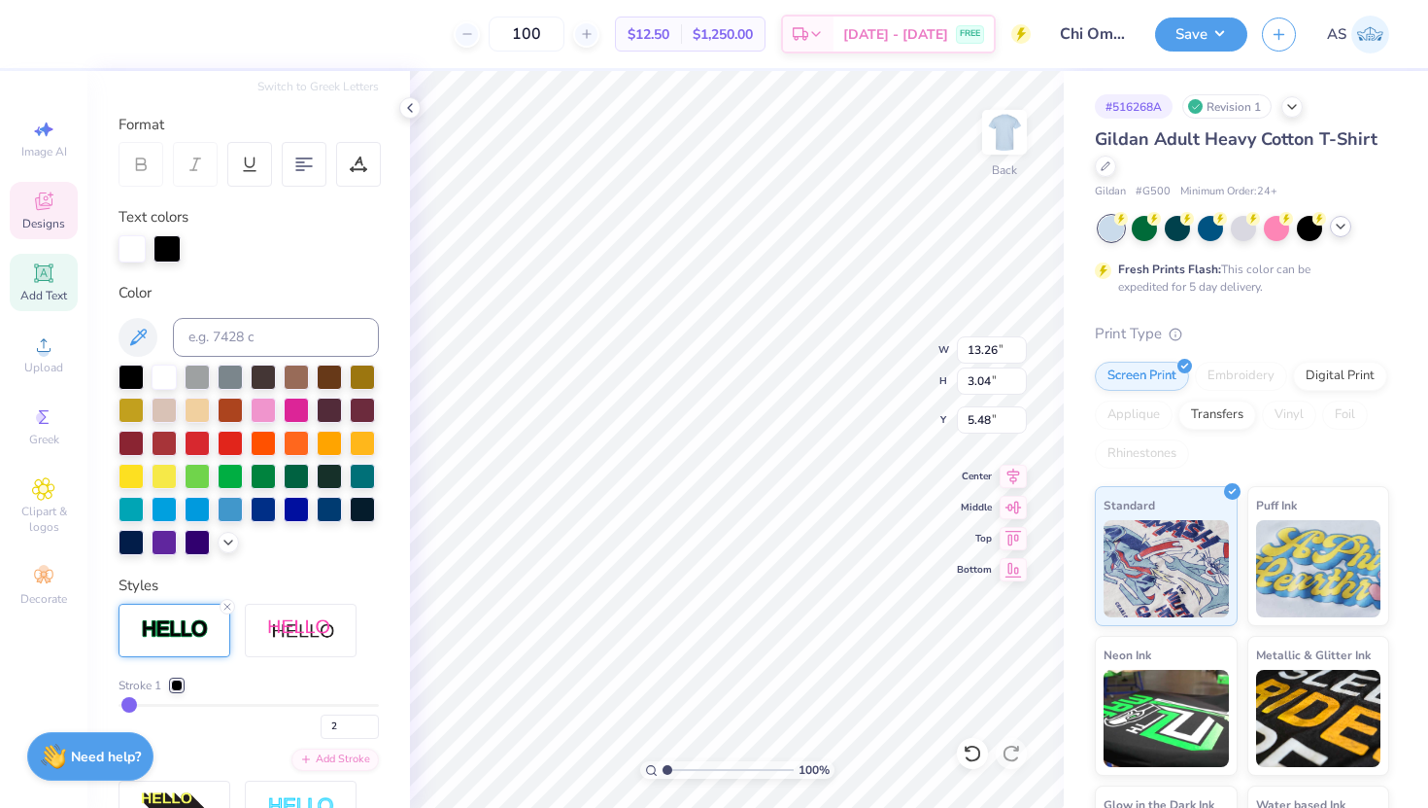
type input "2"
click at [129, 704] on input "range" at bounding box center [249, 705] width 260 height 3
type input "13.20"
type input "2.98"
type input "5.51"
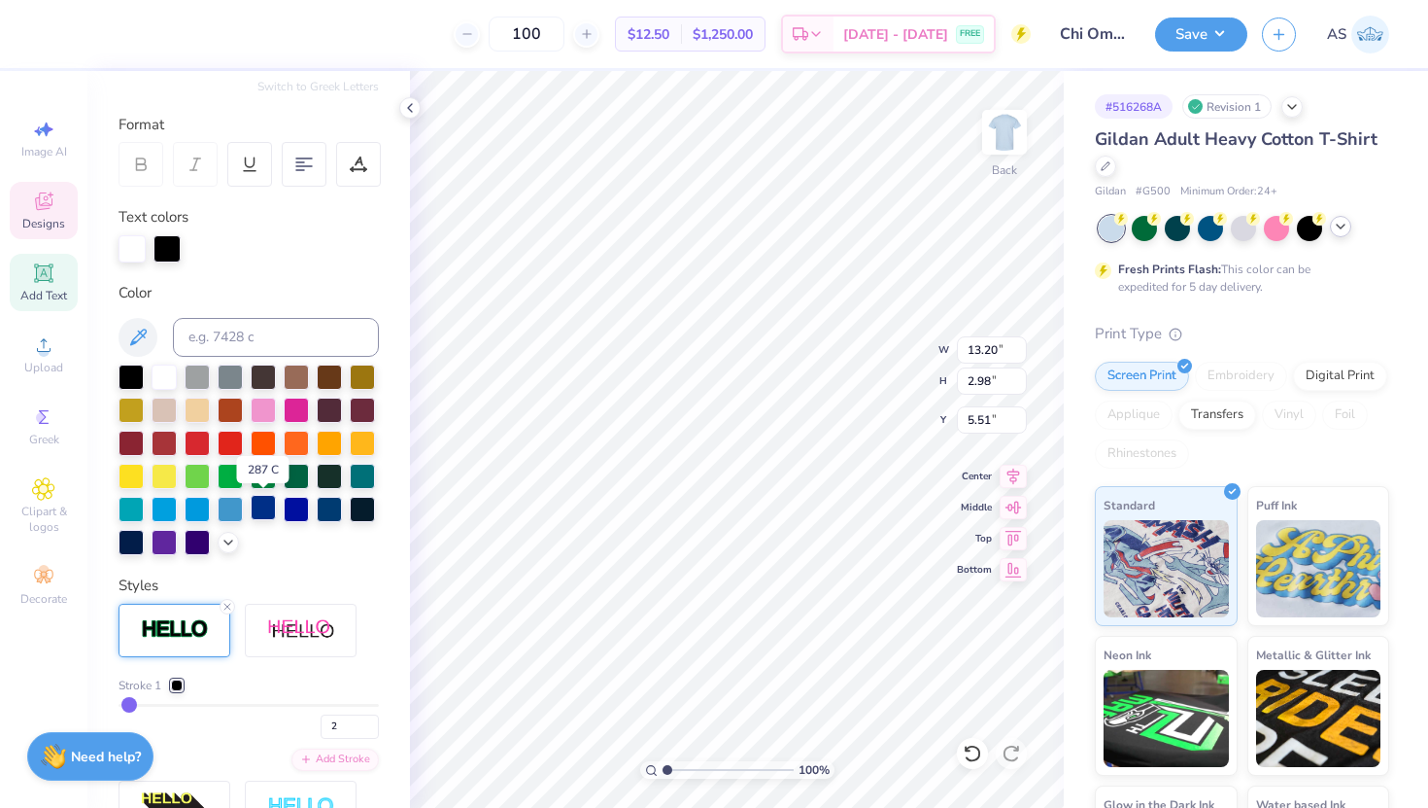
click at [258, 515] on div at bounding box center [263, 507] width 25 height 25
click at [163, 387] on div at bounding box center [164, 374] width 25 height 25
type input "3"
click at [133, 704] on input "range" at bounding box center [249, 705] width 260 height 3
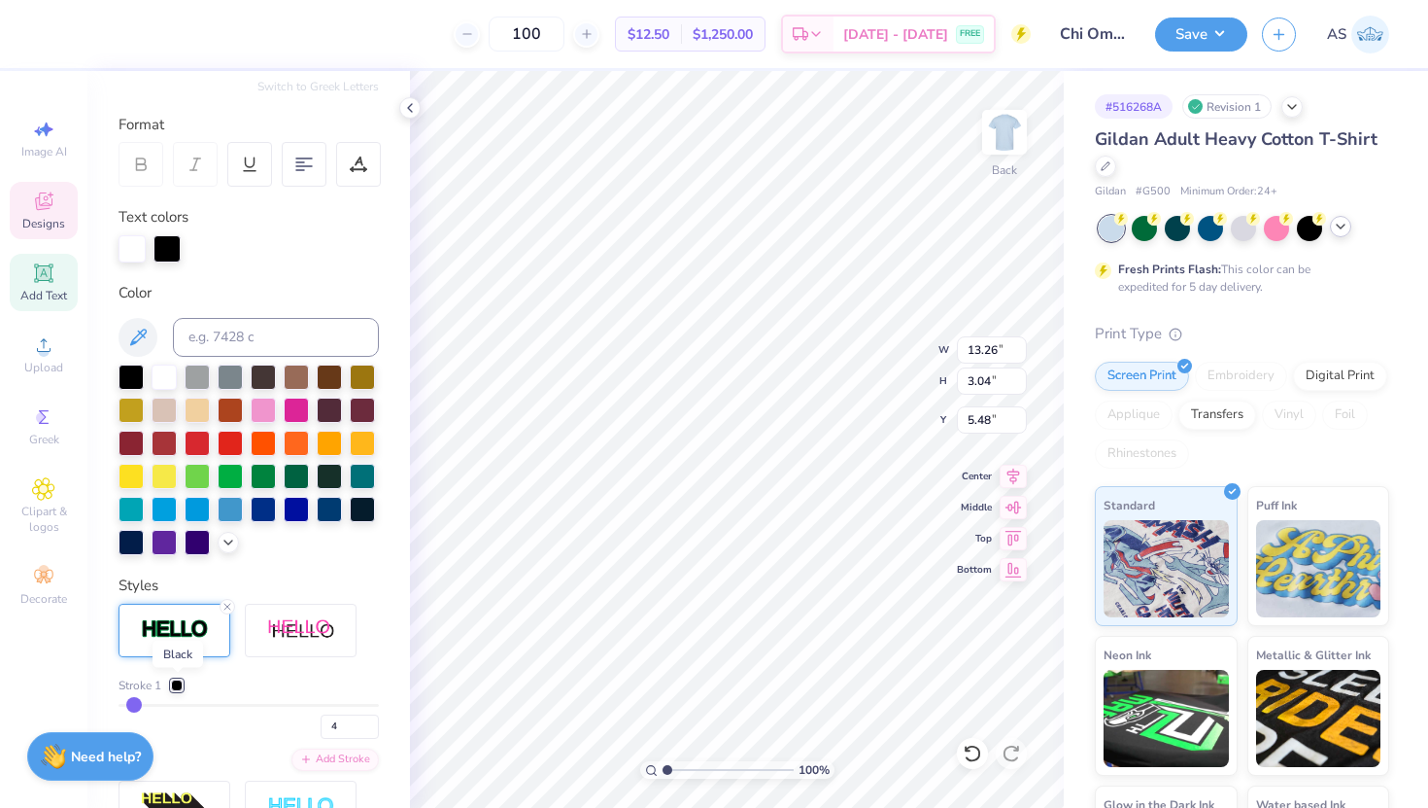
click at [173, 688] on div at bounding box center [177, 685] width 12 height 12
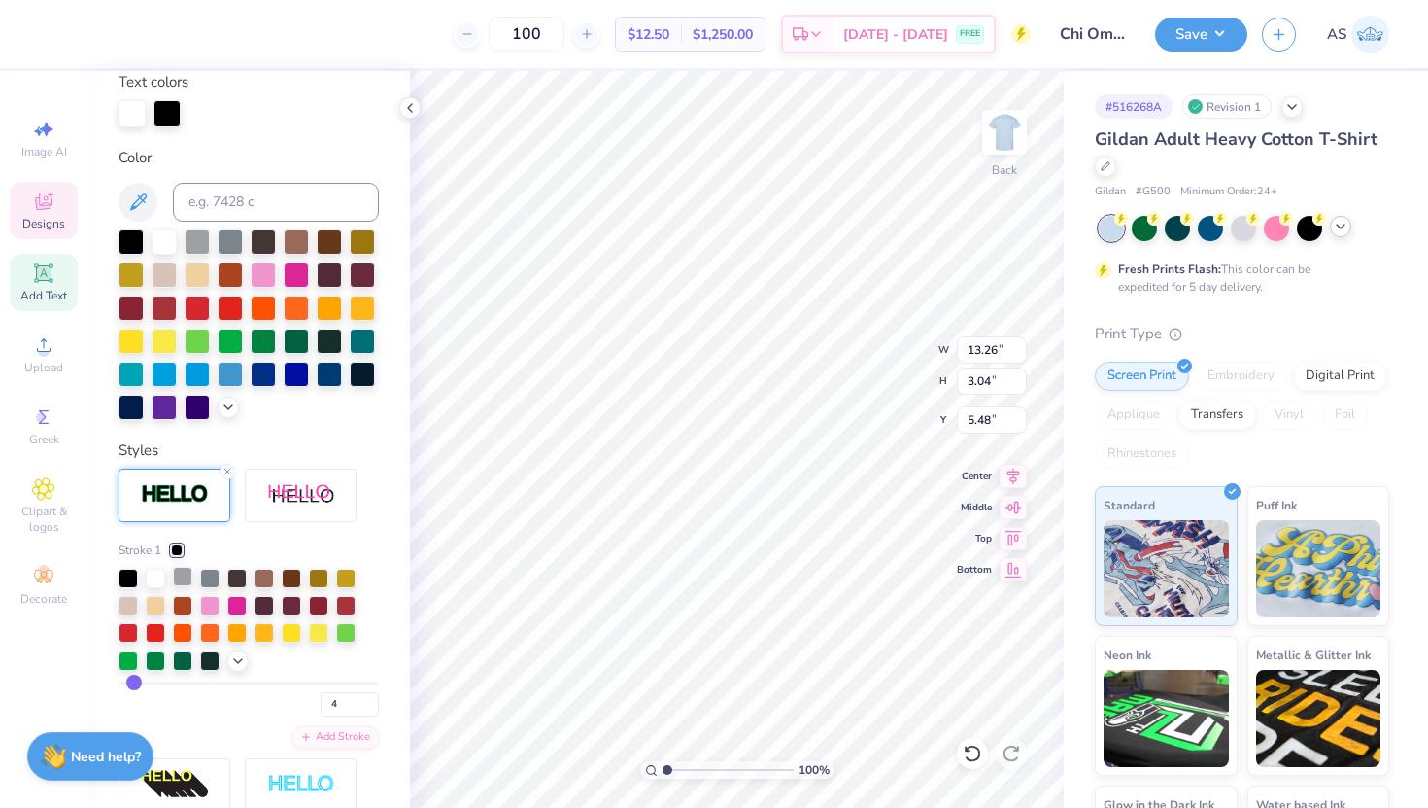
scroll to position [398, 0]
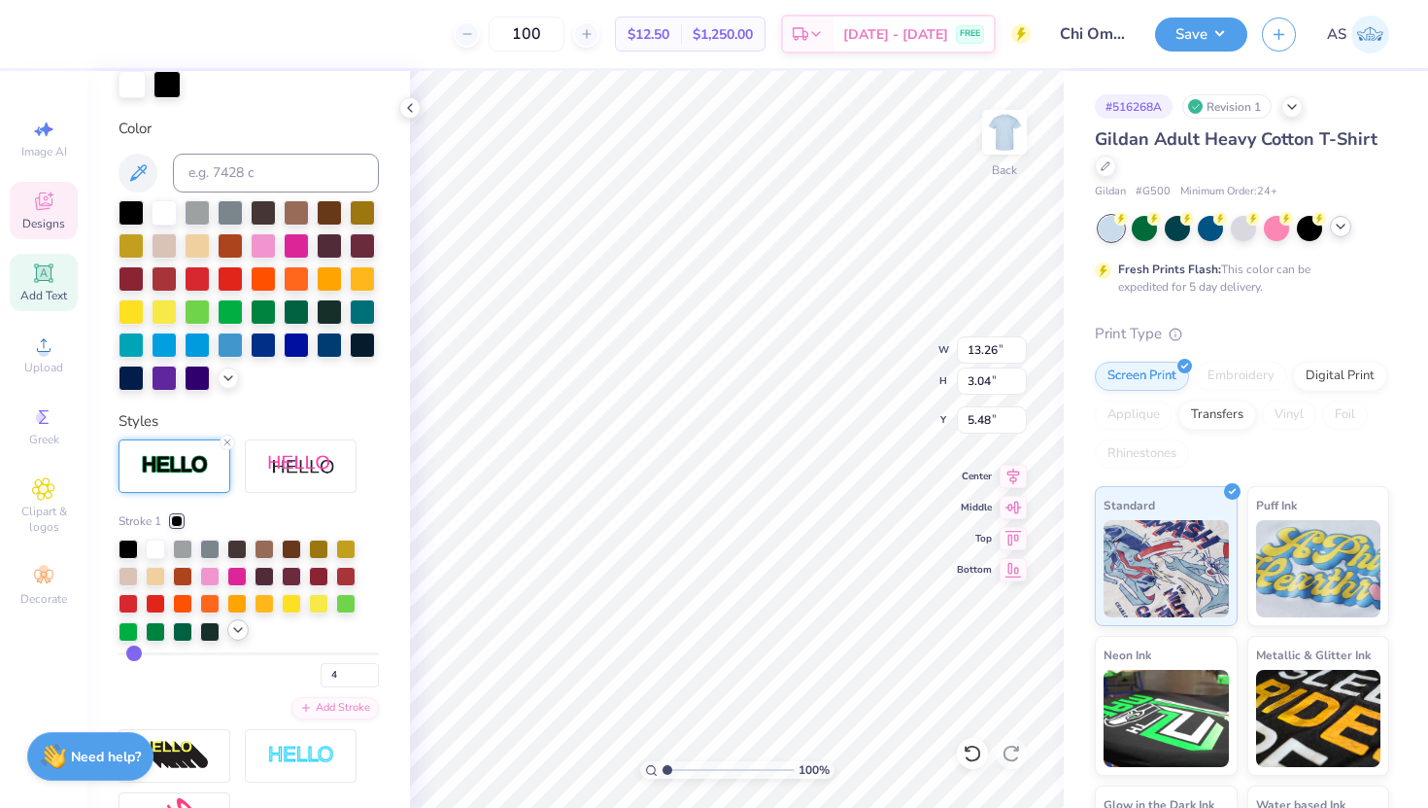
click at [227, 635] on div at bounding box center [249, 590] width 260 height 103
click at [233, 634] on icon at bounding box center [238, 630] width 16 height 16
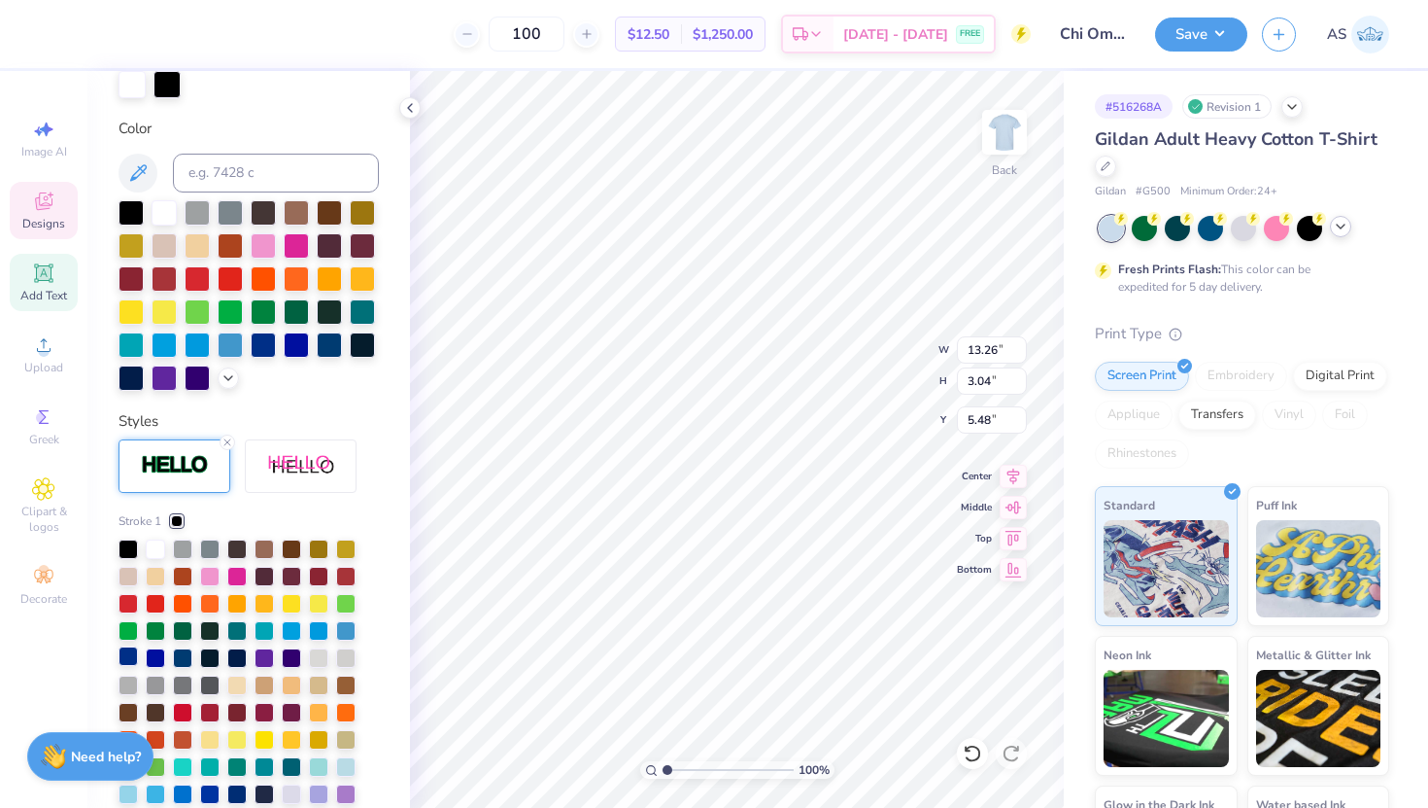
click at [121, 665] on div at bounding box center [128, 655] width 19 height 19
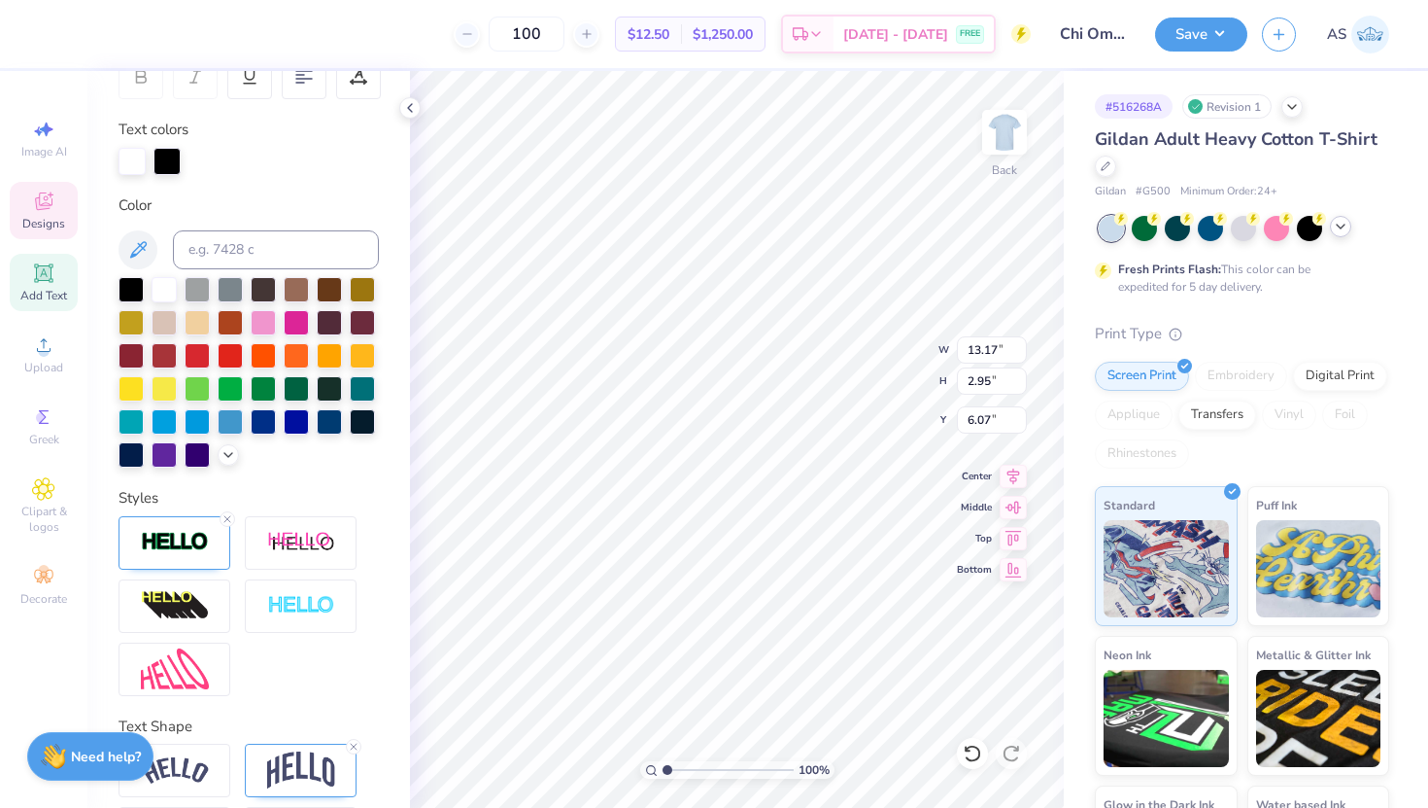
scroll to position [397, 0]
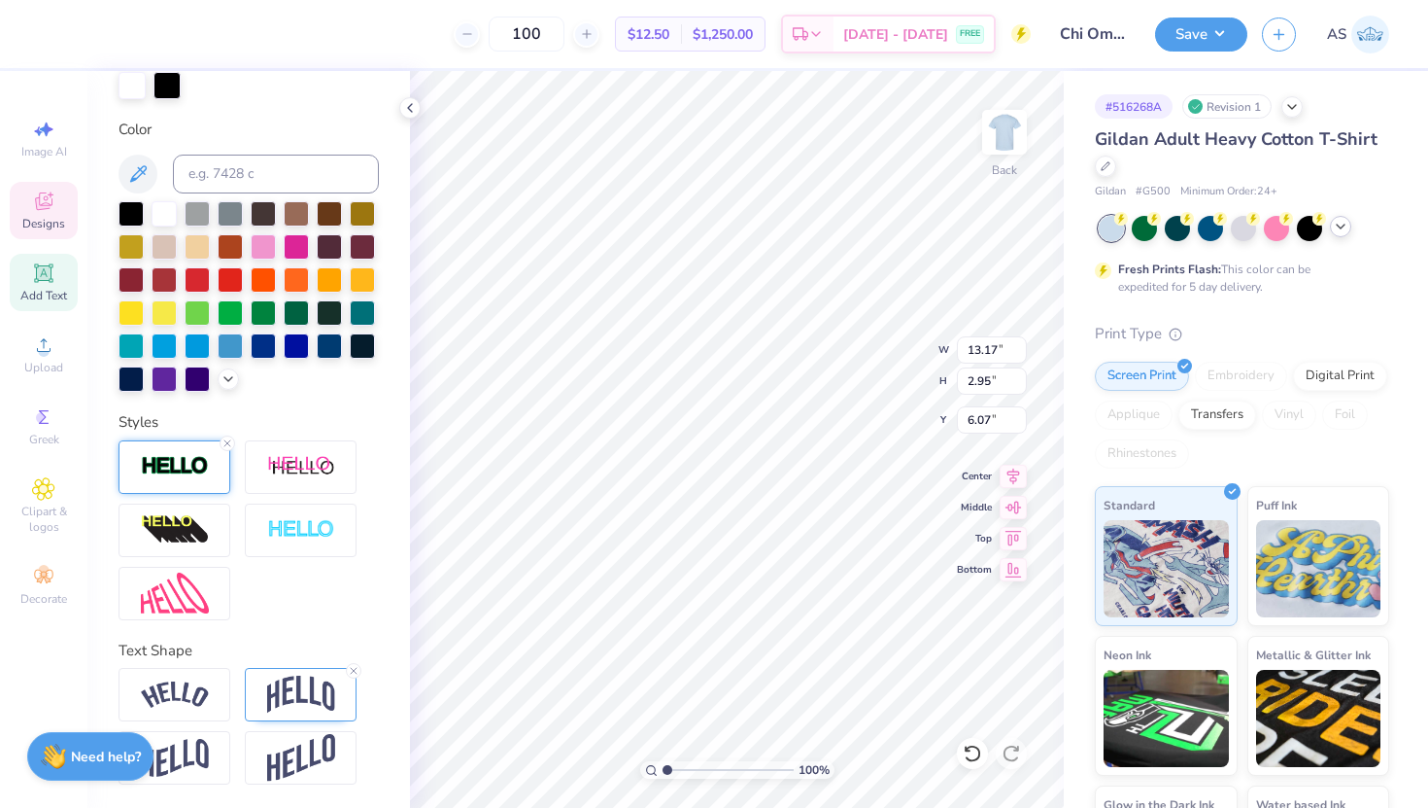
click at [194, 471] on img at bounding box center [175, 466] width 68 height 22
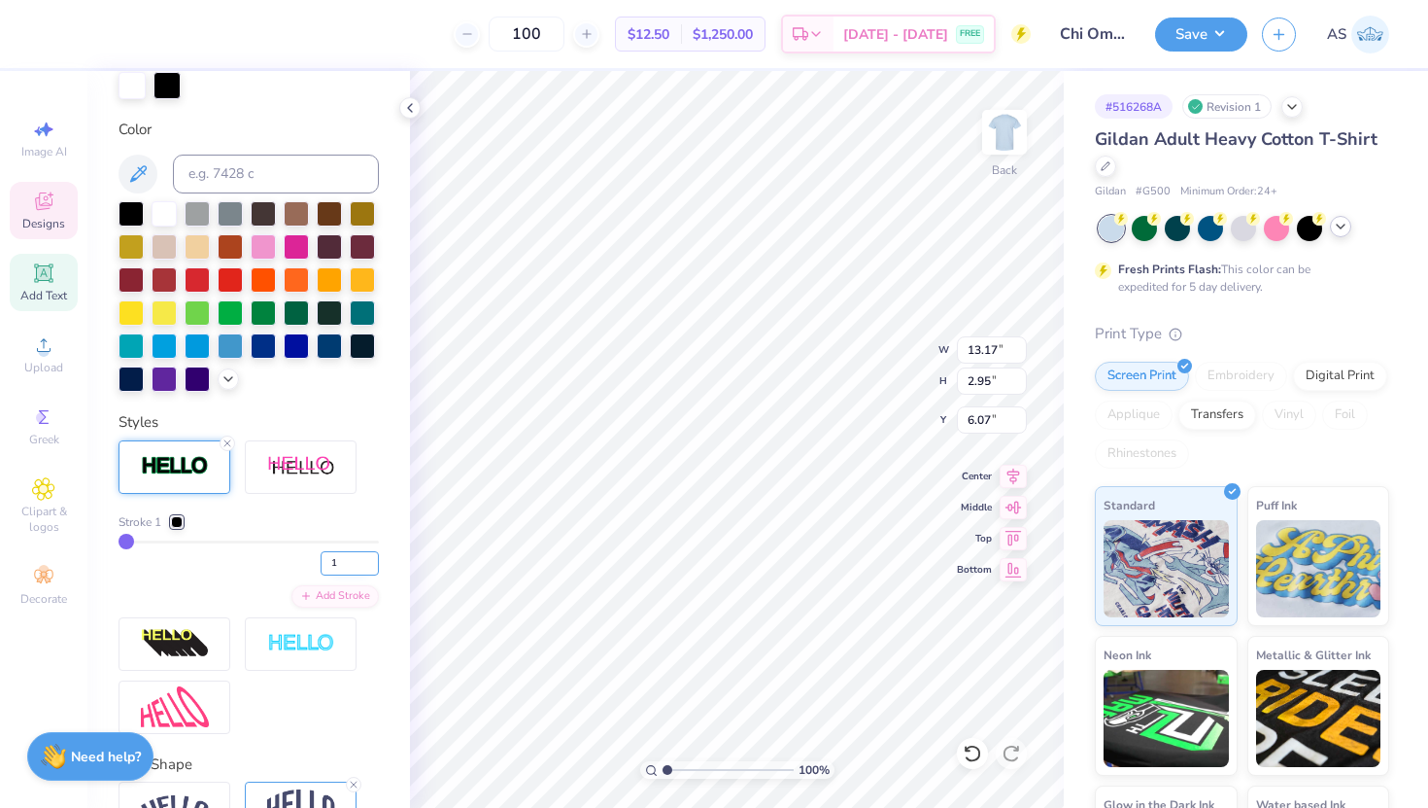
click at [346, 561] on input "1" at bounding box center [350, 563] width 58 height 24
click at [377, 557] on input "2" at bounding box center [350, 563] width 58 height 24
click at [377, 557] on input "3" at bounding box center [350, 563] width 58 height 24
click at [396, 534] on div "Personalized Names Personalized Numbers Text Tool Add Font Font Sablon Up Switc…" at bounding box center [248, 439] width 323 height 737
click at [176, 516] on div at bounding box center [177, 522] width 12 height 12
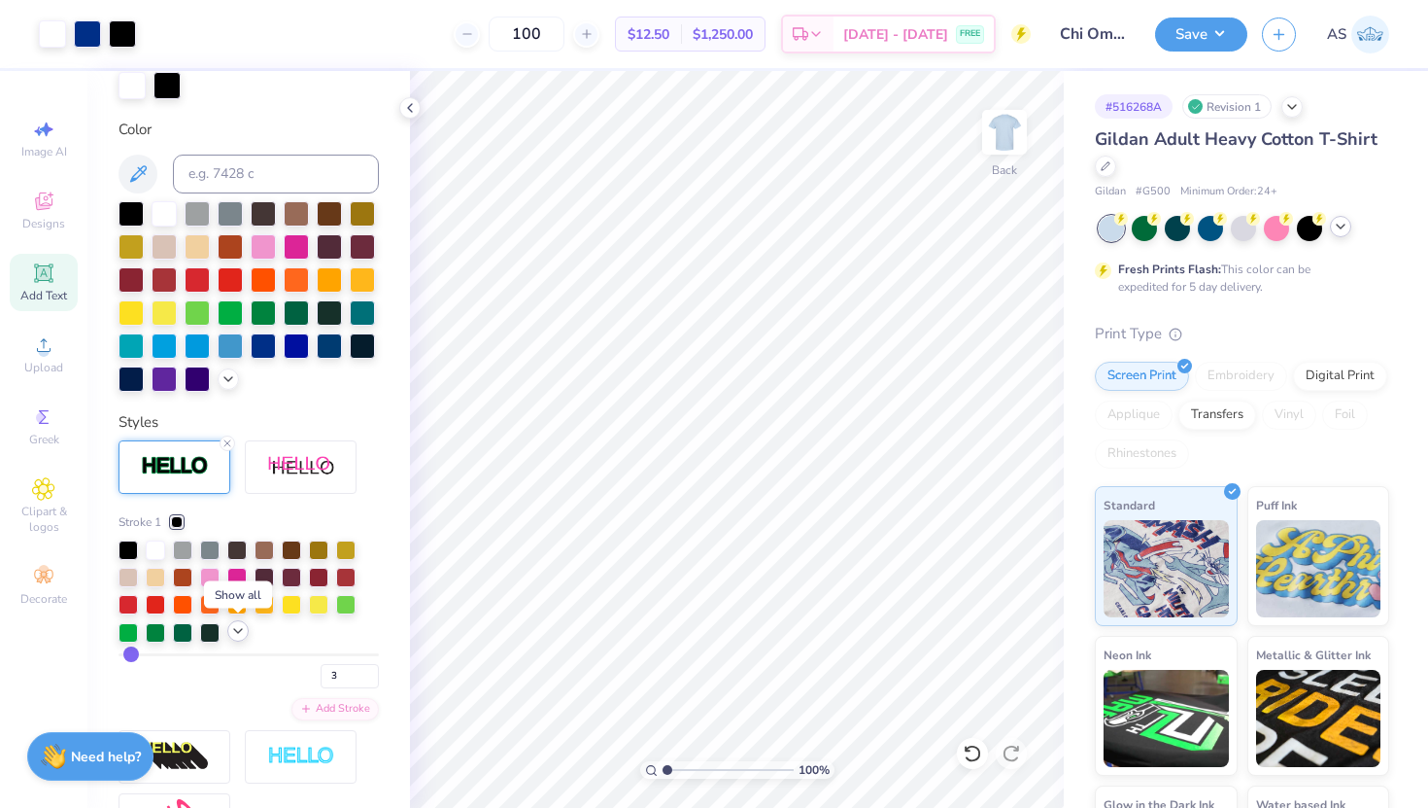
click at [245, 634] on icon at bounding box center [238, 631] width 16 height 16
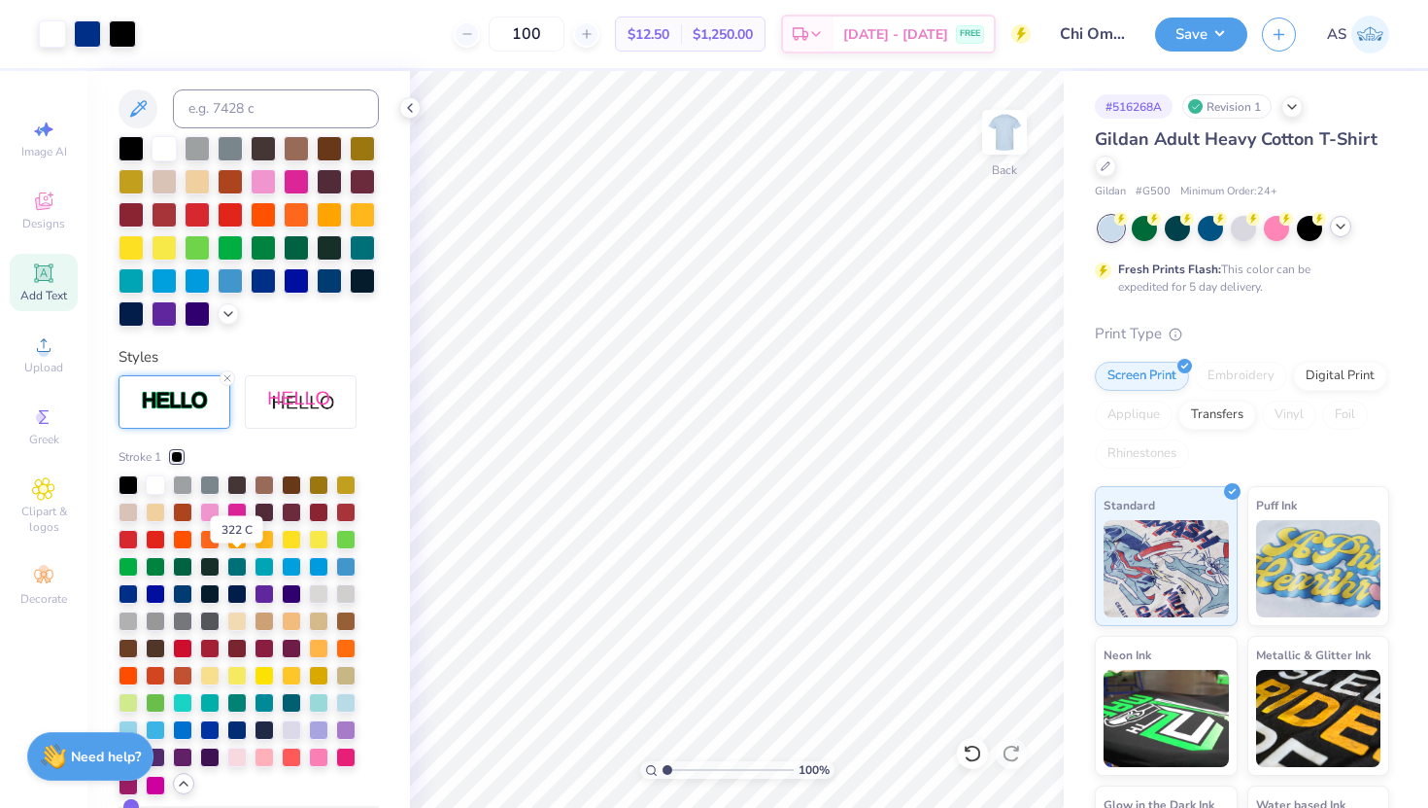
scroll to position [487, 0]
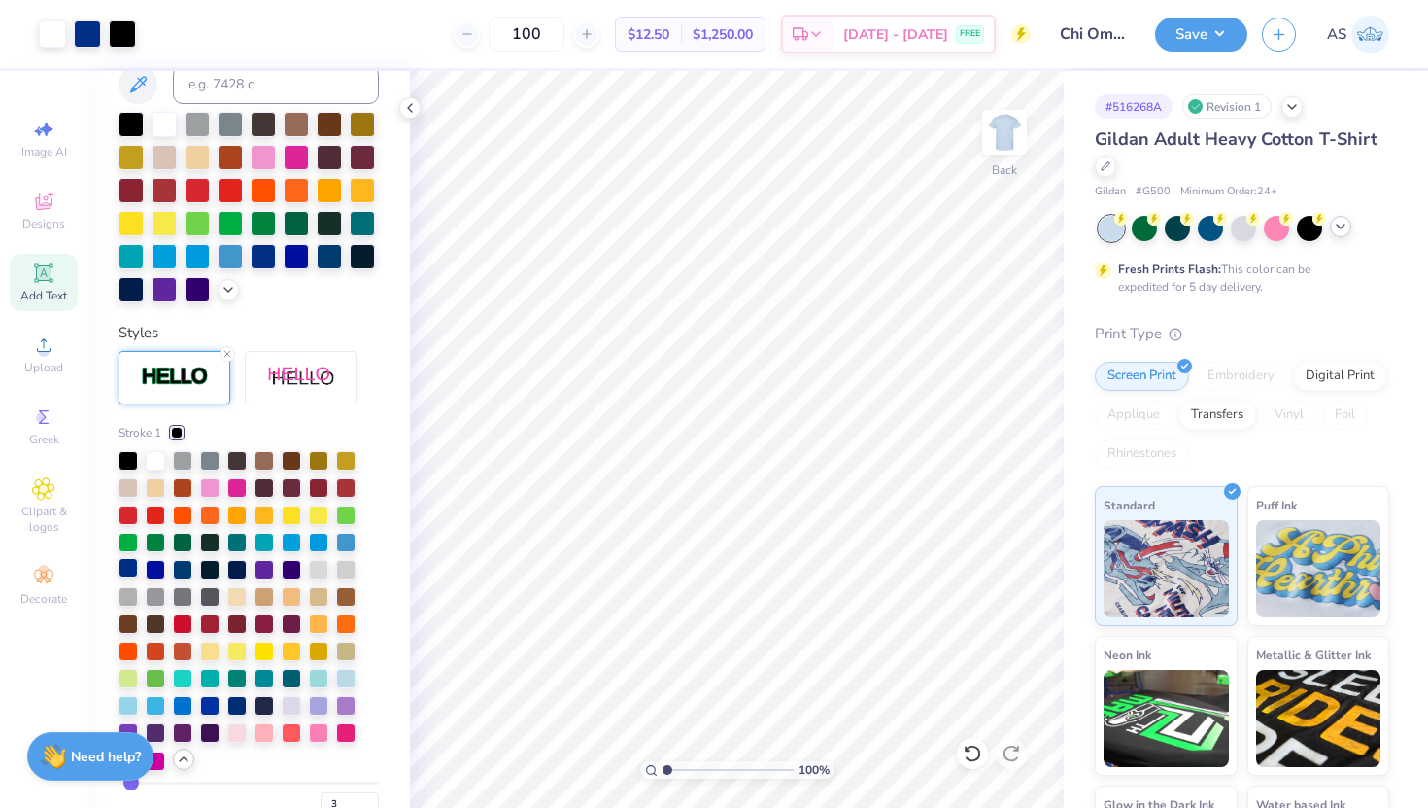
click at [131, 567] on div at bounding box center [128, 567] width 19 height 19
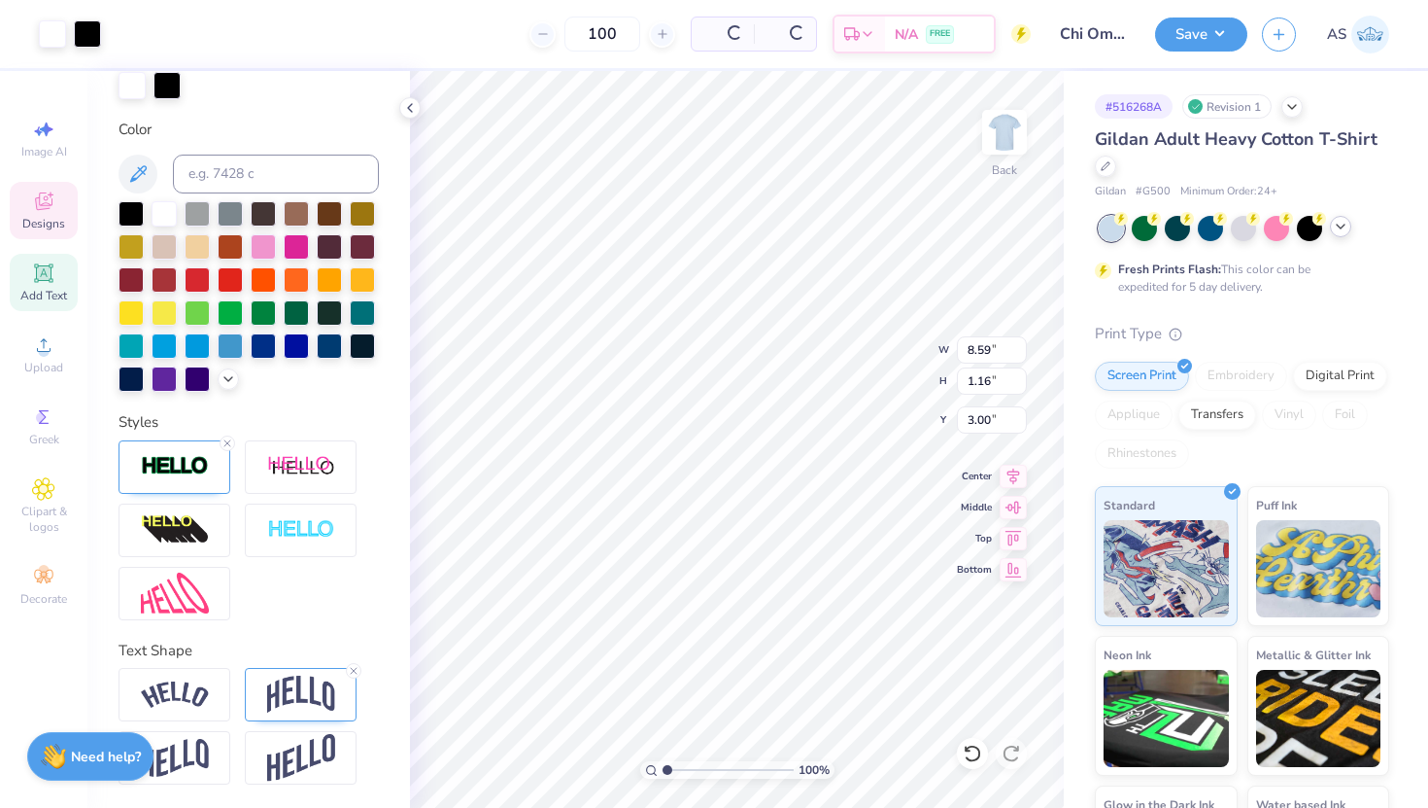
scroll to position [397, 0]
click at [224, 443] on icon at bounding box center [228, 443] width 12 height 12
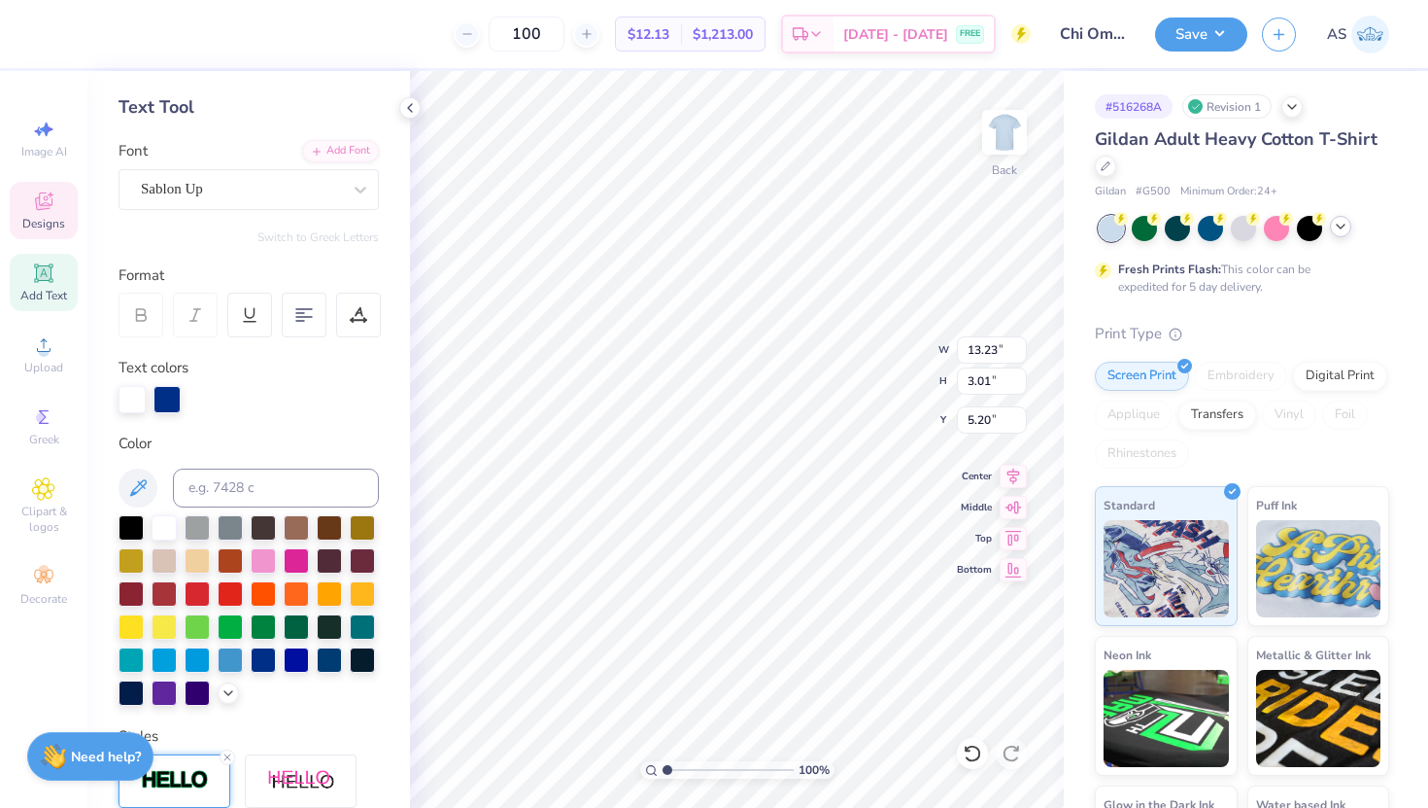
scroll to position [39, 0]
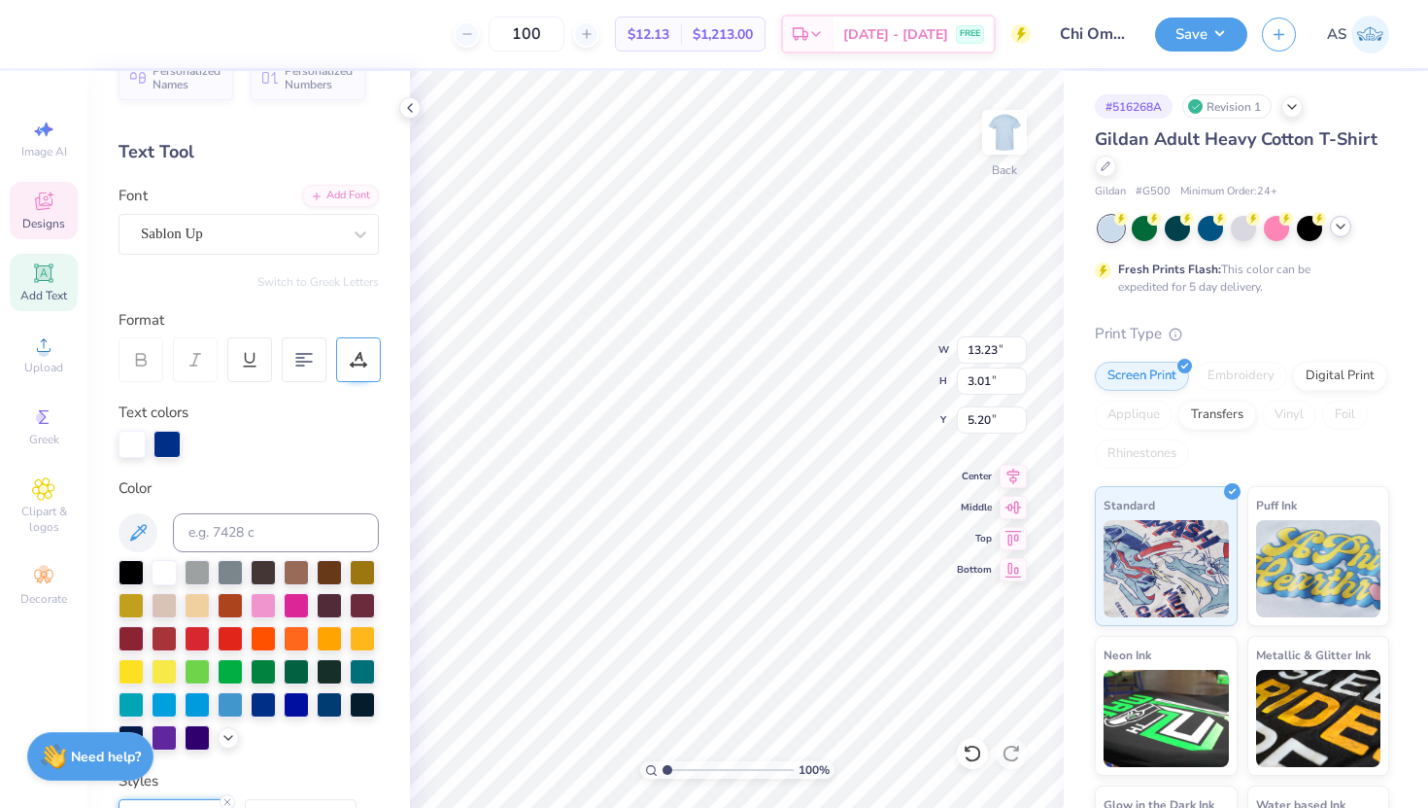
click at [370, 349] on div at bounding box center [358, 359] width 45 height 45
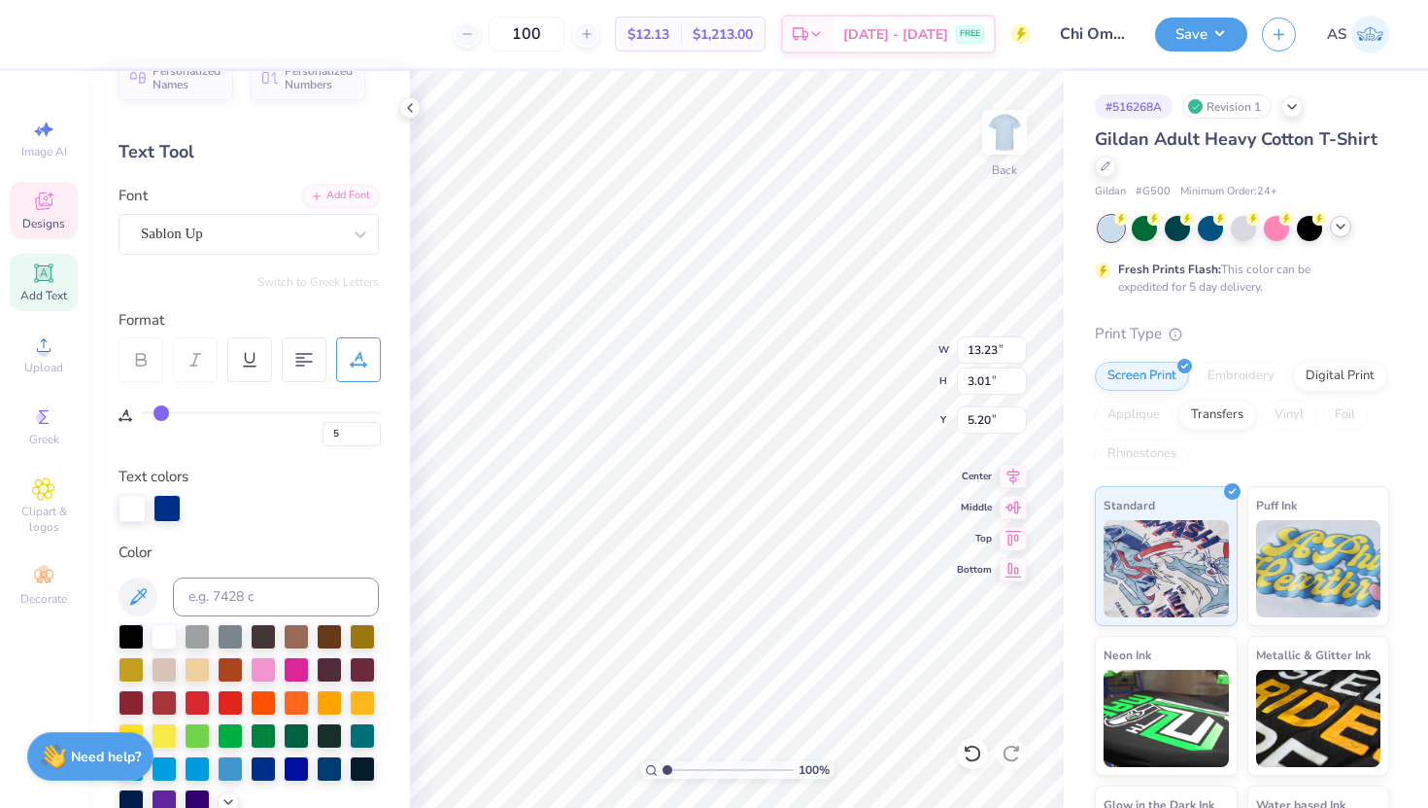
drag, startPoint x: 173, startPoint y: 405, endPoint x: 160, endPoint y: 406, distance: 12.7
click at [160, 411] on input "range" at bounding box center [261, 412] width 239 height 3
click at [154, 411] on input "range" at bounding box center [261, 412] width 239 height 3
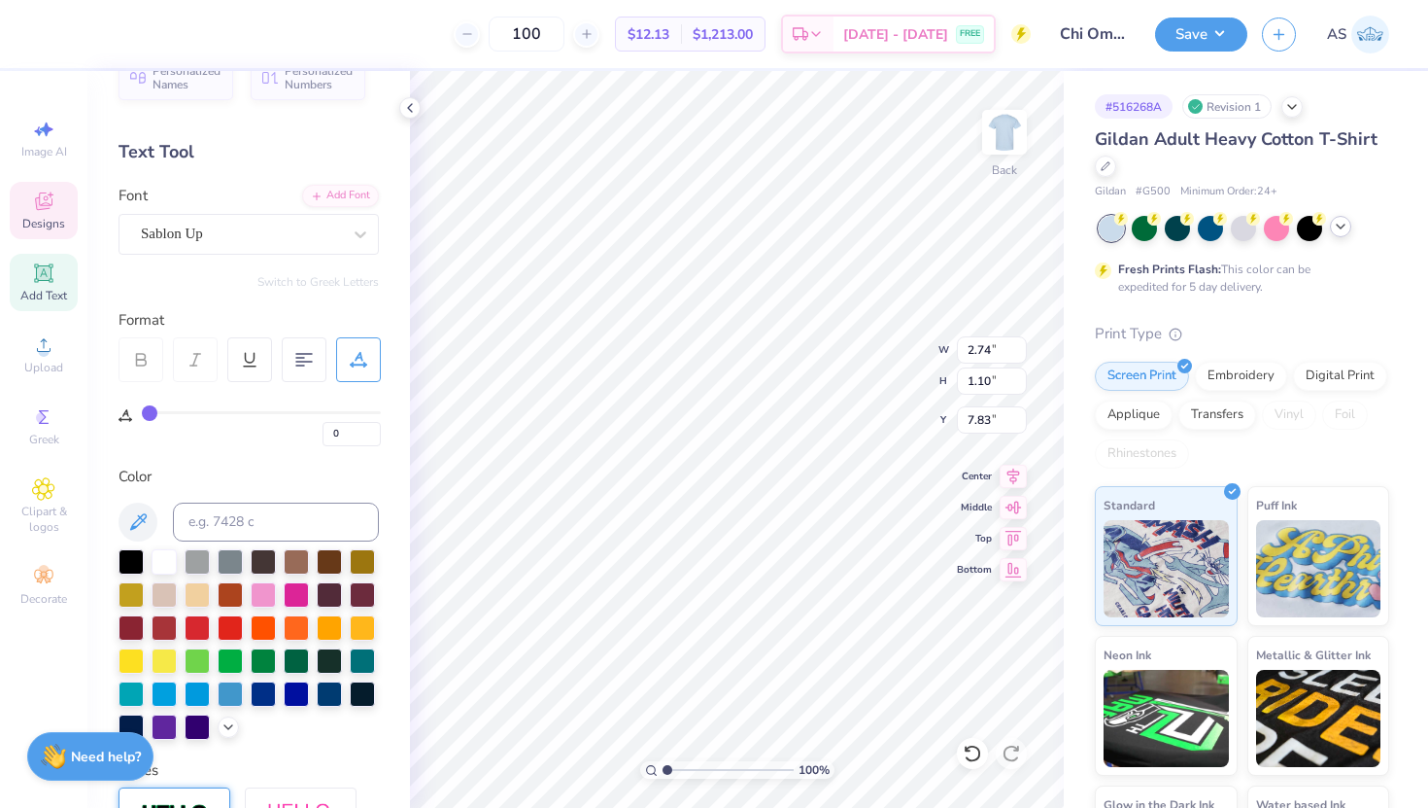
scroll to position [0, 1]
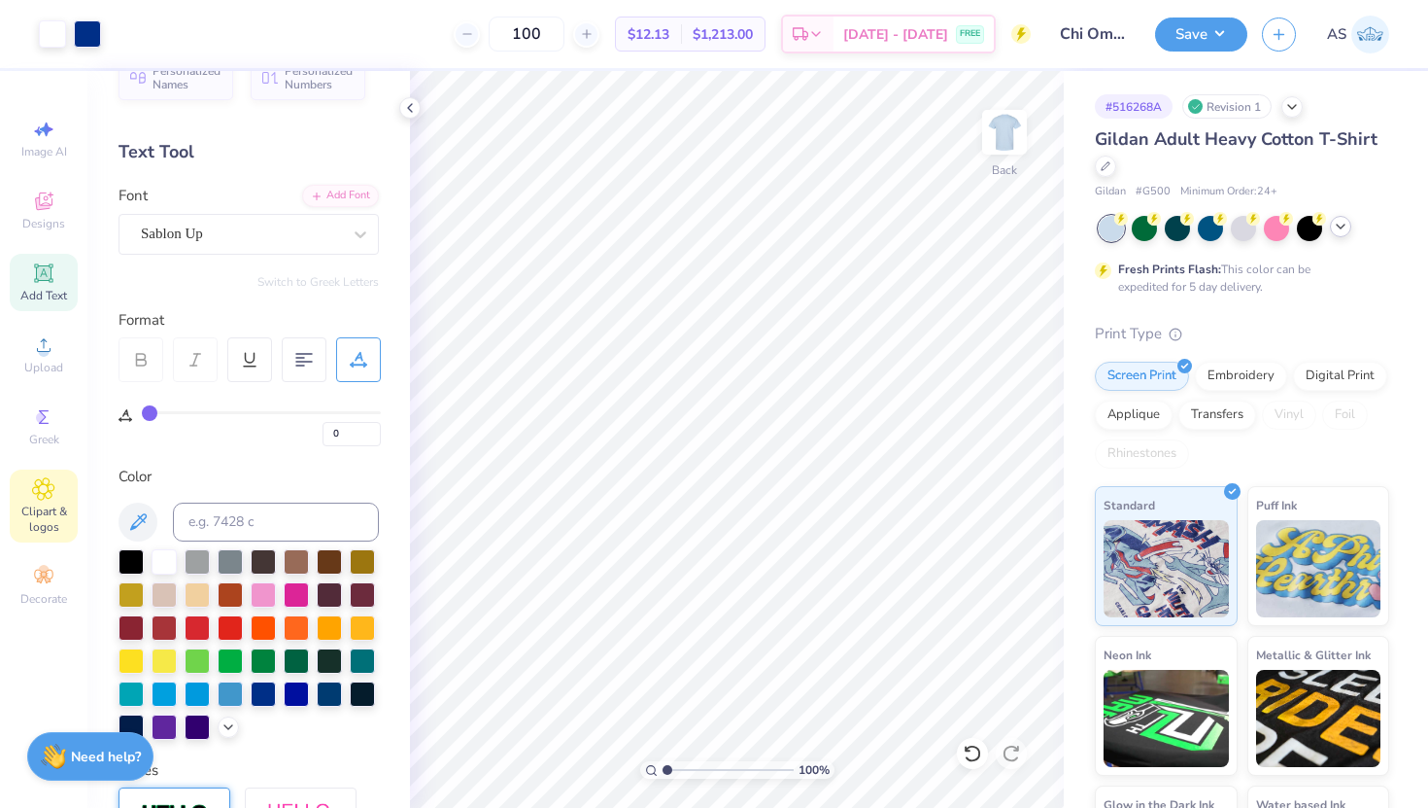
click at [56, 492] on div "Clipart & logos" at bounding box center [44, 505] width 68 height 73
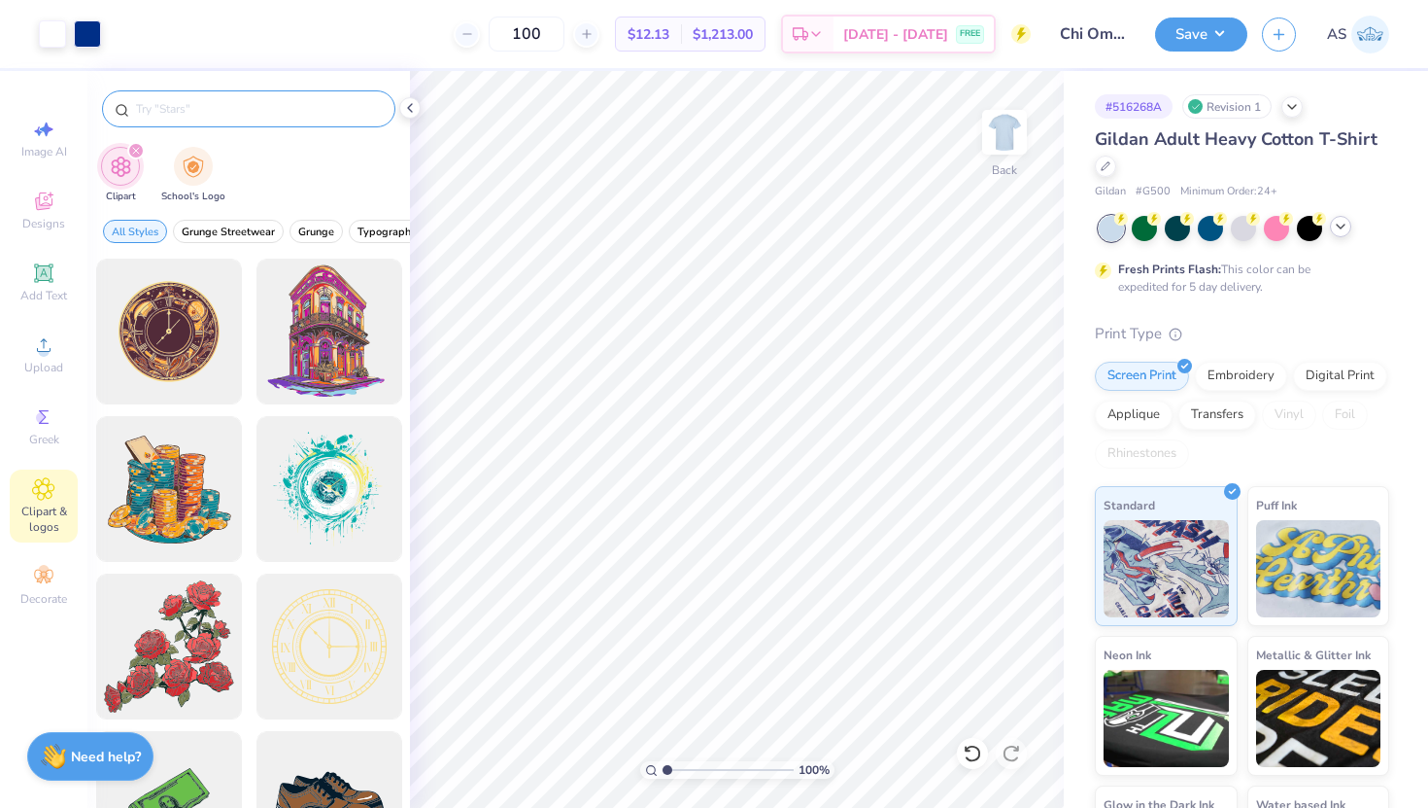
click at [182, 120] on div at bounding box center [248, 108] width 293 height 37
click at [178, 112] on input "text" at bounding box center [258, 108] width 249 height 19
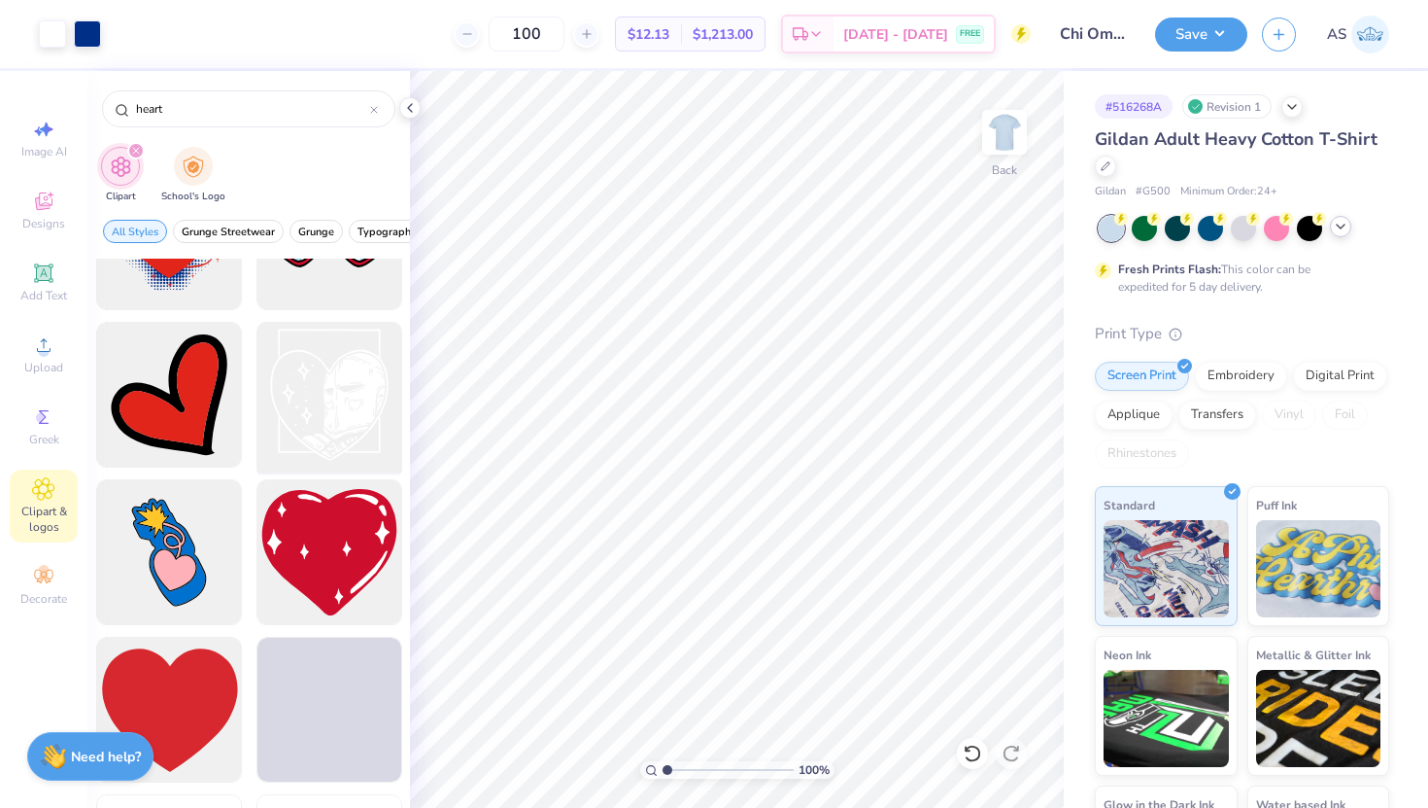
scroll to position [2981, 0]
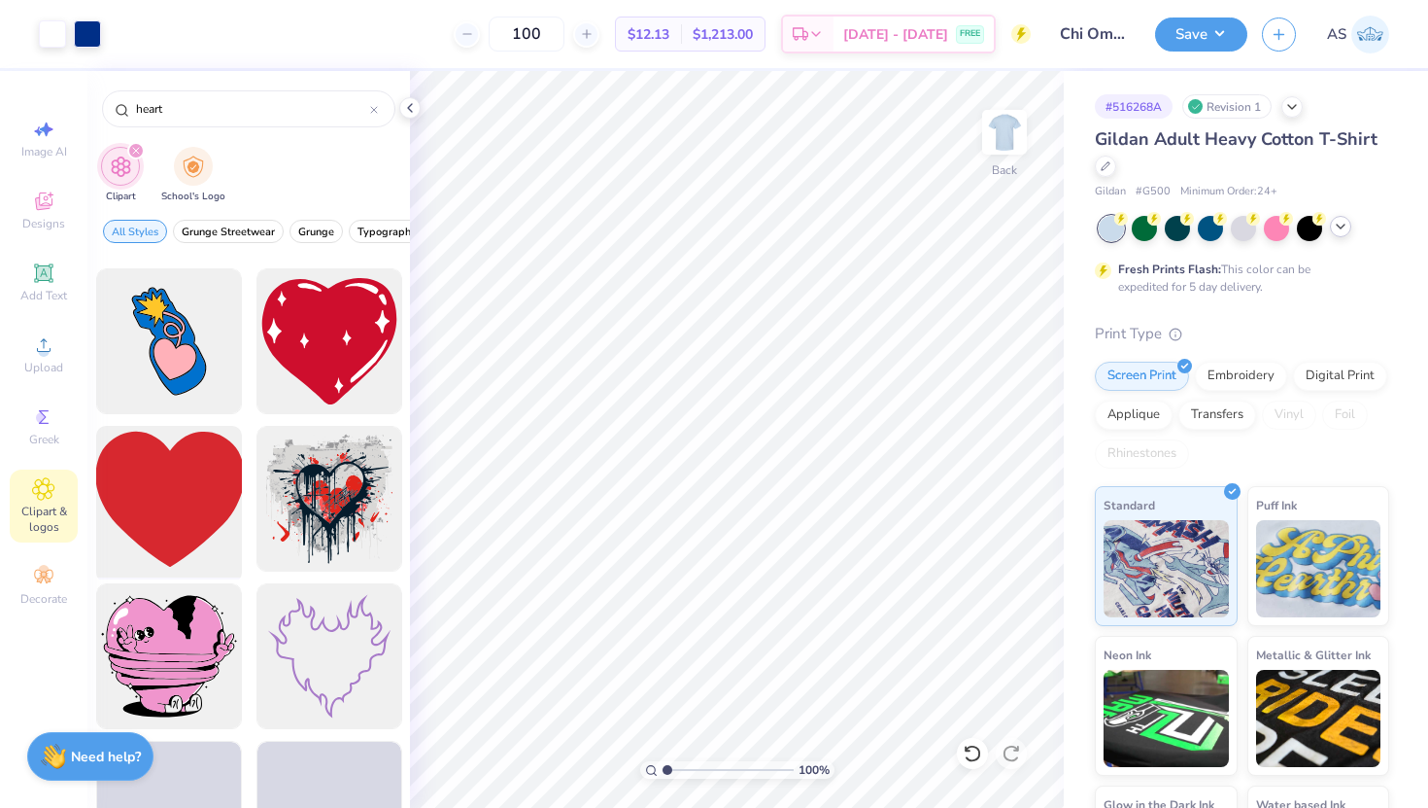
click at [196, 499] on div at bounding box center [168, 499] width 160 height 160
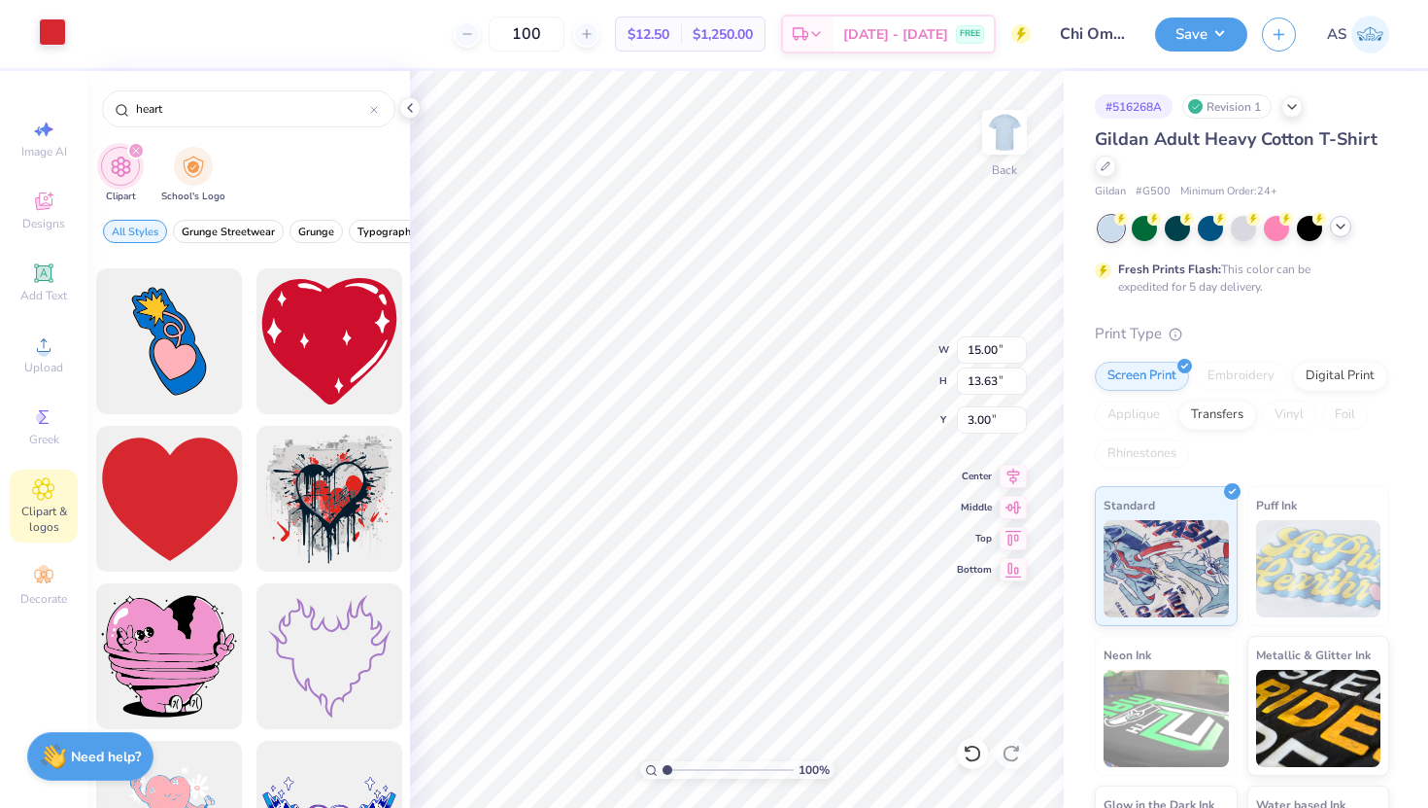
click at [45, 33] on div at bounding box center [52, 31] width 27 height 27
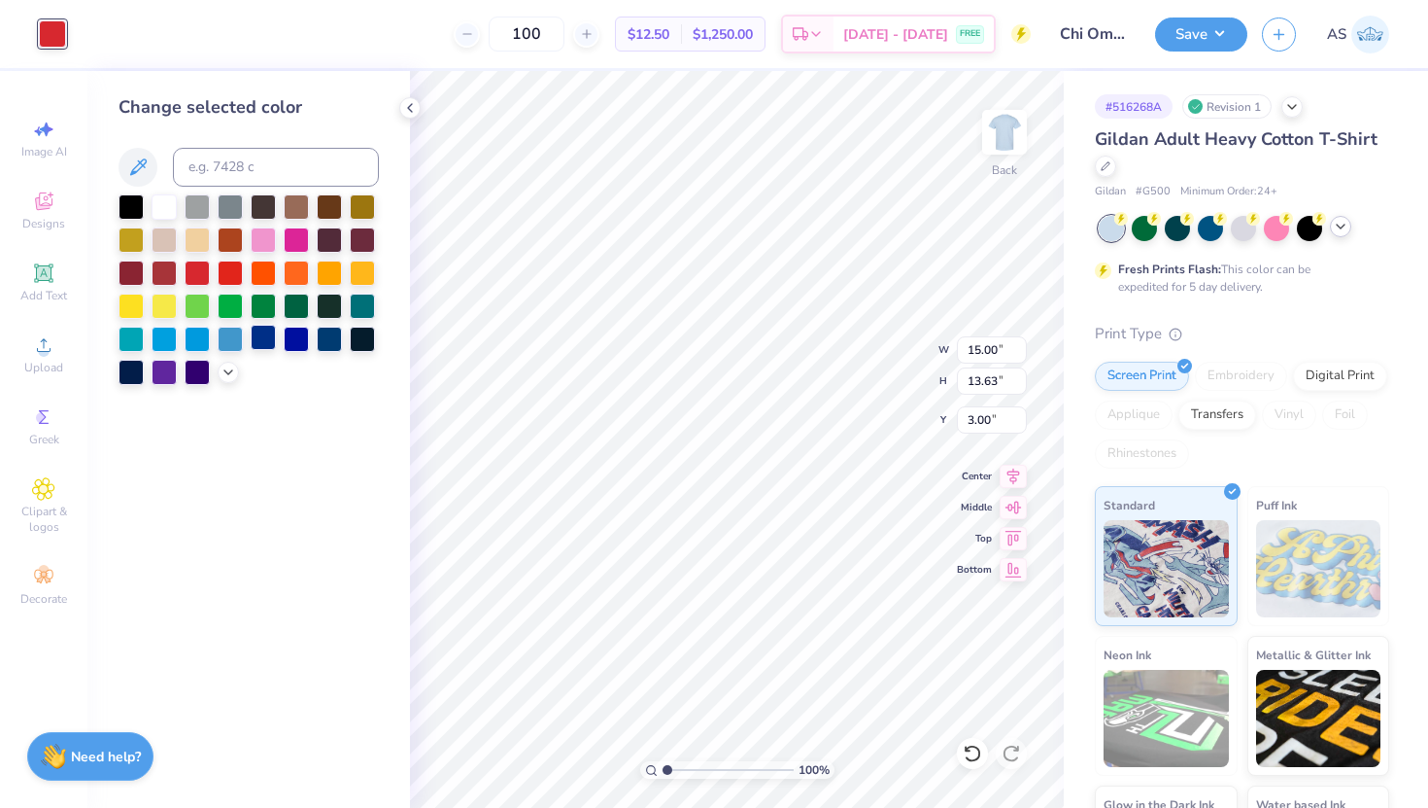
click at [265, 347] on div at bounding box center [263, 337] width 25 height 25
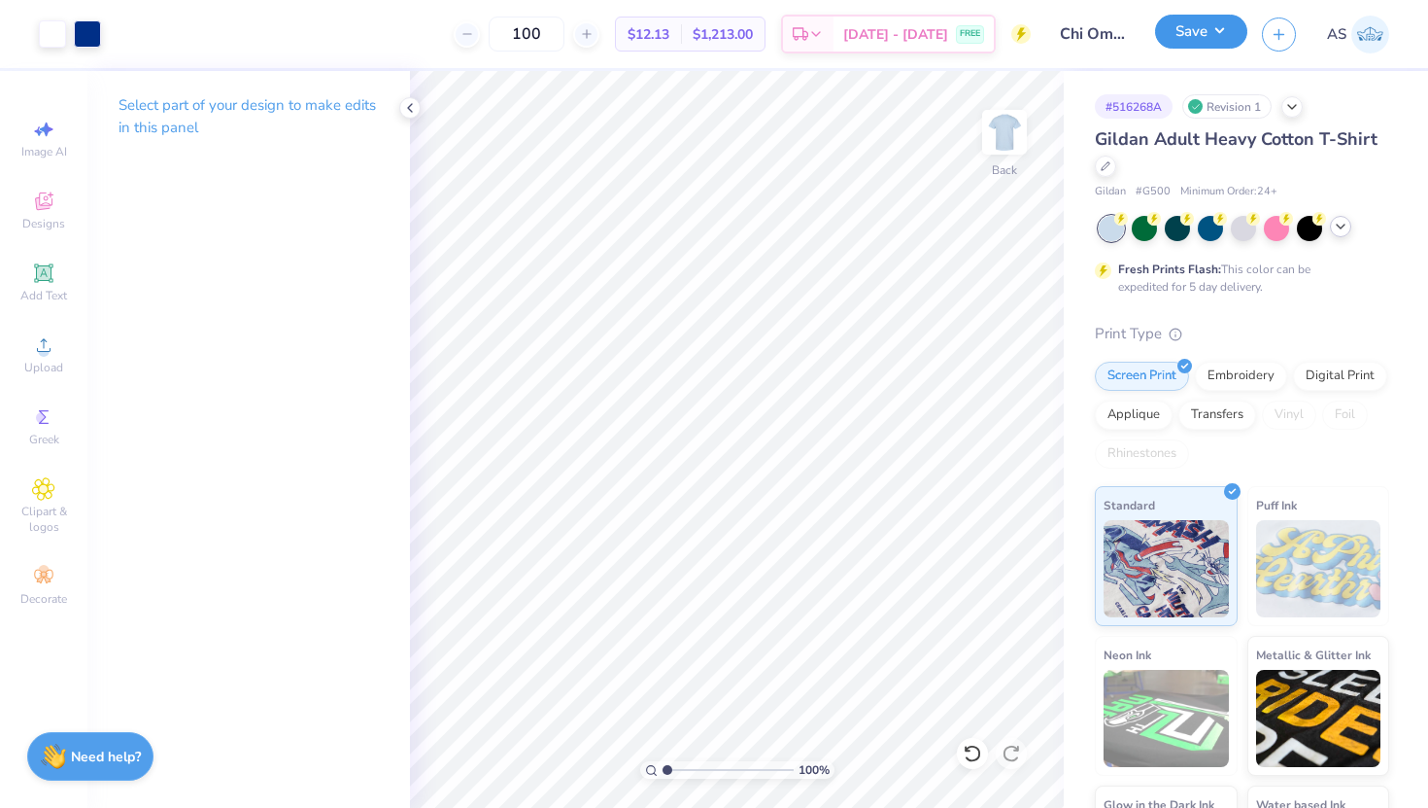
click at [1166, 30] on button "Save" at bounding box center [1201, 32] width 92 height 34
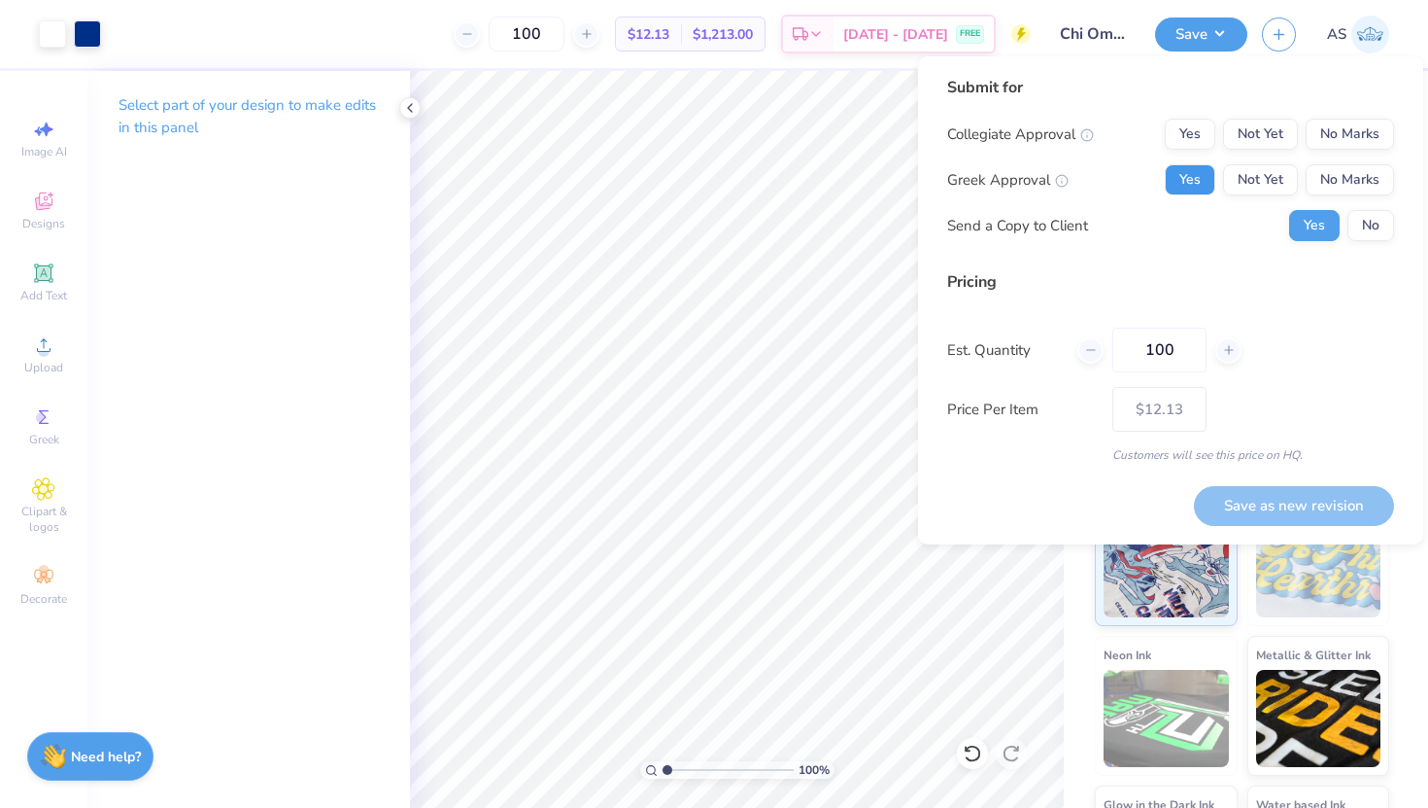
click at [1191, 183] on button "Yes" at bounding box center [1190, 179] width 51 height 31
click at [1359, 234] on button "No" at bounding box center [1371, 225] width 47 height 31
click at [1374, 137] on button "No Marks" at bounding box center [1350, 134] width 88 height 31
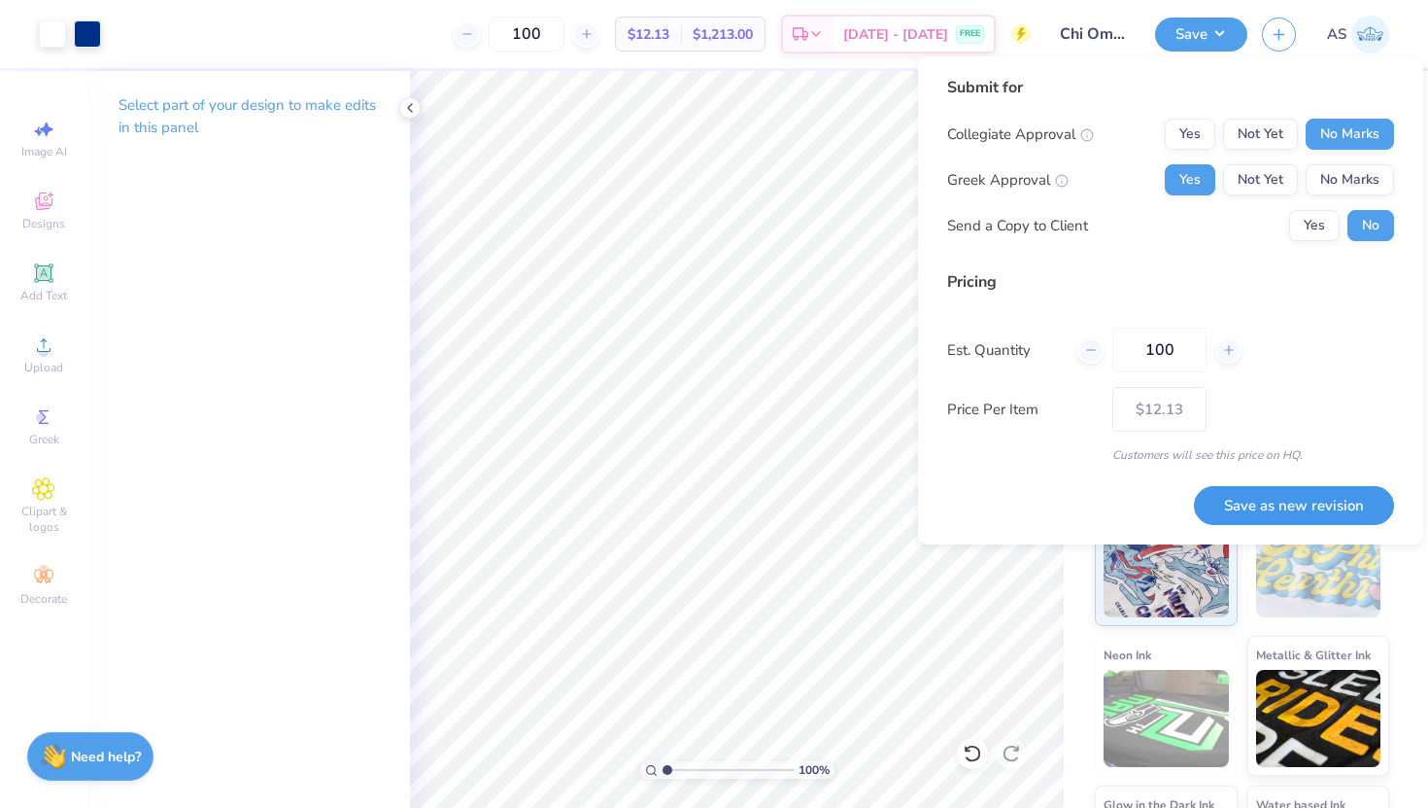
click at [1290, 504] on button "Save as new revision" at bounding box center [1294, 506] width 200 height 40
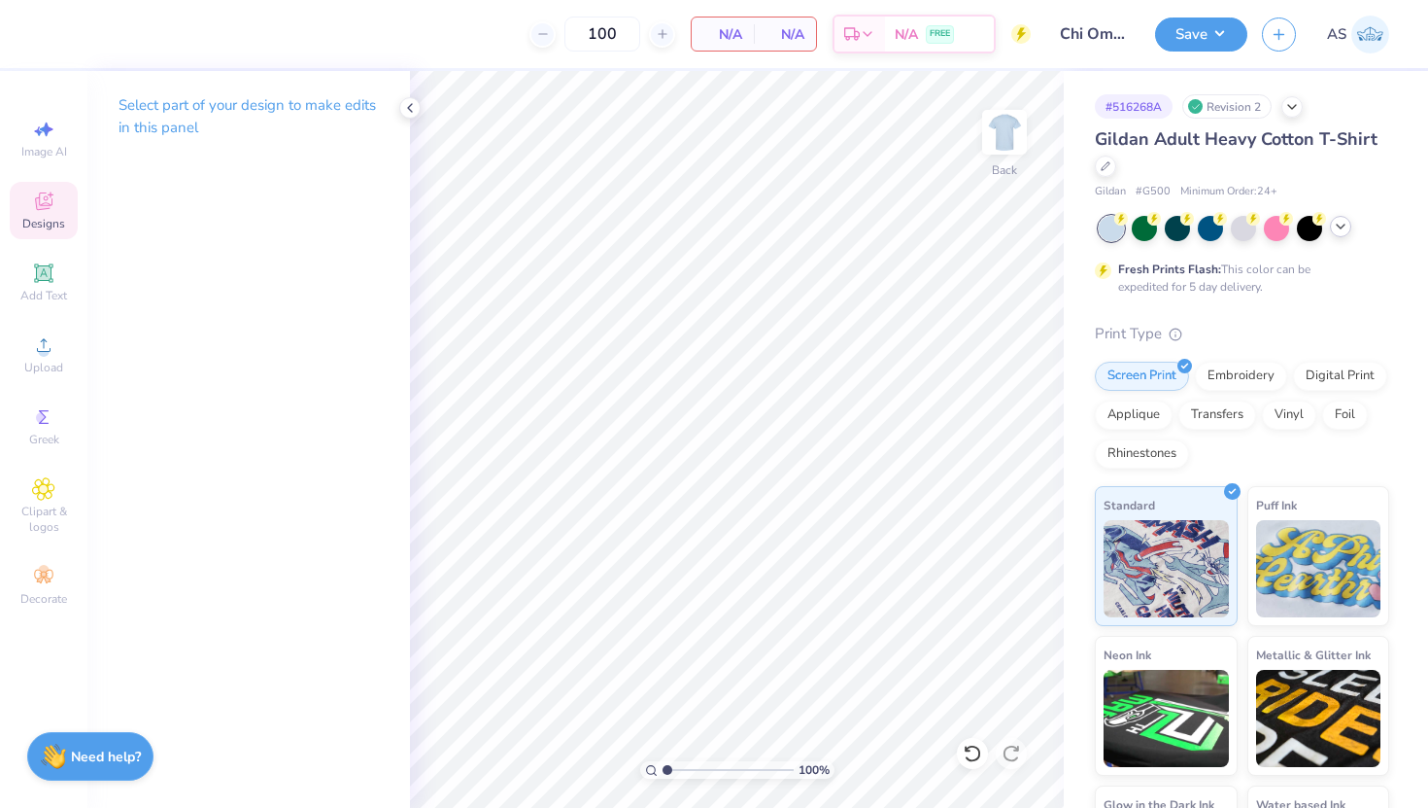
click at [61, 227] on span "Designs" at bounding box center [43, 224] width 43 height 16
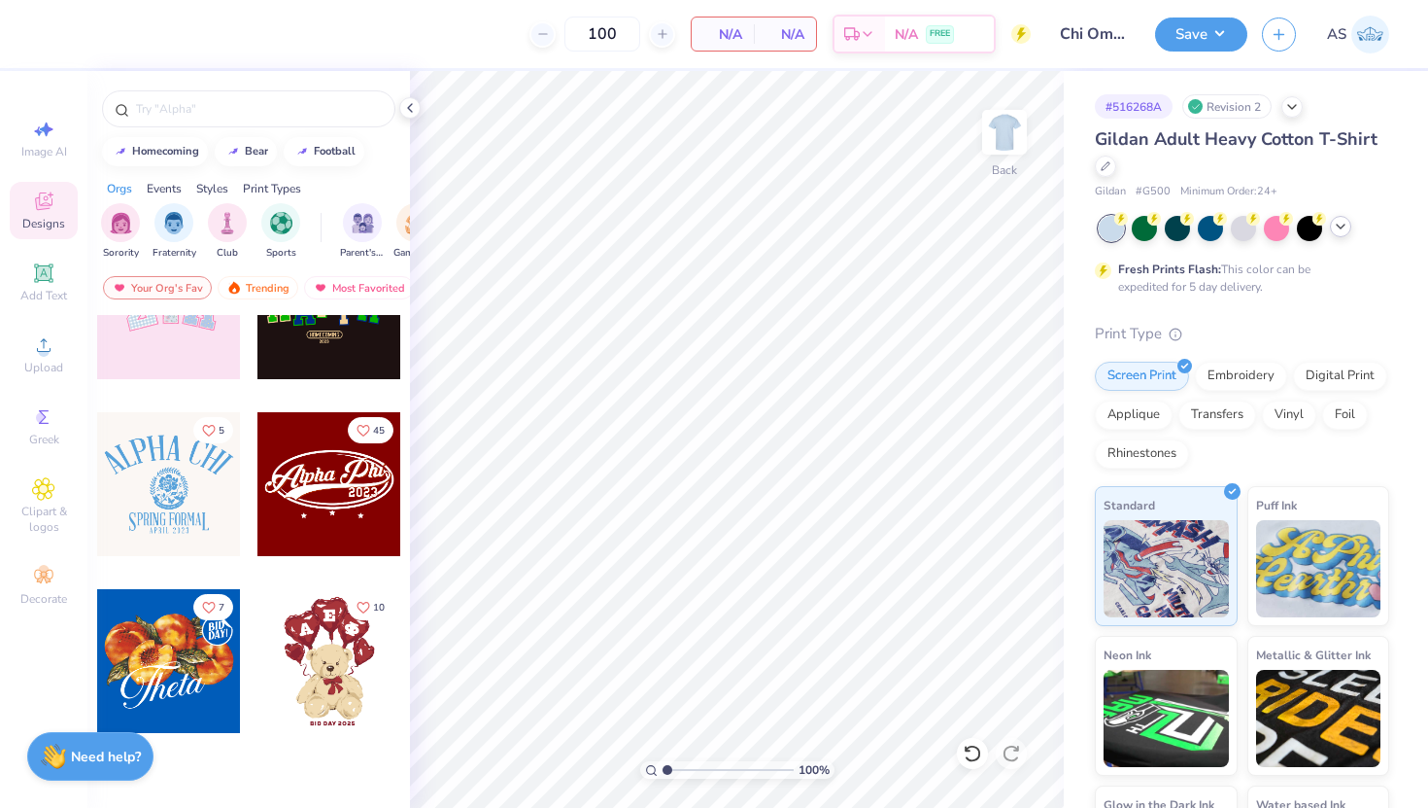
scroll to position [442, 0]
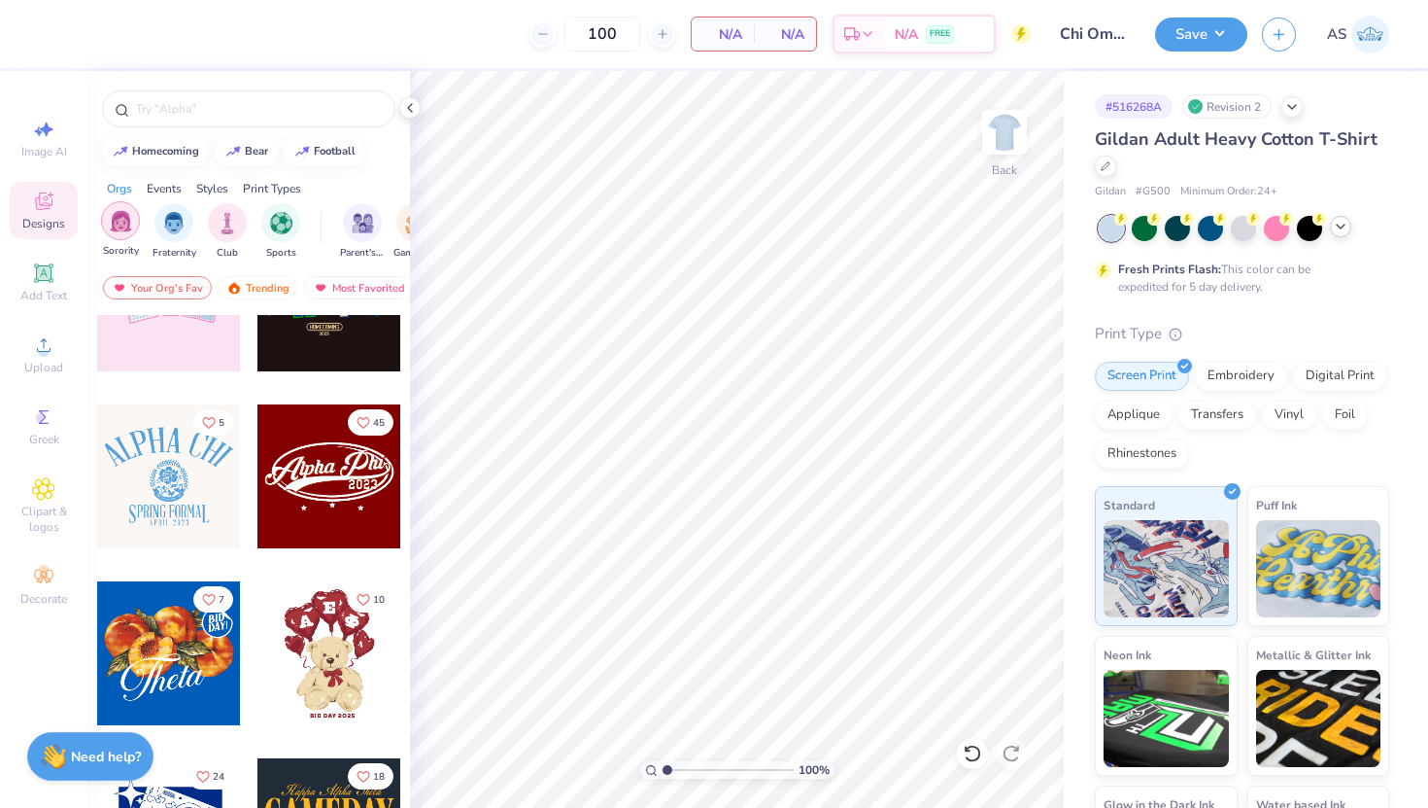
click at [118, 222] on img "filter for Sorority" at bounding box center [121, 221] width 22 height 22
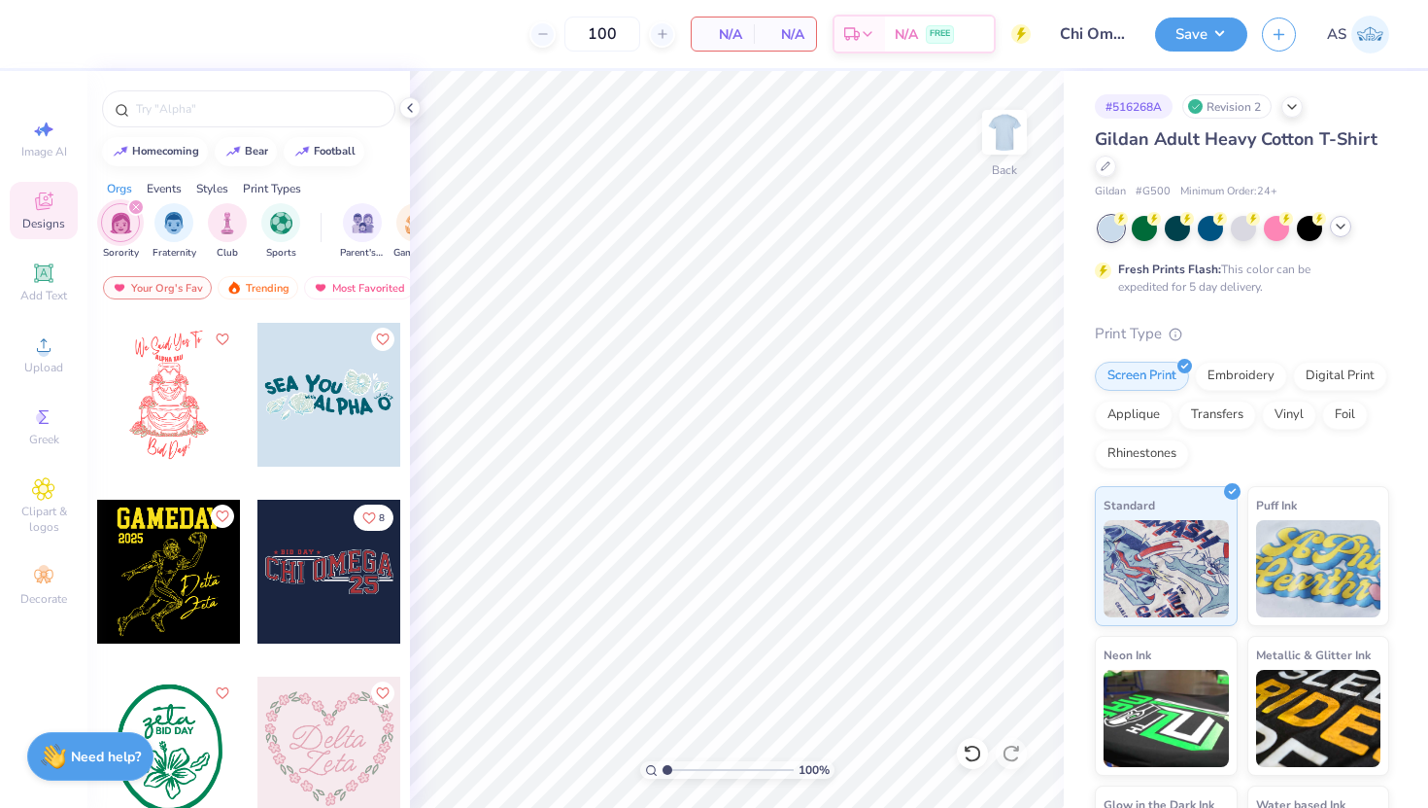
scroll to position [17505, 0]
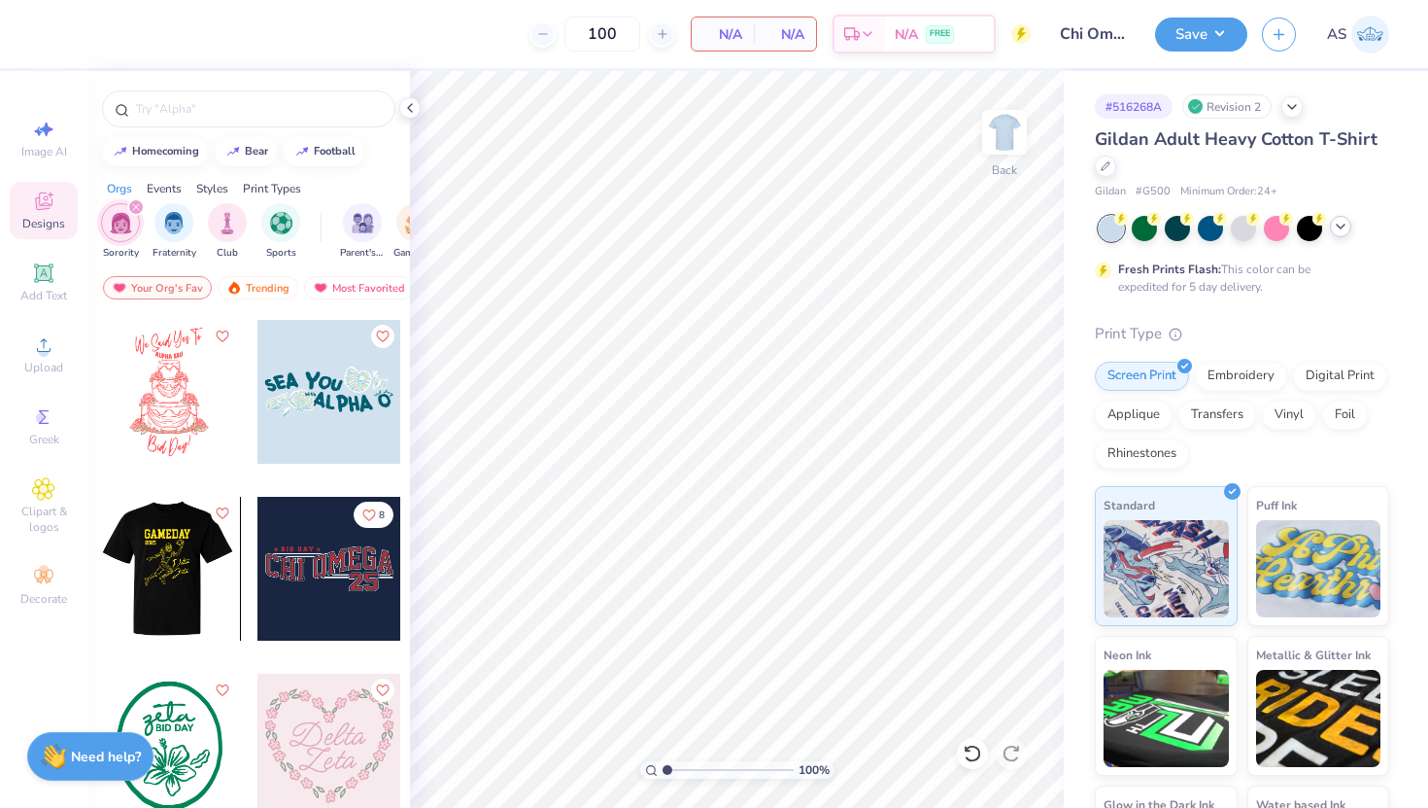
click at [319, 593] on div at bounding box center [330, 569] width 144 height 144
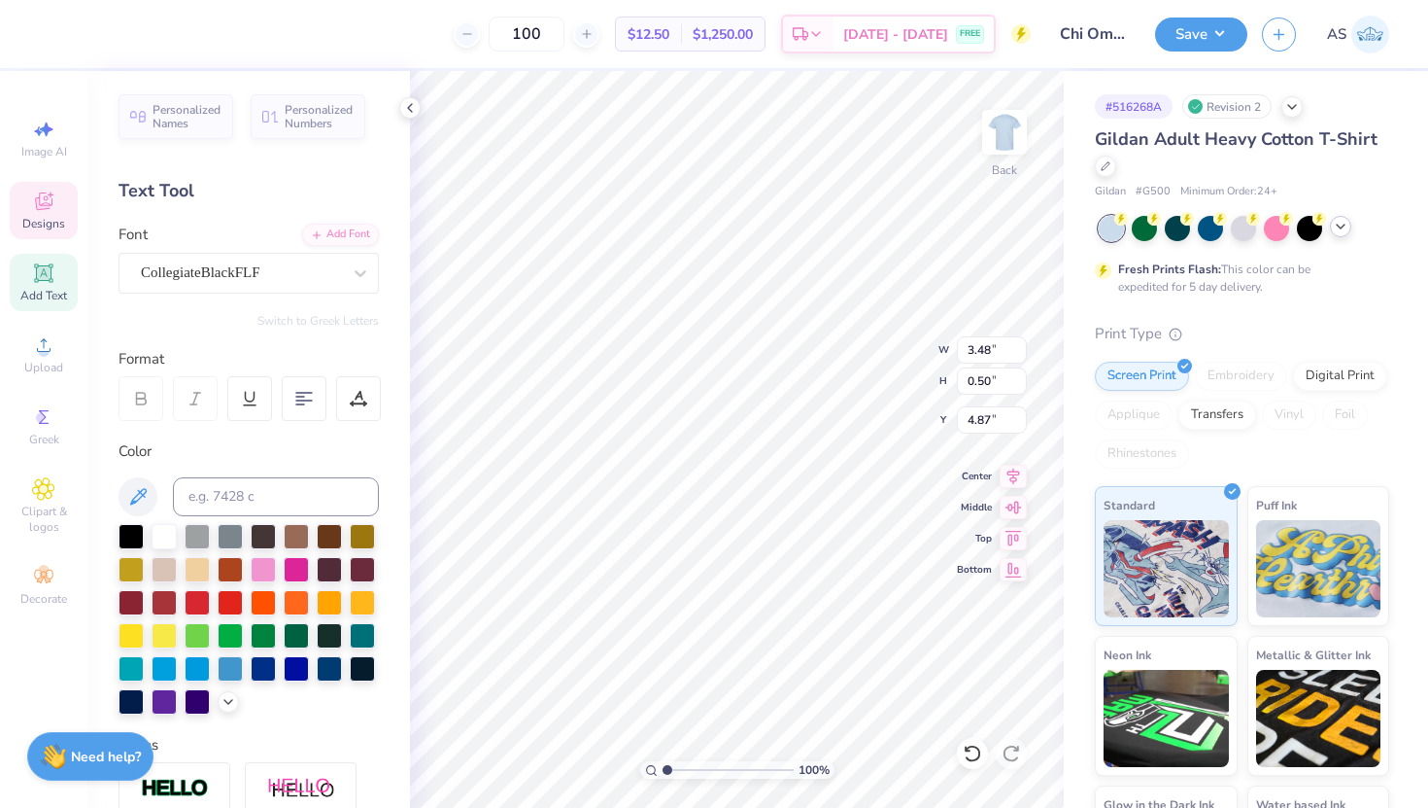
scroll to position [0, 5]
click at [349, 404] on div at bounding box center [358, 398] width 45 height 45
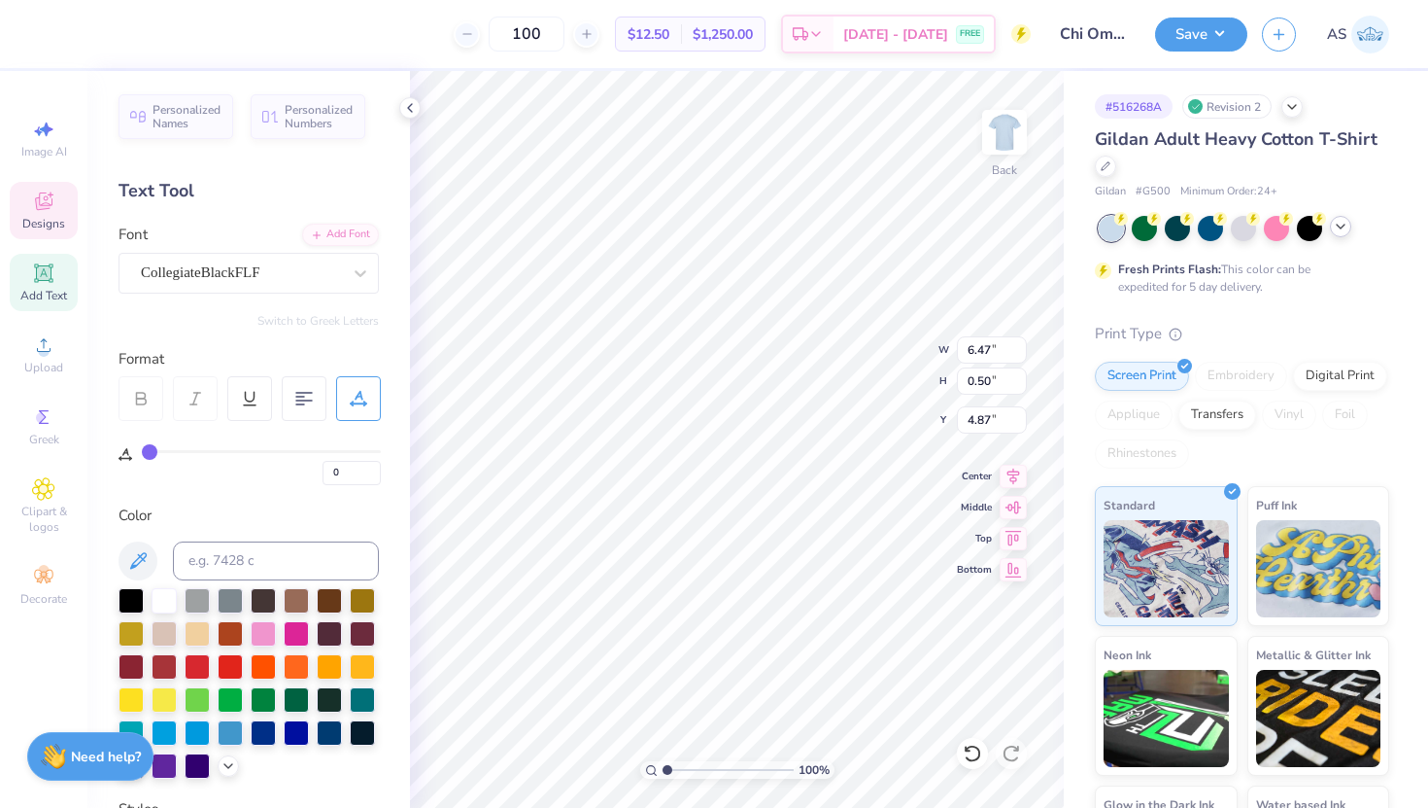
drag, startPoint x: 195, startPoint y: 448, endPoint x: 115, endPoint y: 448, distance: 80.7
click at [114, 448] on div "Personalized Names Personalized Numbers Text Tool Add Font Font CollegiateBlack…" at bounding box center [248, 439] width 323 height 737
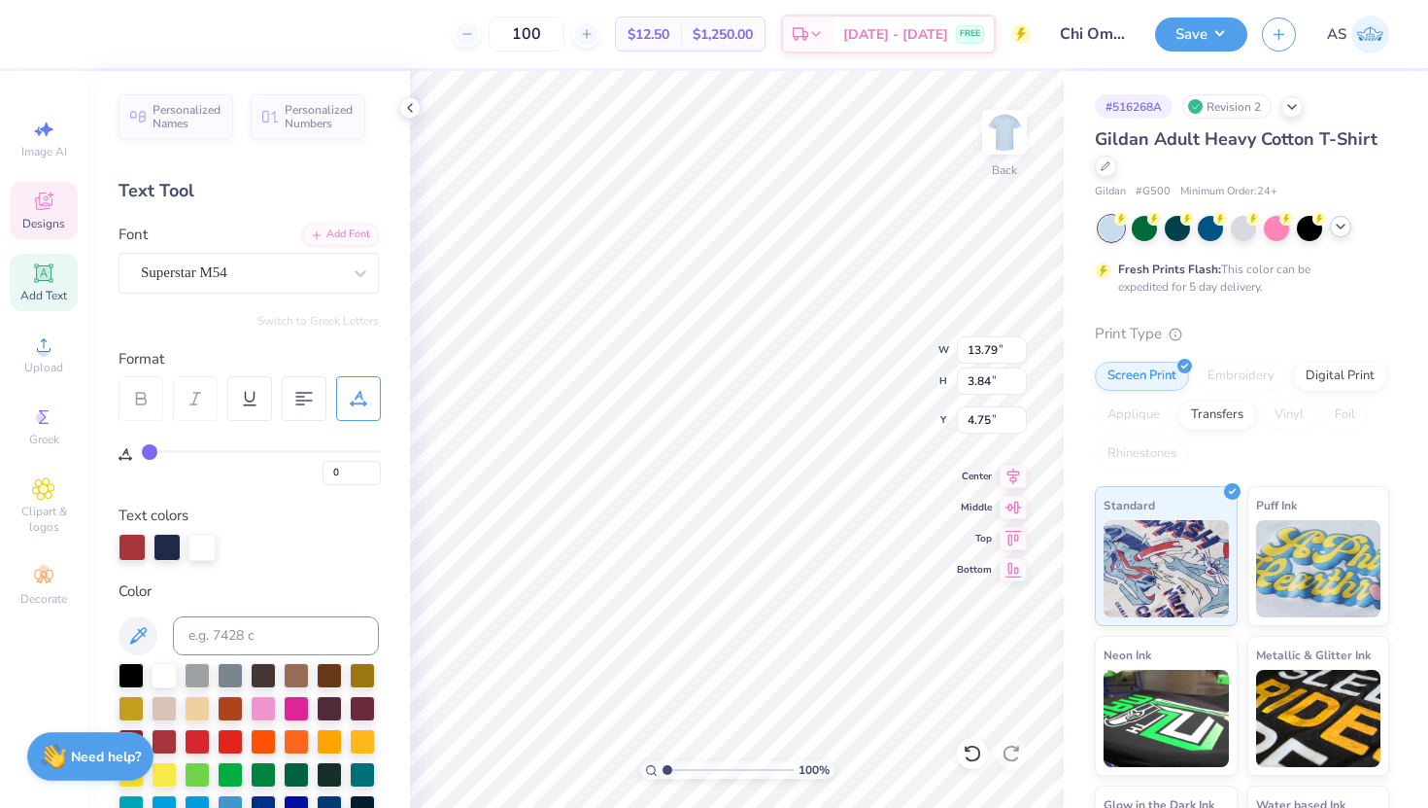
scroll to position [0, 0]
click at [1342, 234] on div at bounding box center [1340, 226] width 21 height 21
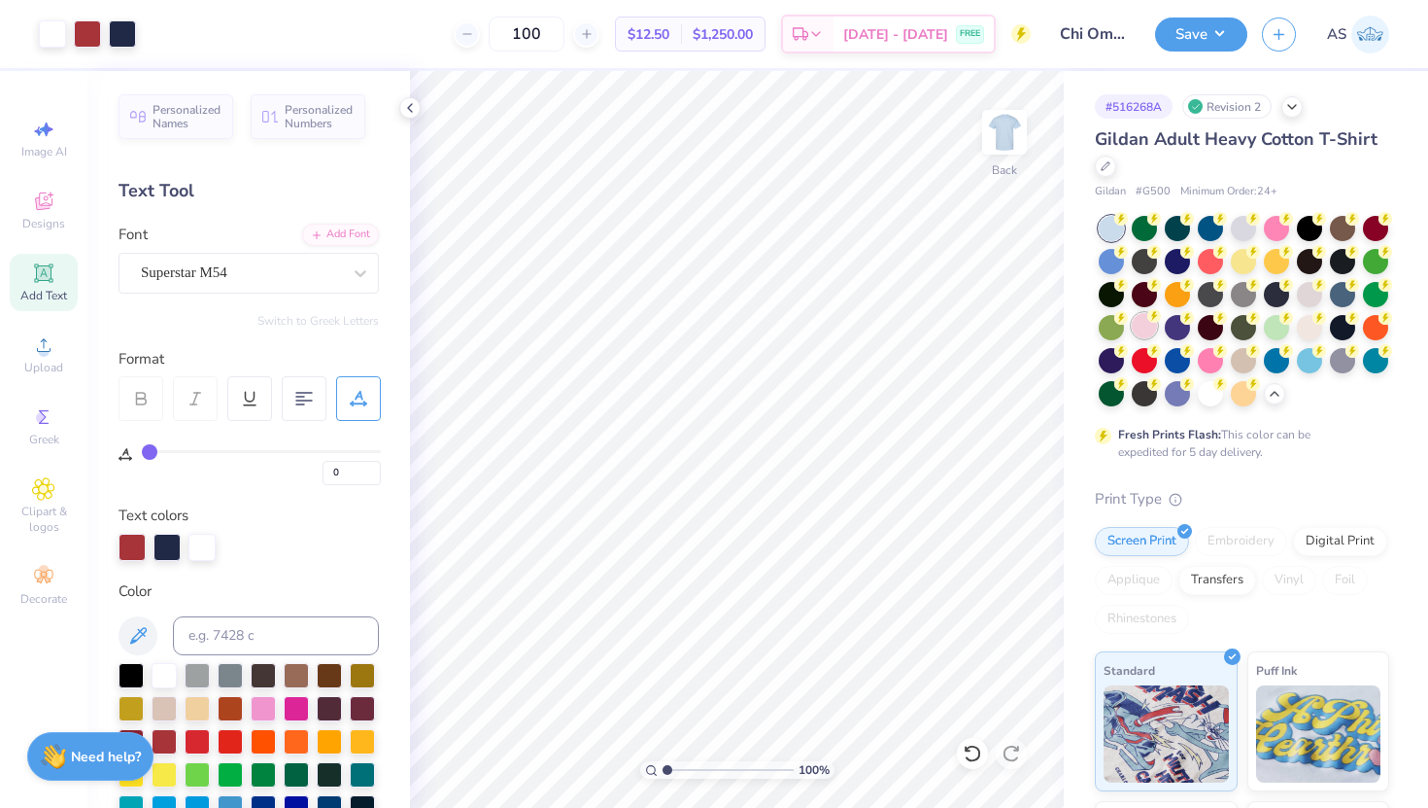
click at [1137, 325] on div at bounding box center [1144, 325] width 25 height 25
click at [1307, 330] on div at bounding box center [1309, 325] width 25 height 25
click at [1180, 330] on div at bounding box center [1177, 325] width 25 height 25
click at [91, 40] on div at bounding box center [87, 31] width 27 height 27
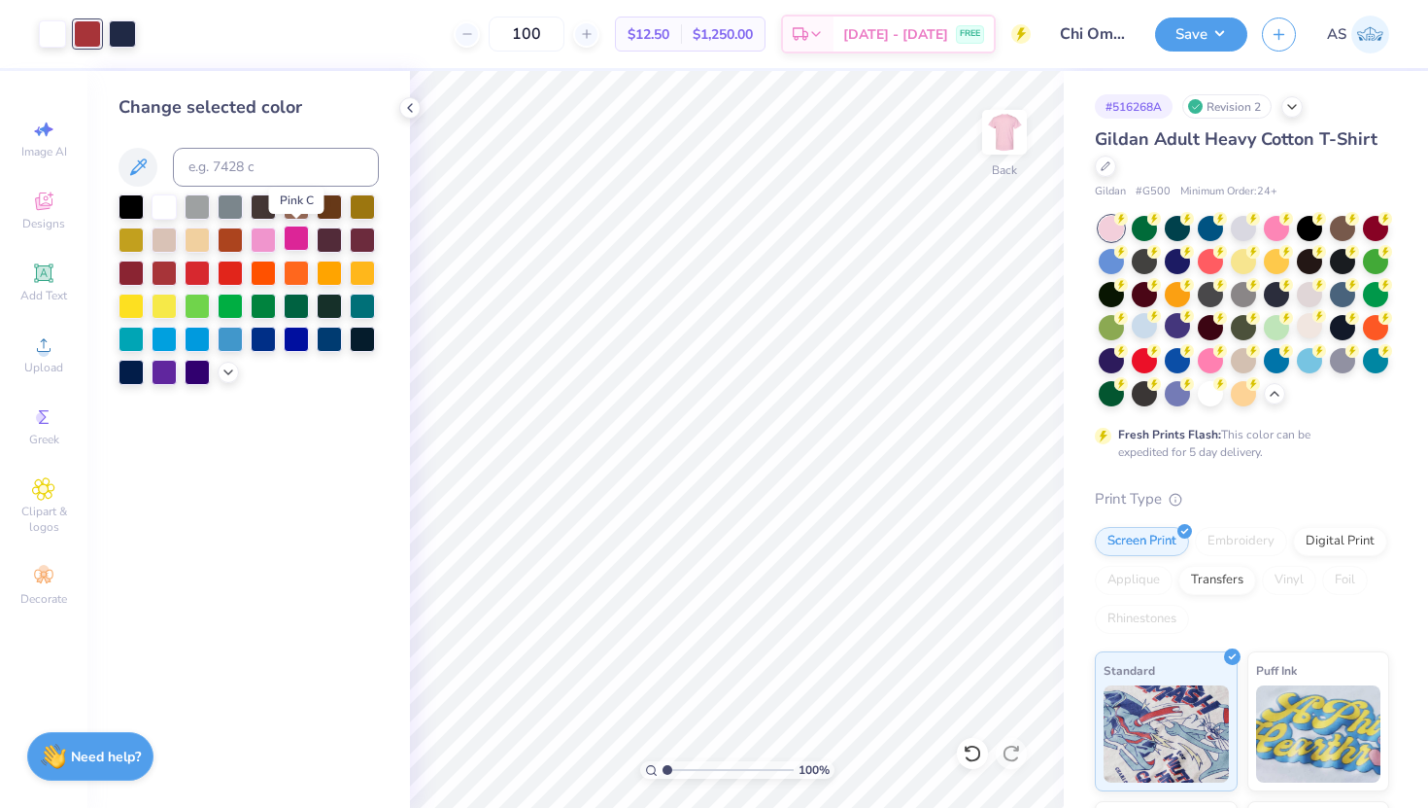
click at [292, 236] on div at bounding box center [296, 237] width 25 height 25
click at [222, 368] on icon at bounding box center [229, 370] width 16 height 16
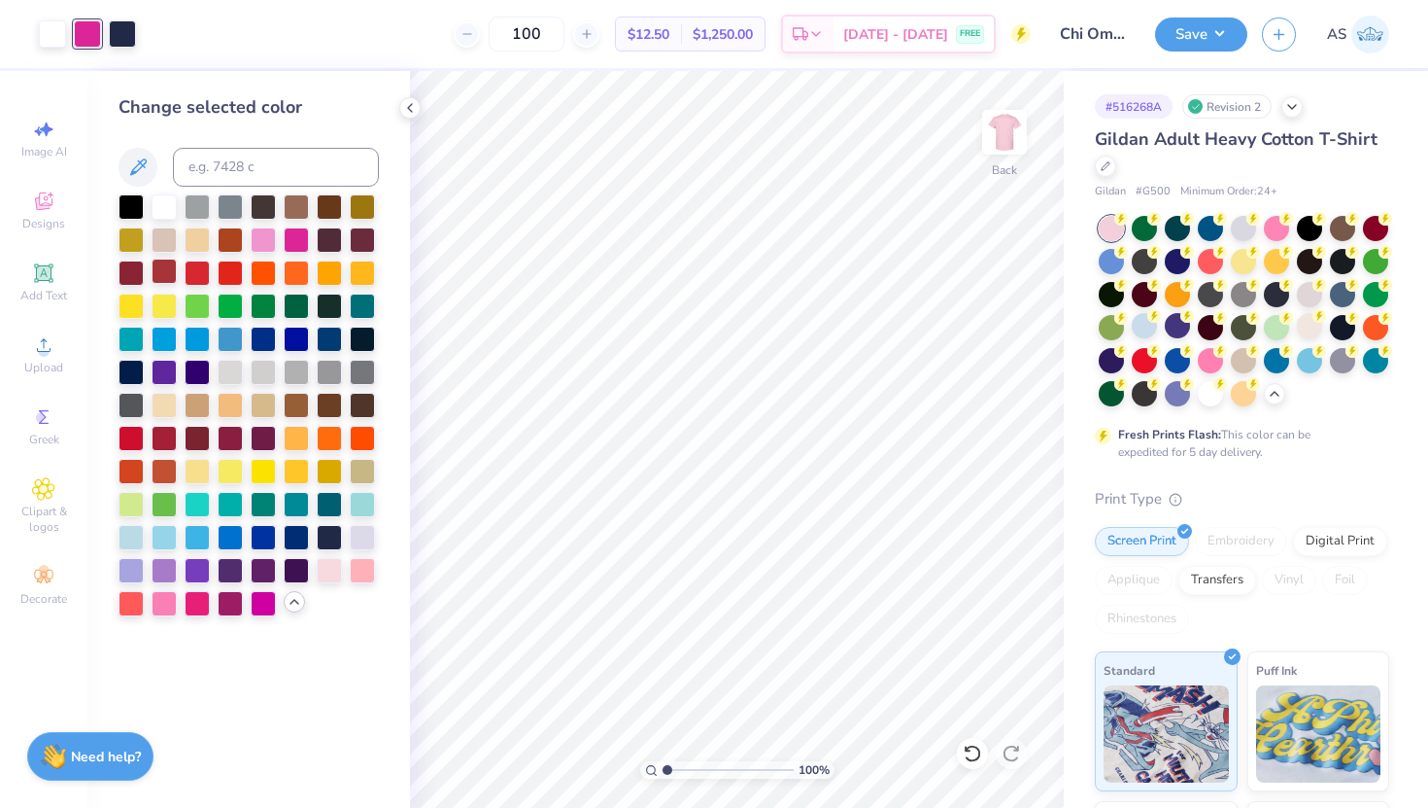
click at [165, 275] on div at bounding box center [164, 270] width 25 height 25
click at [1197, 36] on button "Save" at bounding box center [1201, 32] width 92 height 34
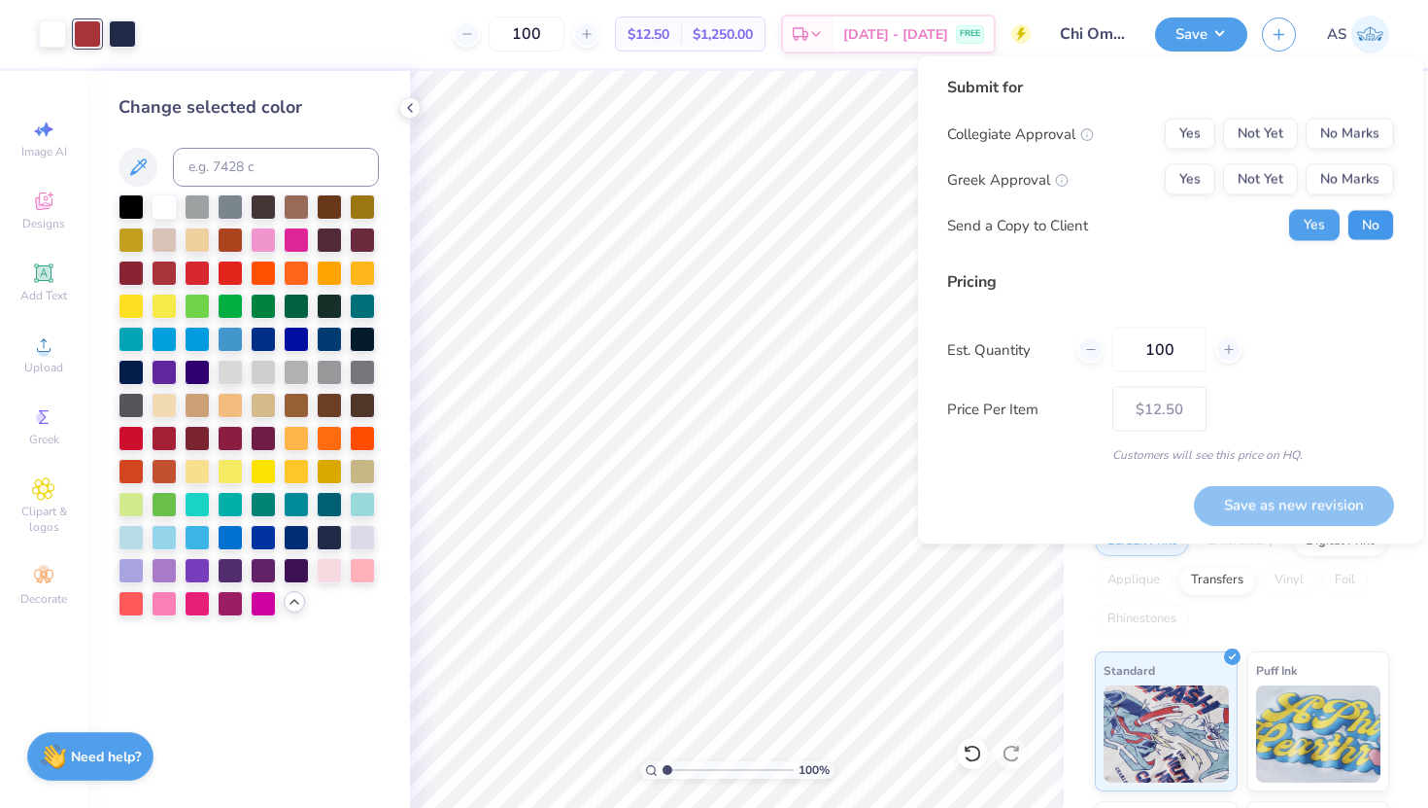
click at [1385, 220] on button "No" at bounding box center [1371, 225] width 47 height 31
click at [1198, 182] on button "Yes" at bounding box center [1190, 179] width 51 height 31
click at [1351, 142] on button "No Marks" at bounding box center [1350, 134] width 88 height 31
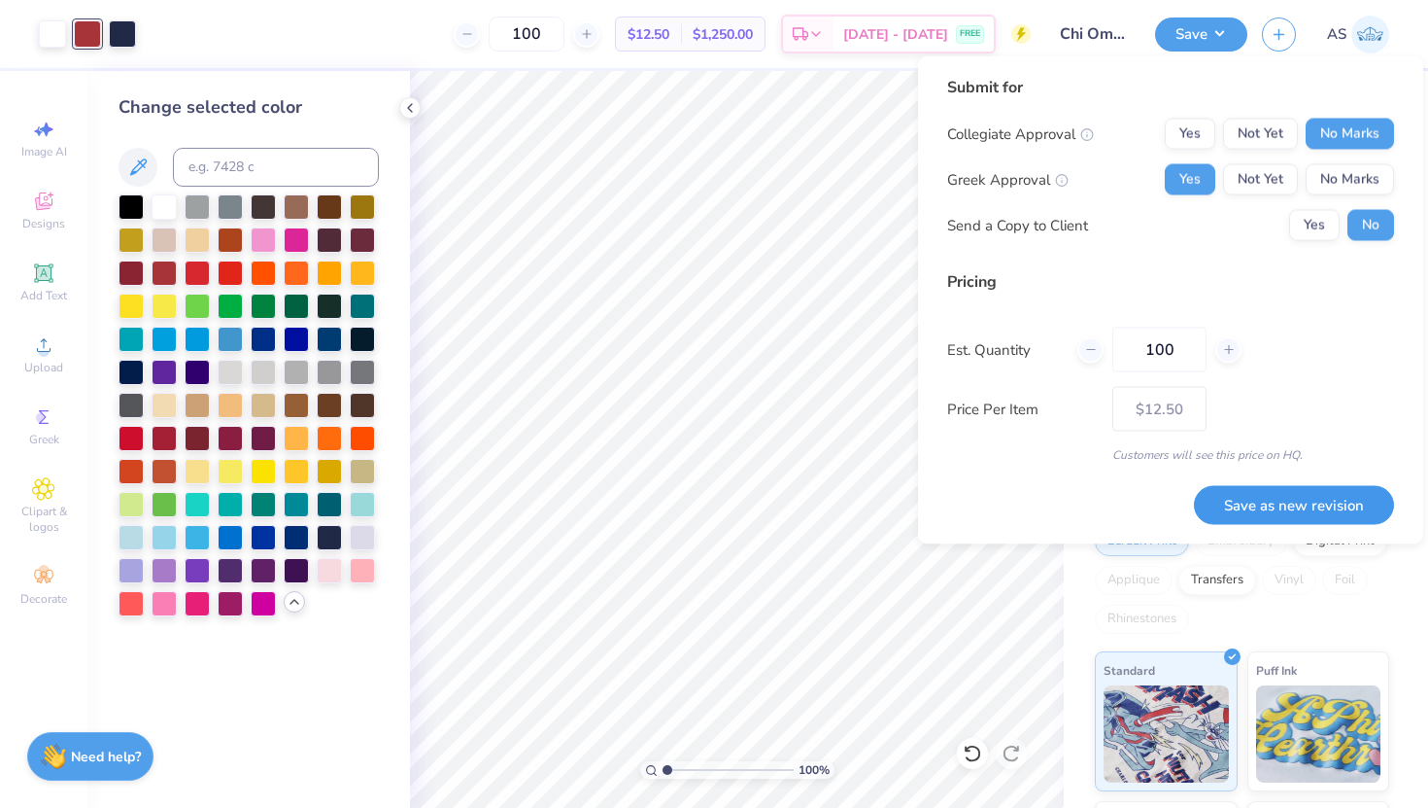
click at [1329, 500] on button "Save as new revision" at bounding box center [1294, 505] width 200 height 40
